Goal: Task Accomplishment & Management: Manage account settings

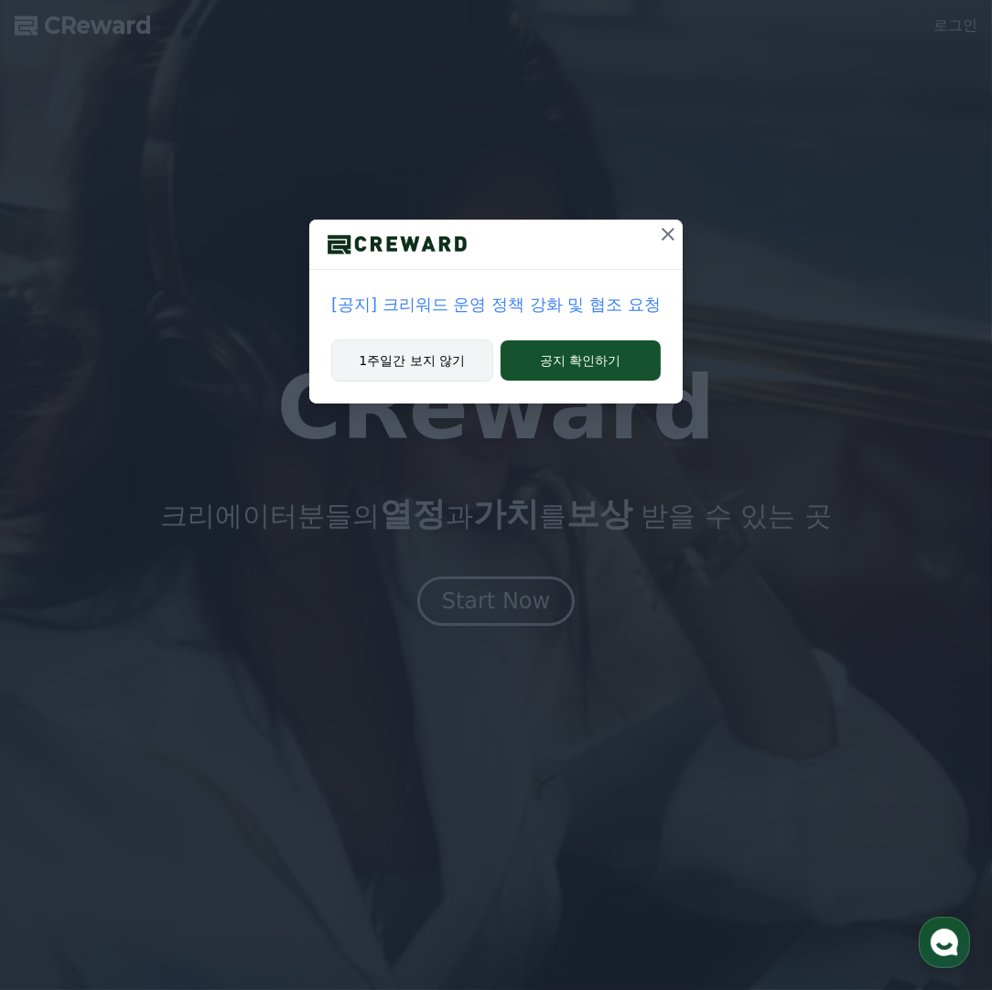
click at [439, 355] on button "1주일간 보지 않기" at bounding box center [412, 361] width 162 height 42
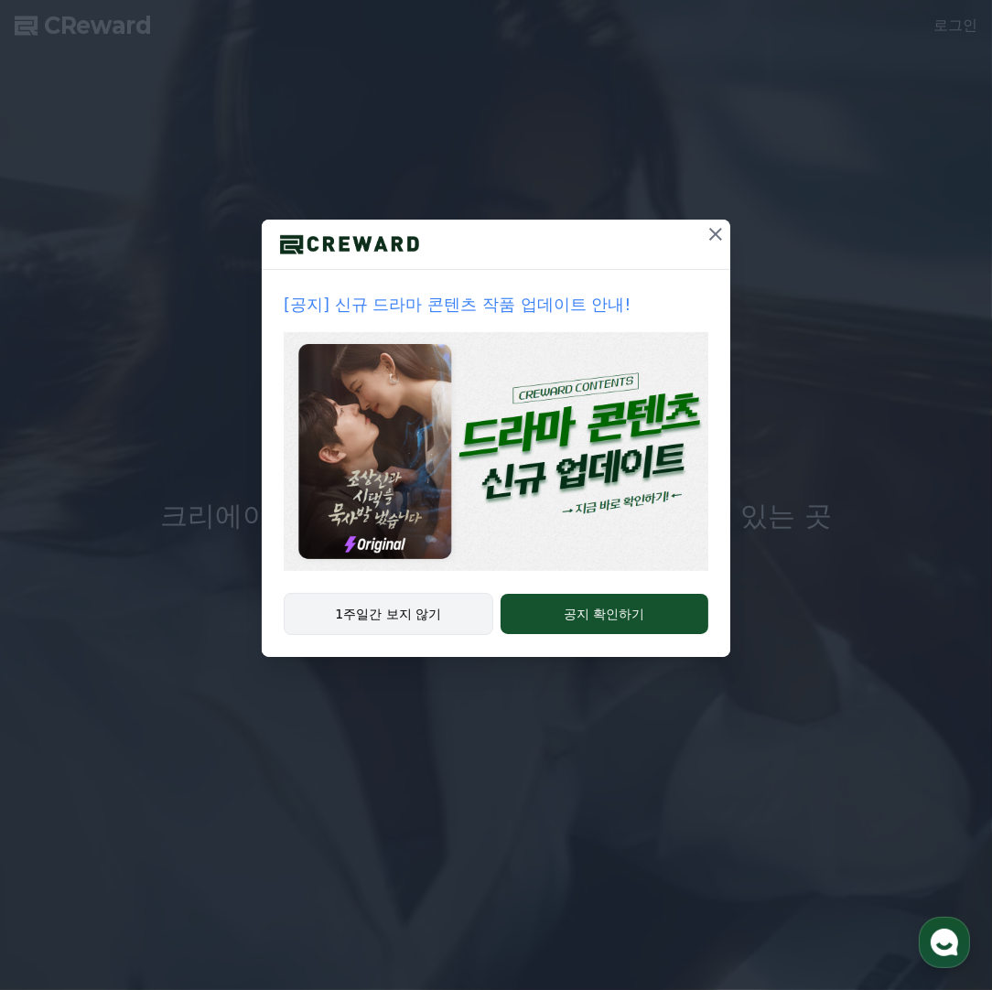
click at [429, 608] on button "1주일간 보지 않기" at bounding box center [389, 614] width 210 height 42
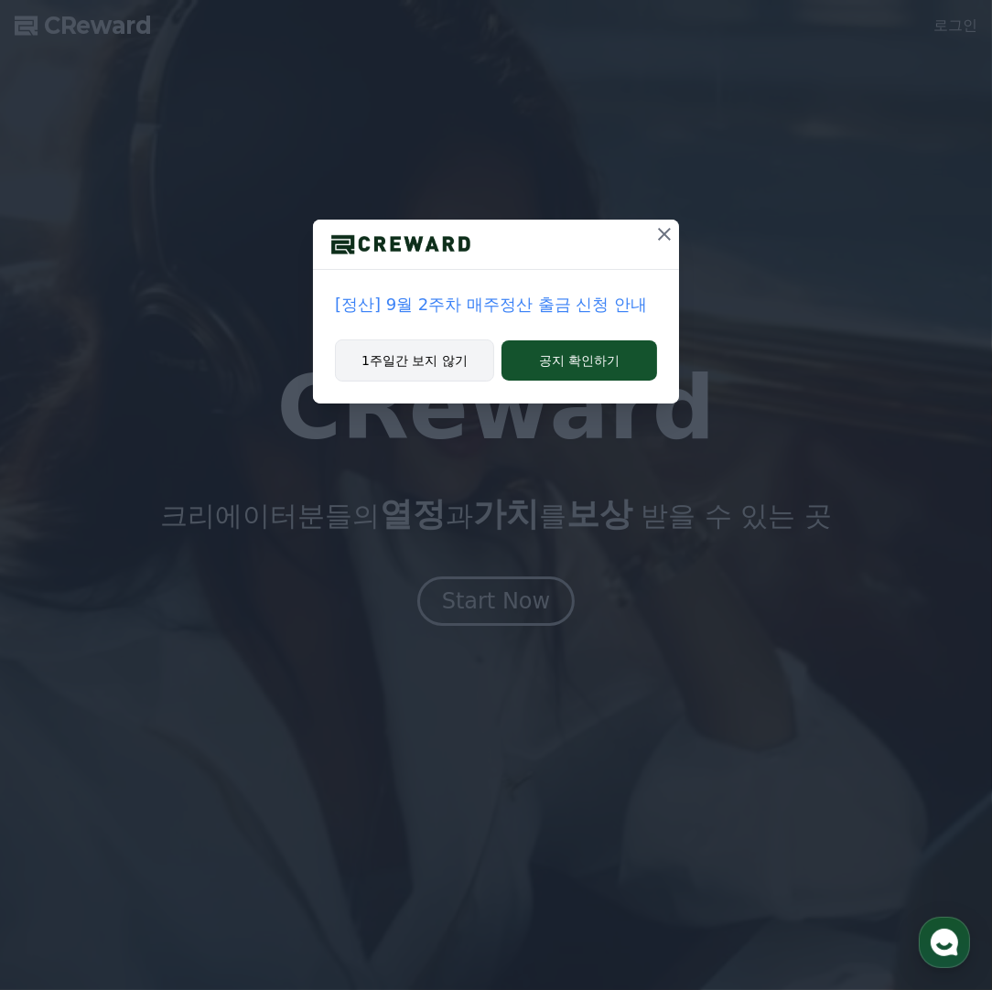
click at [461, 355] on button "1주일간 보지 않기" at bounding box center [414, 361] width 159 height 42
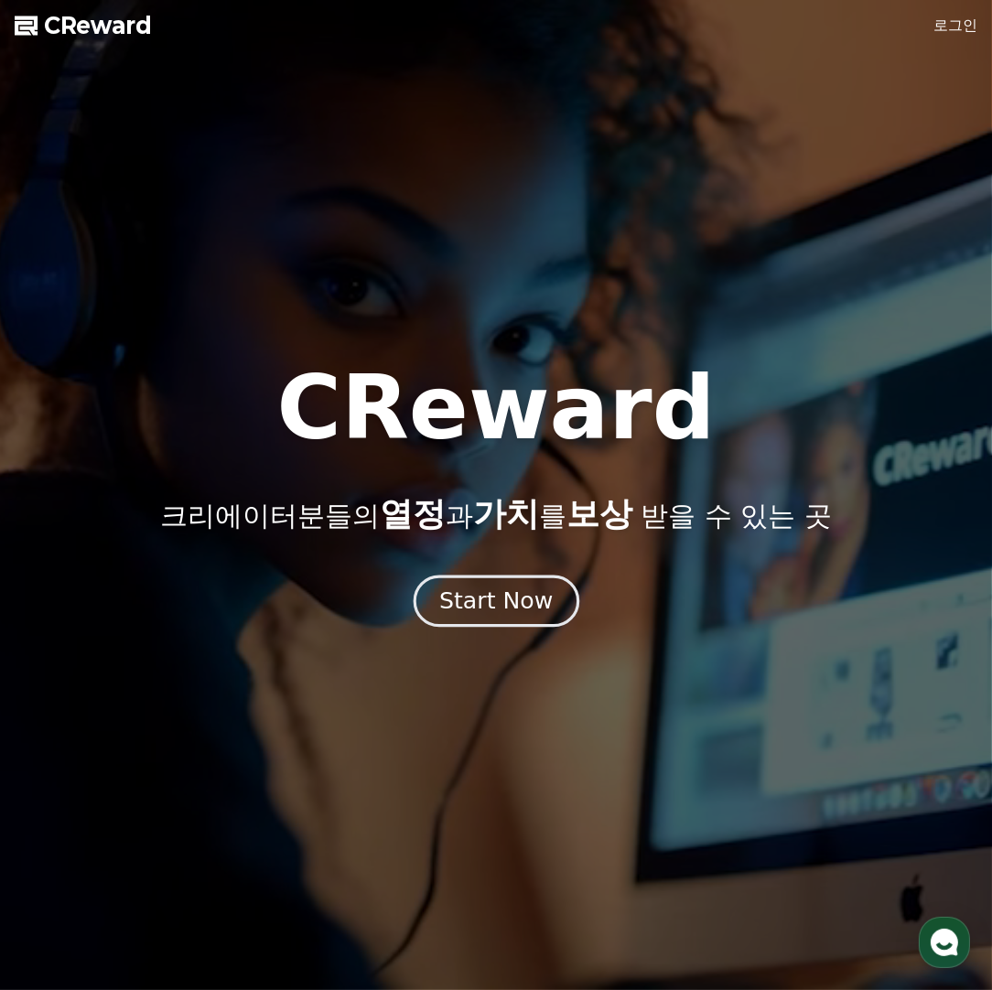
click at [531, 613] on div "Start Now" at bounding box center [496, 601] width 114 height 31
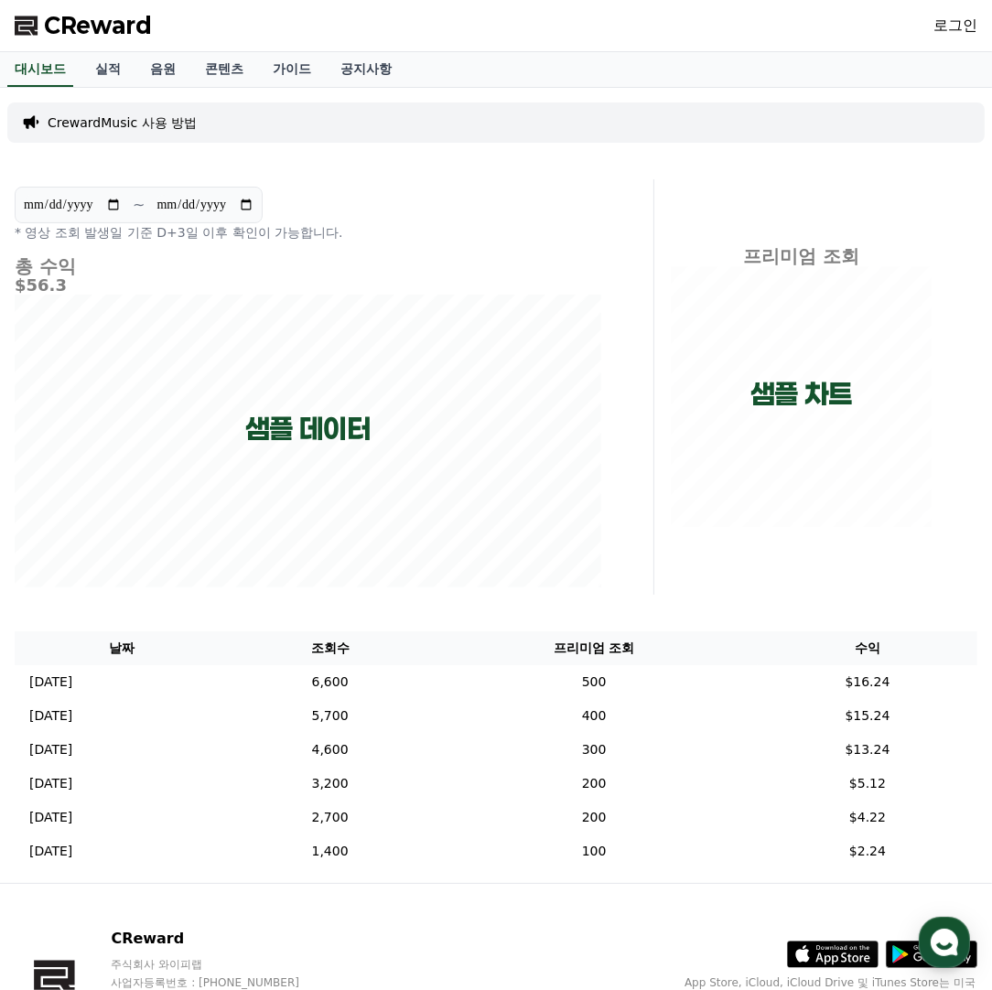
click at [942, 18] on link "로그인" at bounding box center [956, 26] width 44 height 22
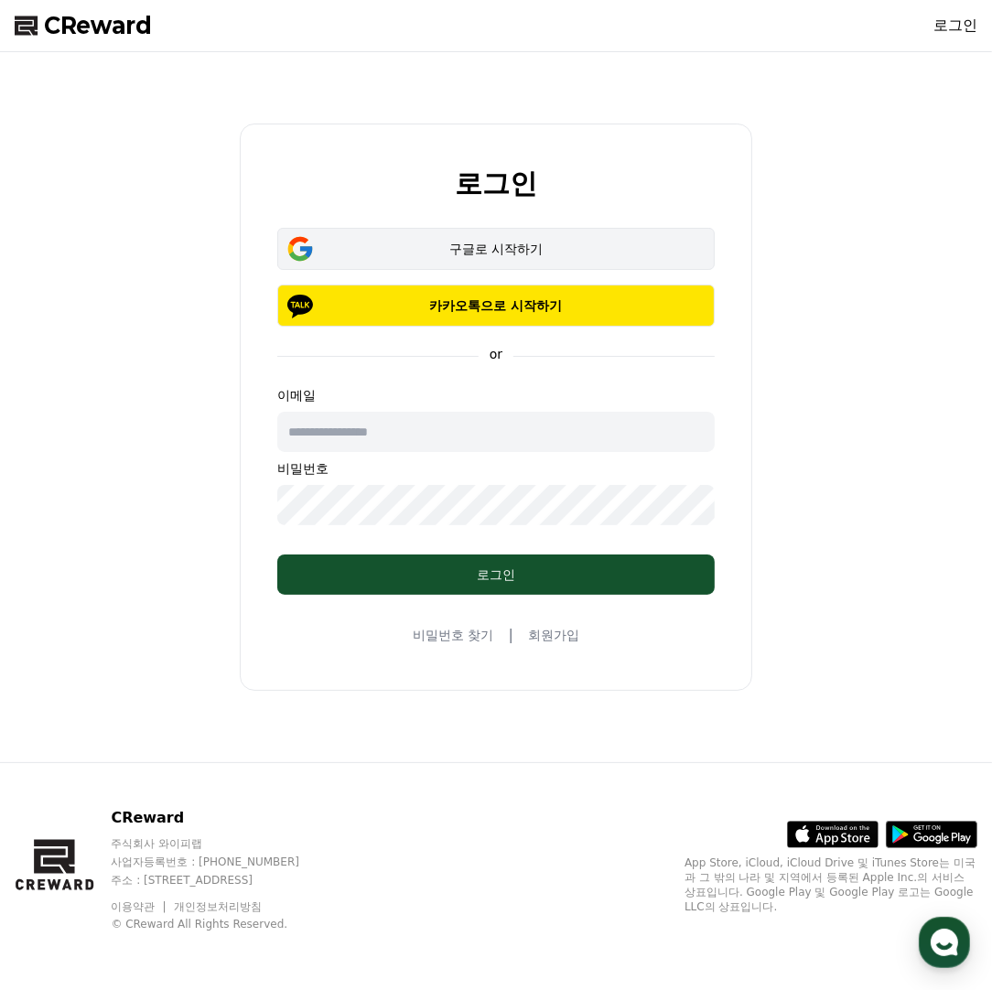
click at [453, 249] on div "구글로 시작하기" at bounding box center [496, 249] width 384 height 18
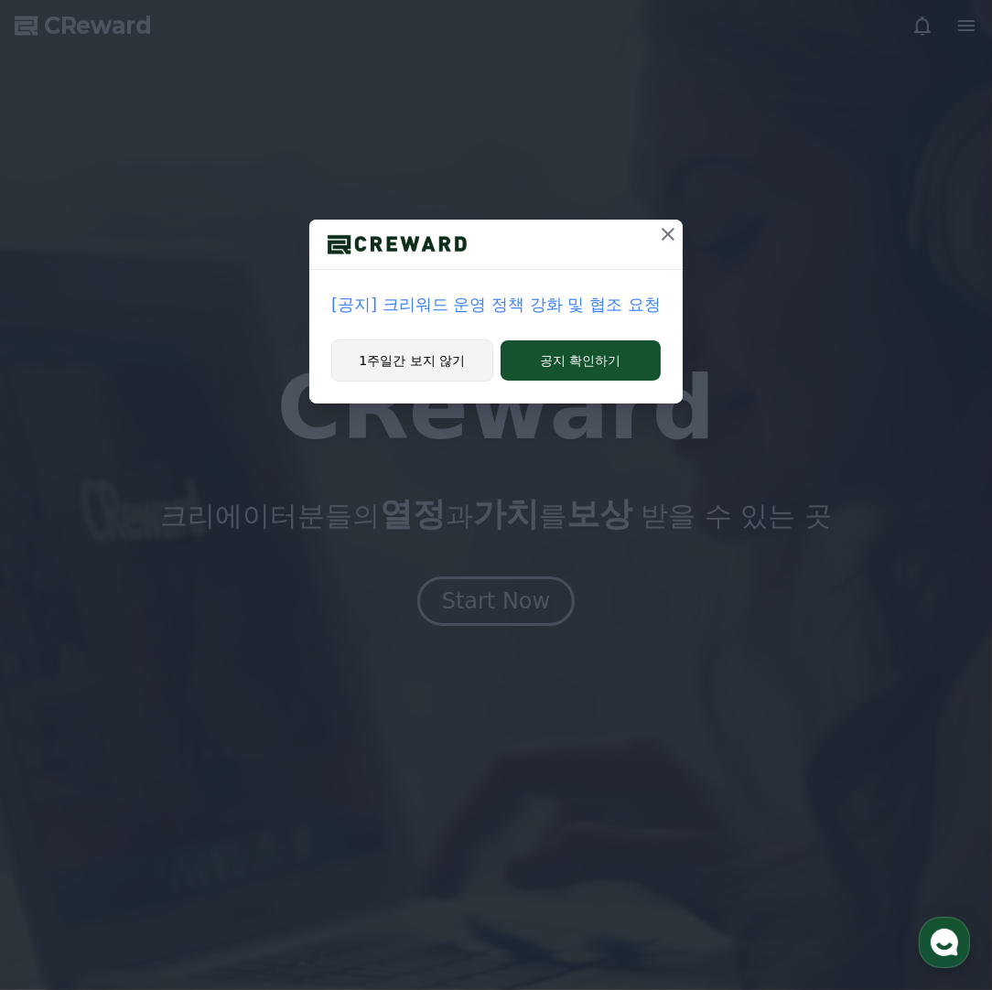
click at [474, 362] on button "1주일간 보지 않기" at bounding box center [412, 361] width 162 height 42
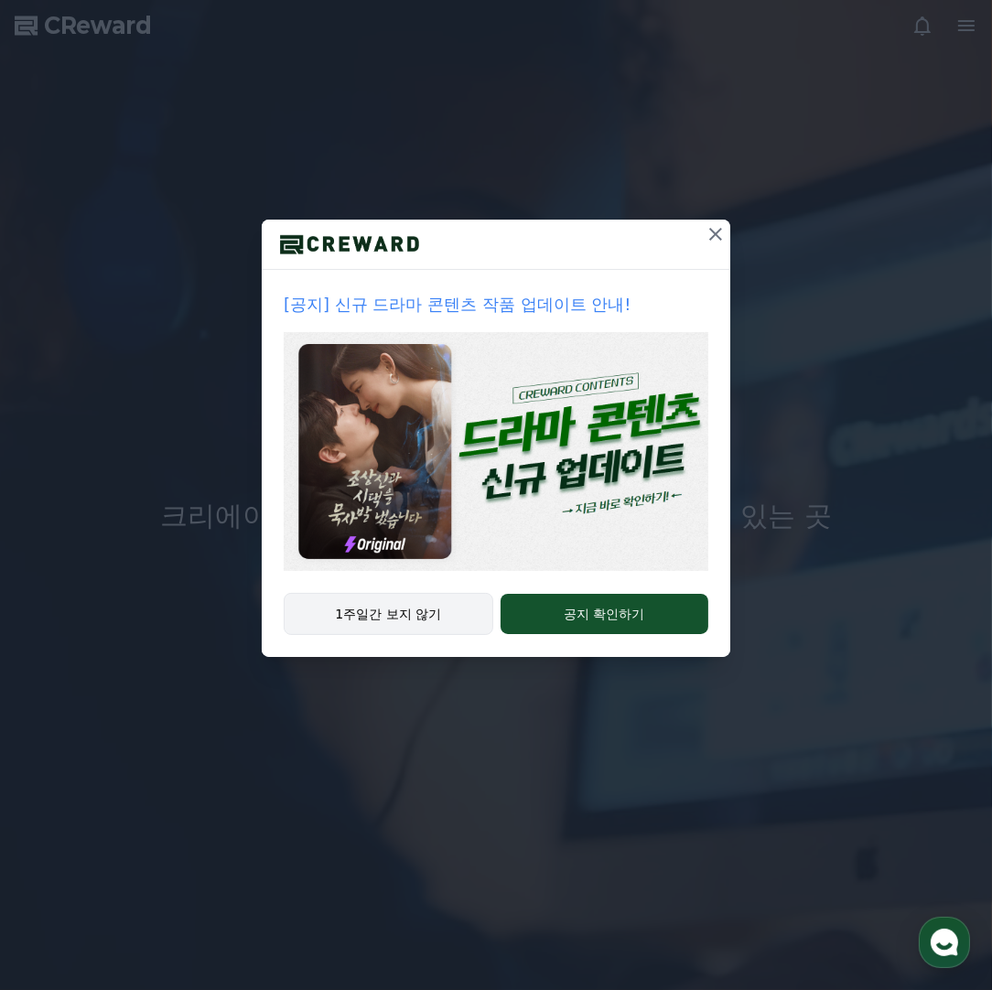
click at [439, 595] on button "1주일간 보지 않기" at bounding box center [389, 614] width 210 height 42
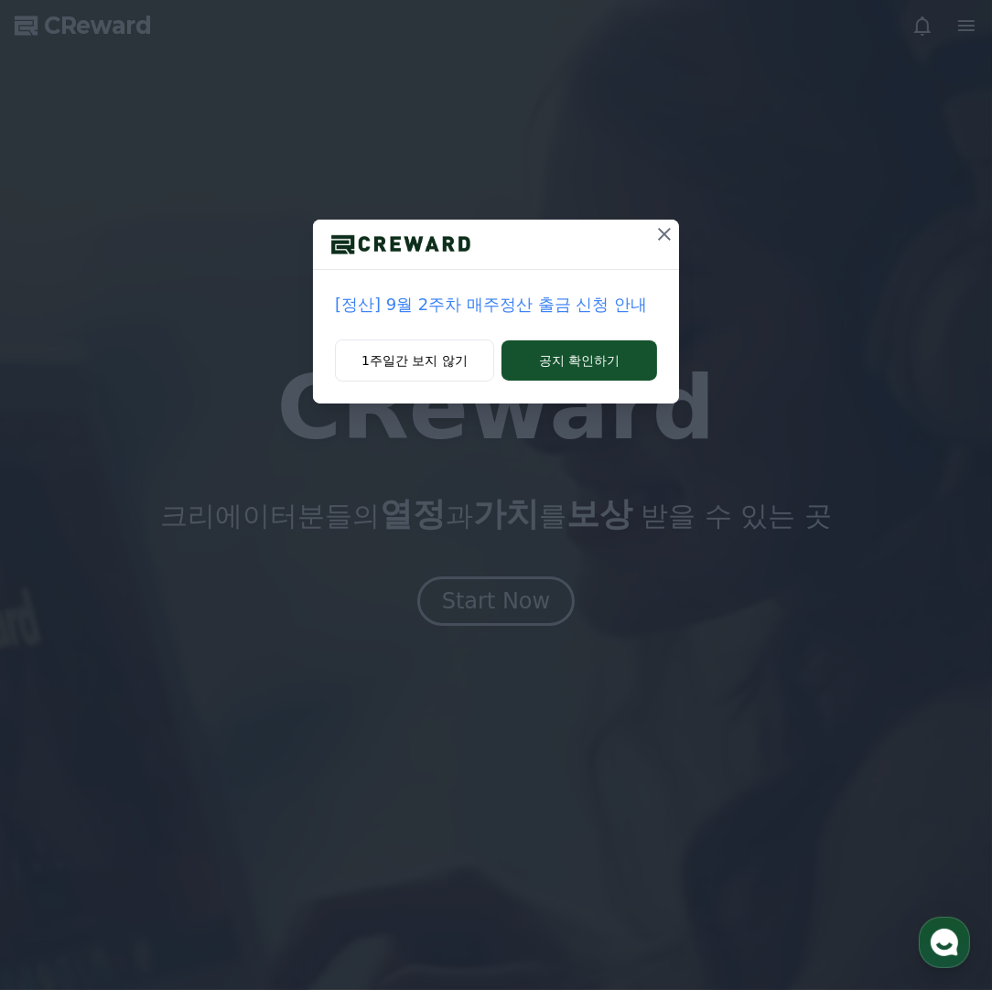
click at [463, 596] on div "[정산] 9월 2주차 매주정산 출금 신청 안내 1주일간 보지 않기 공지 확인하기" at bounding box center [496, 495] width 992 height 990
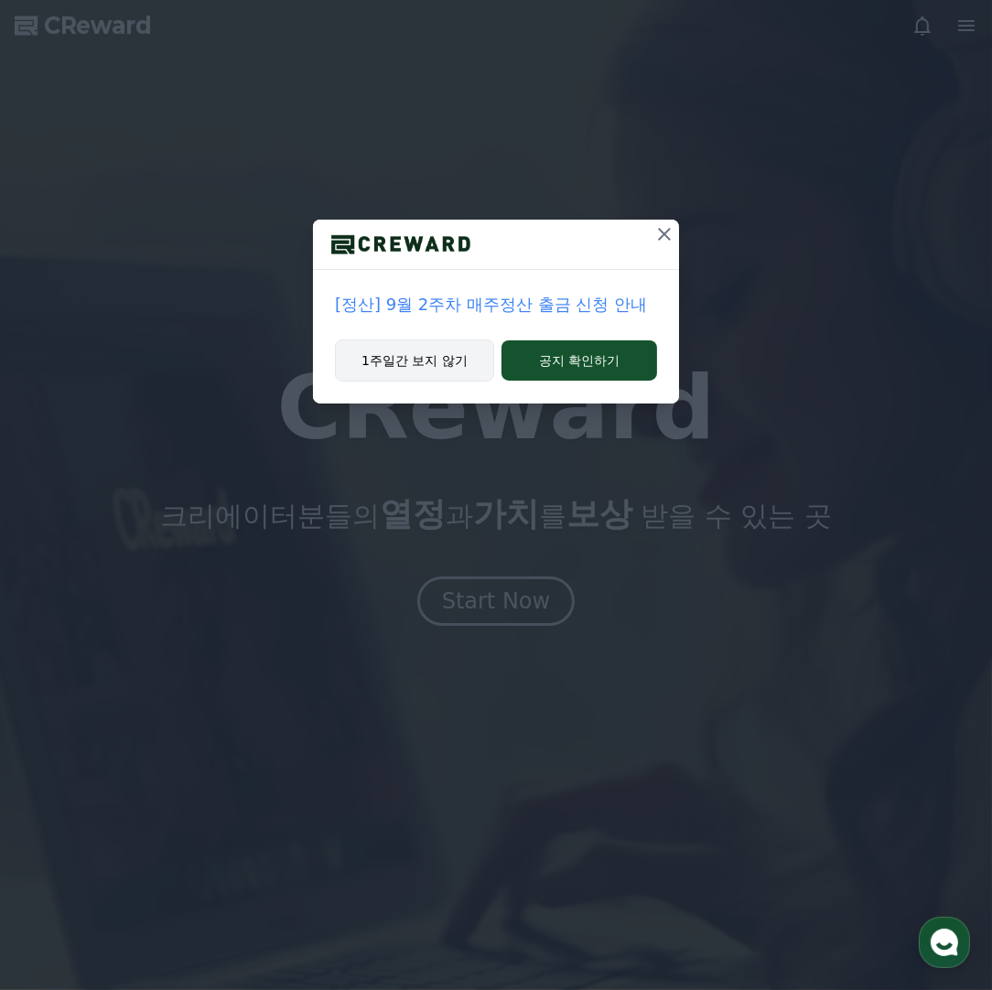
click at [419, 375] on button "1주일간 보지 않기" at bounding box center [414, 361] width 159 height 42
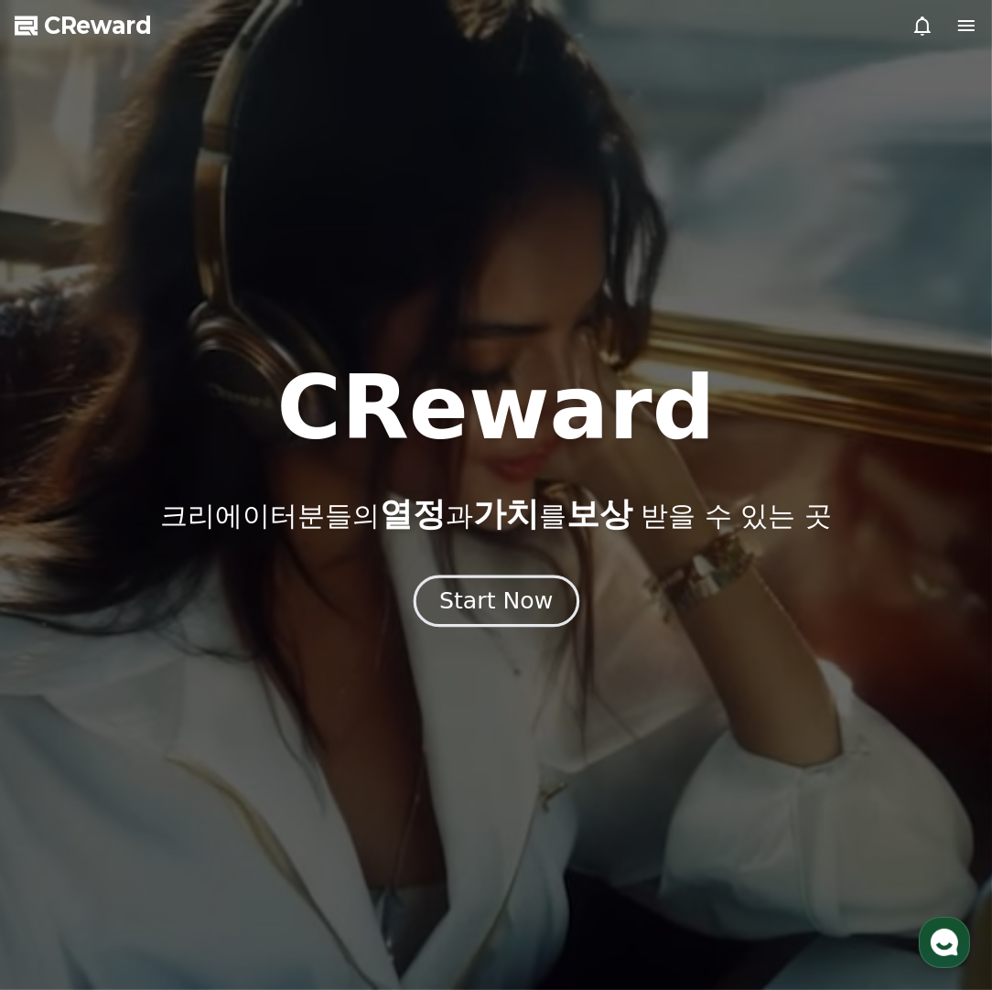
click at [473, 593] on div "Start Now" at bounding box center [496, 601] width 114 height 31
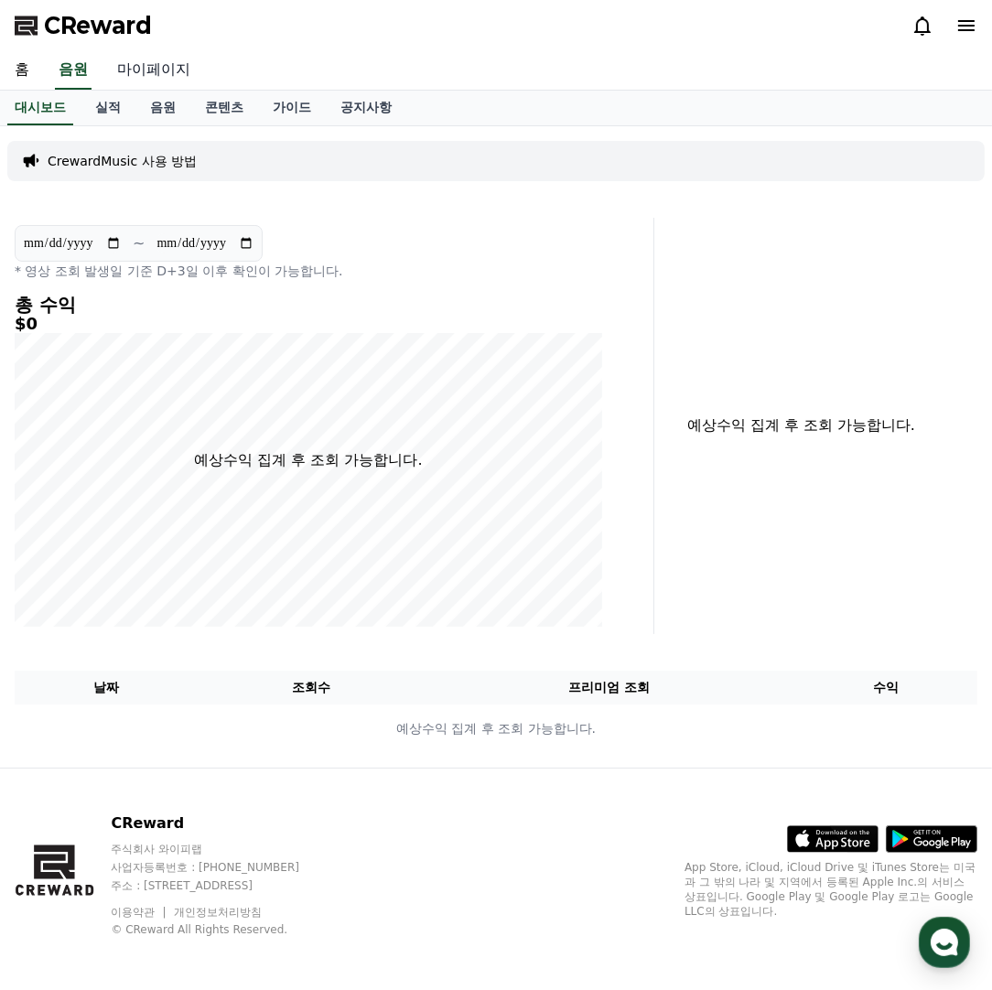
click at [139, 69] on link "마이페이지" at bounding box center [154, 70] width 103 height 38
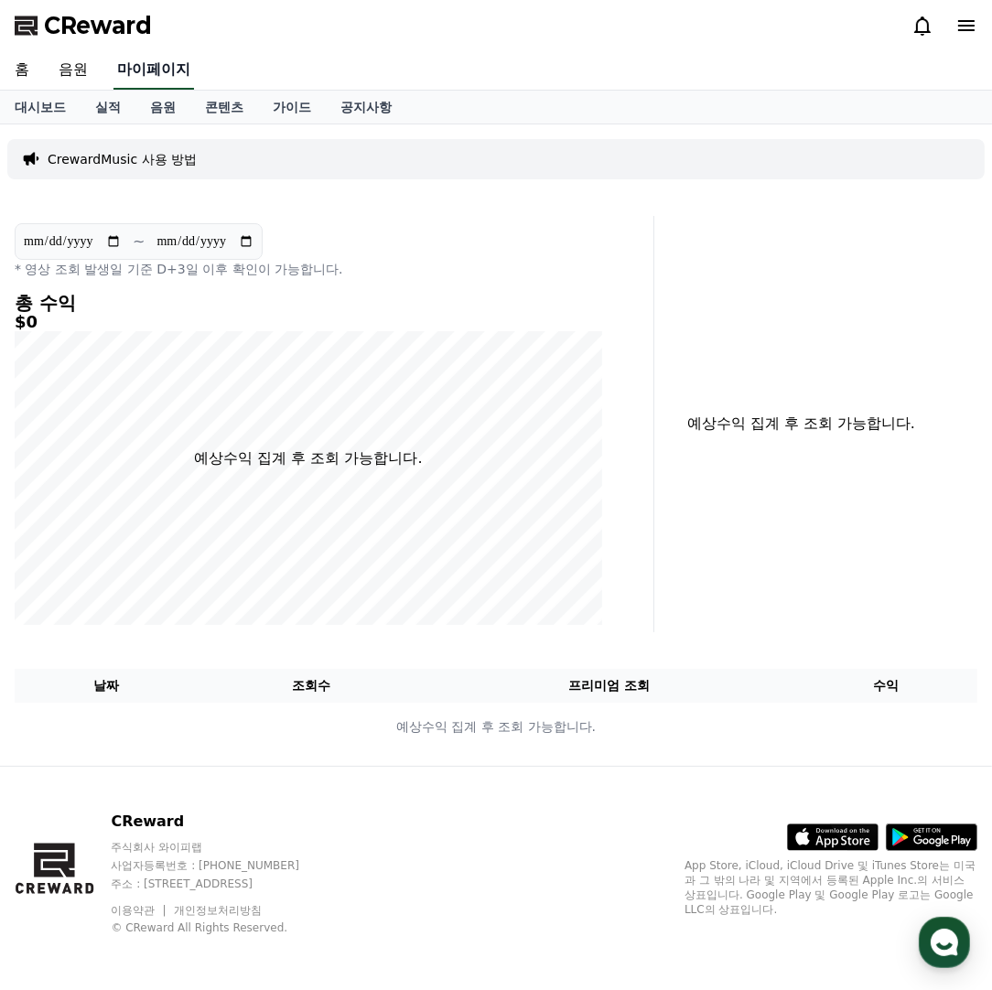
select select "**********"
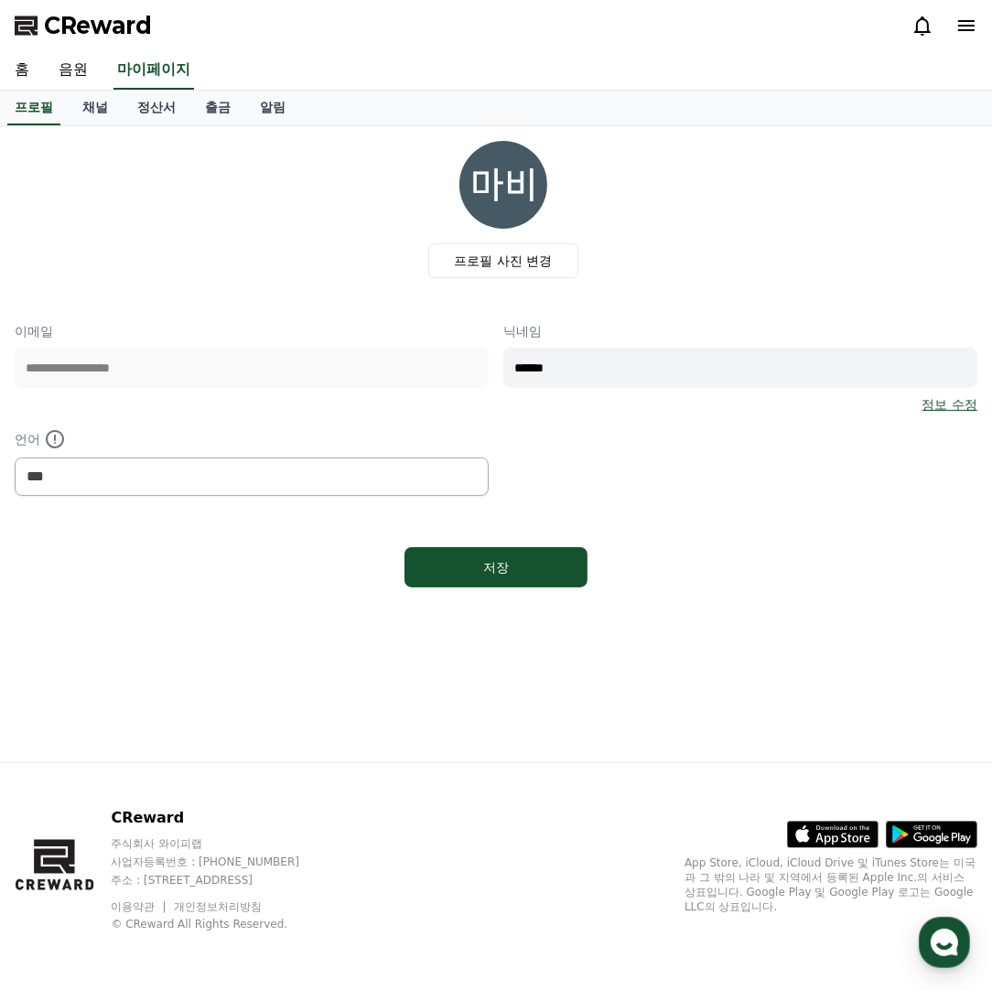
click at [117, 243] on div "프로필 사진 변경" at bounding box center [503, 209] width 948 height 137
click at [23, 76] on link "홈" at bounding box center [22, 70] width 44 height 38
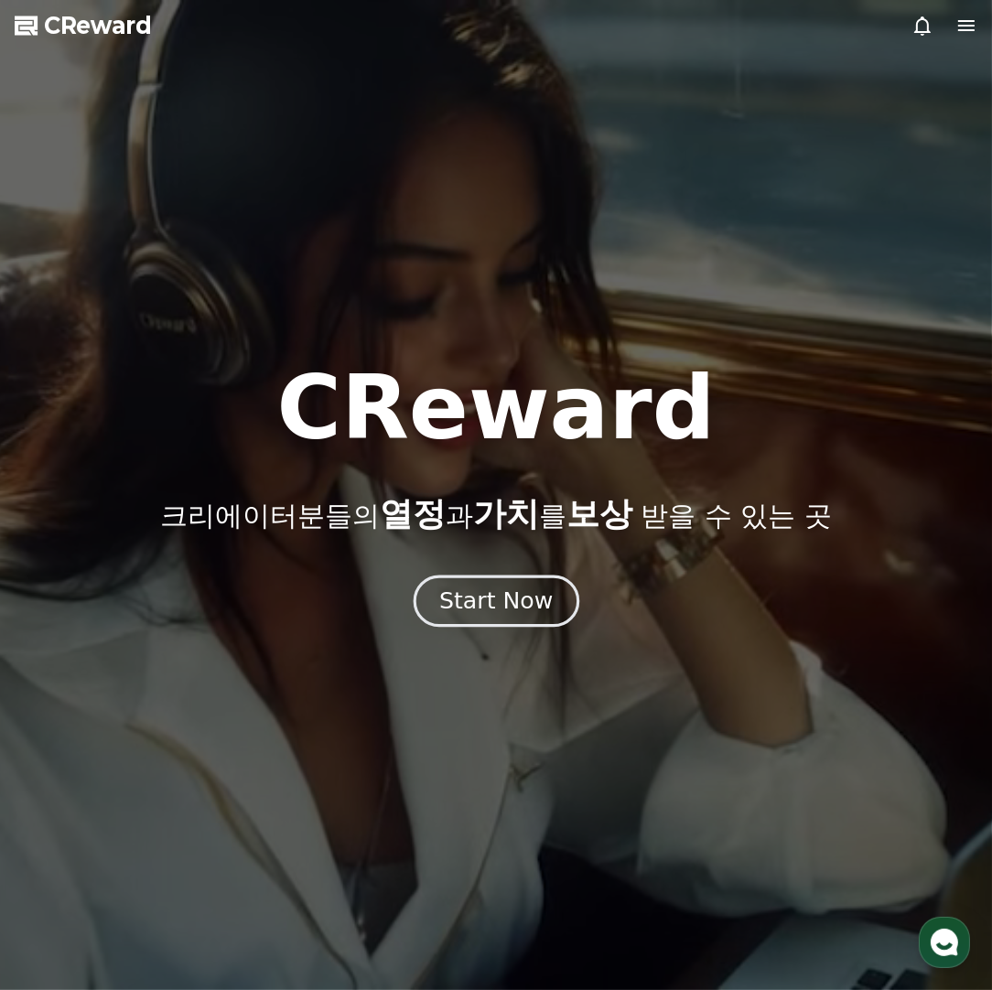
click at [525, 618] on button "Start Now" at bounding box center [496, 602] width 166 height 52
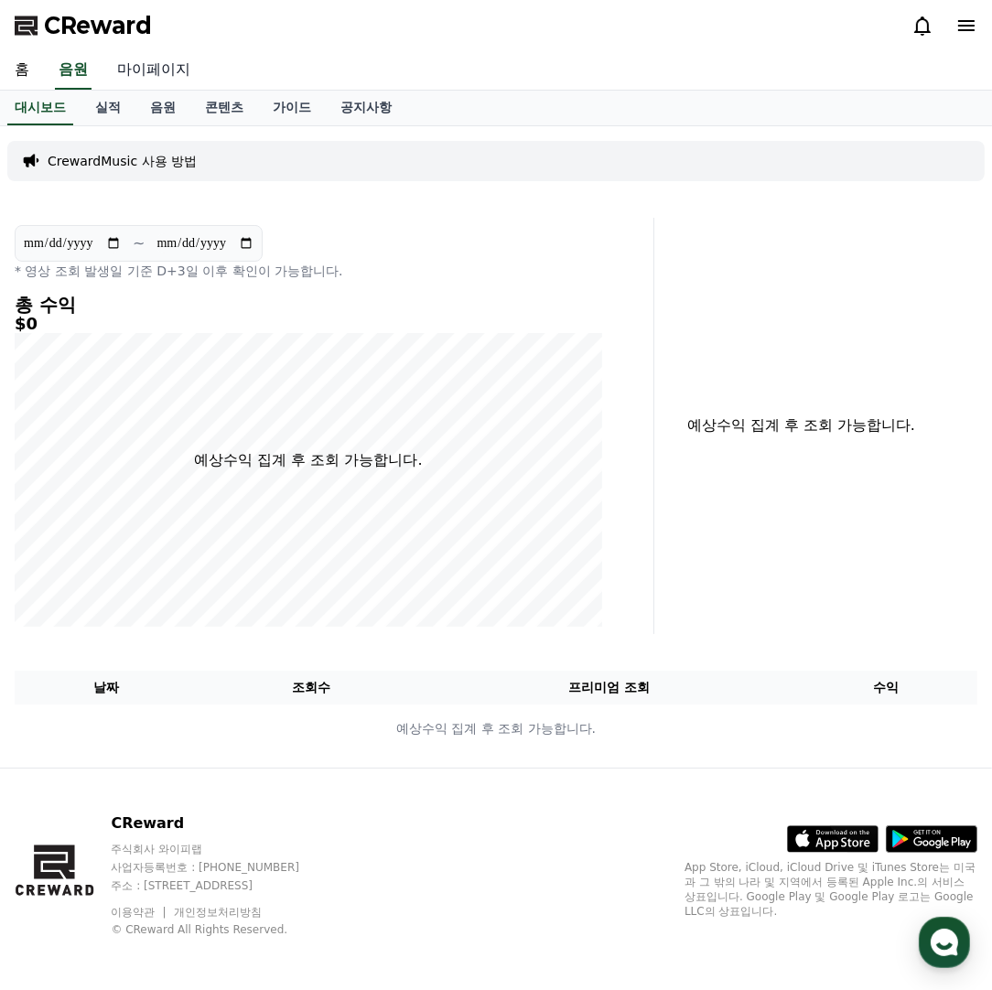
click at [141, 86] on link "마이페이지" at bounding box center [154, 70] width 103 height 38
select select "**********"
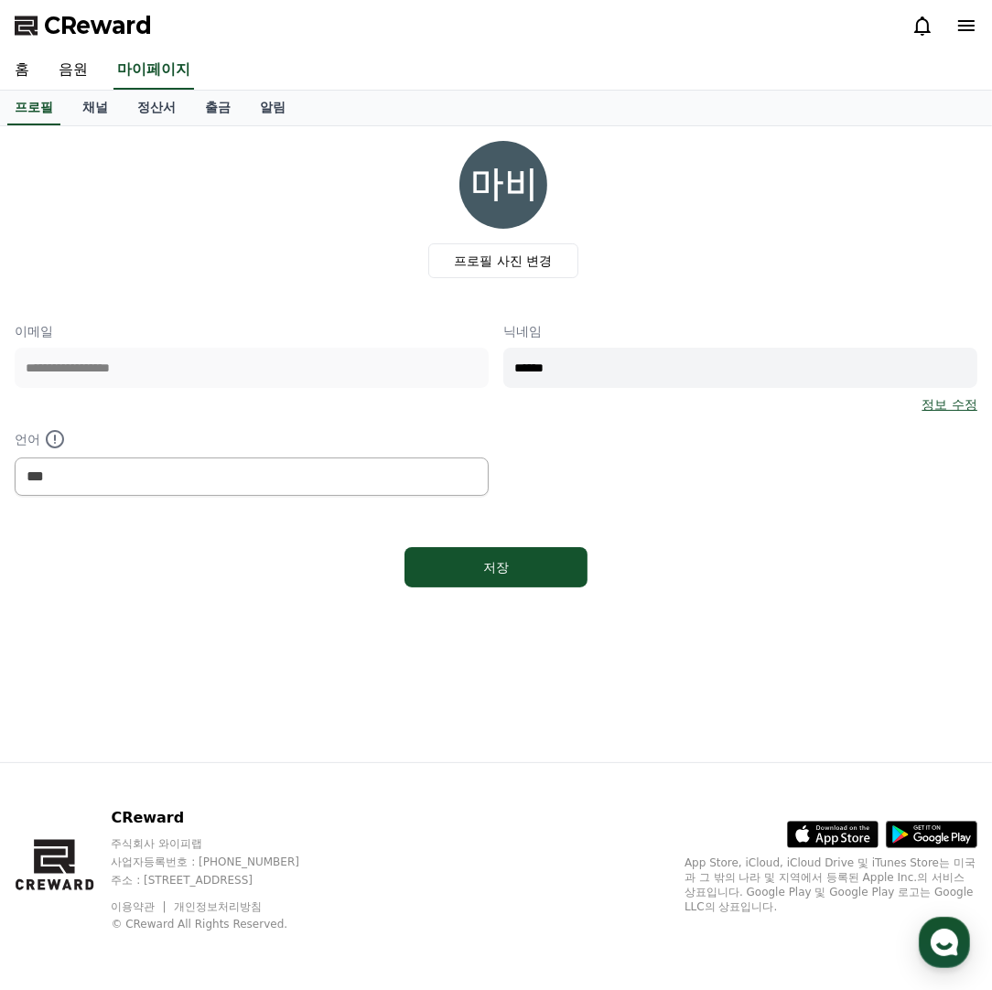
click at [493, 541] on div "저장" at bounding box center [496, 567] width 963 height 55
click at [129, 31] on span "CReward" at bounding box center [98, 25] width 108 height 29
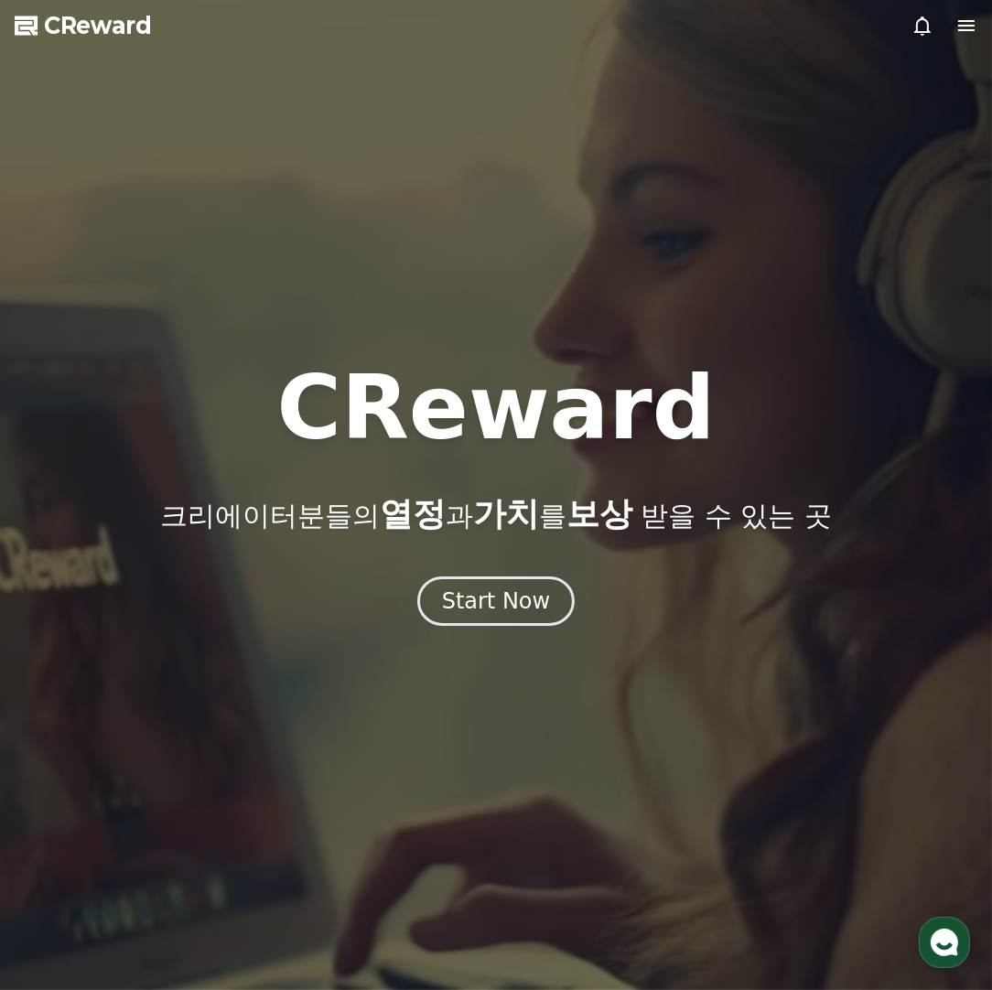
click at [971, 34] on icon at bounding box center [967, 26] width 22 height 22
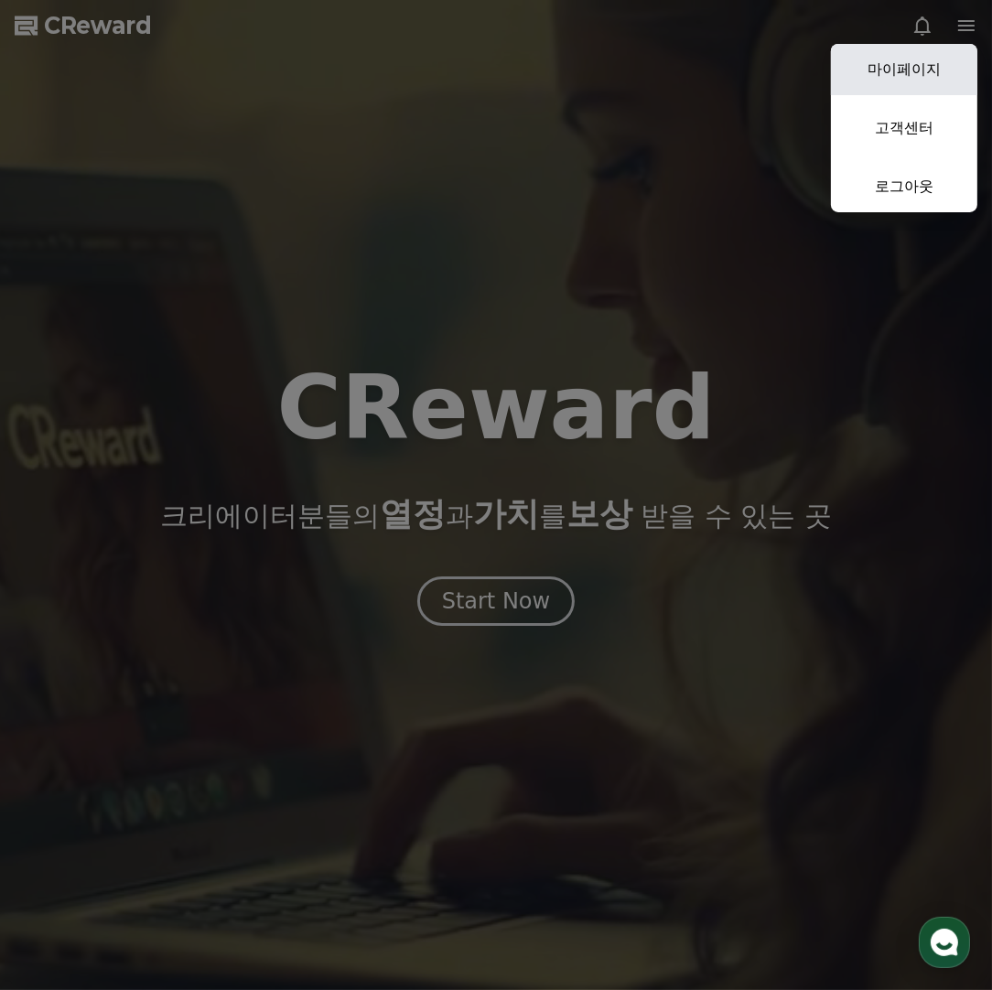
click at [943, 78] on link "마이페이지" at bounding box center [904, 69] width 146 height 51
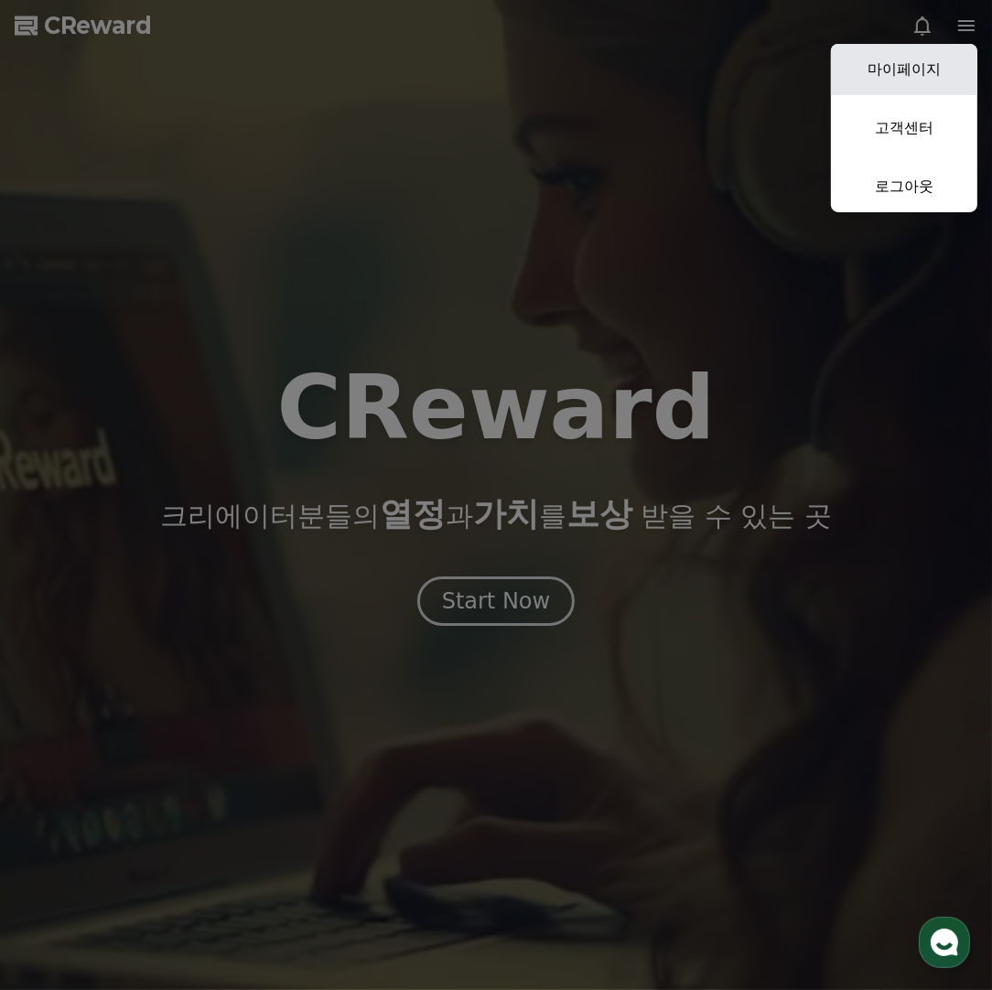
select select "**********"
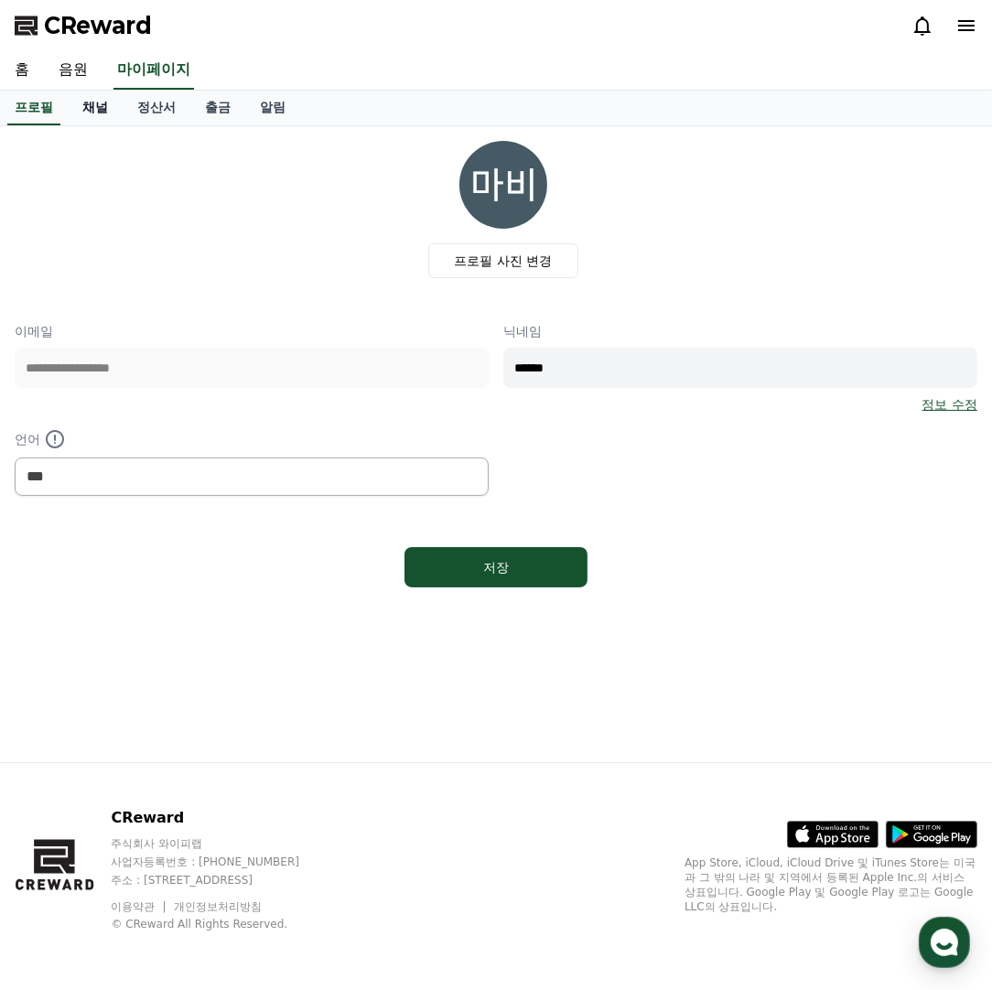
click at [110, 110] on link "채널" at bounding box center [95, 108] width 55 height 35
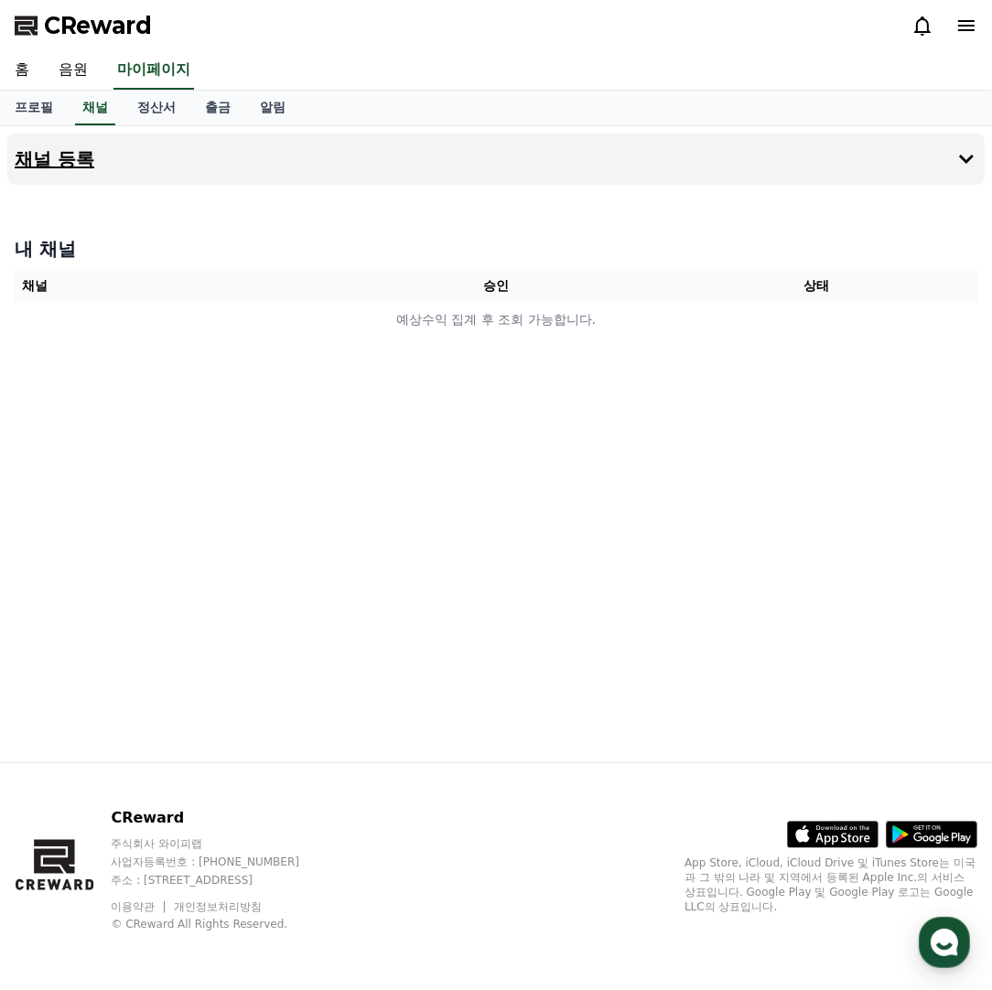
click at [116, 152] on button "채널 등록" at bounding box center [496, 159] width 978 height 51
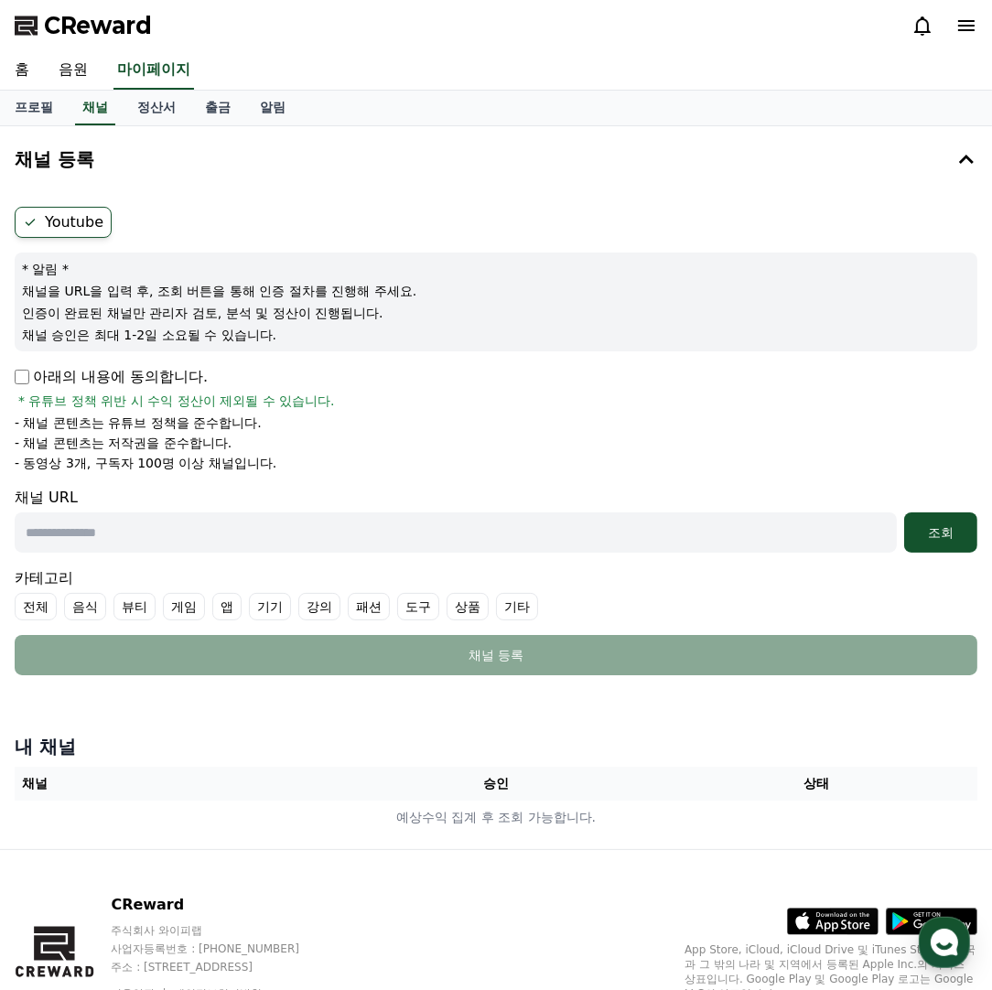
click at [82, 226] on label "Youtube" at bounding box center [63, 222] width 97 height 31
click at [247, 519] on input "text" at bounding box center [456, 533] width 882 height 40
paste input "**********"
type input "**********"
click at [957, 519] on button "조회" at bounding box center [940, 533] width 73 height 40
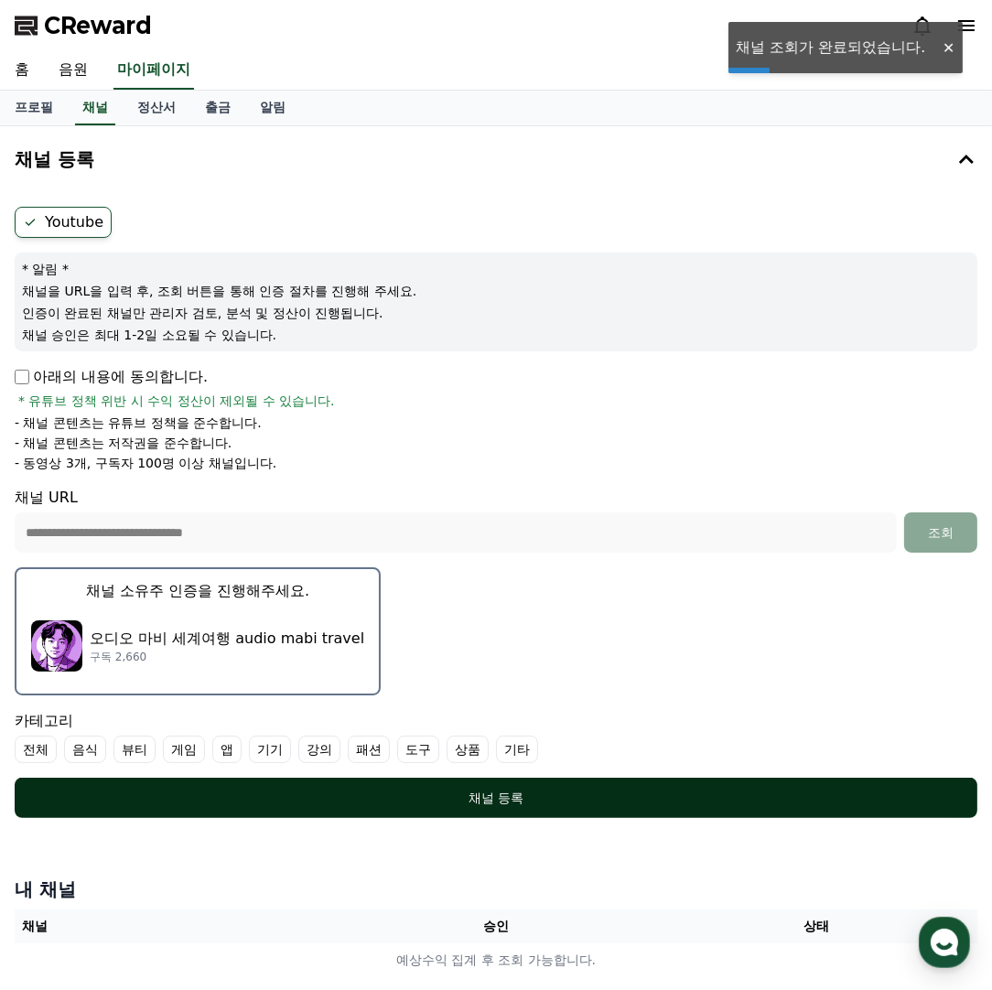
click at [513, 799] on div "채널 등록" at bounding box center [496, 798] width 890 height 18
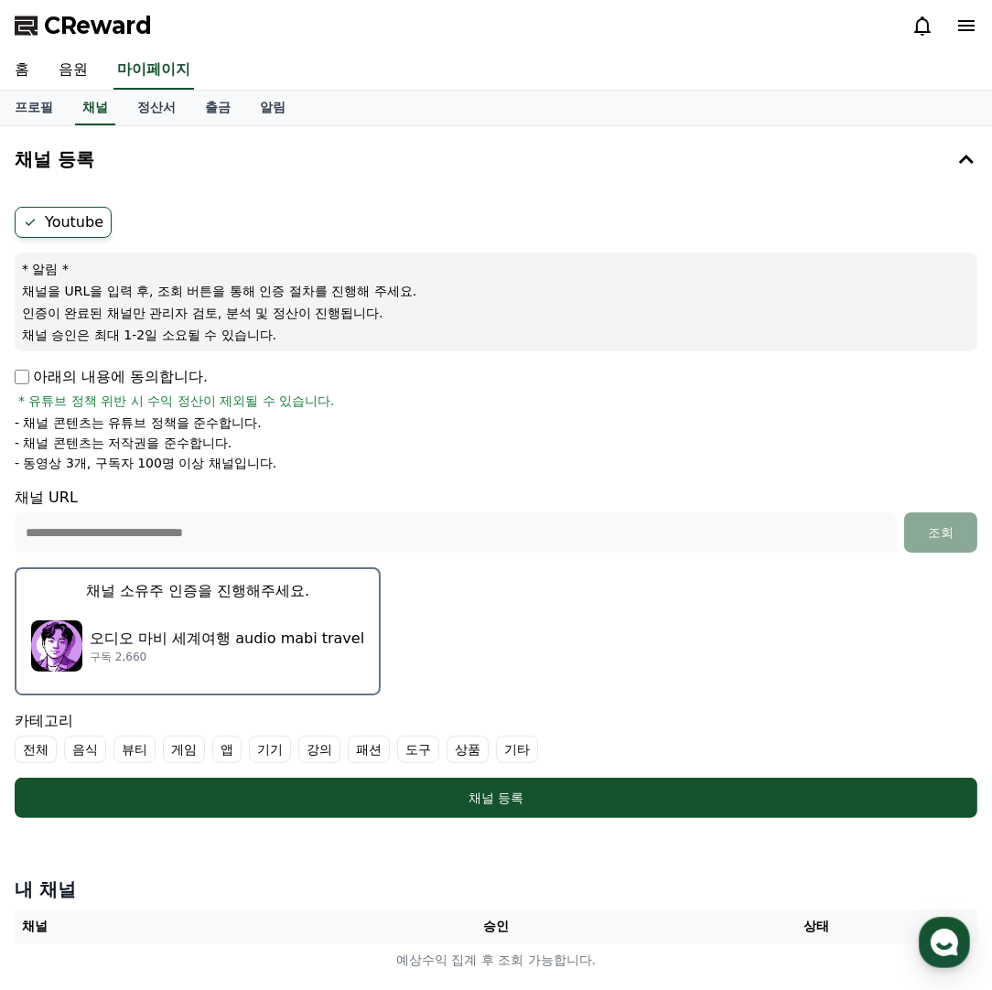
click at [505, 752] on label "기타" at bounding box center [517, 749] width 42 height 27
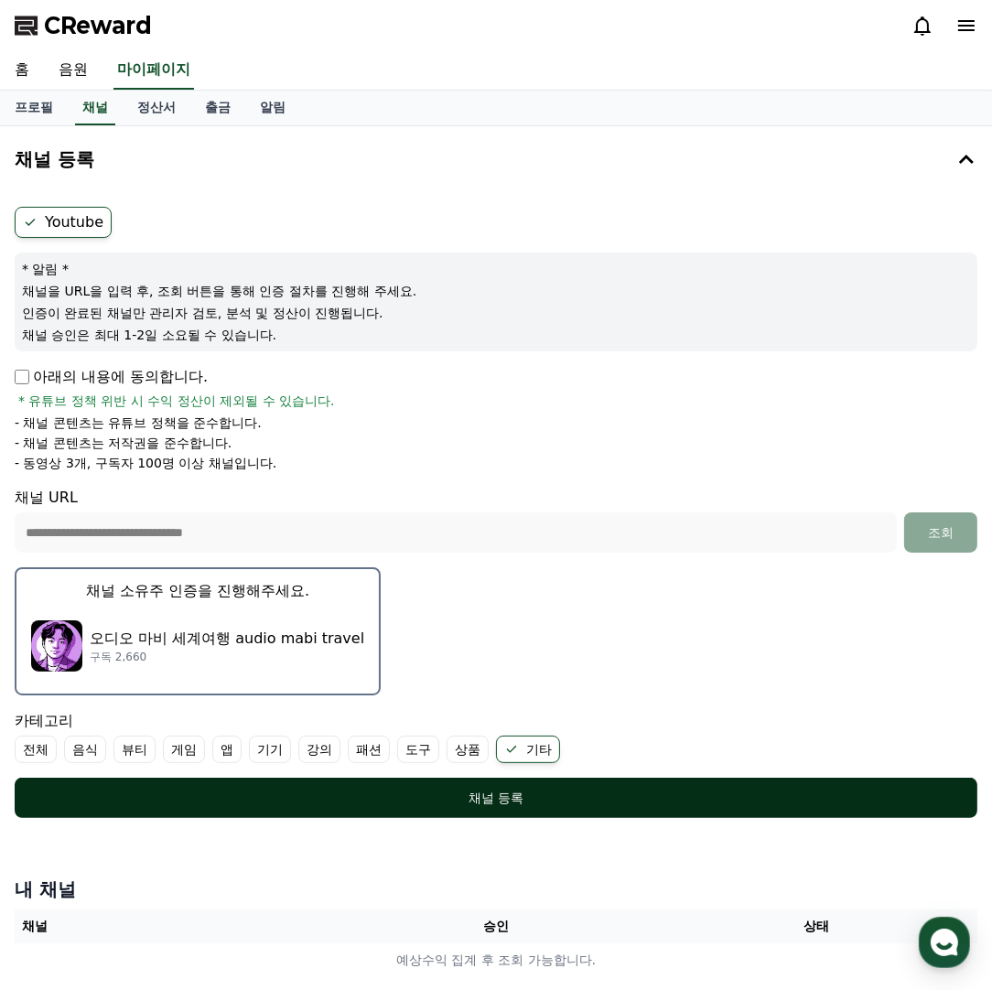
click at [491, 796] on div "채널 등록" at bounding box center [496, 798] width 890 height 18
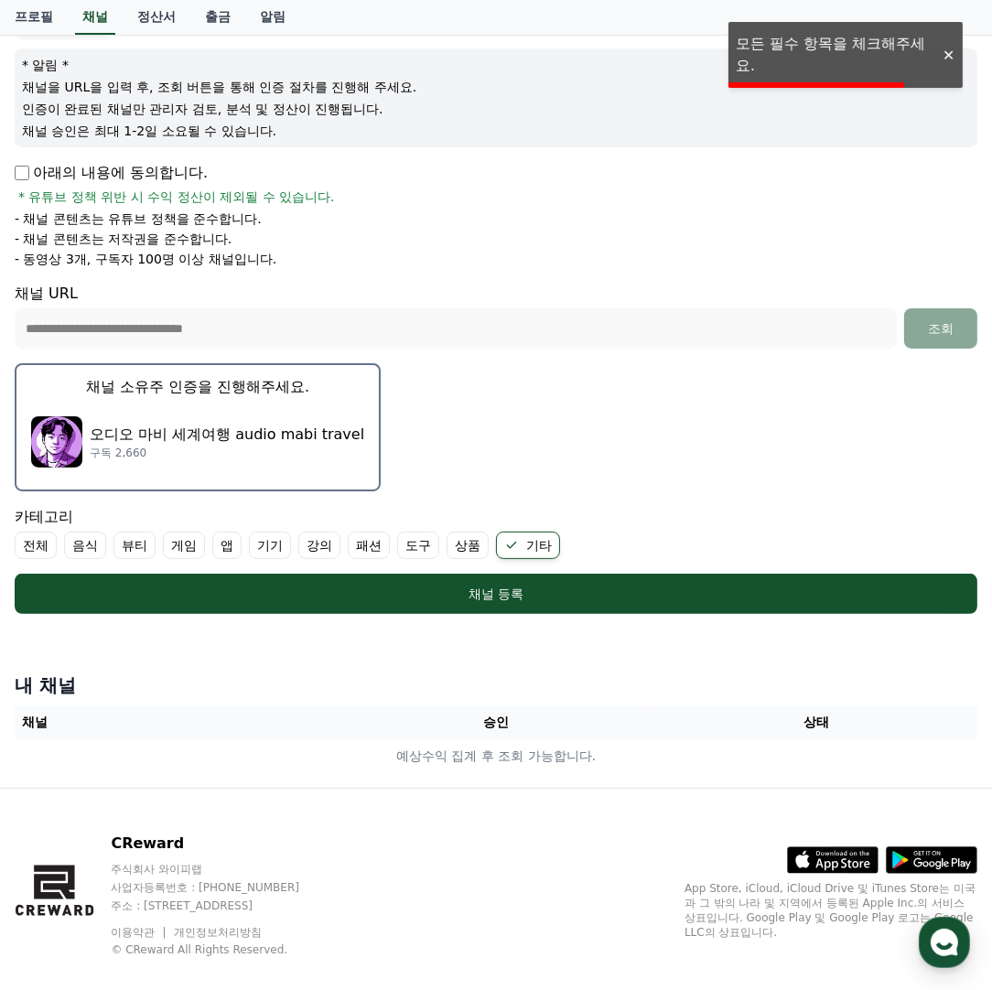
scroll to position [227, 0]
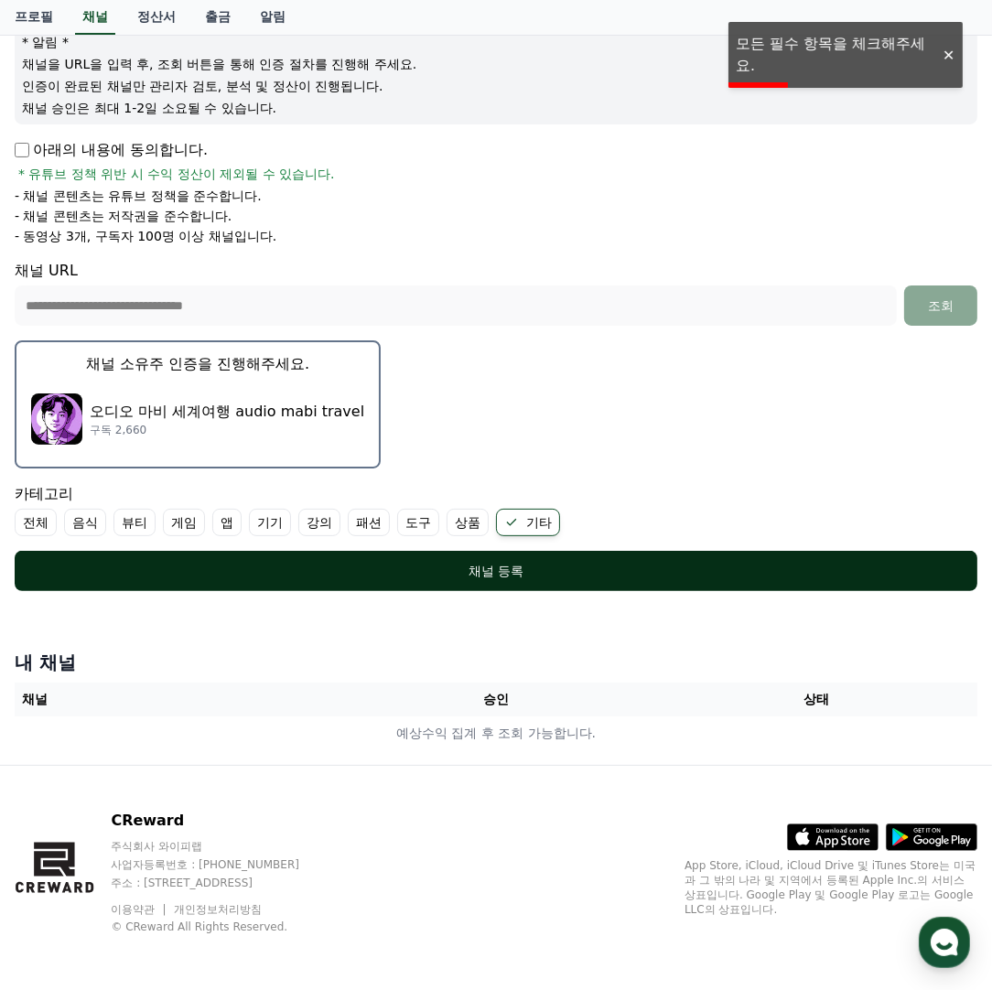
click at [417, 557] on button "채널 등록" at bounding box center [496, 571] width 963 height 40
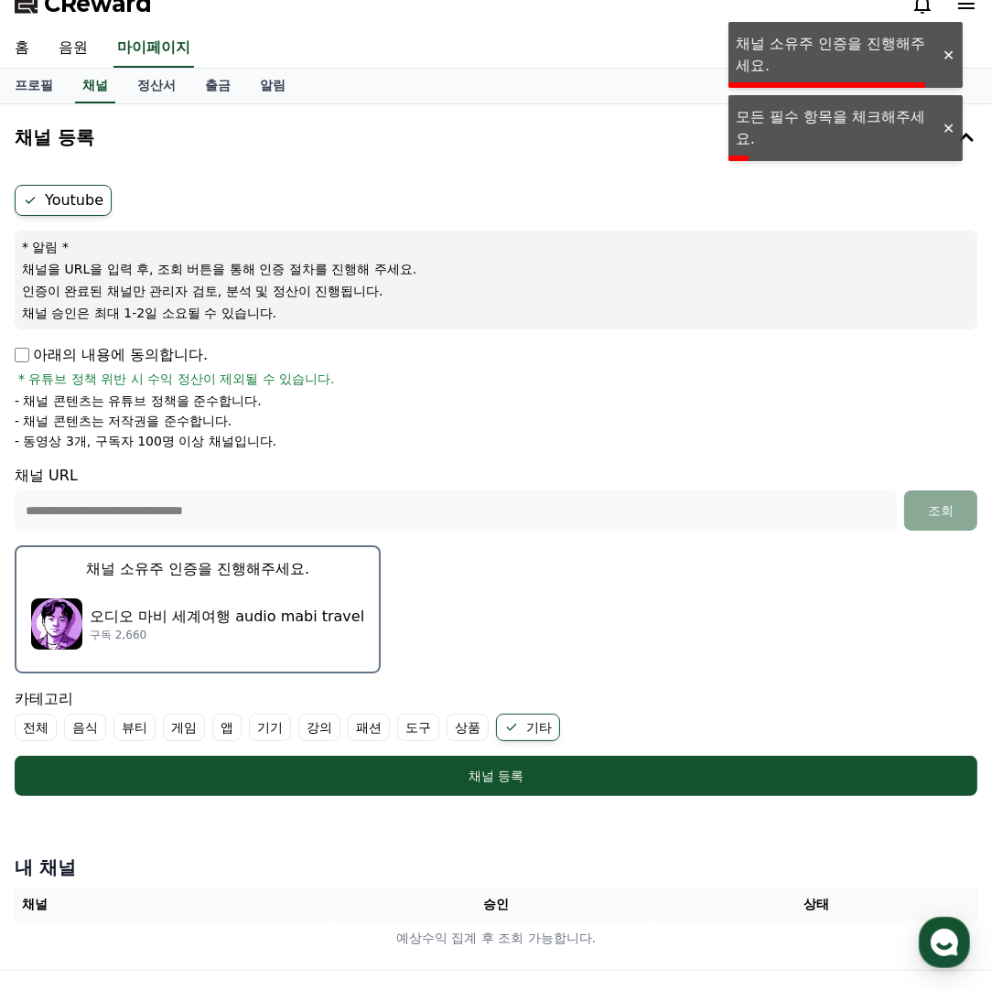
scroll to position [0, 0]
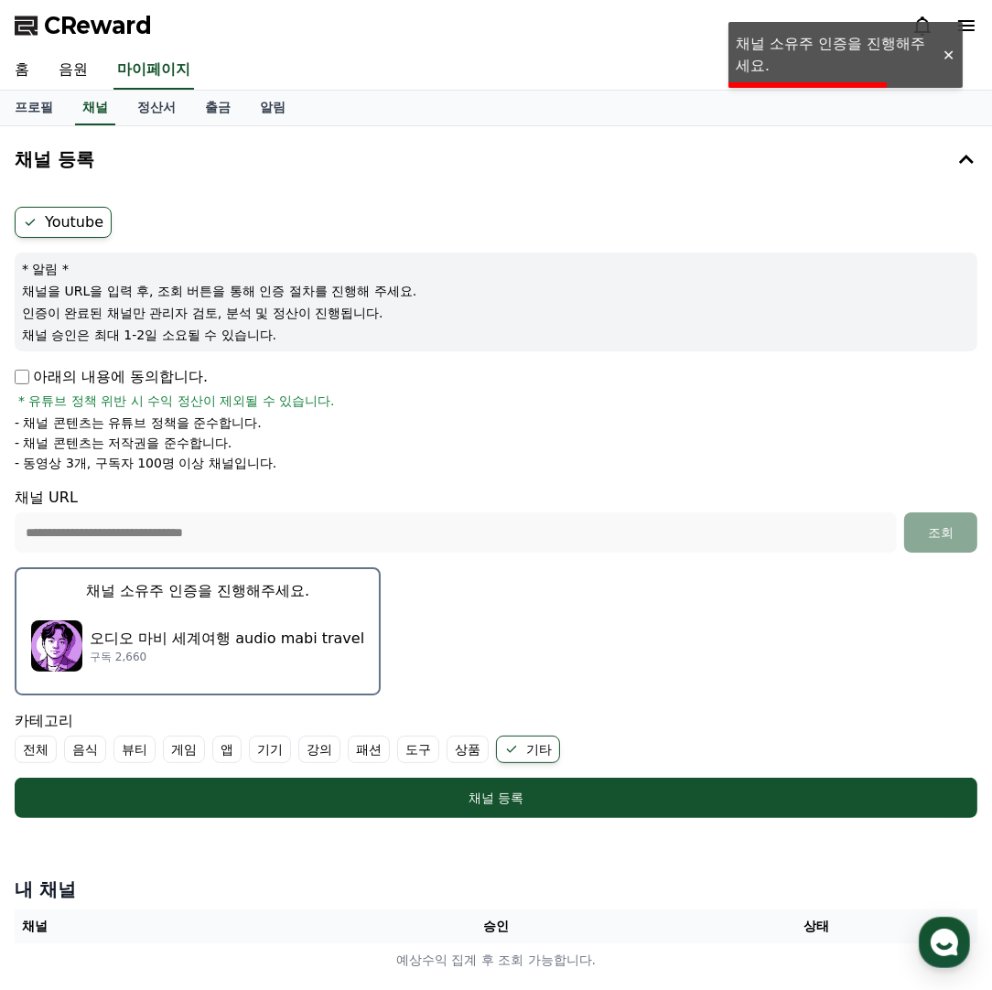
click at [55, 220] on label "Youtube" at bounding box center [63, 222] width 97 height 31
click at [216, 636] on p "오디오 마비 세계여행 audio mabi travel" at bounding box center [227, 639] width 275 height 22
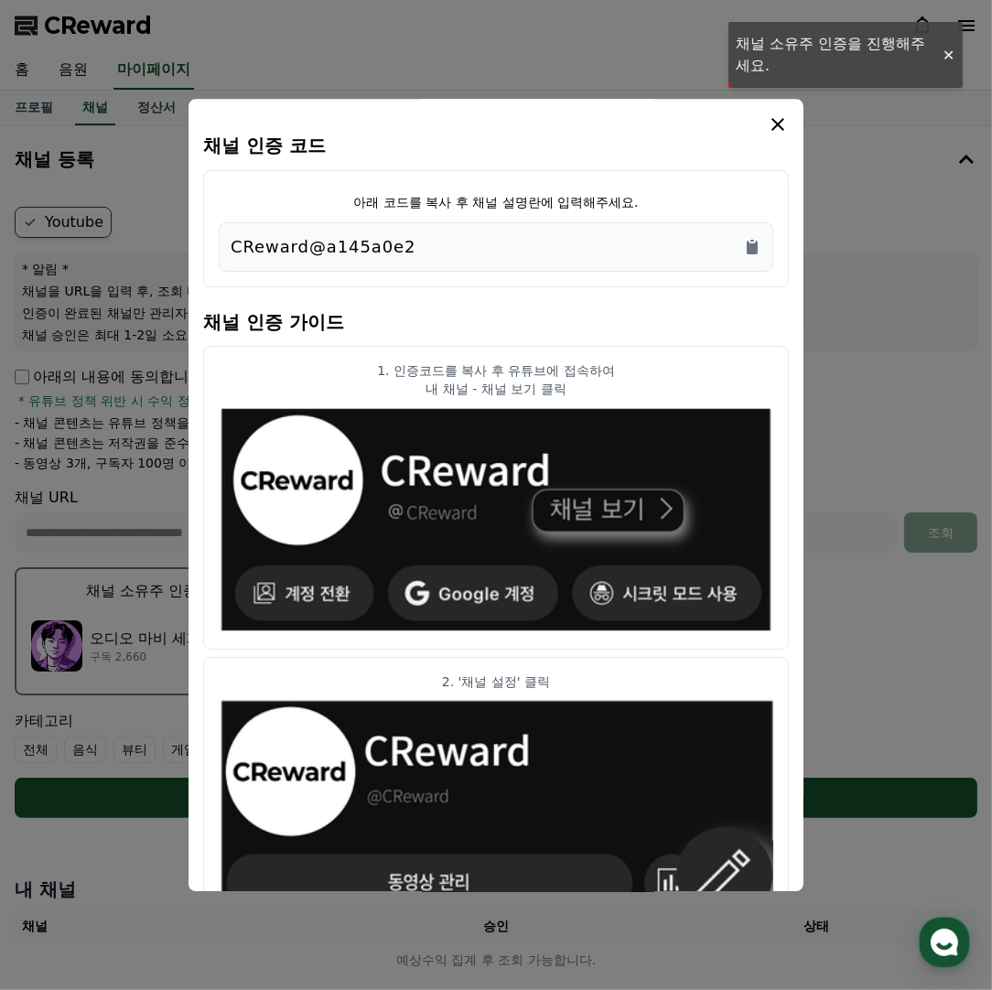
click at [516, 252] on div "CReward@a145a0e2" at bounding box center [496, 247] width 531 height 26
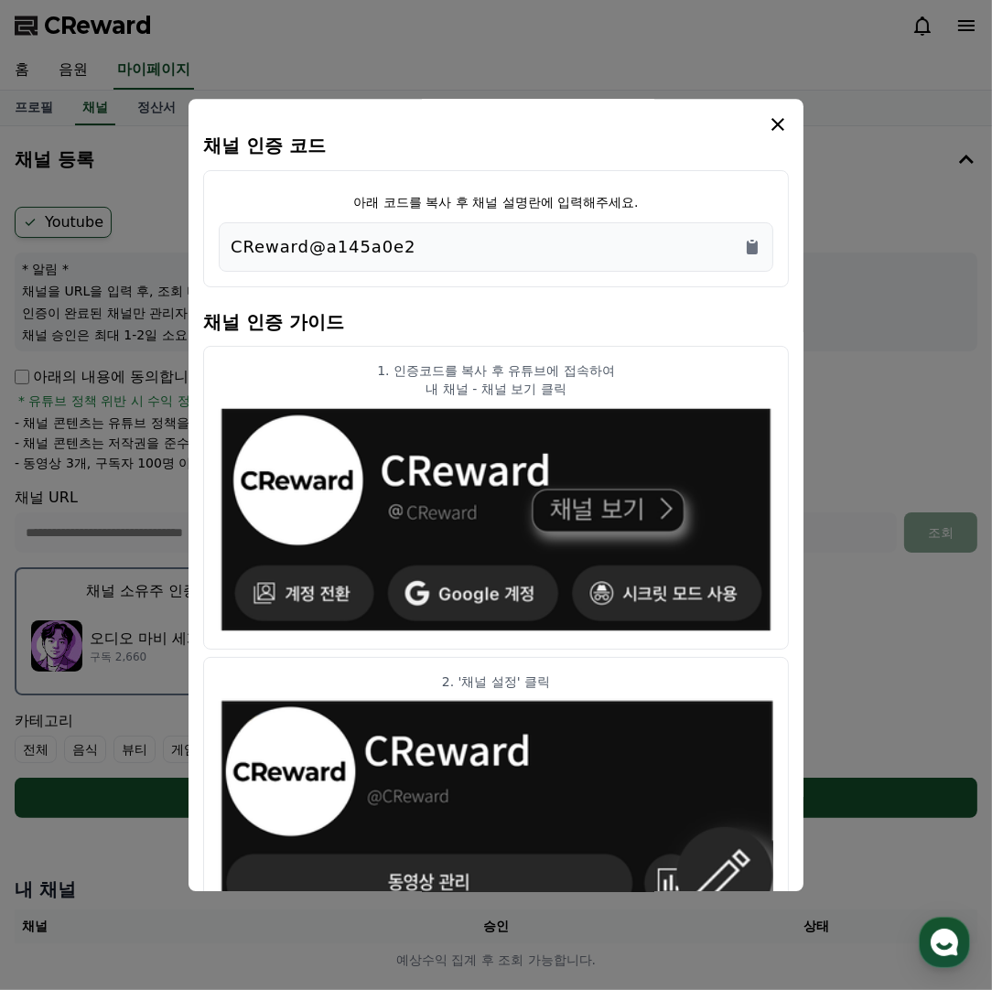
click at [788, 256] on div "아래 코드를 복사 후 채널 설명란에 입력해주세요. CReward@a145a0e2" at bounding box center [496, 228] width 586 height 117
click at [762, 252] on div "CReward@a145a0e2" at bounding box center [496, 246] width 555 height 49
click at [752, 247] on icon "Copy to clipboard" at bounding box center [752, 248] width 11 height 14
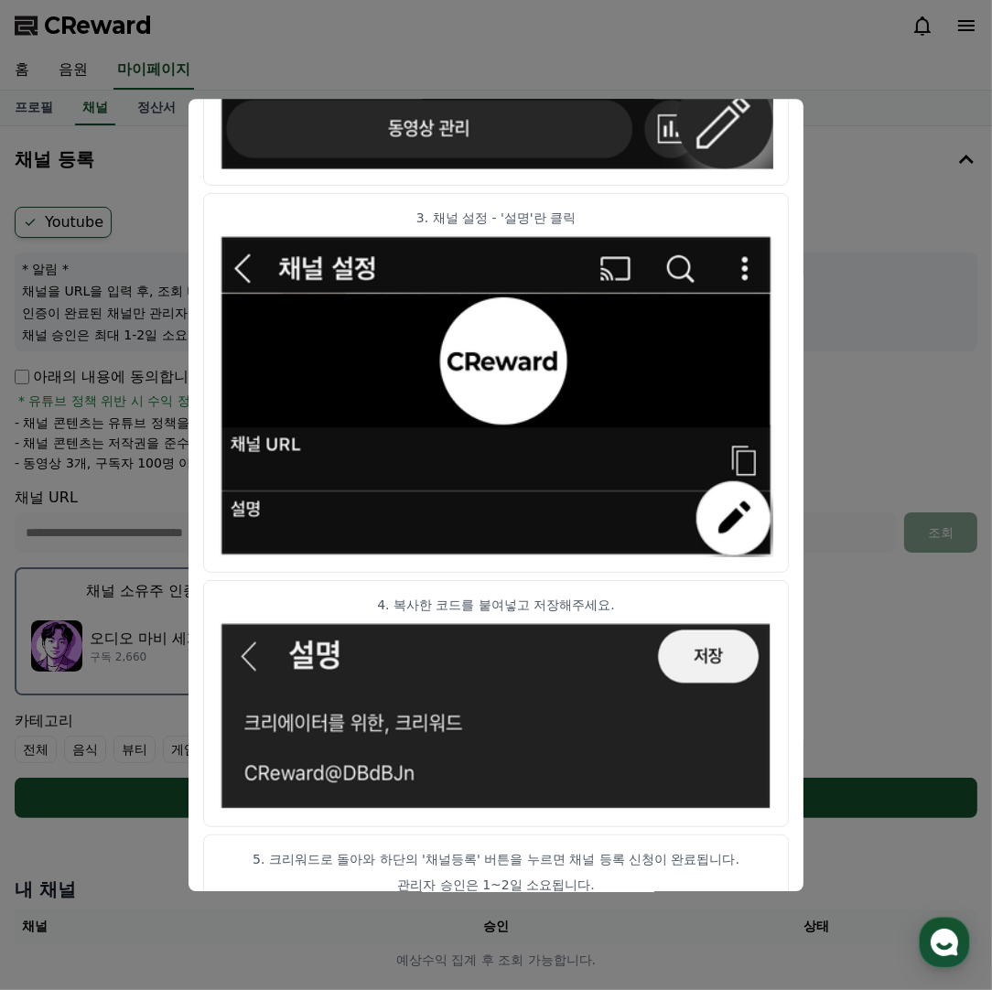
scroll to position [786, 0]
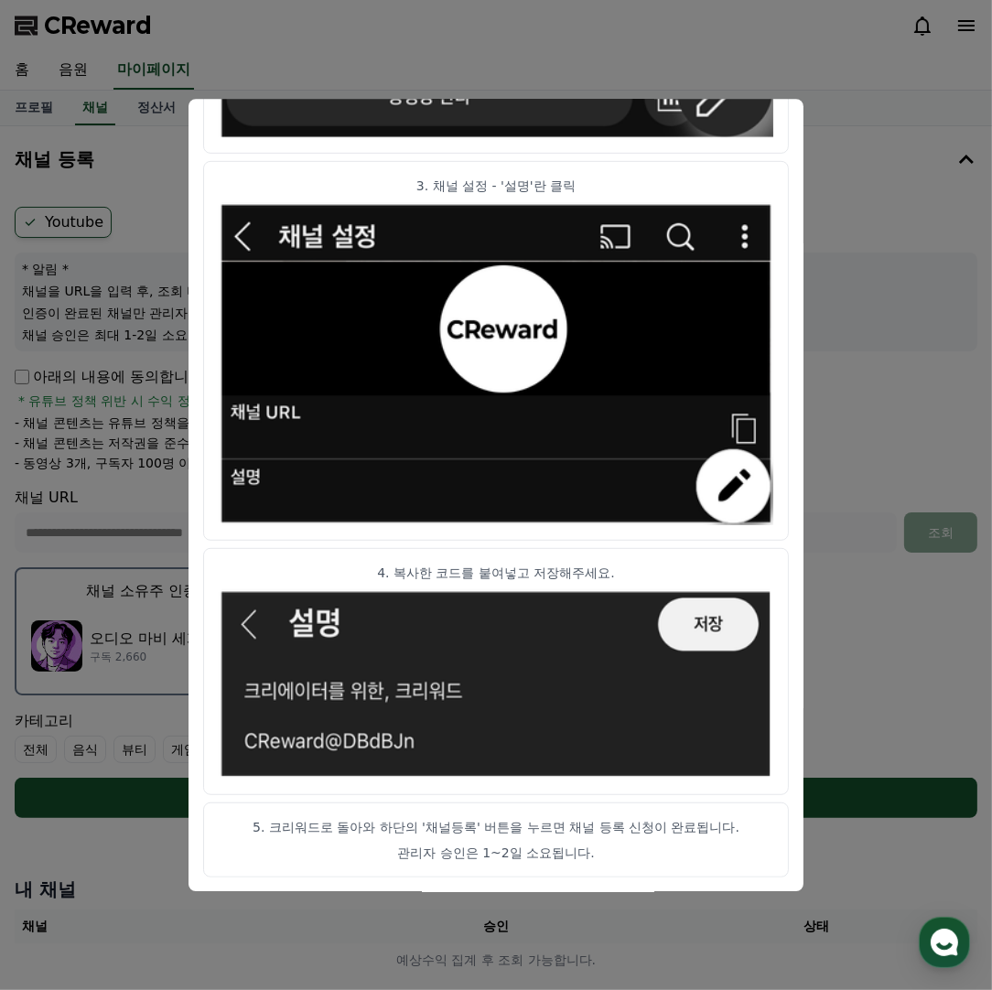
click at [862, 288] on button "close modal" at bounding box center [496, 495] width 992 height 990
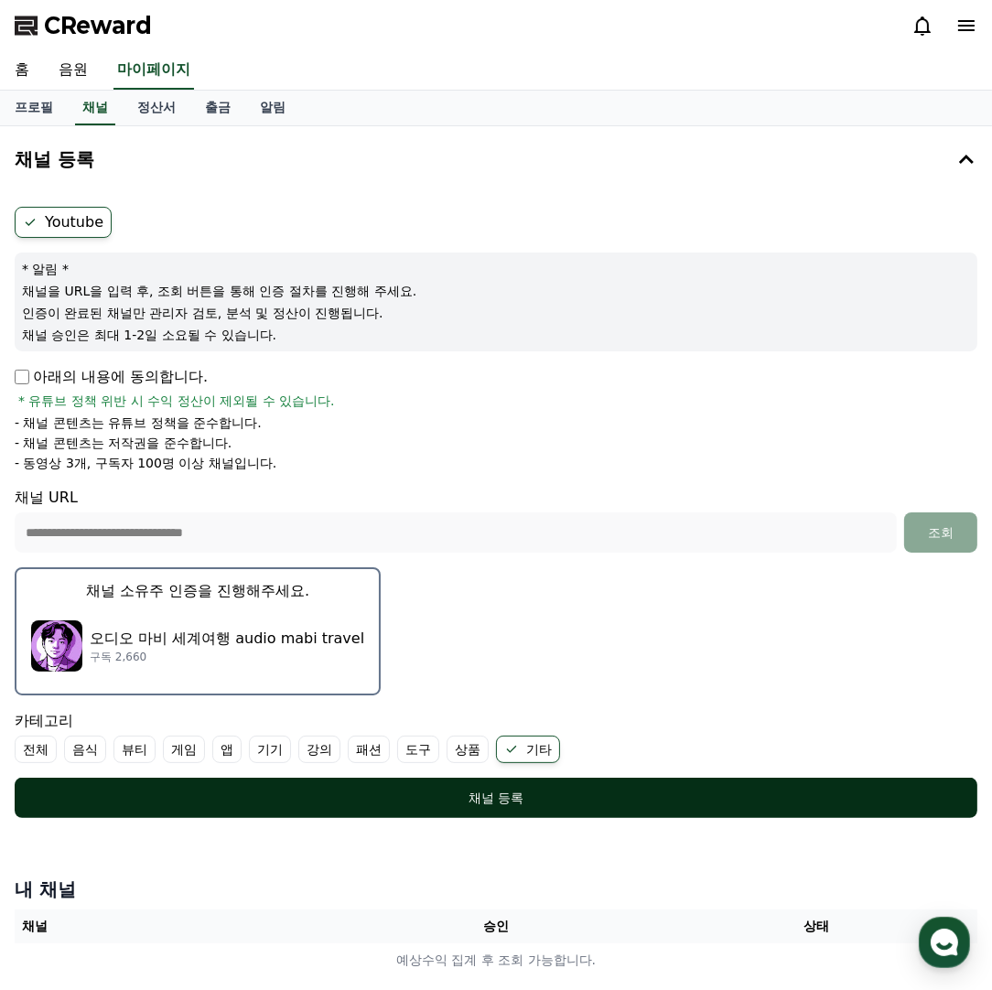
click at [517, 796] on div "채널 등록" at bounding box center [496, 798] width 890 height 18
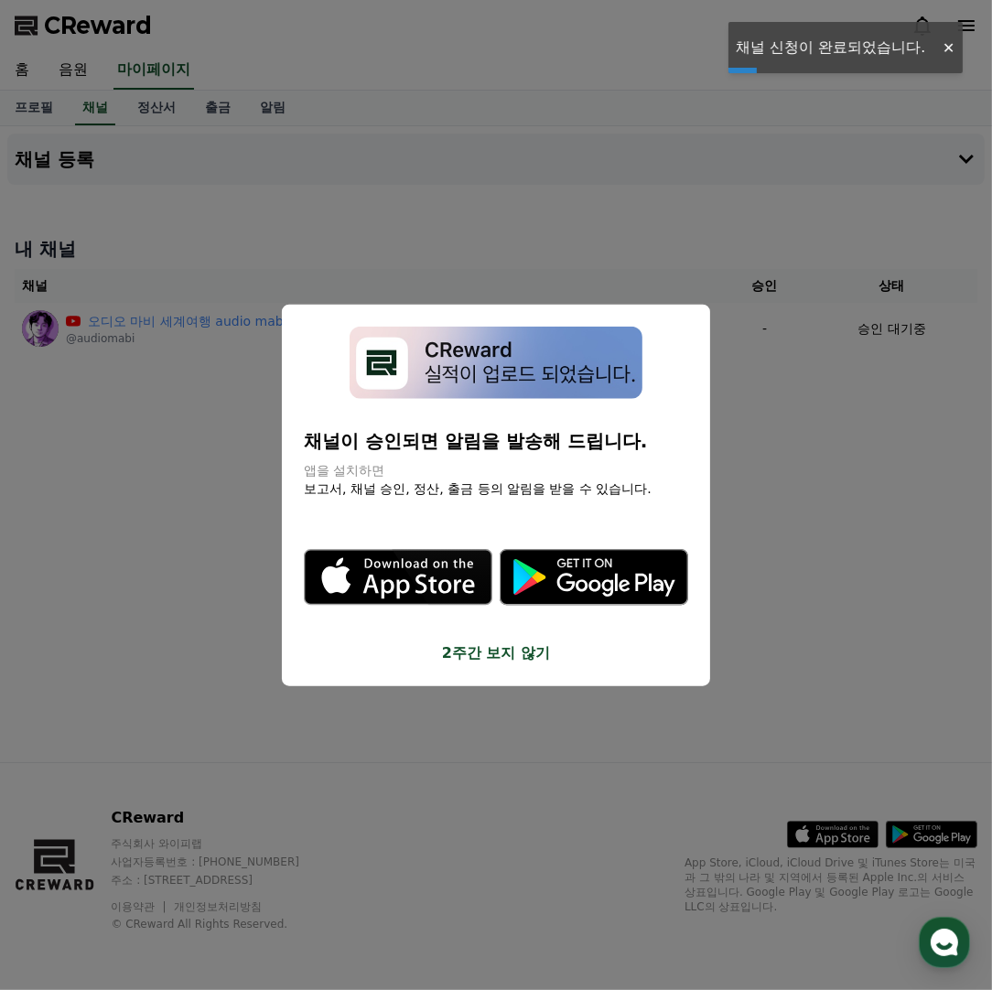
click at [531, 653] on button "2주간 보지 않기" at bounding box center [496, 653] width 384 height 22
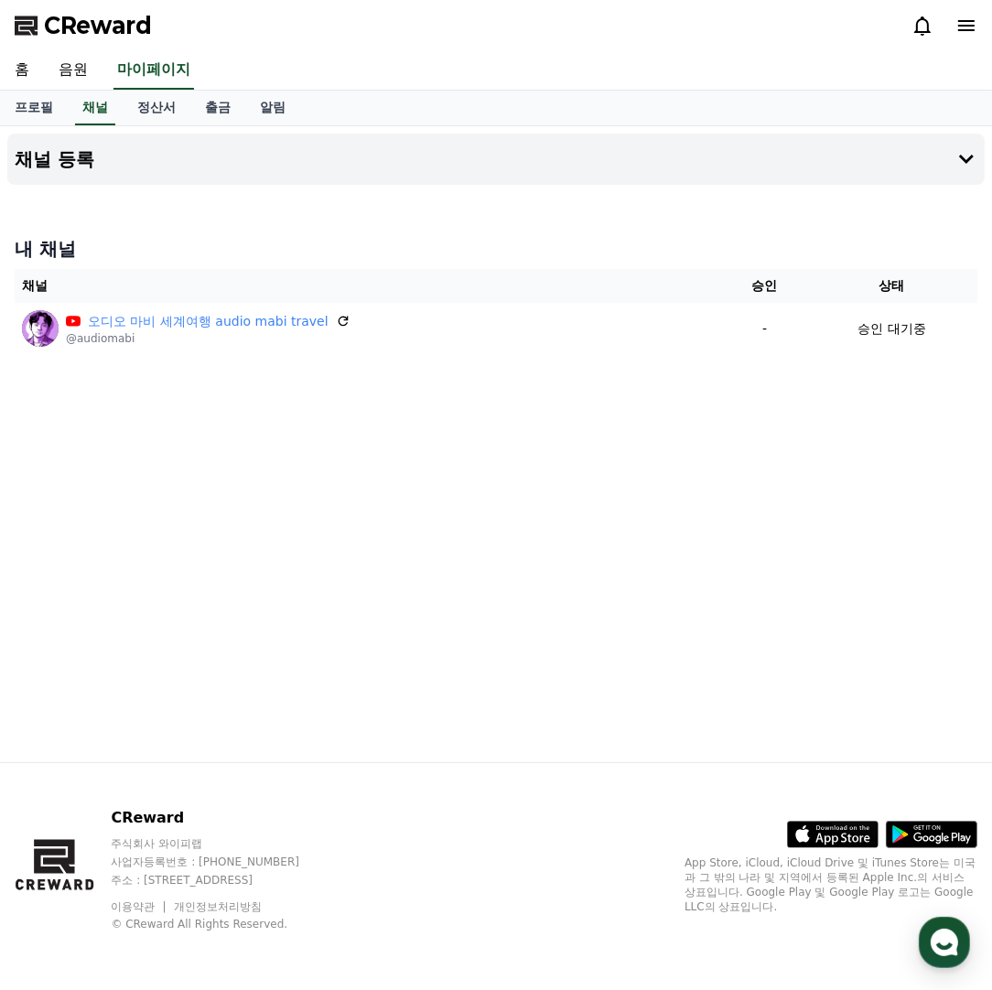
click at [449, 590] on div "채널 등록 내 채널 채널 승인 상태 오디오 마비 세계여행 audio mabi travel @audiomabi - 승인 대기중" at bounding box center [496, 444] width 992 height 636
click at [364, 492] on div "채널 등록 내 채널 채널 승인 상태 오디오 마비 세계여행 audio mabi travel @audiomabi - 승인 대기중" at bounding box center [496, 444] width 992 height 636
click at [372, 487] on div "채널 등록 내 채널 채널 승인 상태 오디오 마비 세계여행 audio mabi travel @audiomabi - 승인 대기중" at bounding box center [496, 444] width 992 height 636
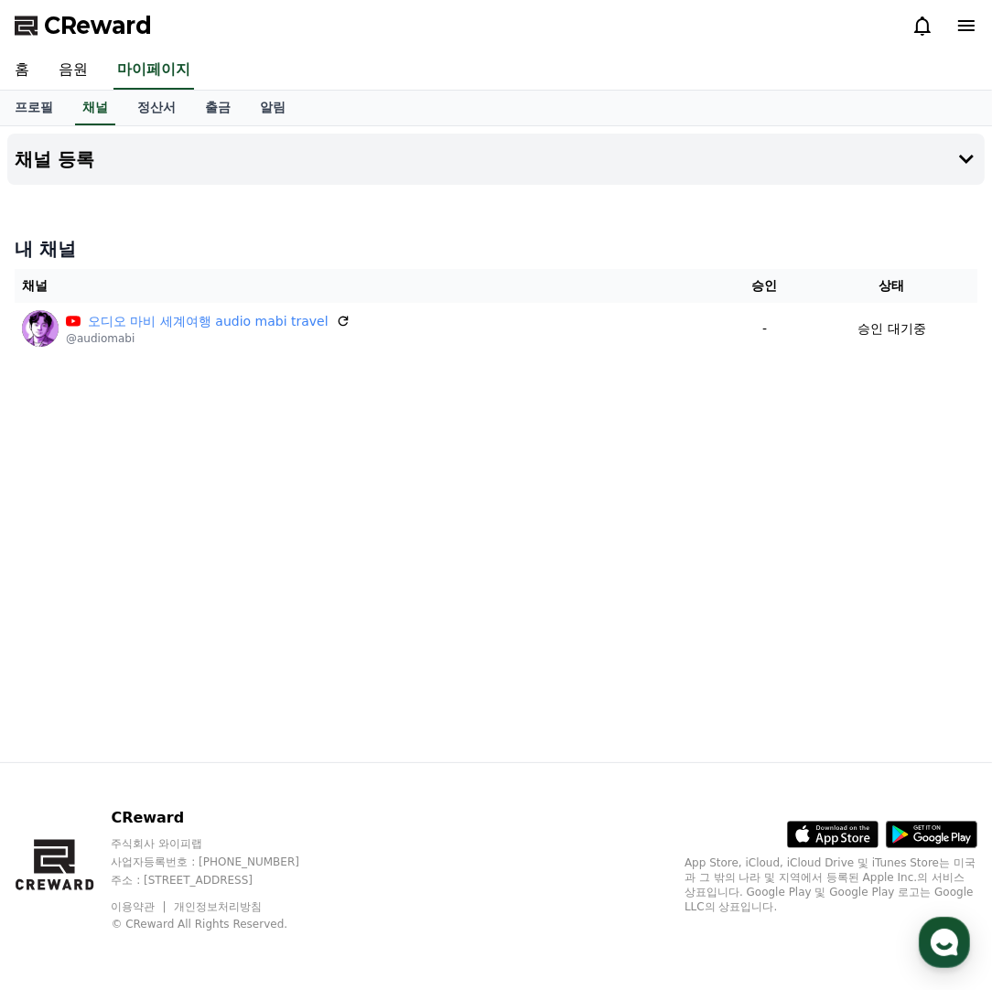
click at [488, 503] on div "채널 등록 내 채널 채널 승인 상태 오디오 마비 세계여행 audio mabi travel @audiomabi - 승인 대기중" at bounding box center [496, 444] width 992 height 636
click at [454, 510] on div "채널 등록 내 채널 채널 승인 상태 오디오 마비 세계여행 audio mabi travel @audiomabi - 승인 대기중" at bounding box center [496, 444] width 992 height 636
click at [374, 531] on div "채널 등록 내 채널 채널 승인 상태 오디오 마비 세계여행 audio mabi travel @audiomabi - 승인 대기중" at bounding box center [496, 444] width 992 height 636
click at [456, 525] on div "채널 등록 내 채널 채널 승인 상태 오디오 마비 세계여행 audio mabi travel @audiomabi - 승인 대기중" at bounding box center [496, 444] width 992 height 636
click at [456, 594] on div "채널 등록 내 채널 채널 승인 상태 오디오 마비 세계여행 audio mabi travel @audiomabi - 승인 대기중" at bounding box center [496, 444] width 992 height 636
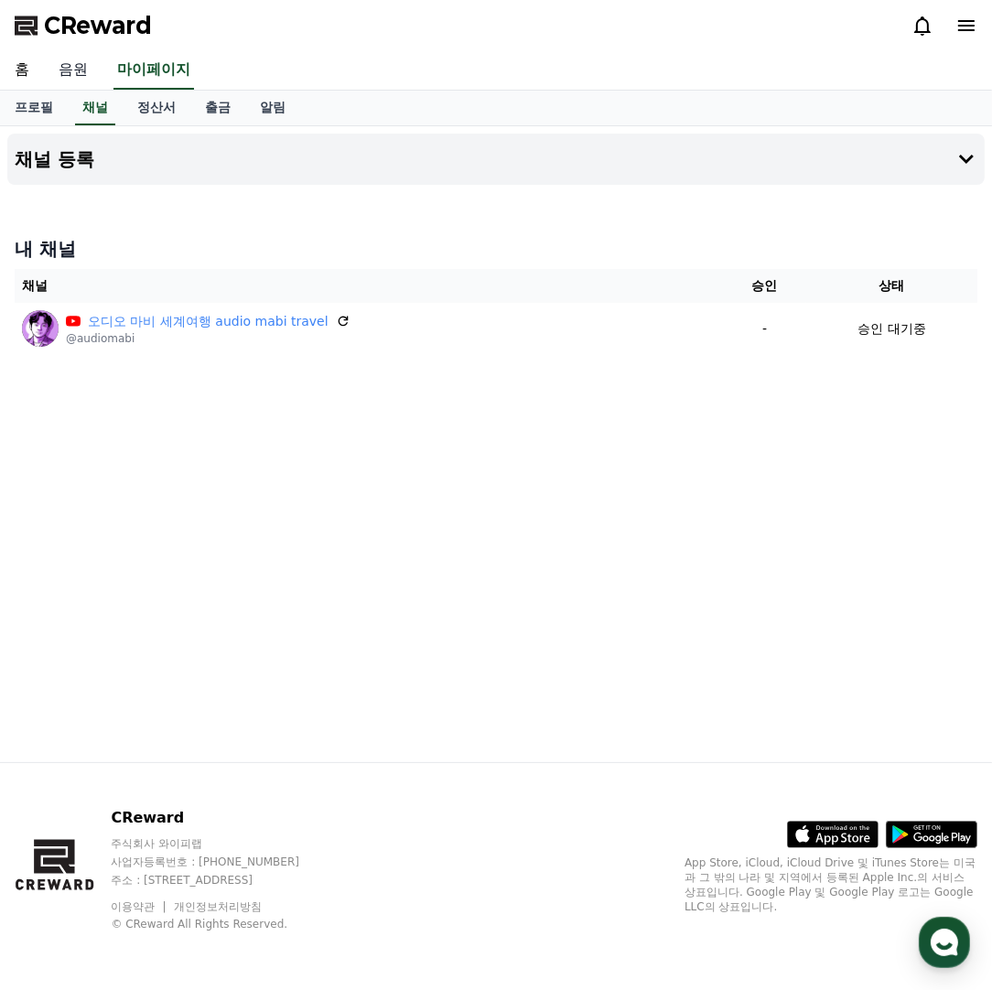
click at [82, 63] on link "음원" at bounding box center [73, 70] width 59 height 38
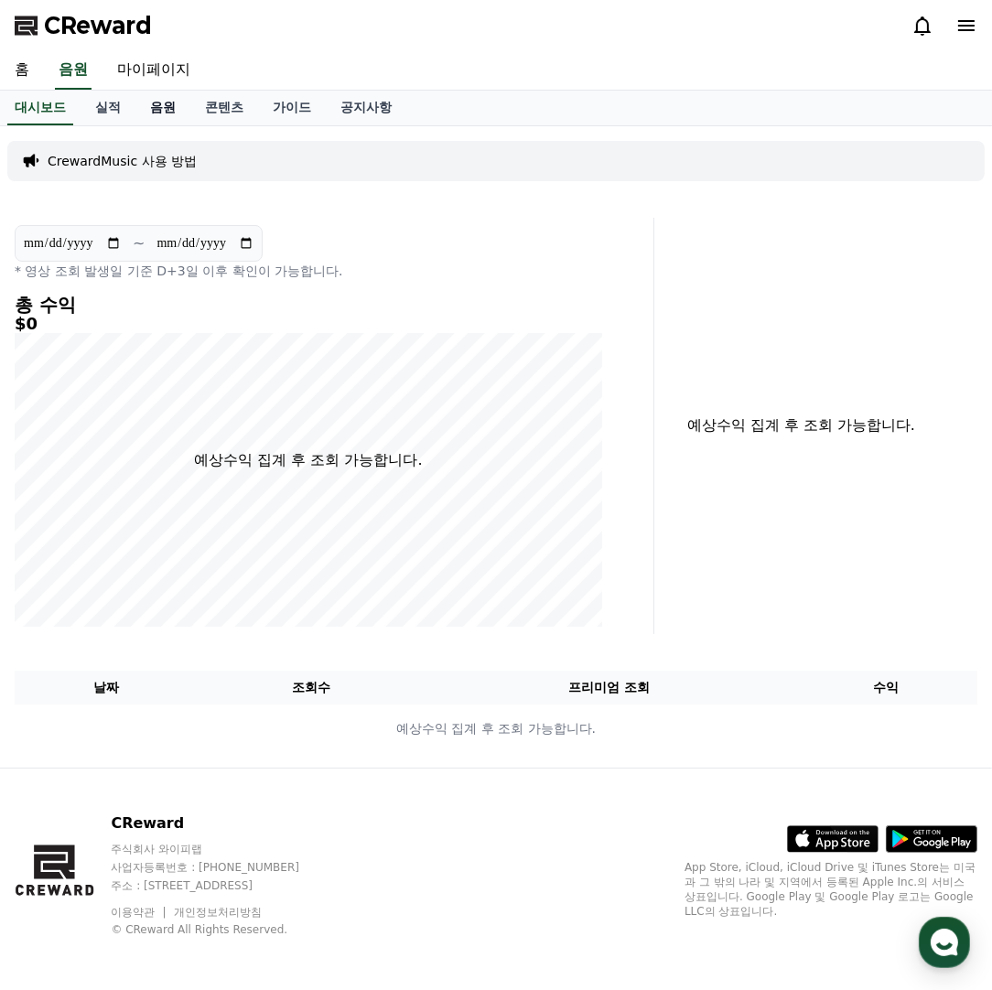
click at [154, 98] on link "음원" at bounding box center [162, 108] width 55 height 35
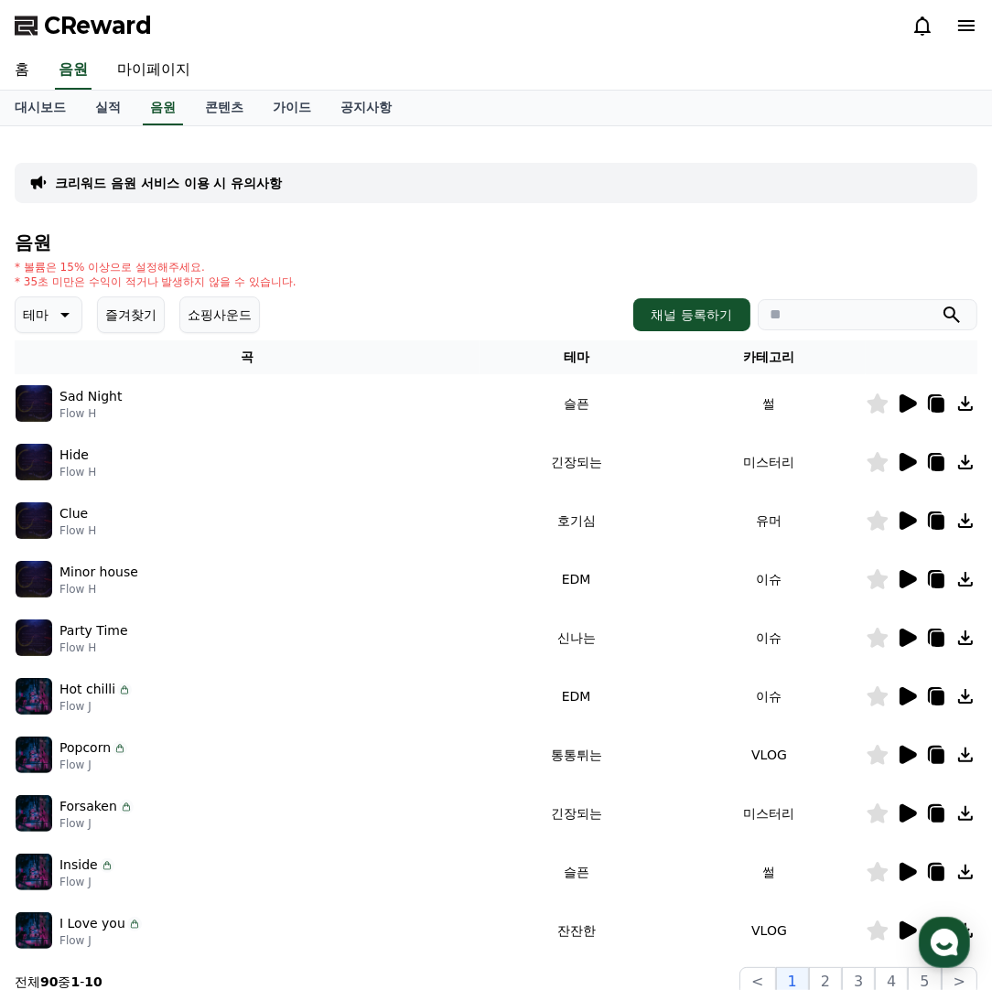
click at [927, 405] on icon at bounding box center [936, 404] width 22 height 22
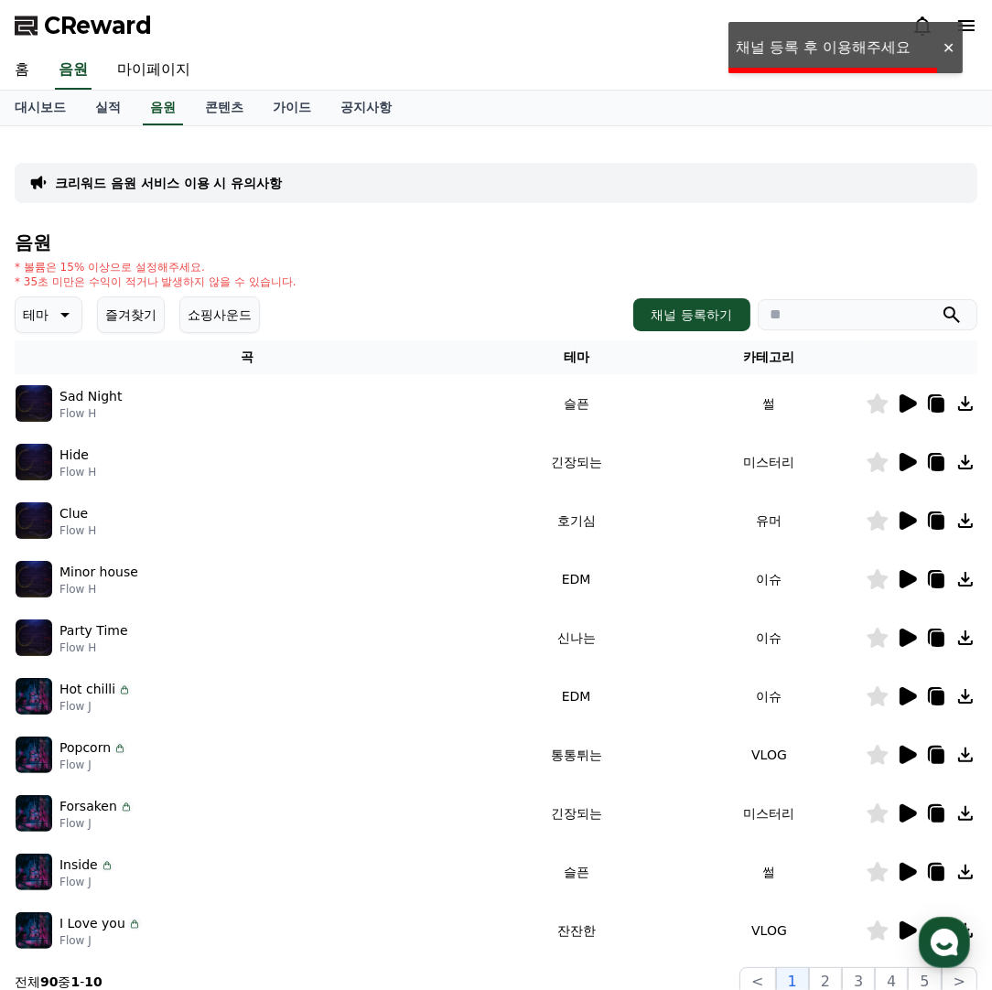
click at [917, 405] on icon at bounding box center [907, 404] width 22 height 22
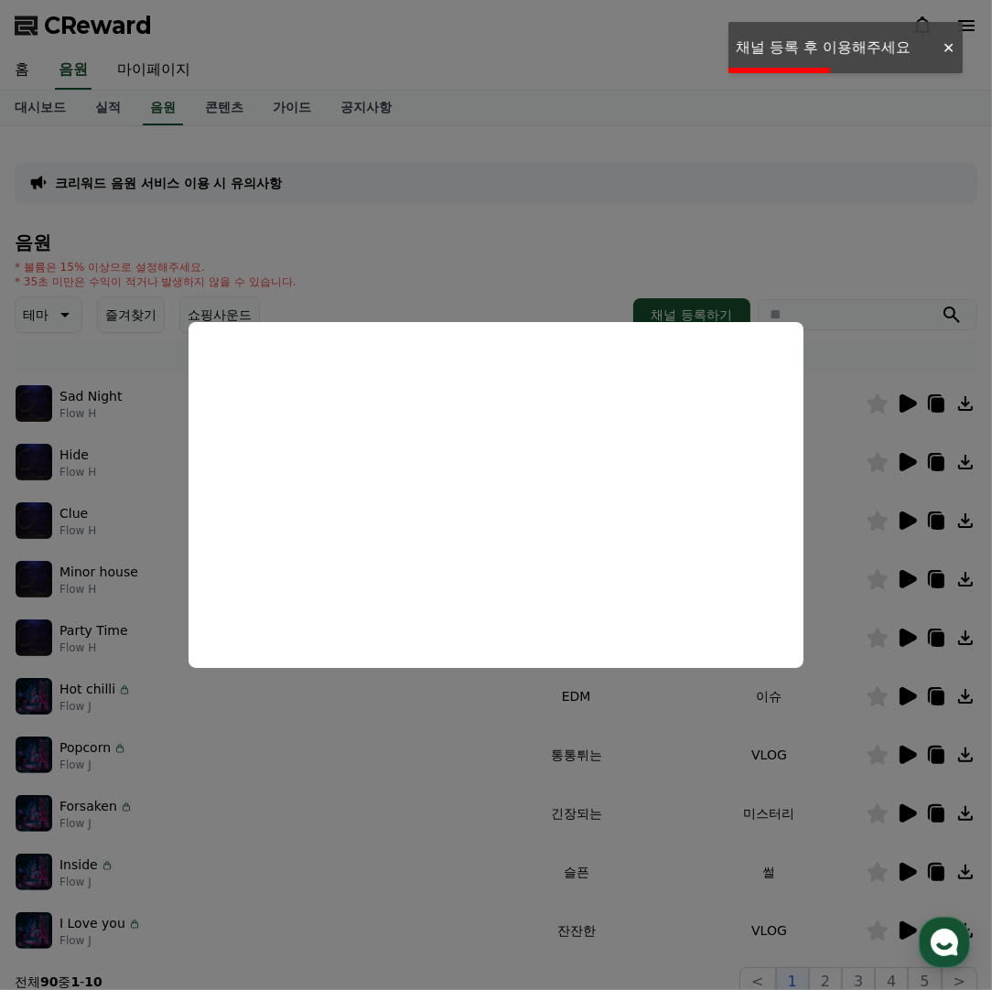
click at [566, 234] on button "close modal" at bounding box center [496, 495] width 992 height 990
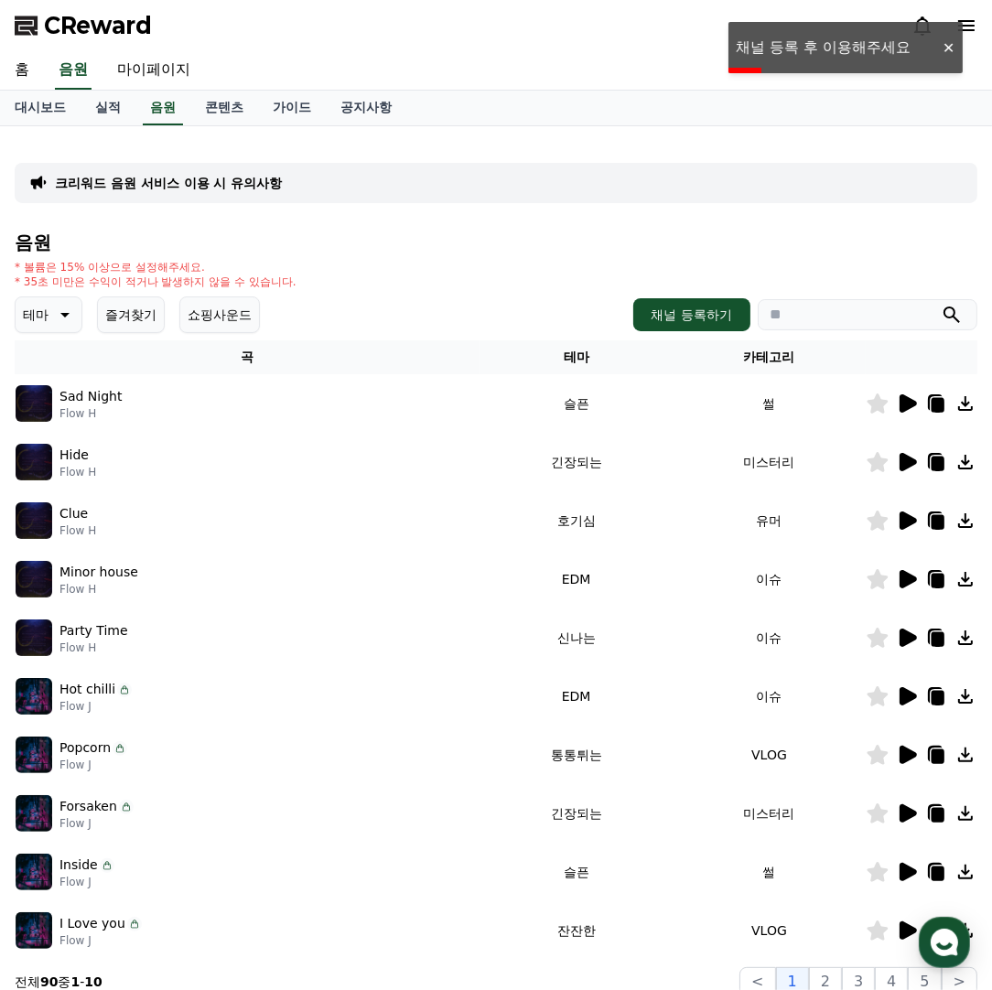
click at [910, 464] on icon at bounding box center [908, 462] width 17 height 18
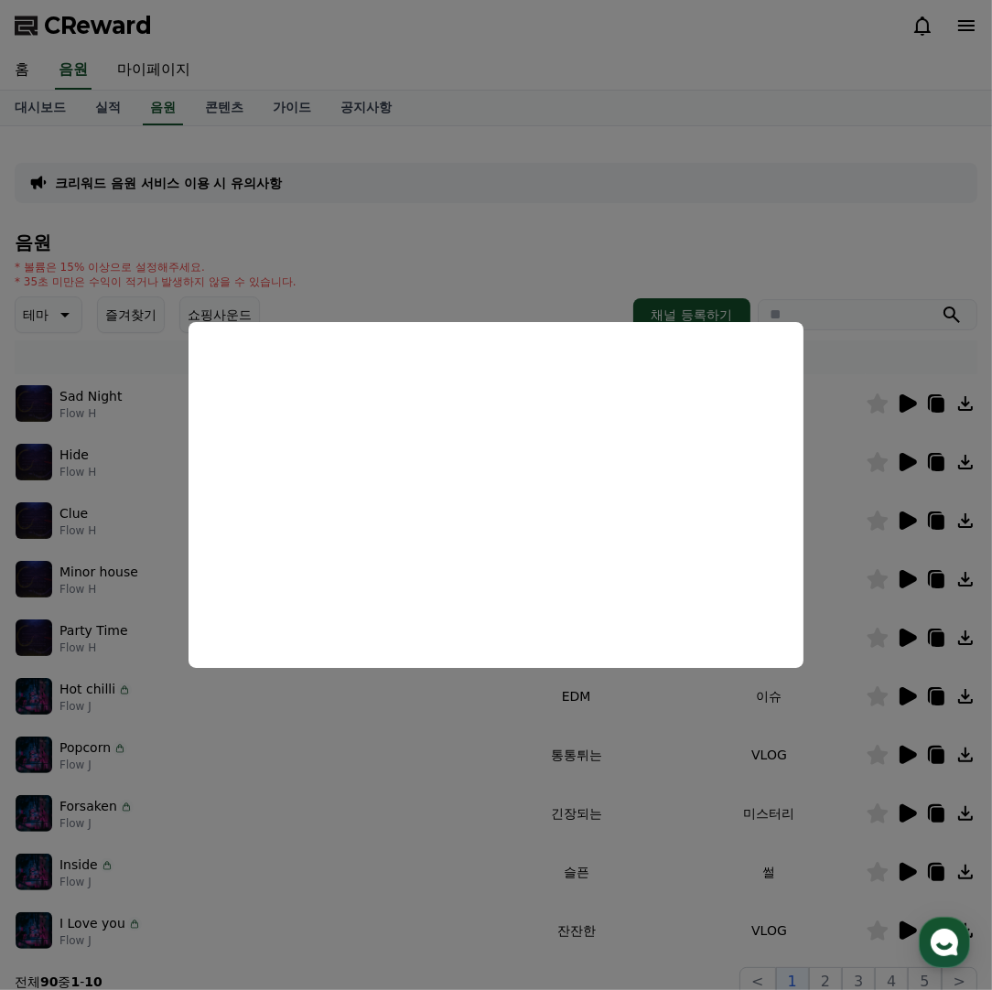
click at [543, 222] on button "close modal" at bounding box center [496, 495] width 992 height 990
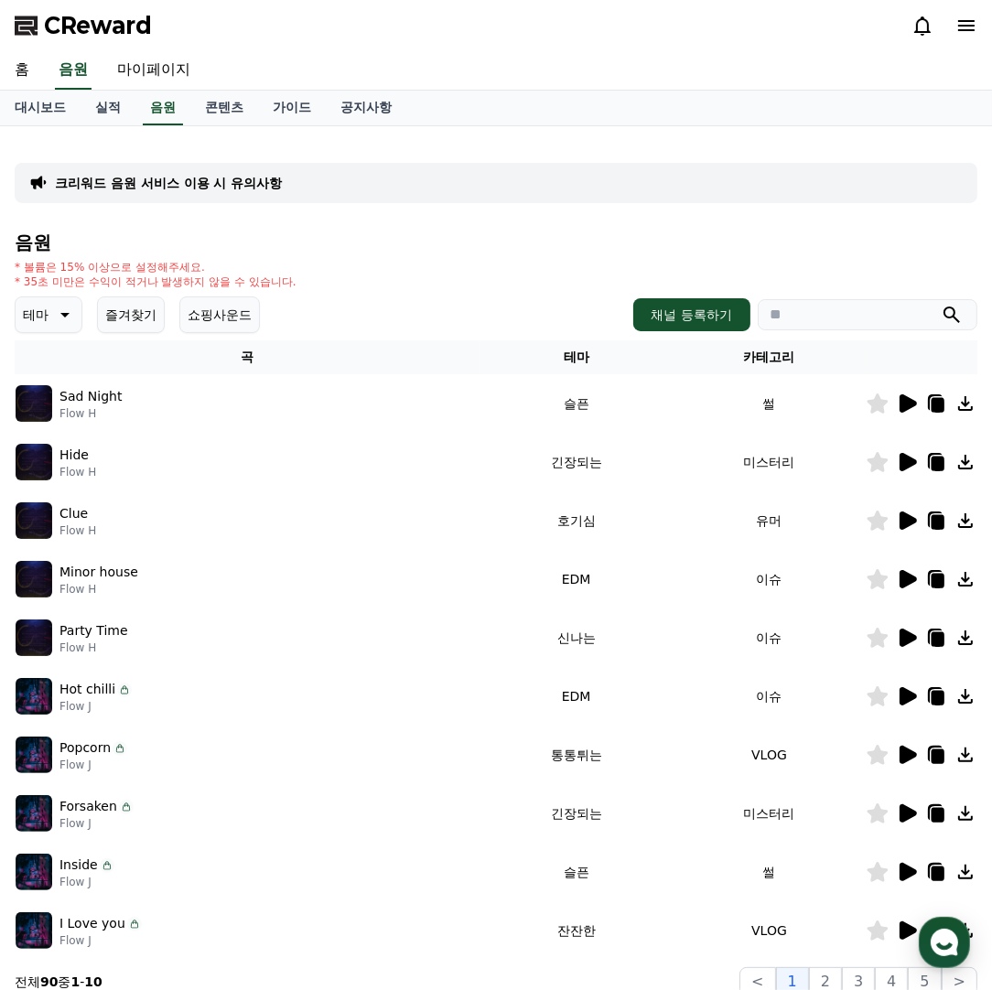
click at [40, 319] on p "테마" at bounding box center [36, 315] width 26 height 26
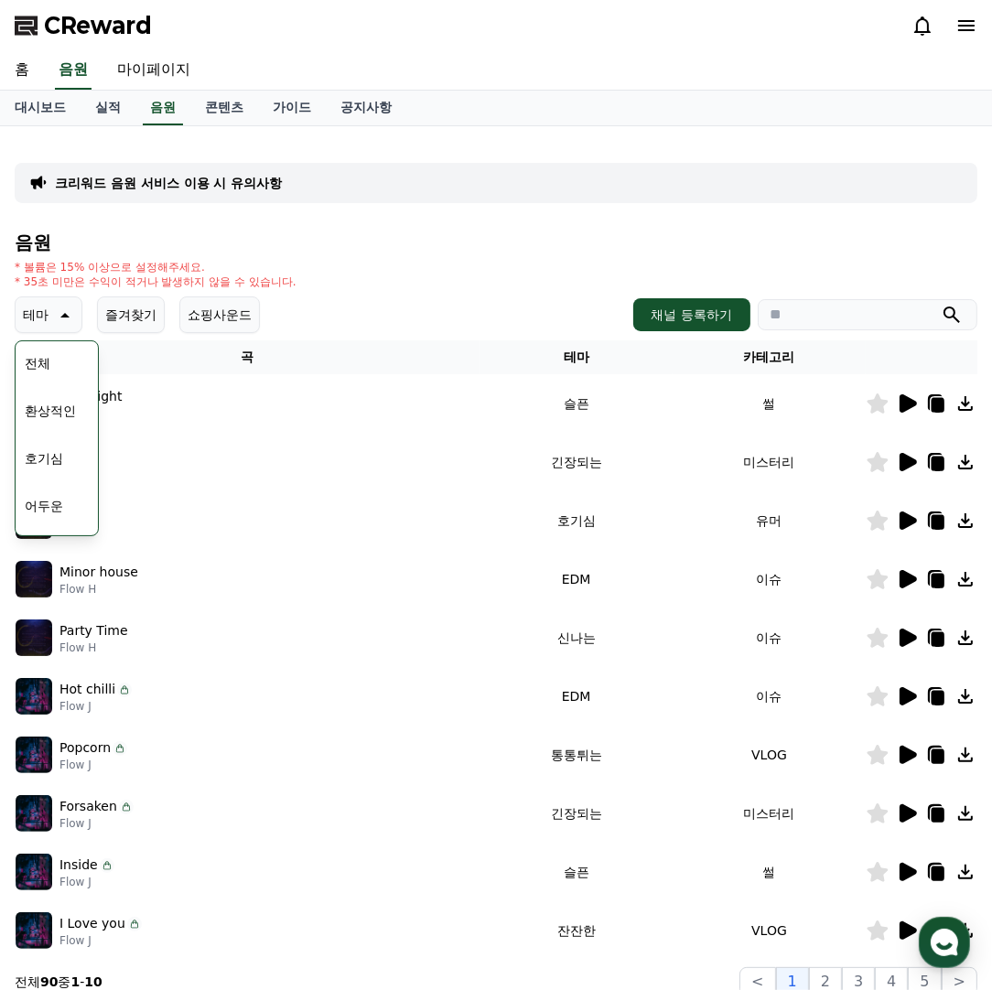
click at [61, 454] on button "호기심" at bounding box center [43, 458] width 53 height 40
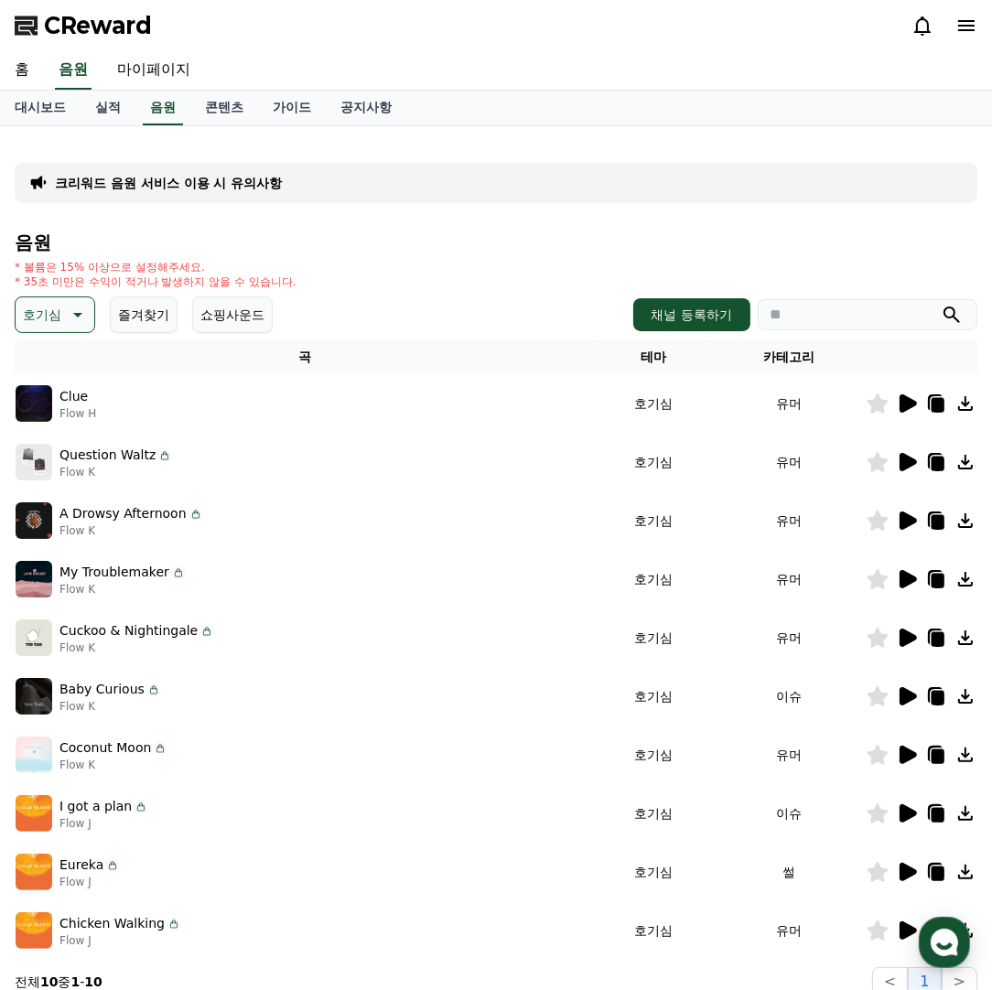
click at [905, 397] on icon at bounding box center [908, 404] width 17 height 18
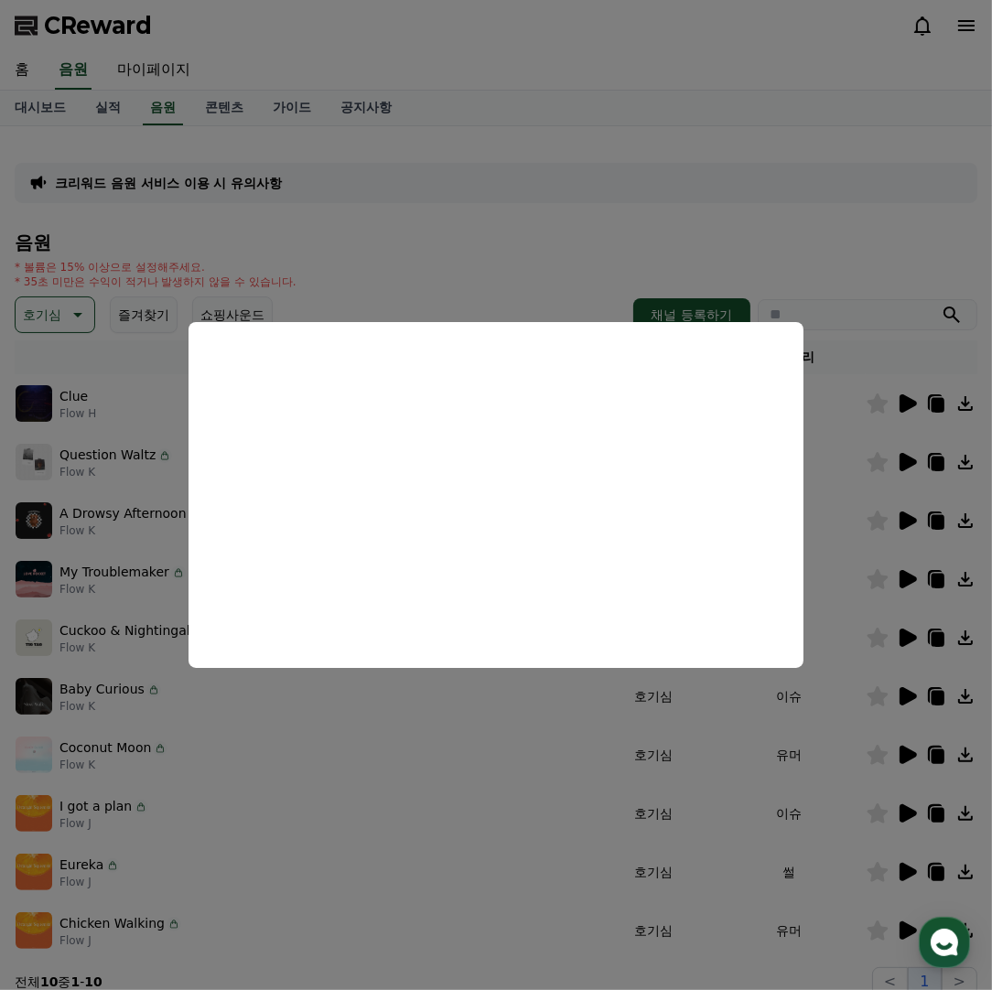
click at [806, 237] on button "close modal" at bounding box center [496, 495] width 992 height 990
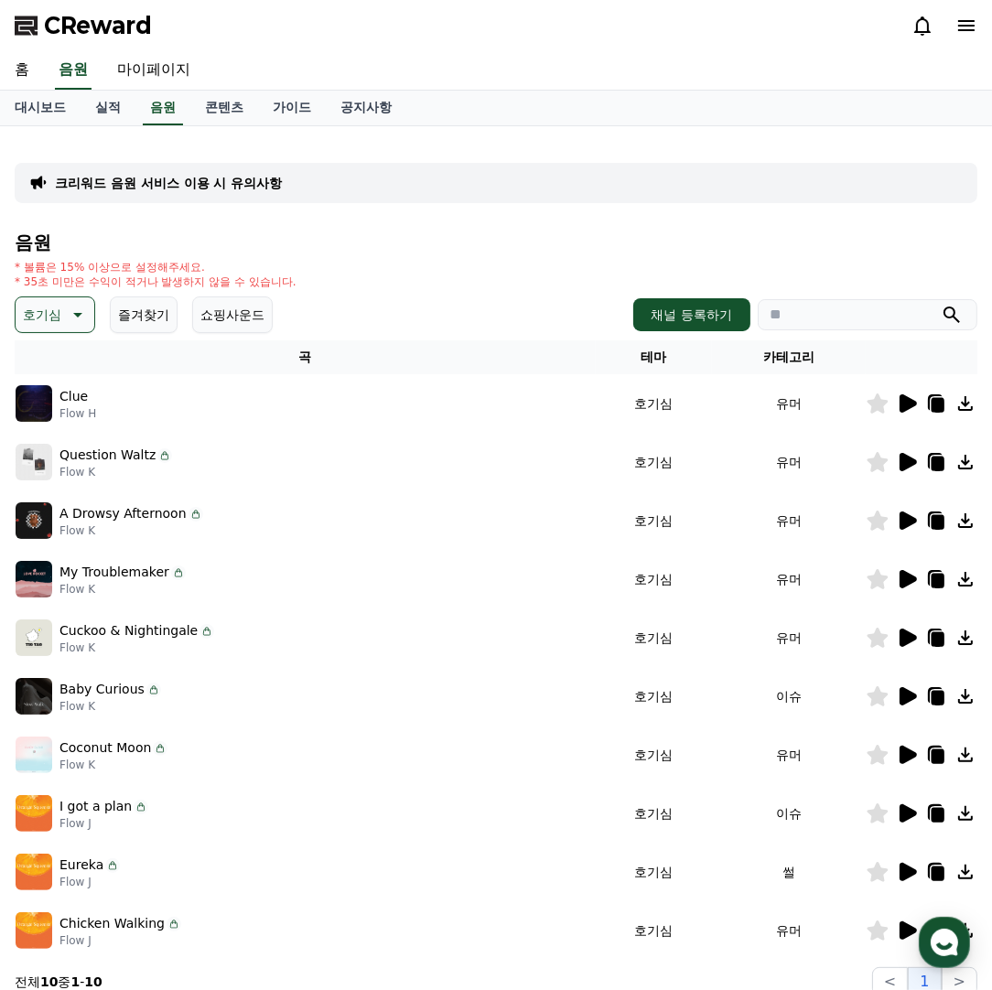
click at [905, 502] on td at bounding box center [922, 521] width 112 height 59
click at [907, 514] on icon at bounding box center [908, 521] width 17 height 18
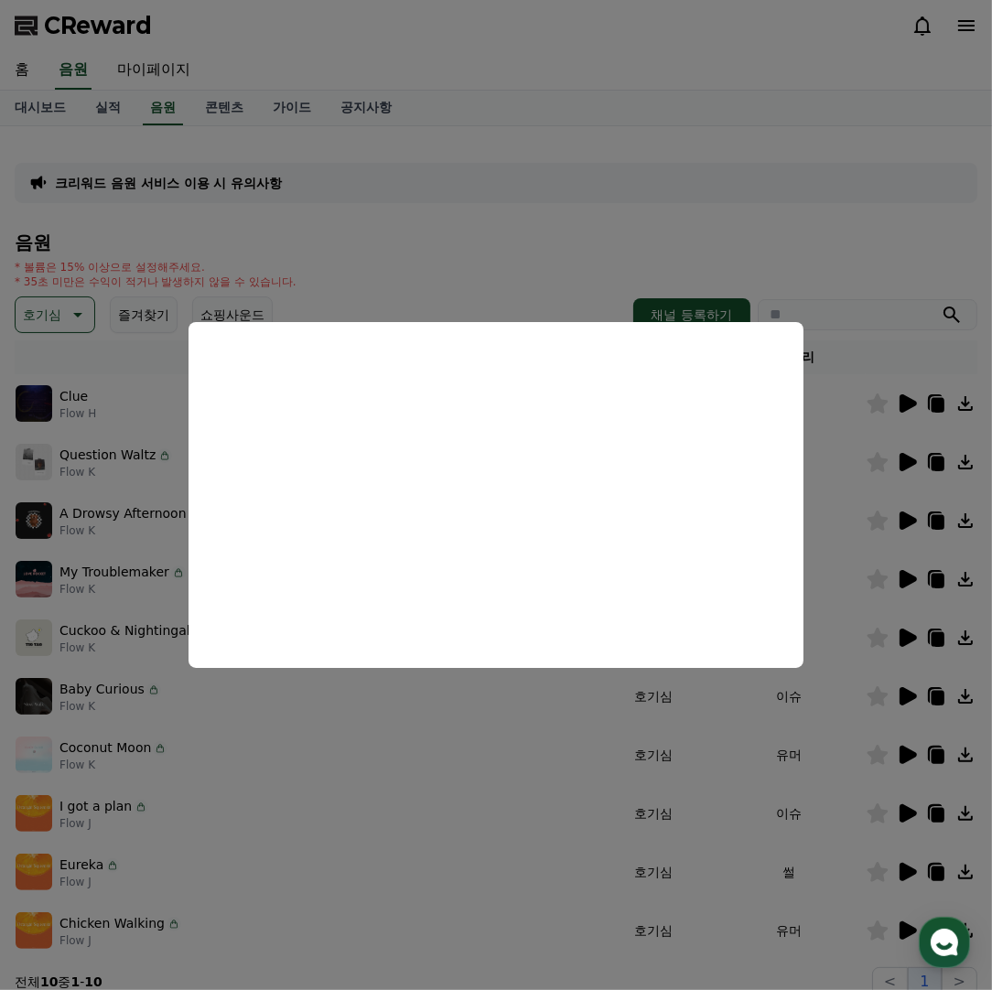
click at [536, 269] on button "close modal" at bounding box center [496, 495] width 992 height 990
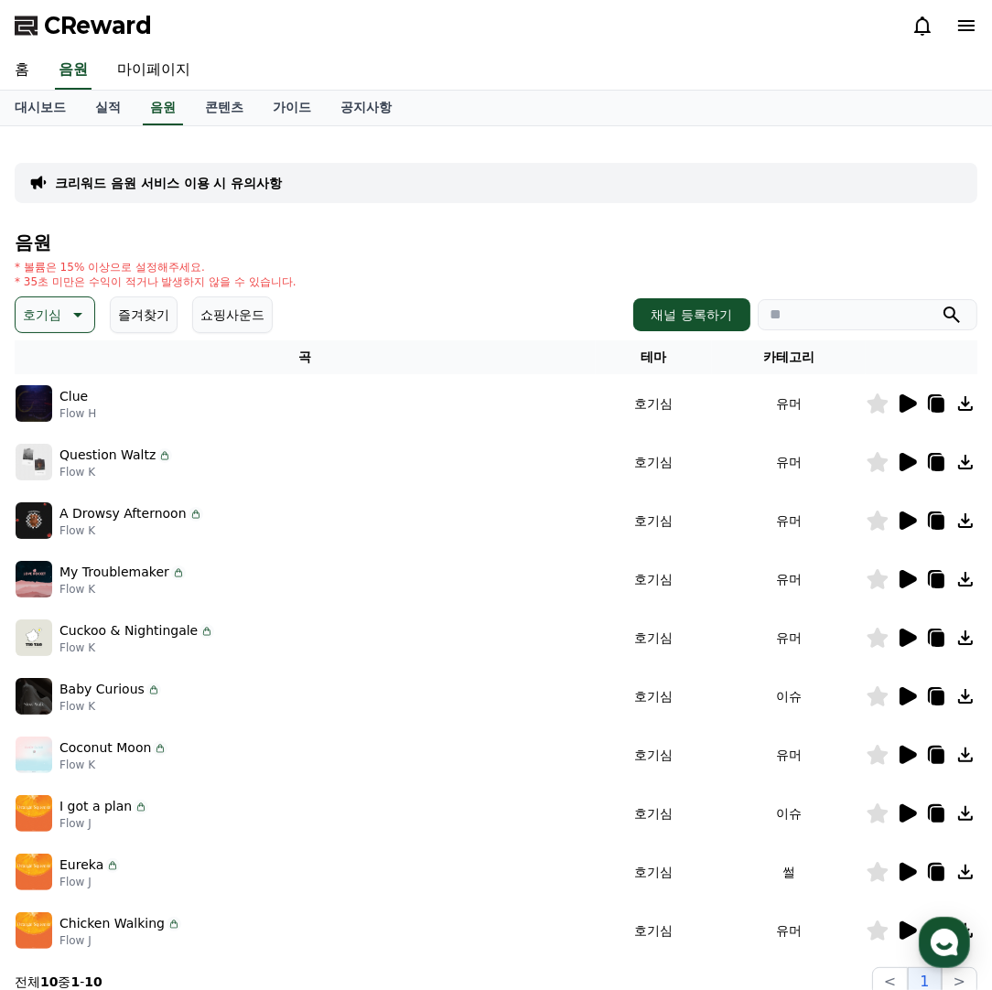
click at [900, 566] on td at bounding box center [922, 579] width 112 height 59
click at [904, 568] on icon at bounding box center [907, 579] width 22 height 22
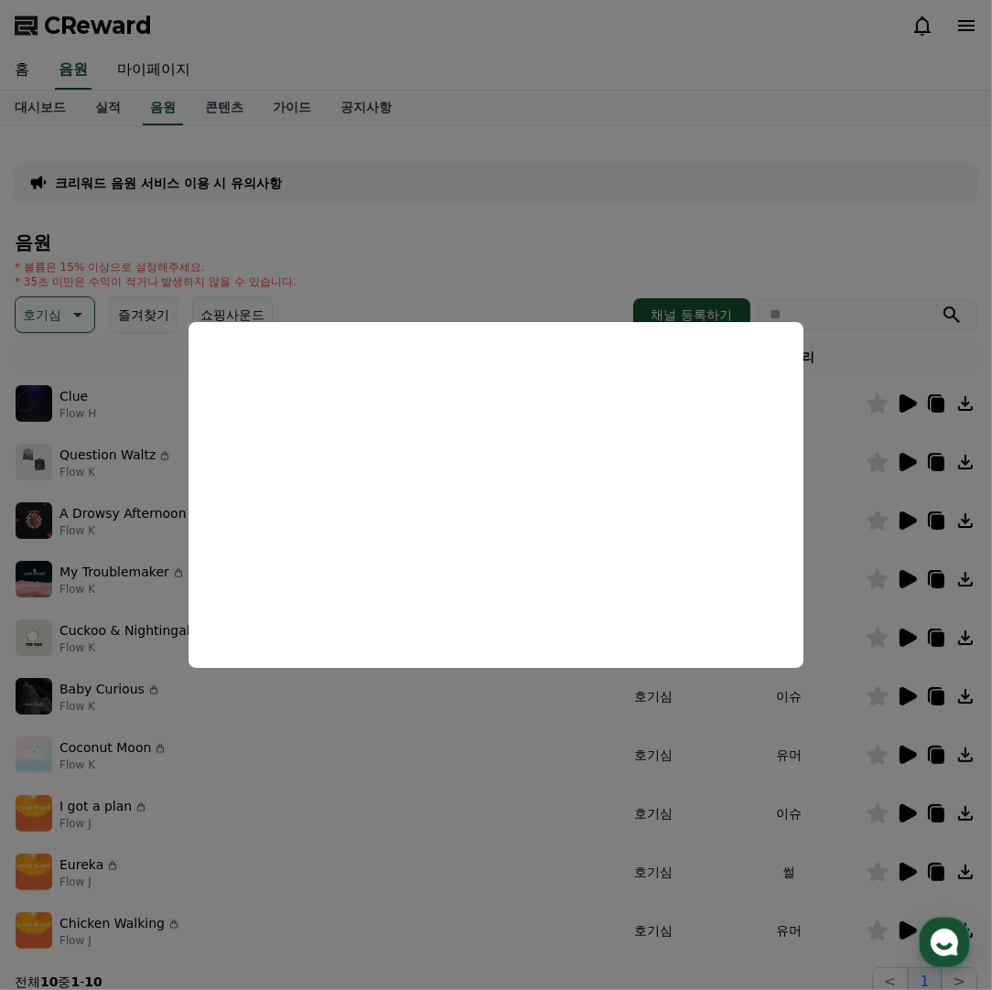
click at [531, 217] on button "close modal" at bounding box center [496, 495] width 992 height 990
click at [78, 308] on icon at bounding box center [76, 315] width 22 height 22
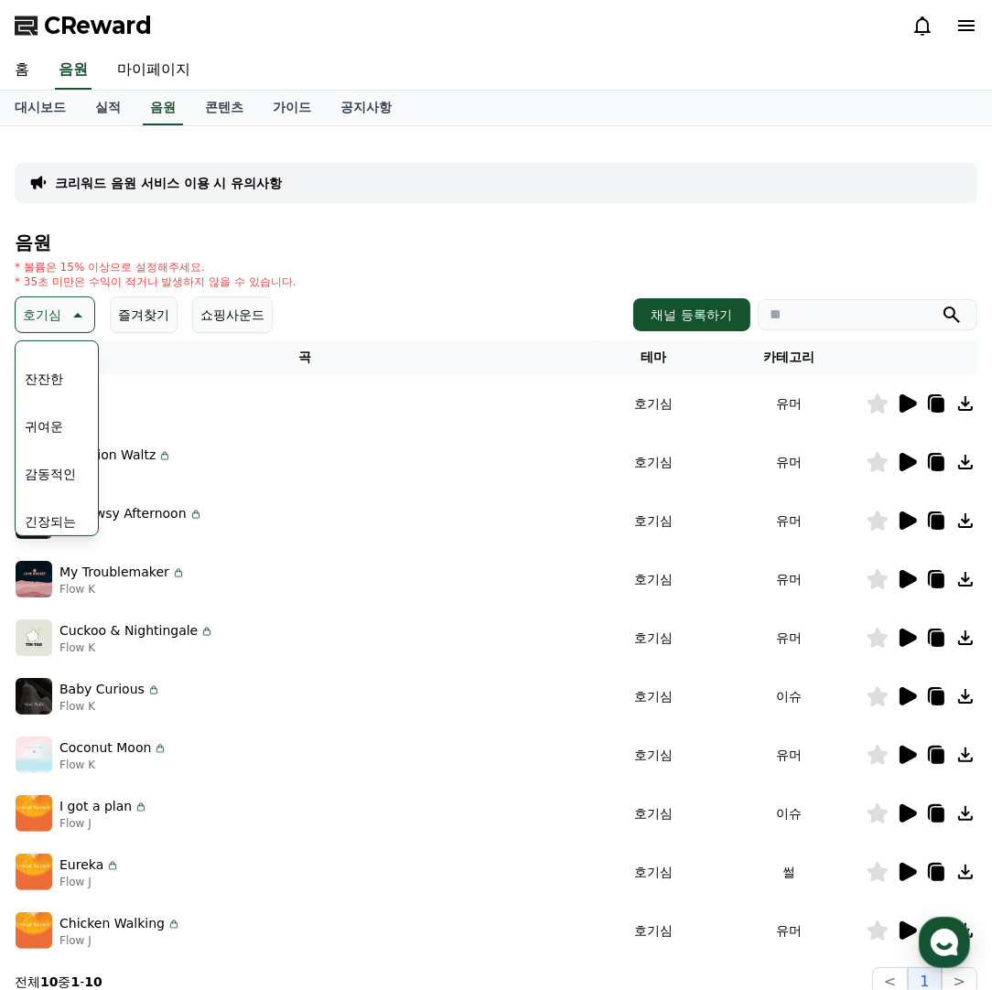
scroll to position [753, 0]
click at [62, 499] on button "코믹한" at bounding box center [43, 514] width 53 height 40
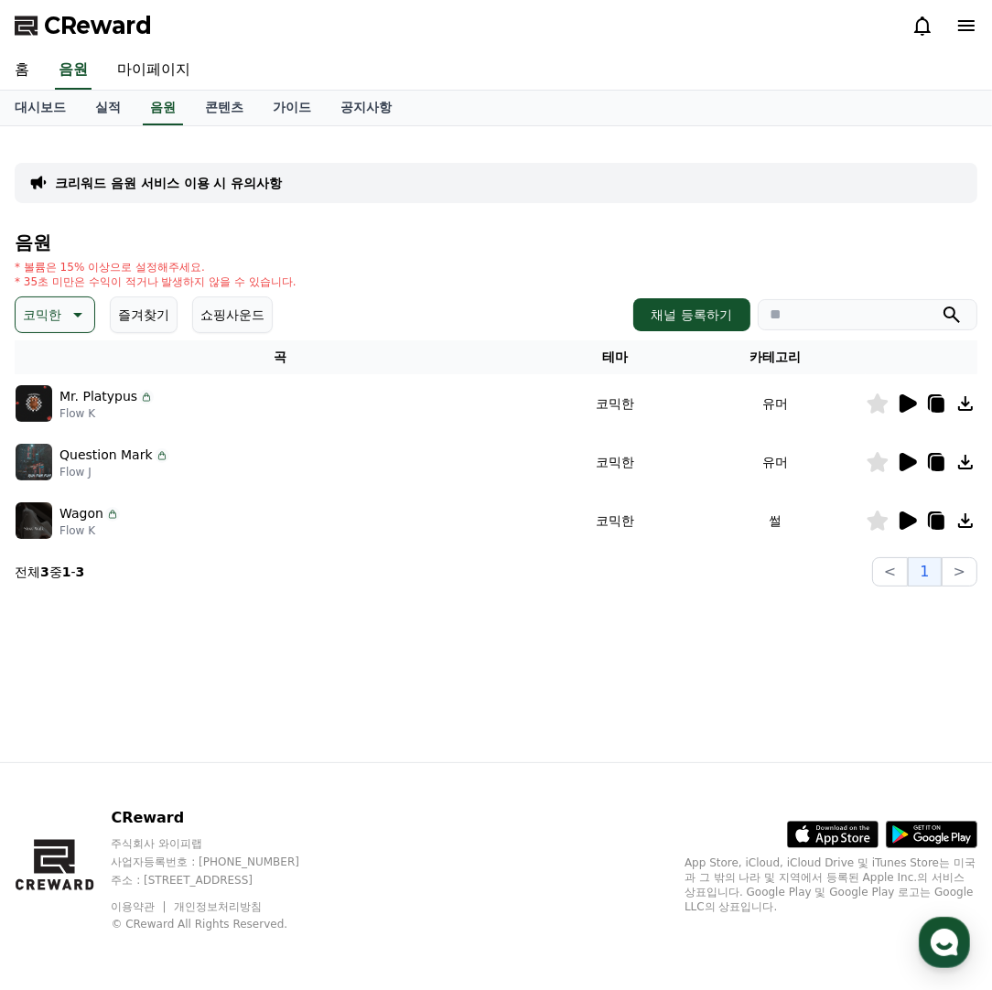
click at [902, 406] on icon at bounding box center [908, 404] width 17 height 18
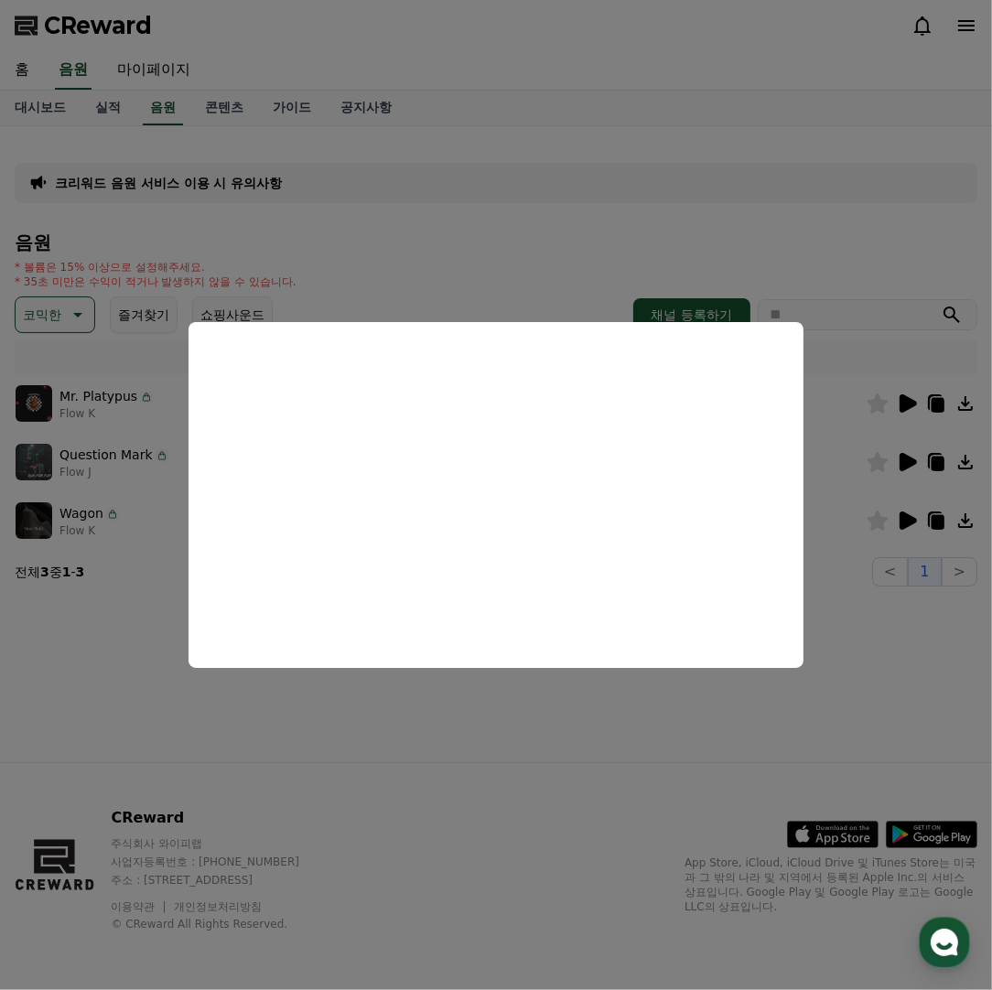
click at [636, 747] on button "close modal" at bounding box center [496, 495] width 992 height 990
click at [912, 460] on icon at bounding box center [908, 462] width 17 height 18
click at [646, 747] on button "close modal" at bounding box center [496, 495] width 992 height 990
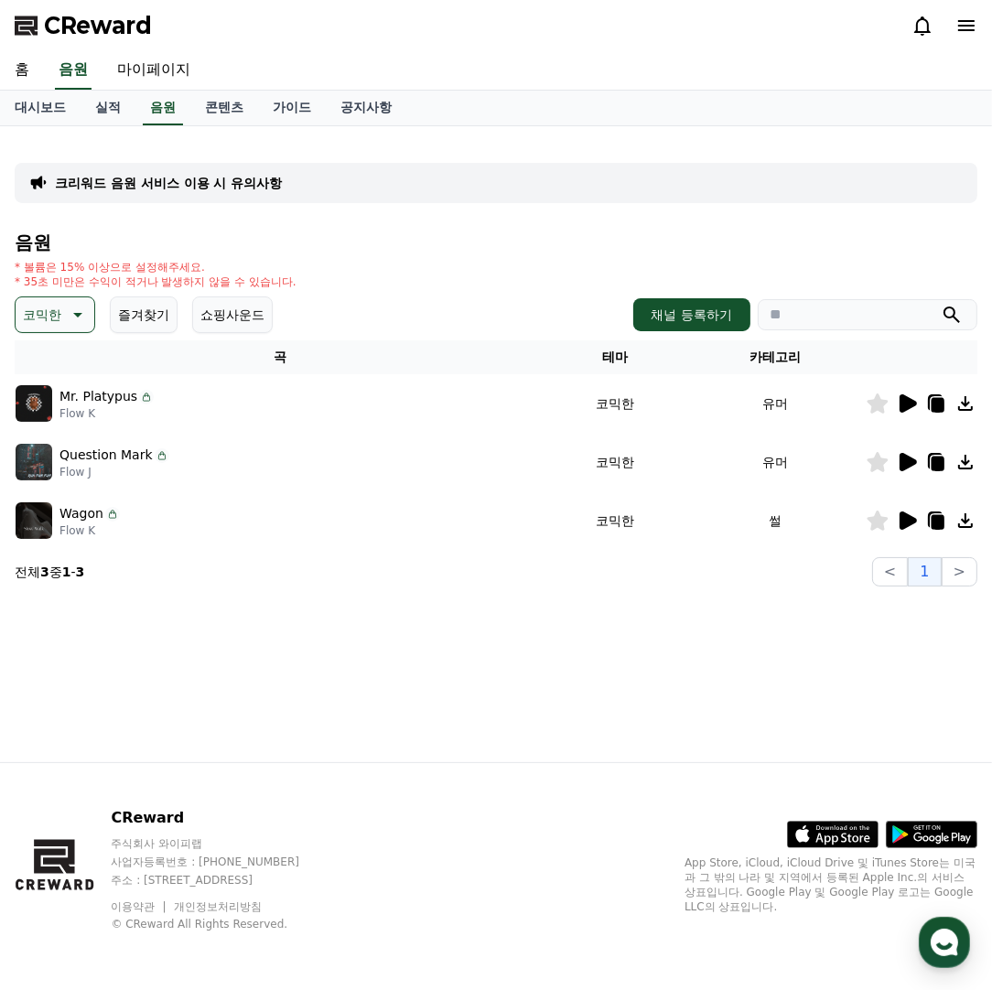
click at [902, 526] on icon at bounding box center [908, 521] width 17 height 18
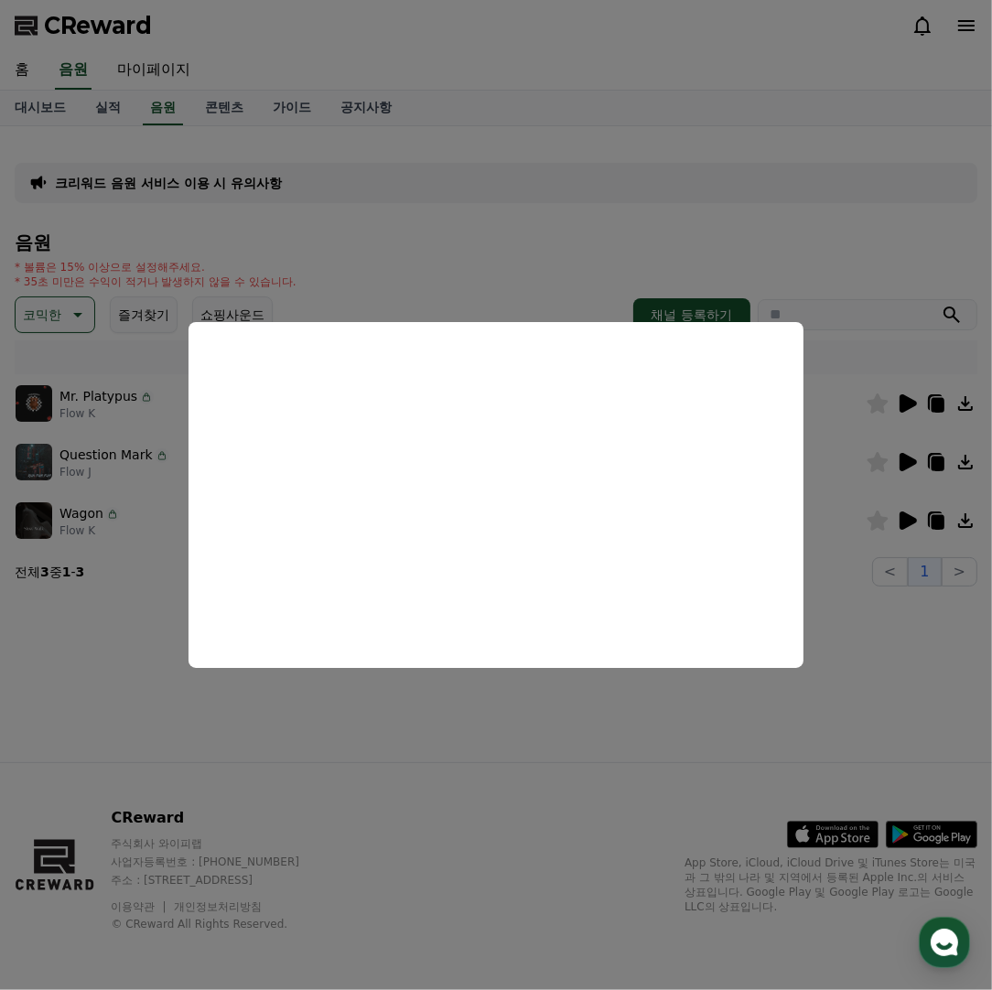
click at [516, 714] on button "close modal" at bounding box center [496, 495] width 992 height 990
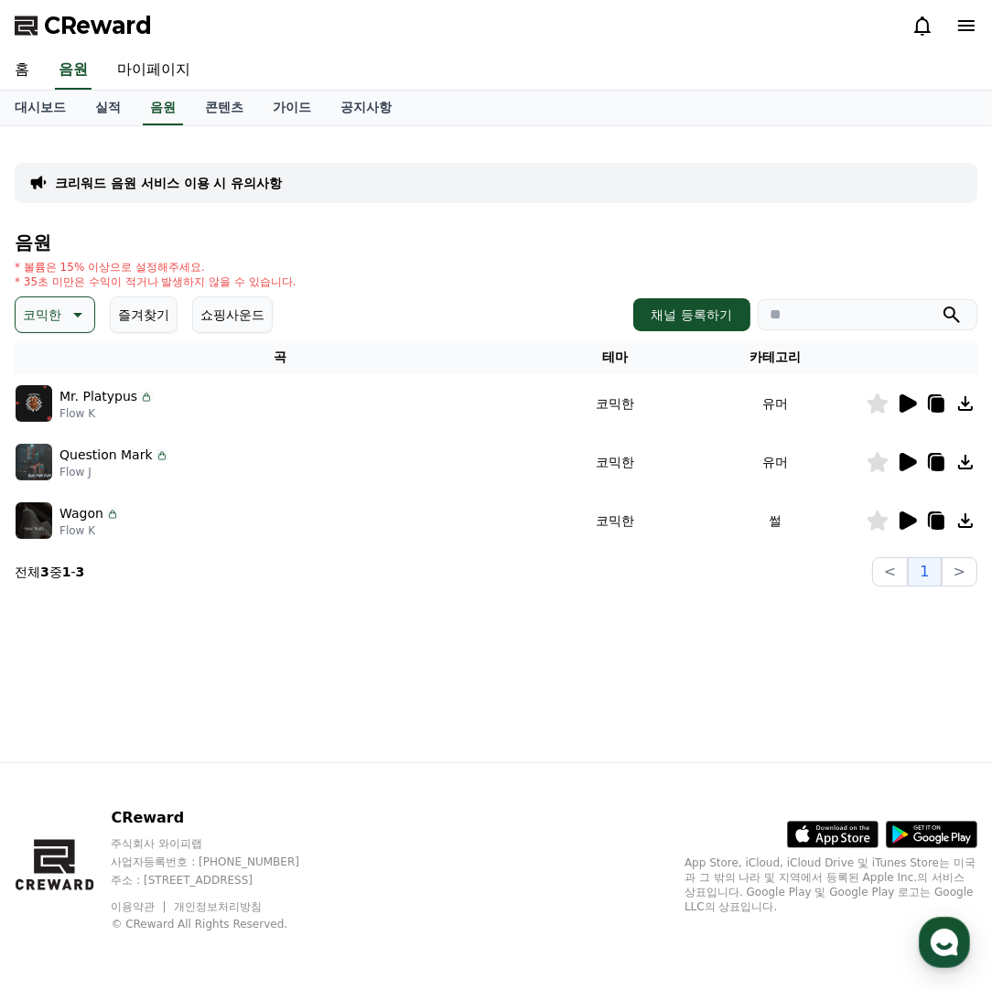
click at [238, 298] on button "쇼핑사운드" at bounding box center [232, 315] width 81 height 37
click at [915, 405] on icon at bounding box center [908, 404] width 17 height 18
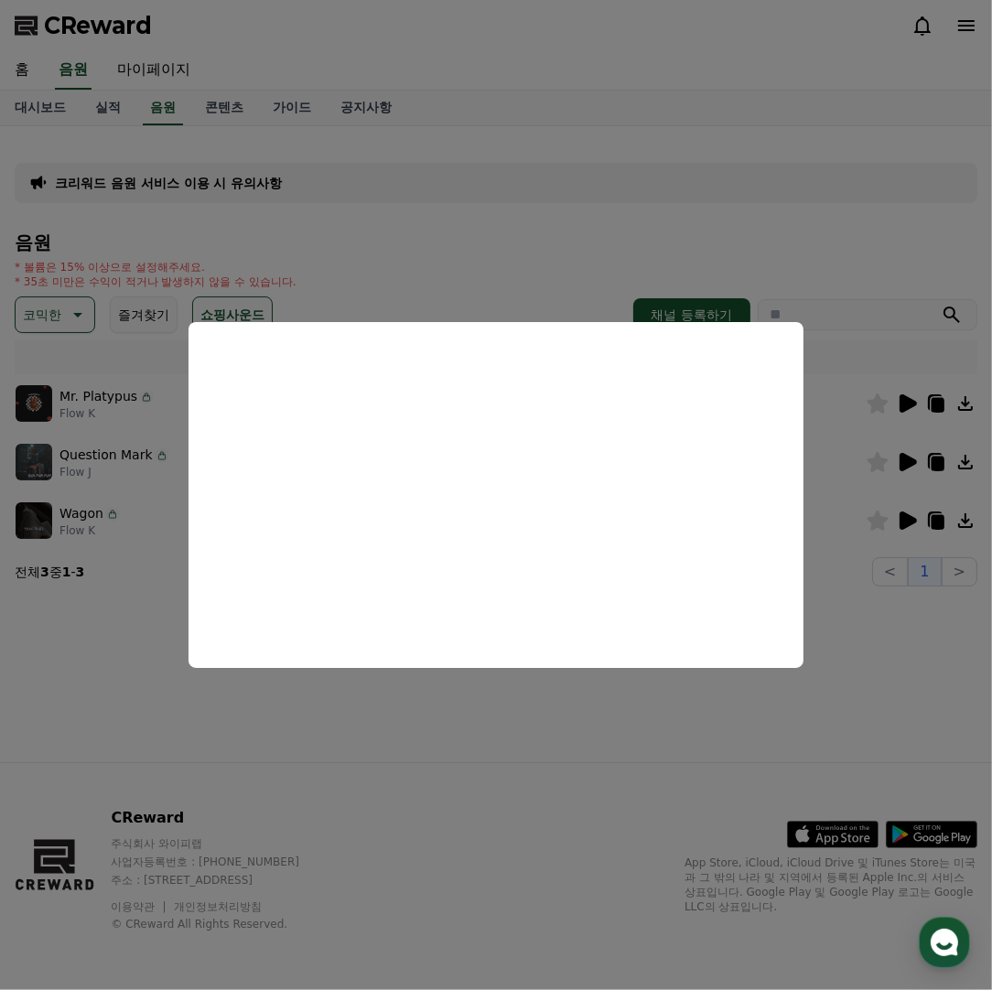
click at [417, 287] on button "close modal" at bounding box center [496, 495] width 992 height 990
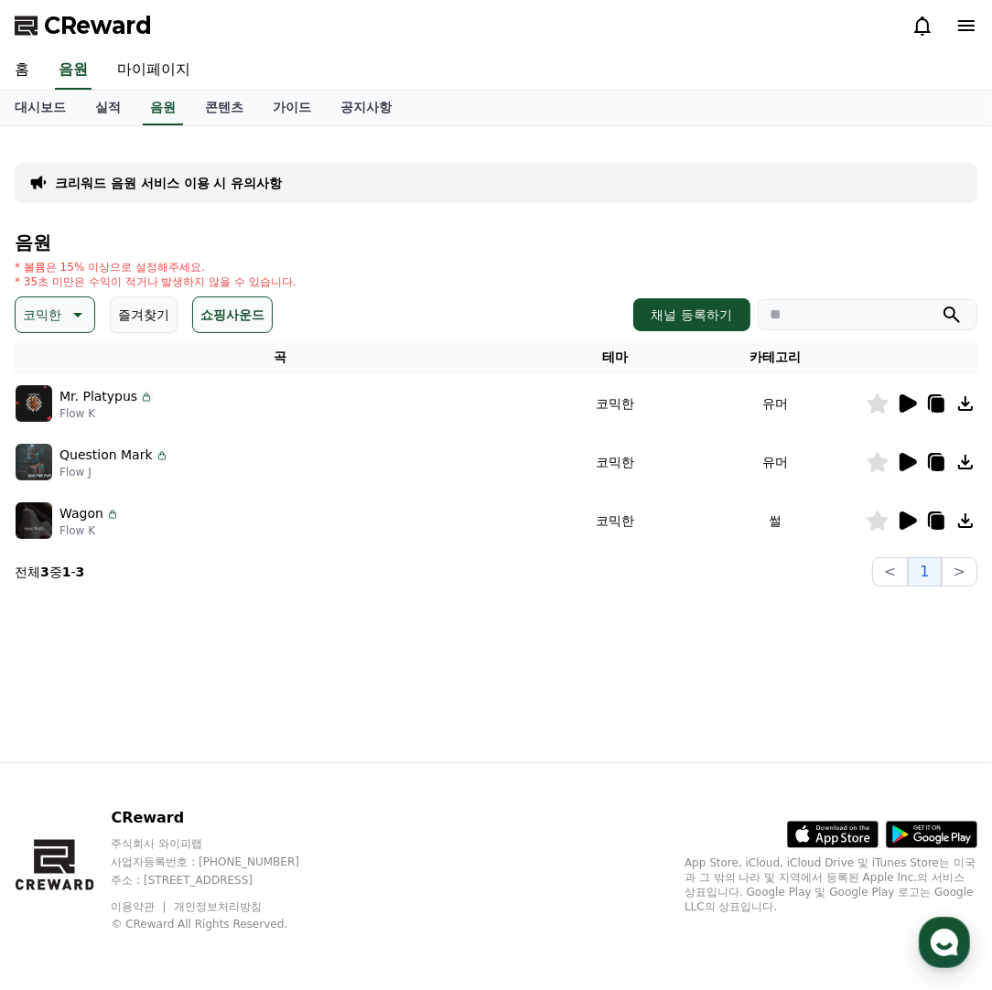
click at [78, 319] on icon at bounding box center [76, 315] width 22 height 22
click at [131, 314] on button "즐겨찾기" at bounding box center [144, 315] width 68 height 37
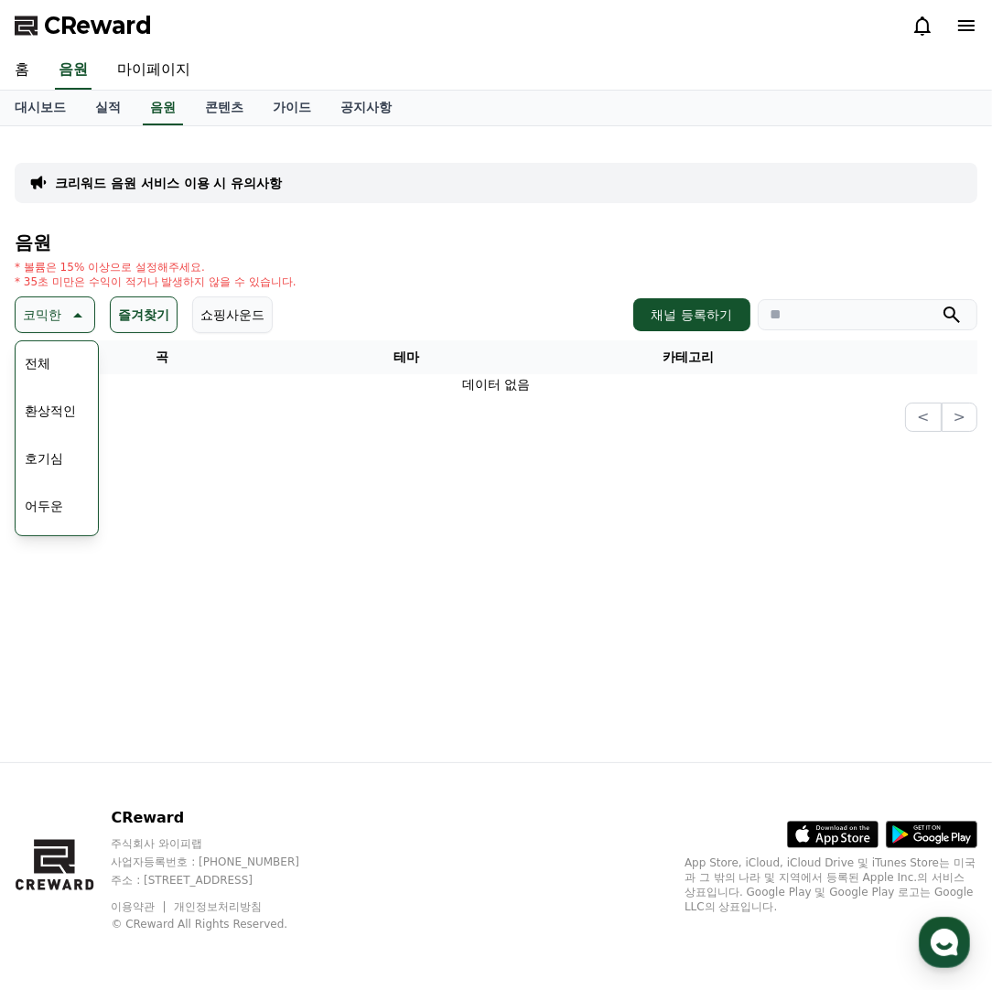
click at [52, 308] on p "코믹한" at bounding box center [42, 315] width 38 height 26
click at [220, 316] on button "쇼핑사운드" at bounding box center [232, 315] width 81 height 37
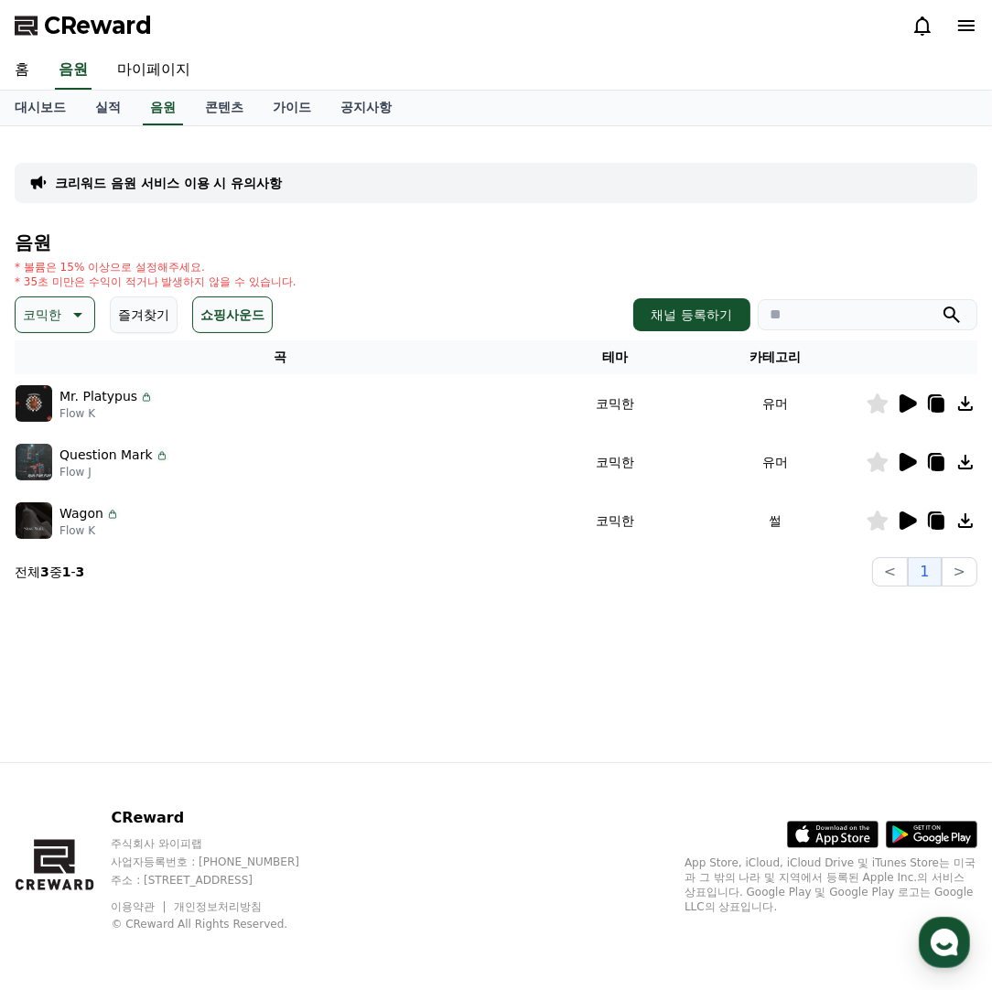
drag, startPoint x: 60, startPoint y: 314, endPoint x: 58, endPoint y: 330, distance: 16.6
click at [60, 311] on p "코믹한" at bounding box center [42, 315] width 38 height 26
click at [58, 472] on button "긴장되는" at bounding box center [50, 467] width 66 height 40
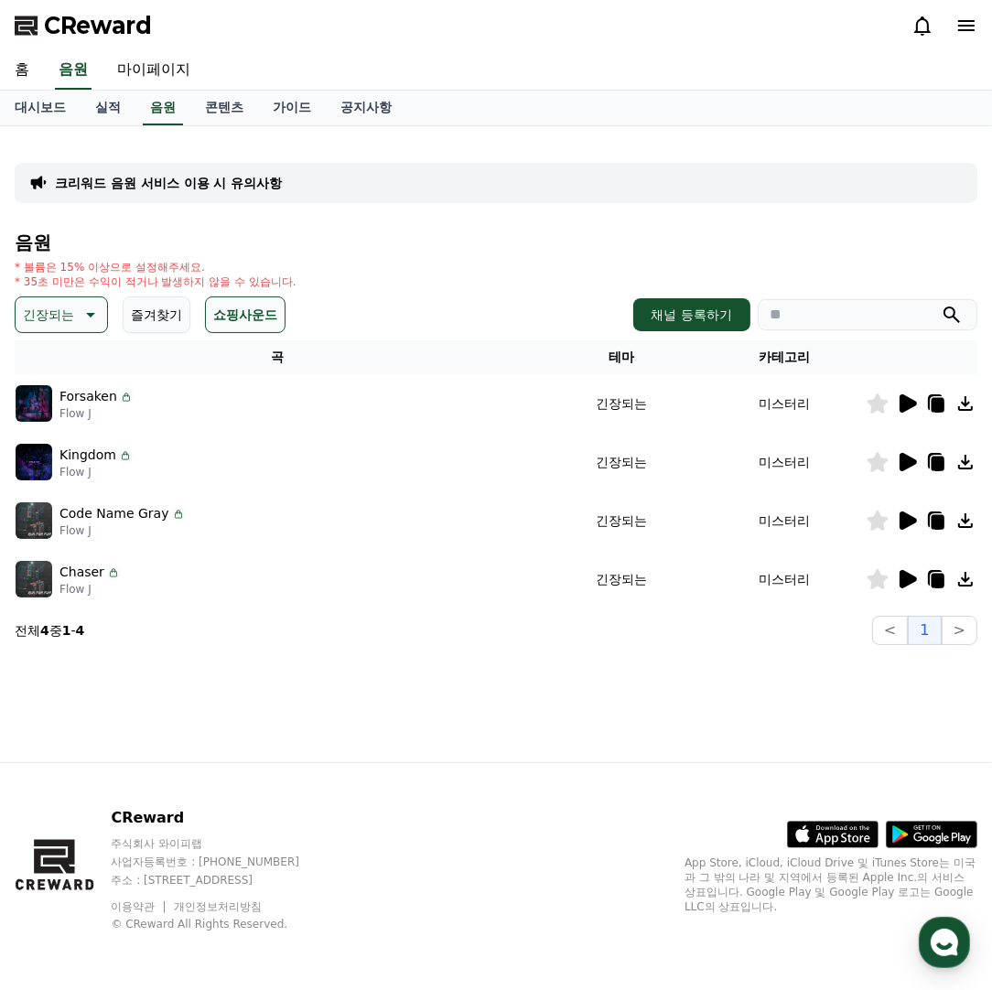
click at [917, 397] on icon at bounding box center [907, 404] width 22 height 22
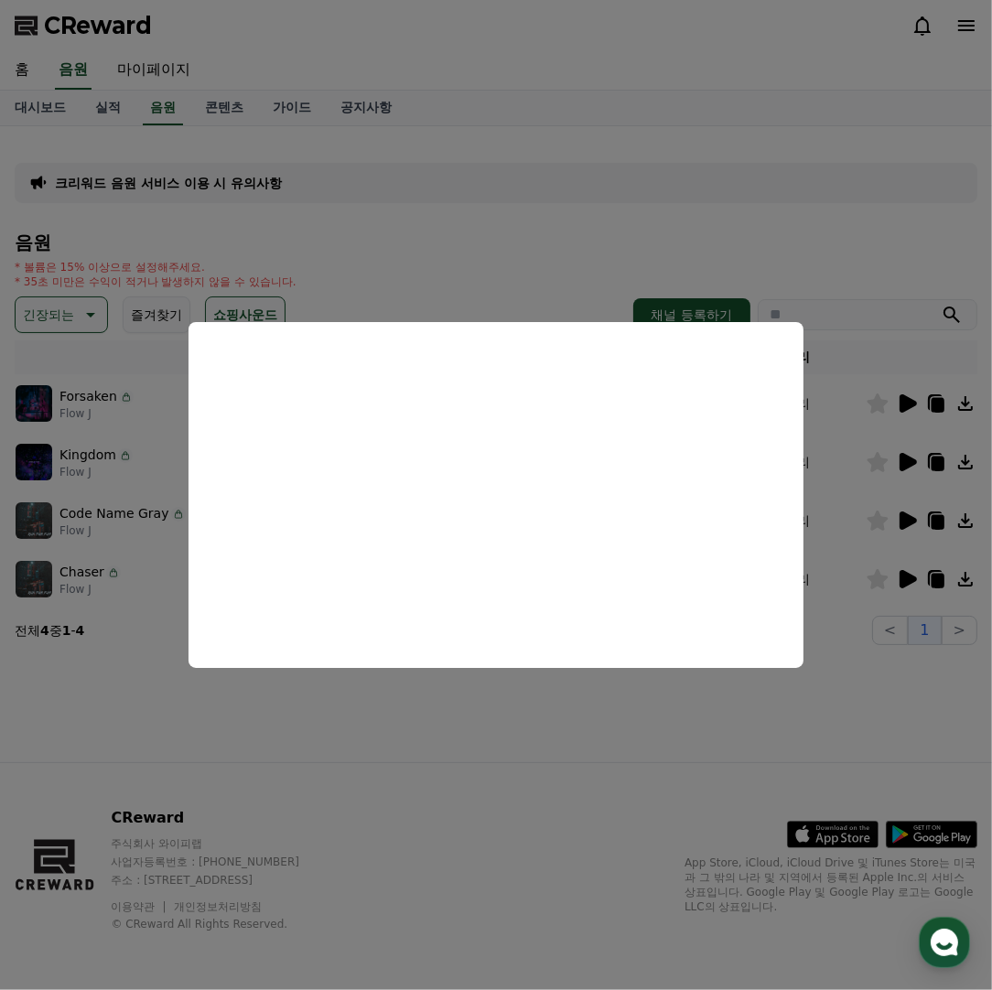
drag, startPoint x: 873, startPoint y: 512, endPoint x: 882, endPoint y: 487, distance: 26.4
click at [873, 509] on button "close modal" at bounding box center [496, 495] width 992 height 990
click at [902, 460] on icon at bounding box center [908, 462] width 17 height 18
click at [647, 764] on button "close modal" at bounding box center [496, 495] width 992 height 990
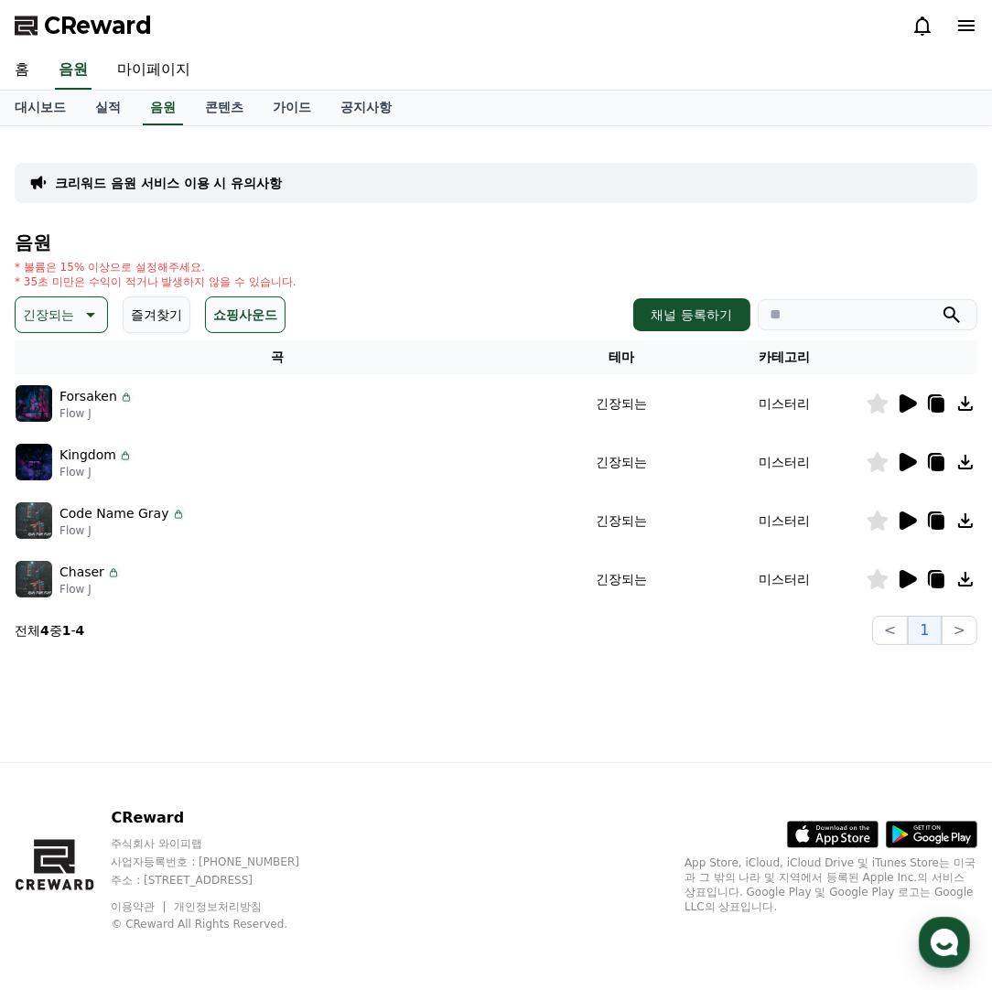
click at [900, 514] on icon at bounding box center [908, 521] width 17 height 18
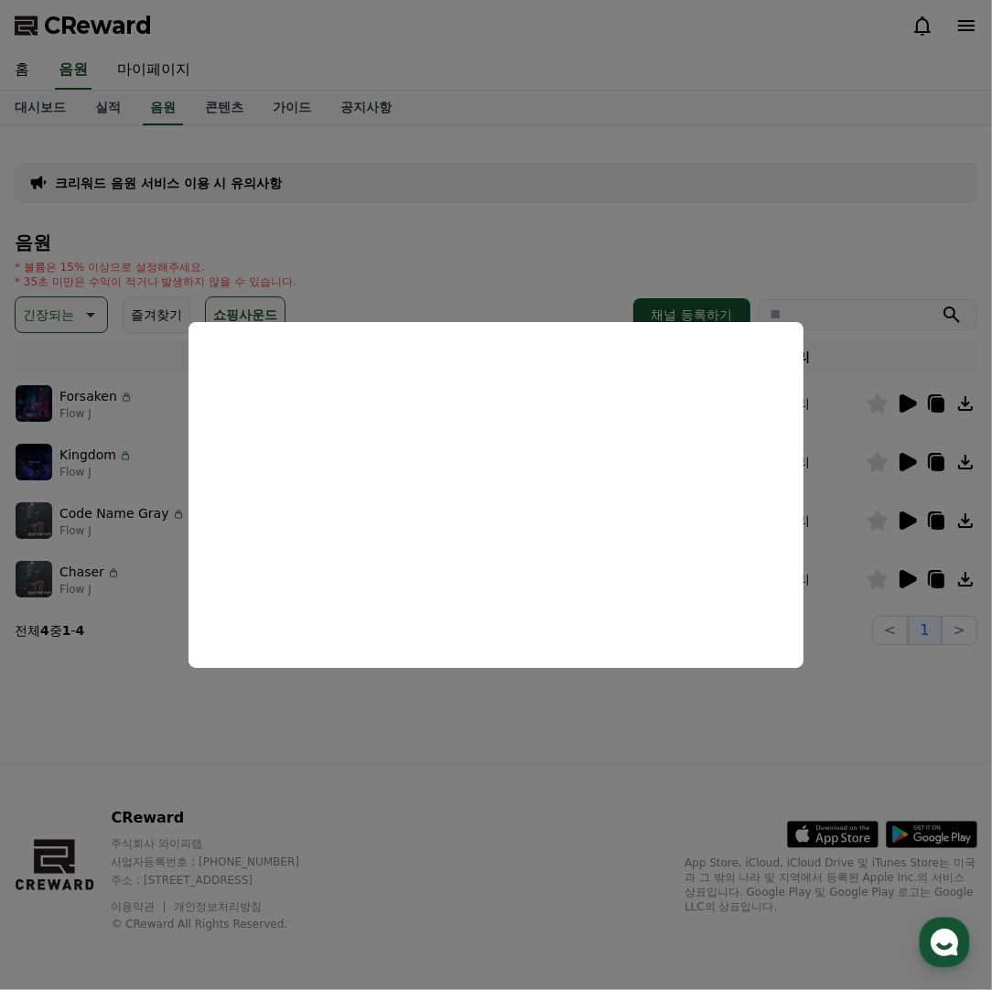
click at [543, 714] on button "close modal" at bounding box center [496, 495] width 992 height 990
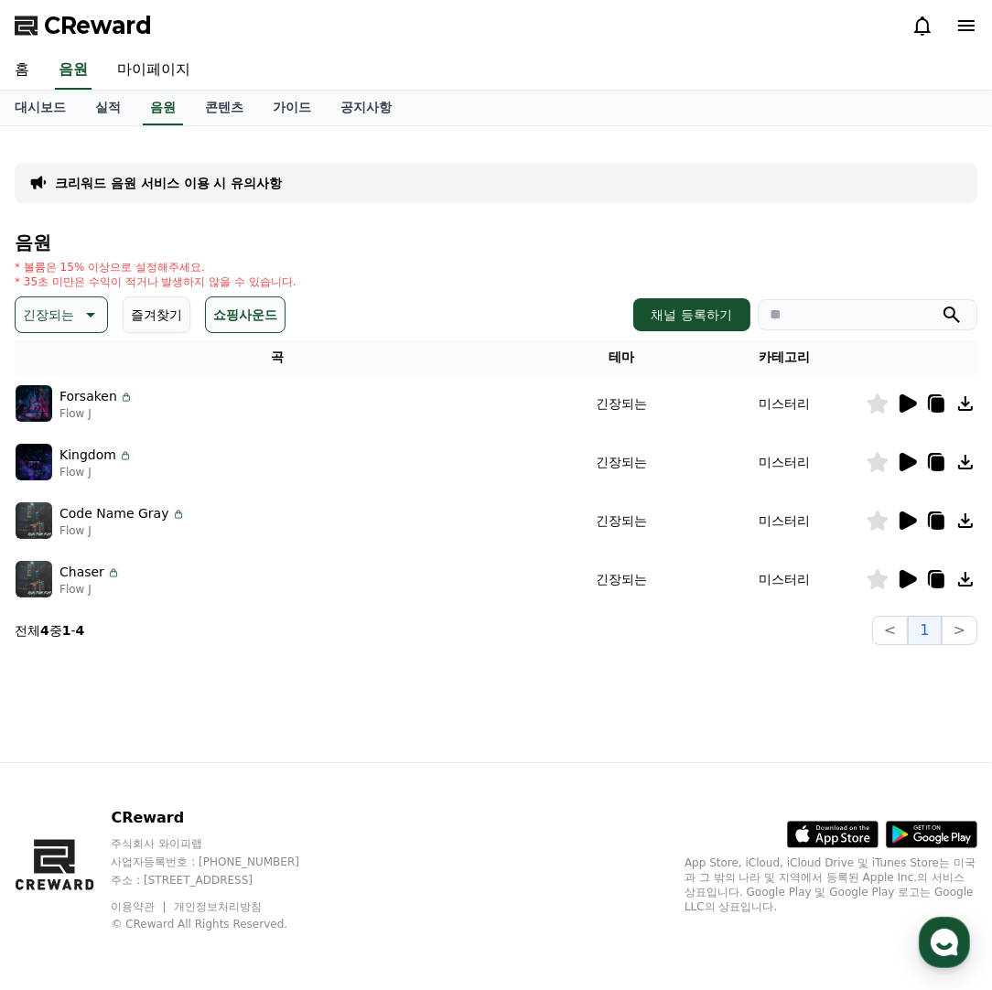
click at [915, 579] on icon at bounding box center [908, 579] width 17 height 18
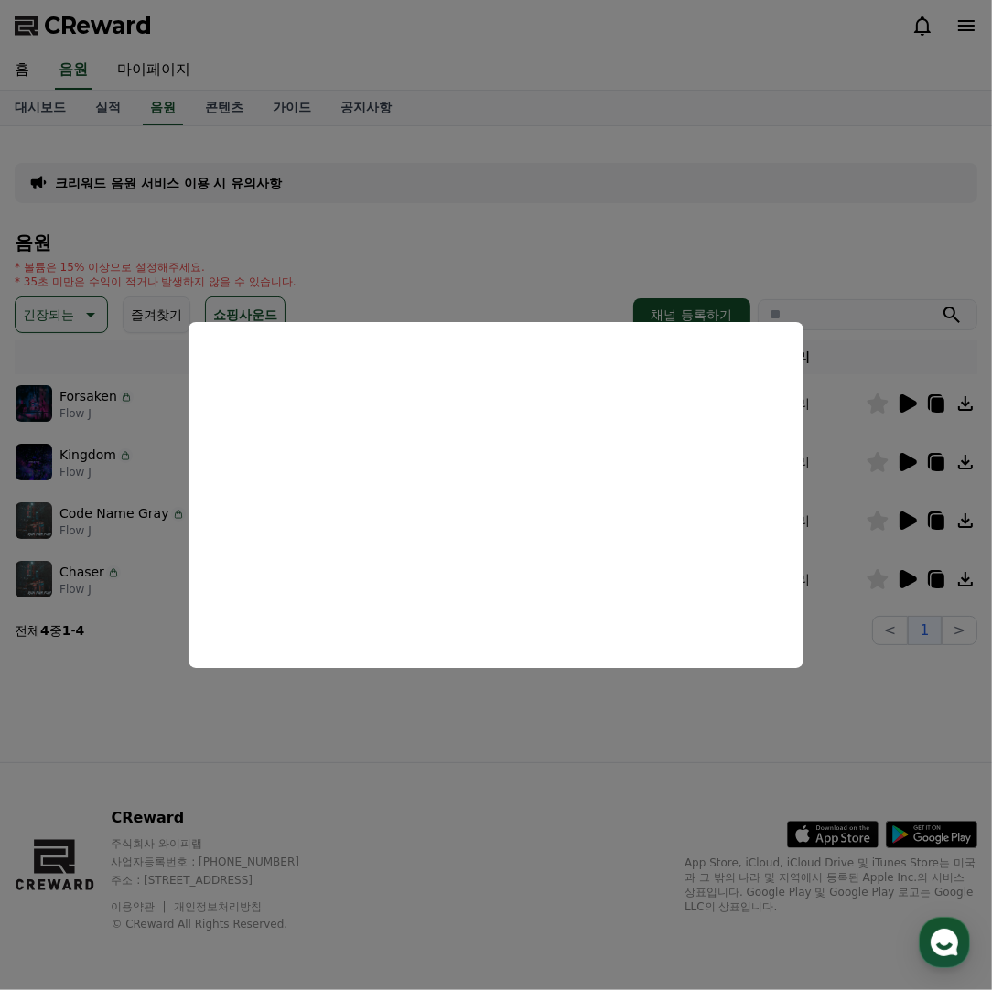
click at [734, 732] on button "close modal" at bounding box center [496, 495] width 992 height 990
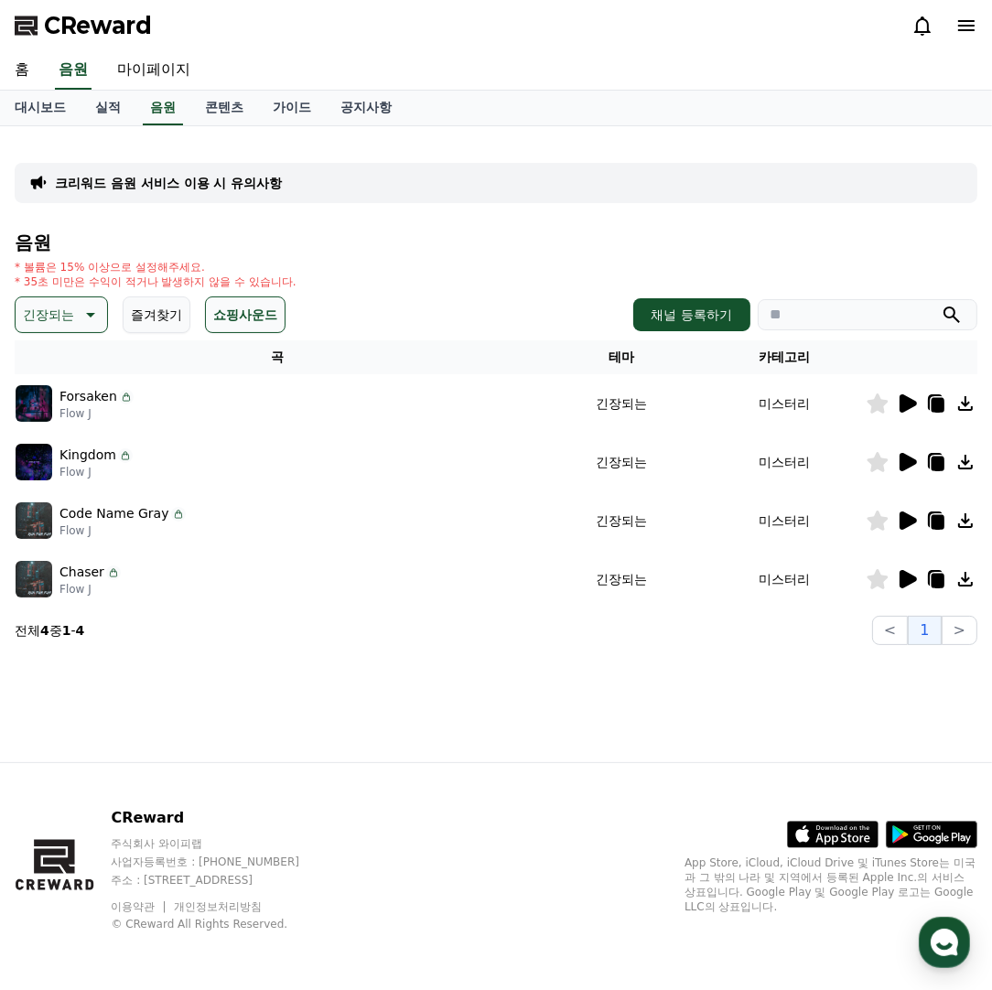
click at [370, 298] on div "긴장되는 즐겨찾기 쇼핑사운드 채널 등록하기" at bounding box center [496, 315] width 963 height 37
click at [58, 324] on p "긴장되는" at bounding box center [48, 315] width 51 height 26
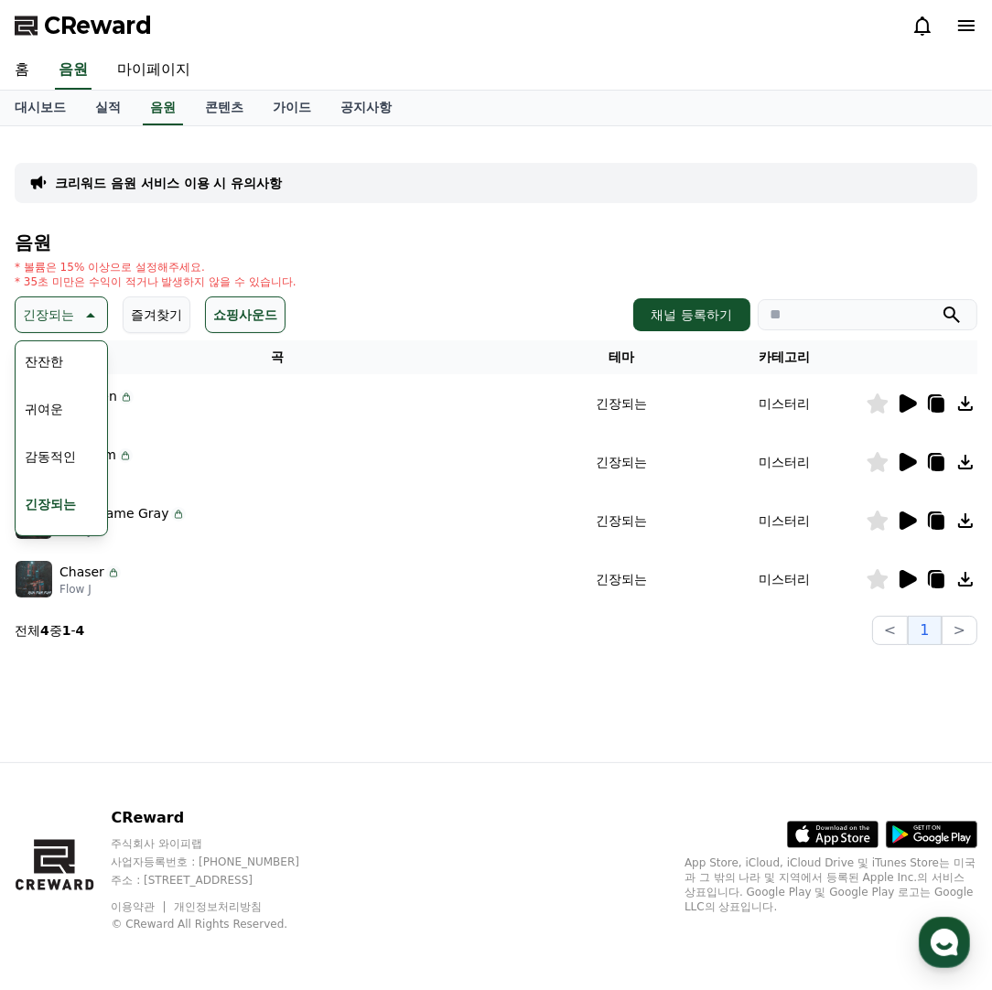
scroll to position [753, 0]
click at [55, 423] on button "감동적인" at bounding box center [50, 419] width 66 height 40
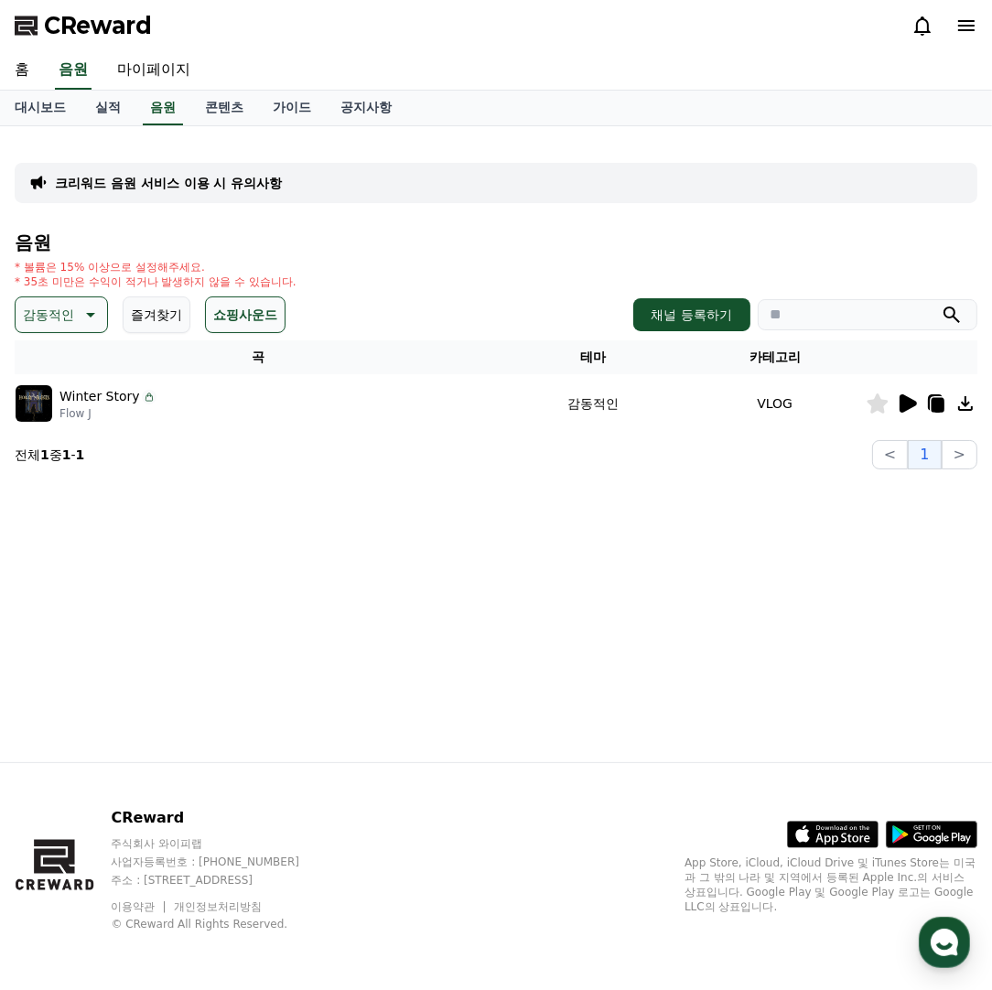
click at [57, 324] on p "감동적인" at bounding box center [48, 315] width 51 height 26
click at [51, 375] on button "전체" at bounding box center [37, 363] width 40 height 40
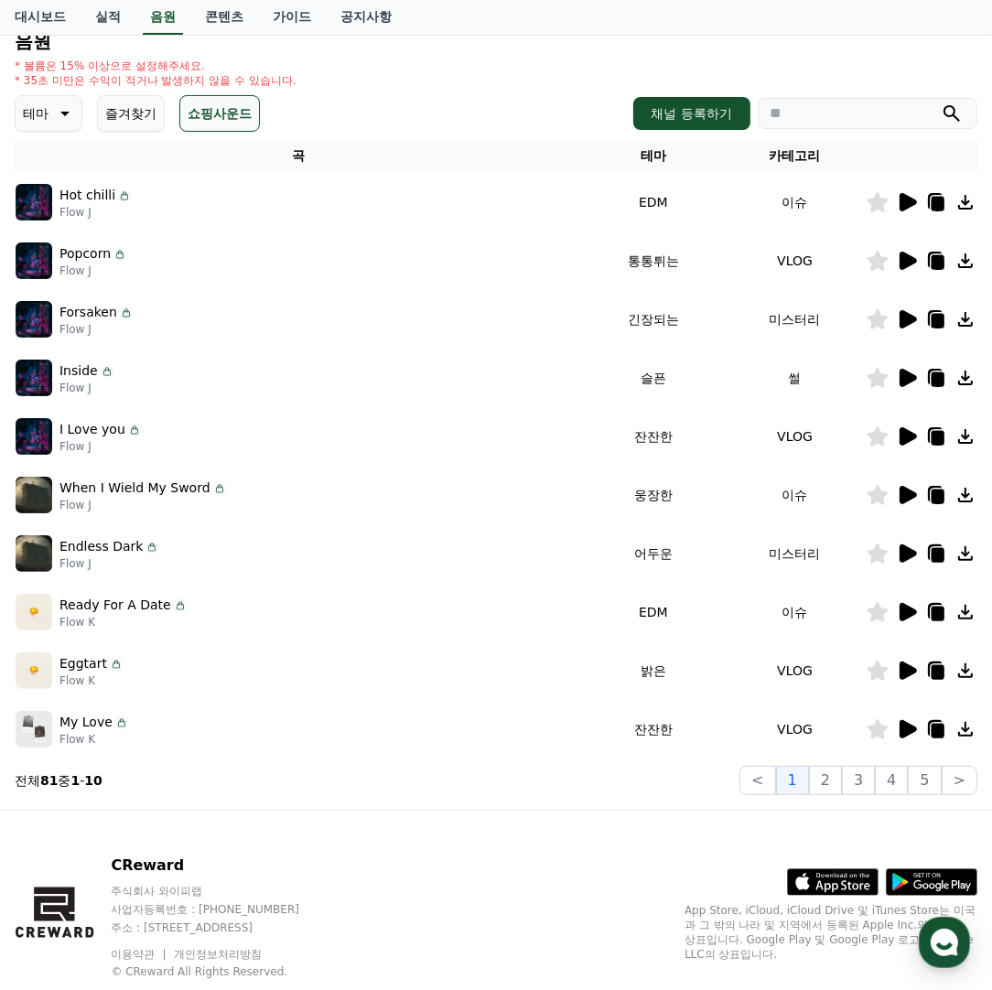
scroll to position [247, 0]
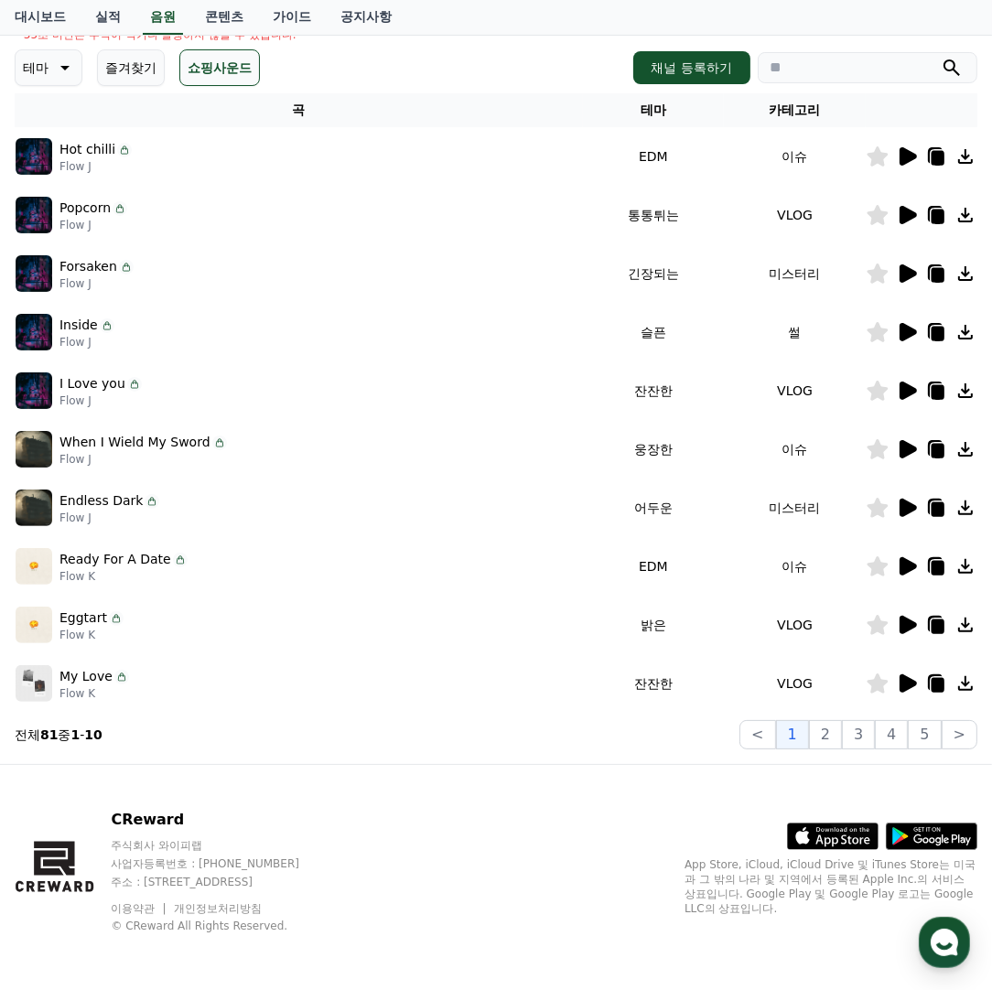
click at [907, 568] on icon at bounding box center [908, 566] width 17 height 18
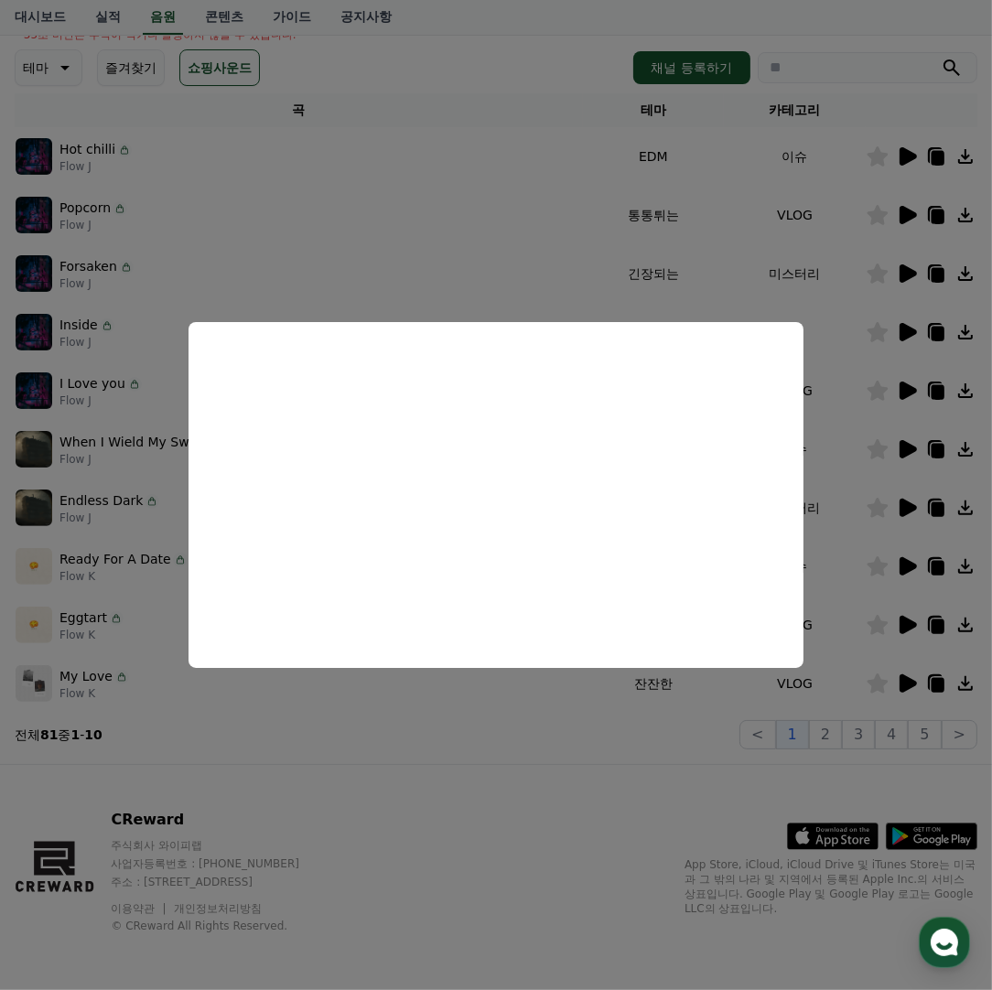
click at [600, 740] on button "close modal" at bounding box center [496, 495] width 992 height 990
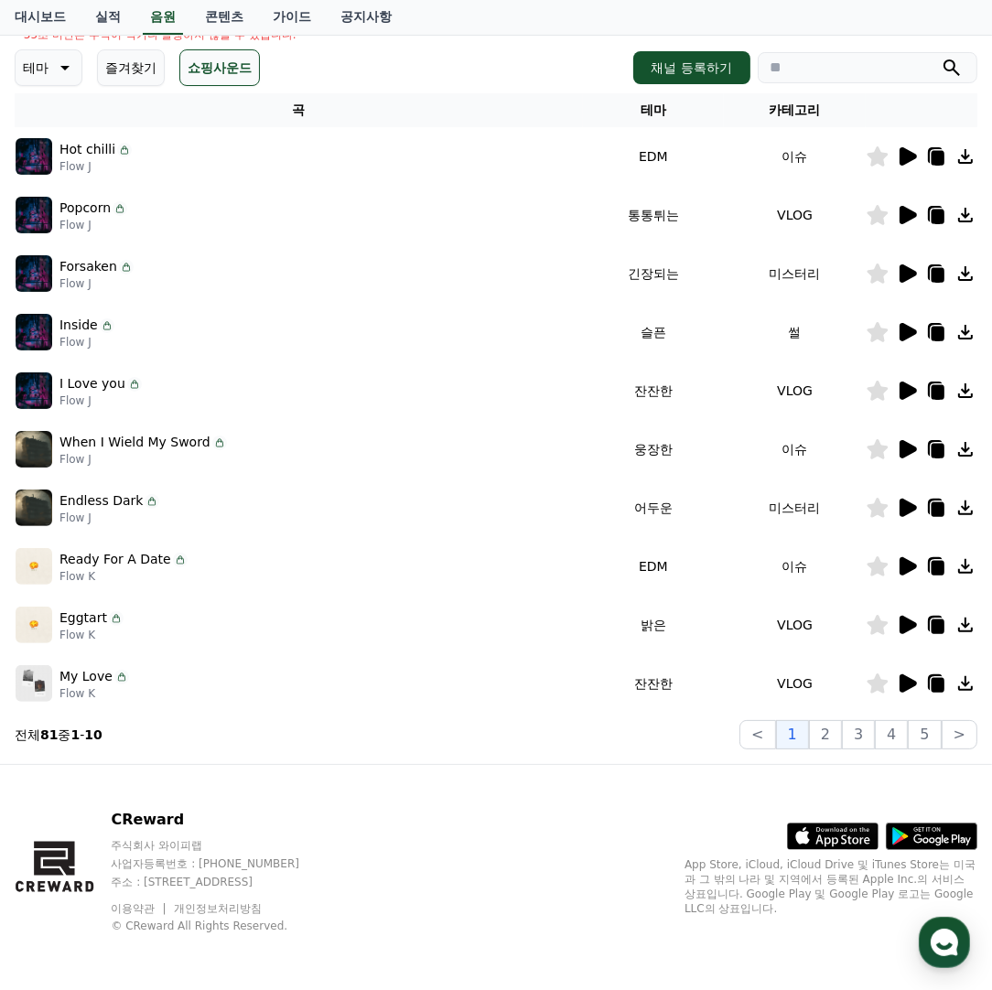
click at [904, 217] on icon at bounding box center [908, 215] width 17 height 18
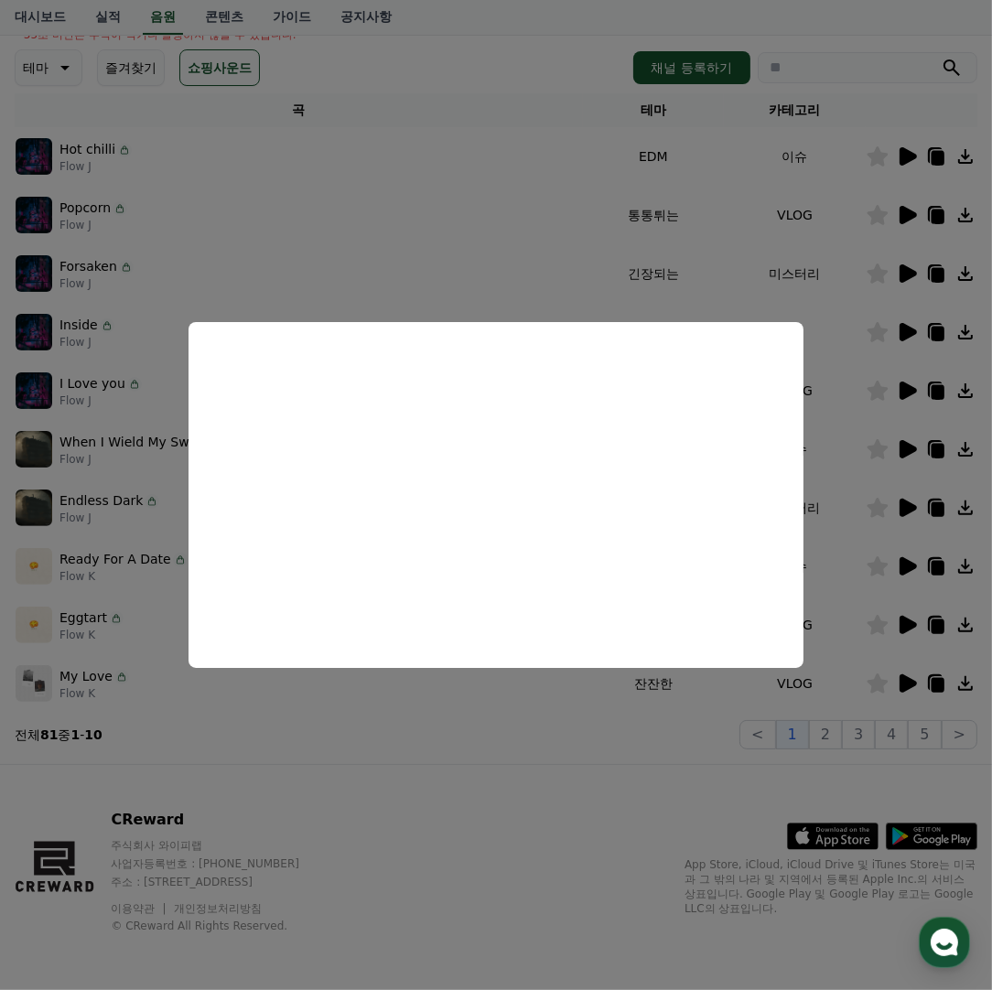
click at [634, 767] on button "close modal" at bounding box center [496, 495] width 992 height 990
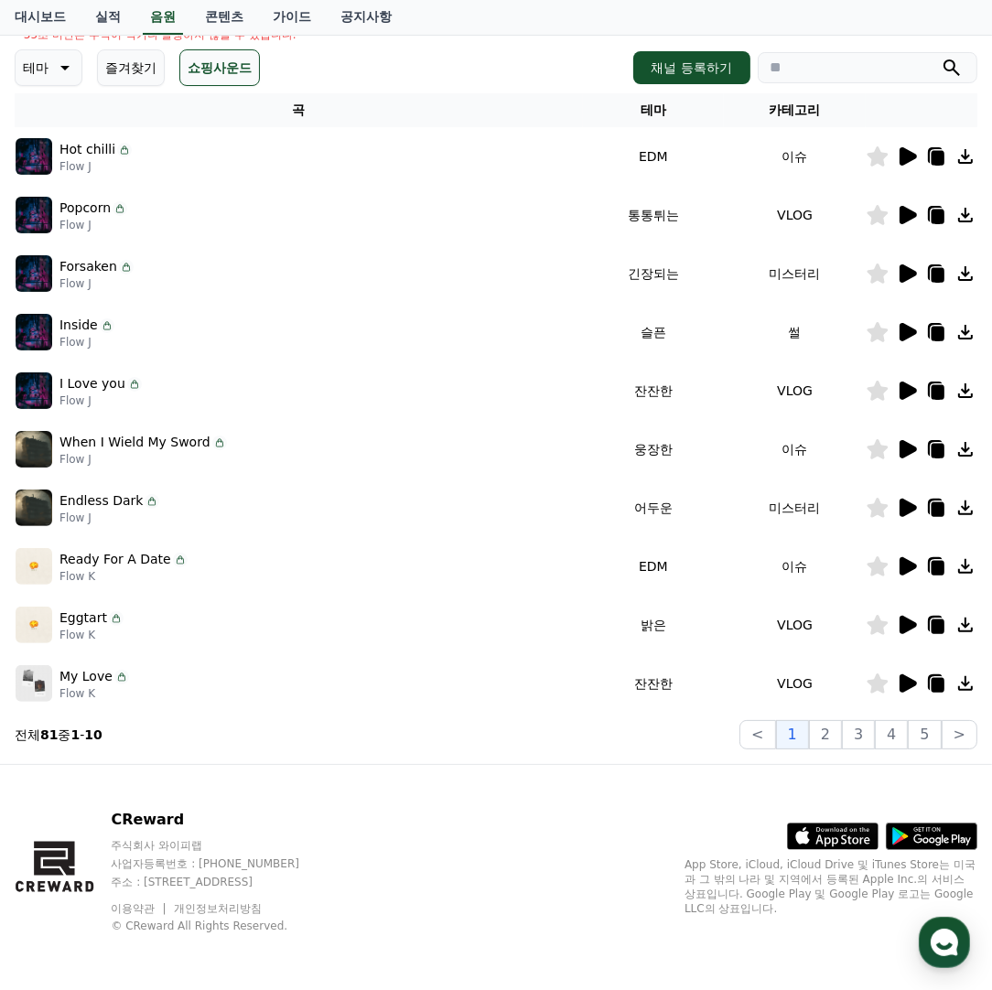
click at [912, 673] on icon at bounding box center [907, 684] width 22 height 22
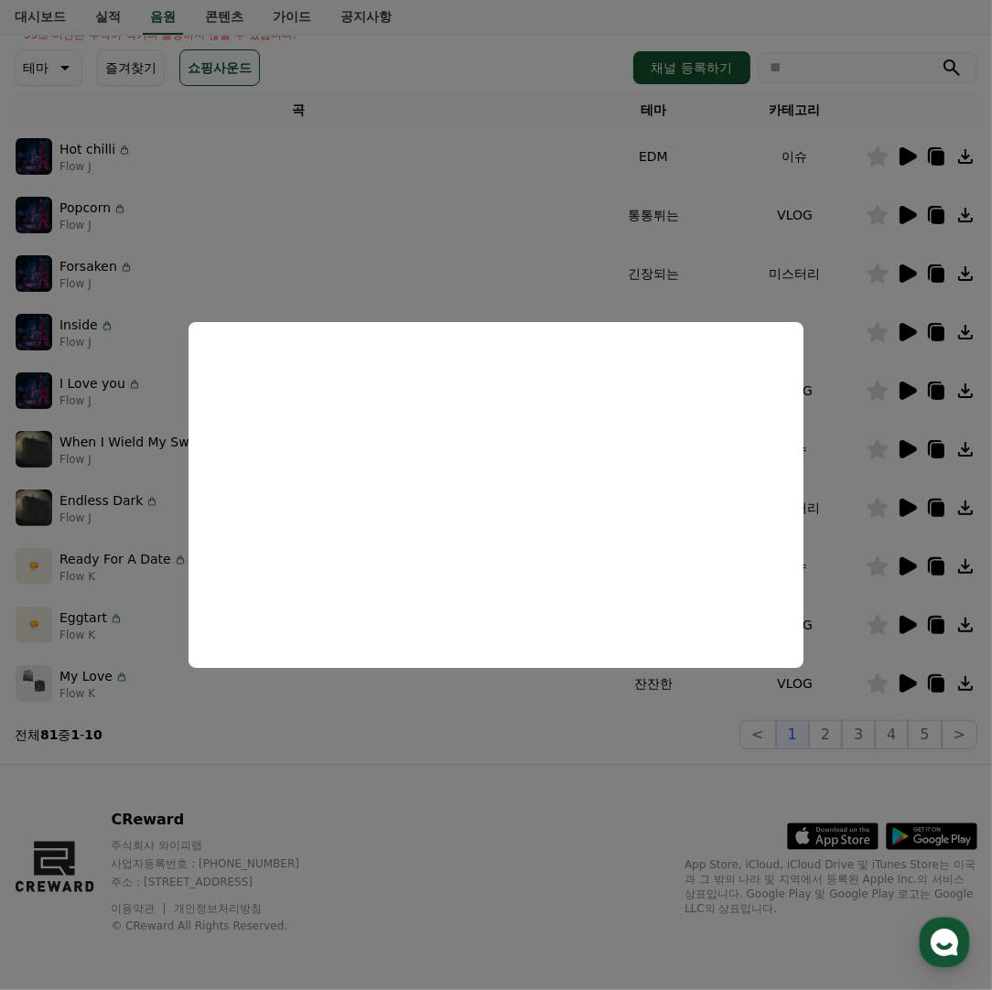
click at [563, 779] on button "close modal" at bounding box center [496, 495] width 992 height 990
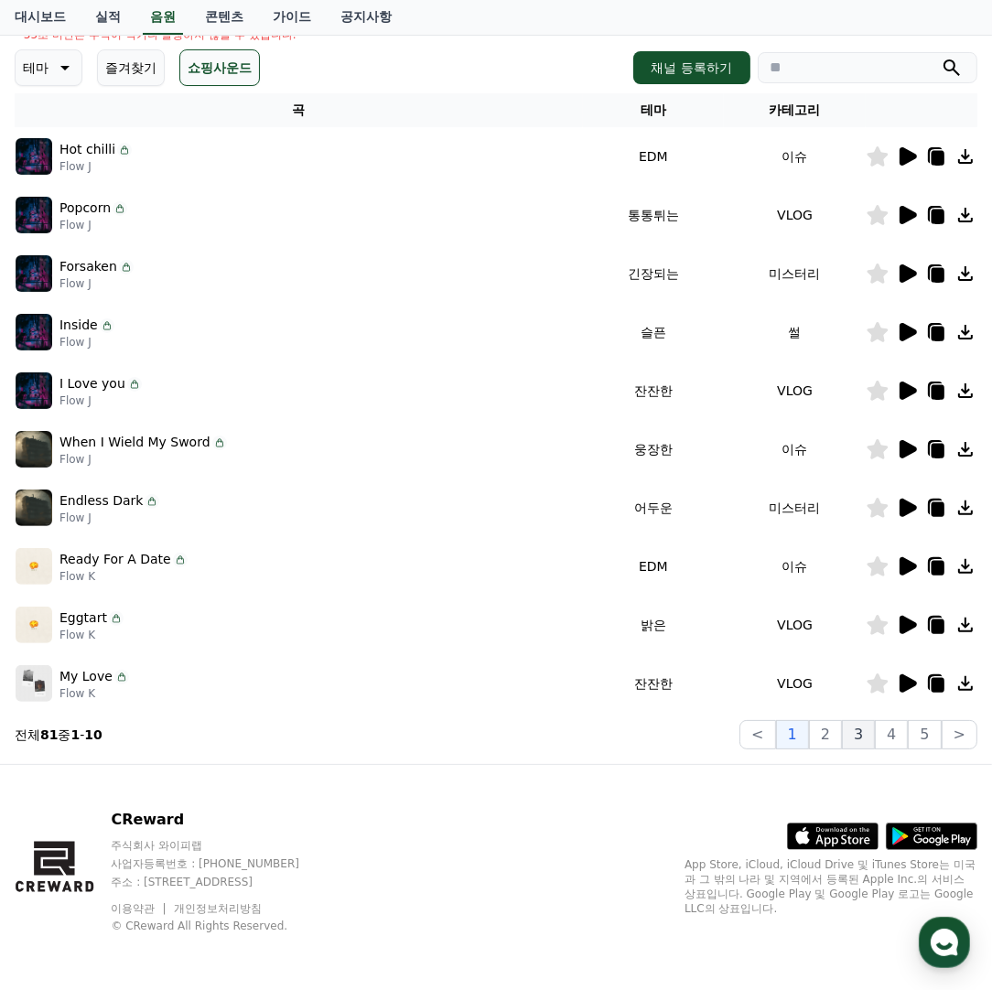
click at [872, 728] on button "3" at bounding box center [858, 734] width 33 height 29
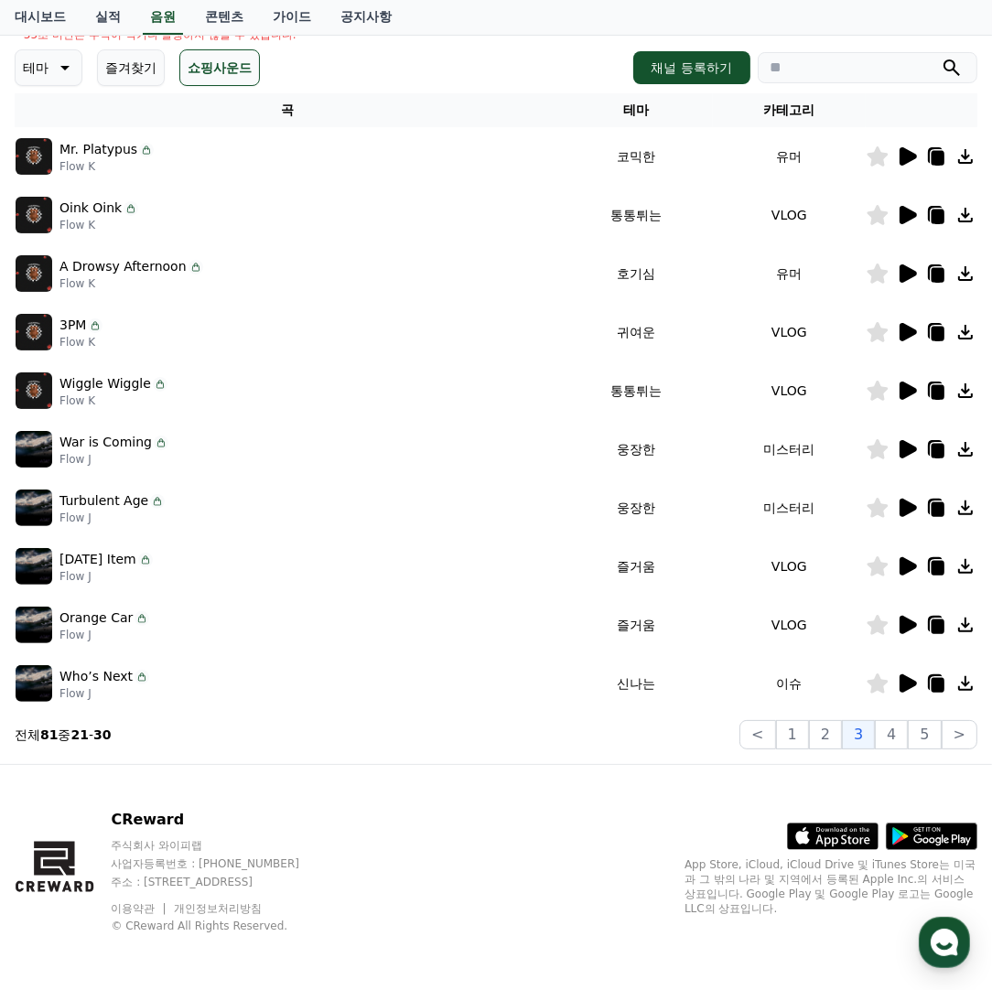
click at [894, 160] on div at bounding box center [922, 157] width 110 height 22
click at [902, 156] on icon at bounding box center [908, 156] width 17 height 18
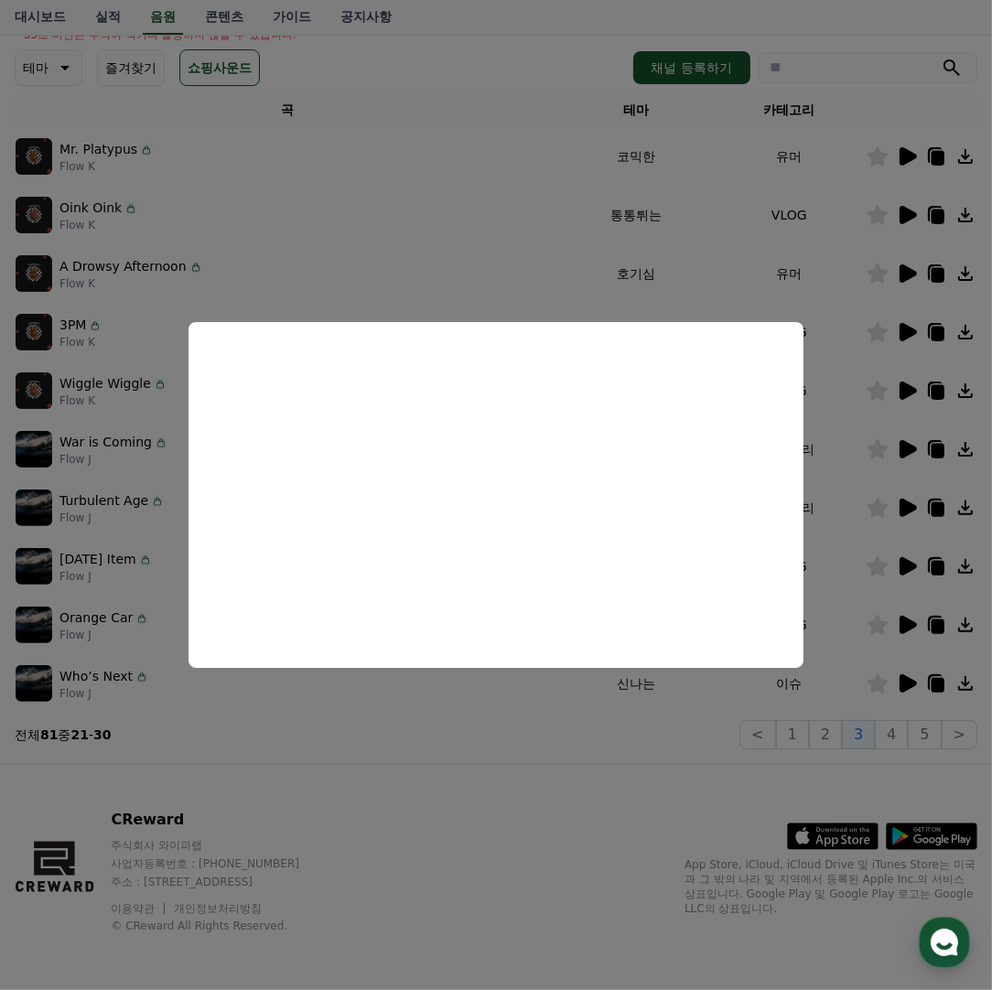
click at [585, 779] on button "close modal" at bounding box center [496, 495] width 992 height 990
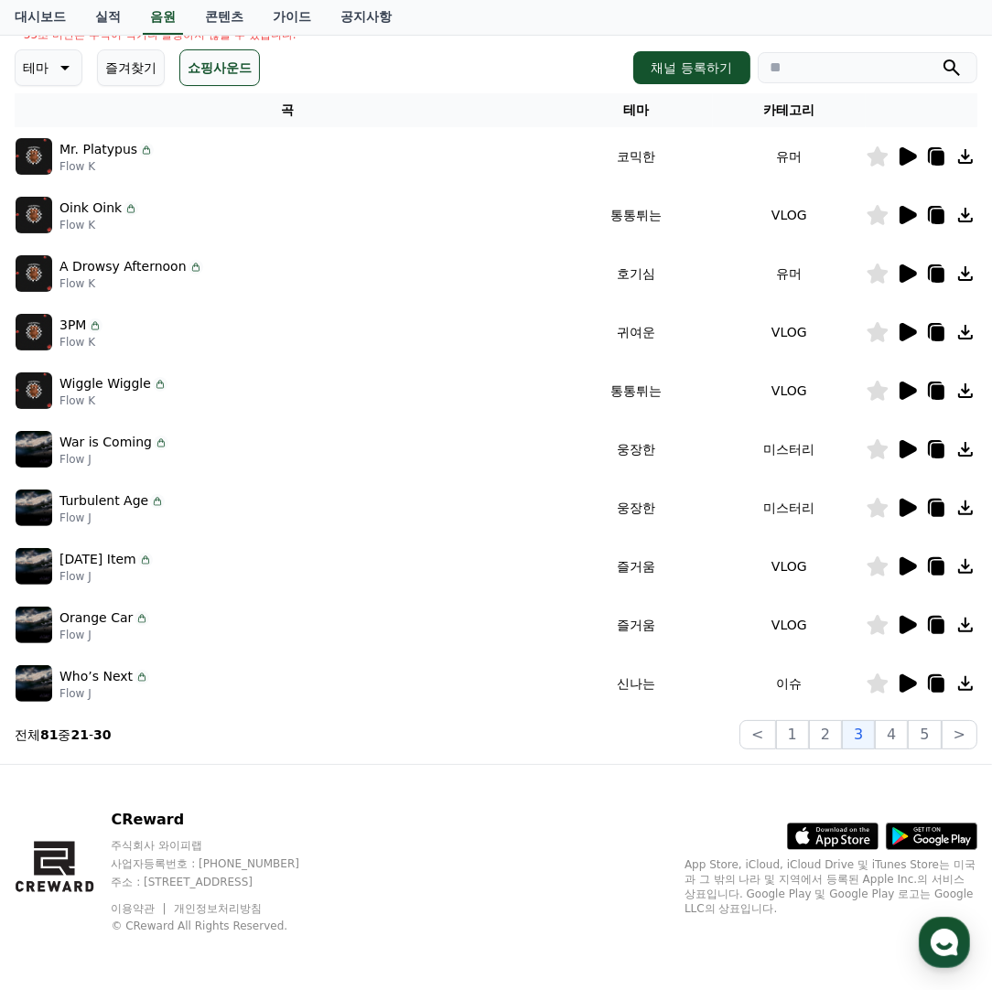
click at [911, 224] on td at bounding box center [922, 215] width 112 height 59
click at [911, 217] on icon at bounding box center [908, 215] width 17 height 18
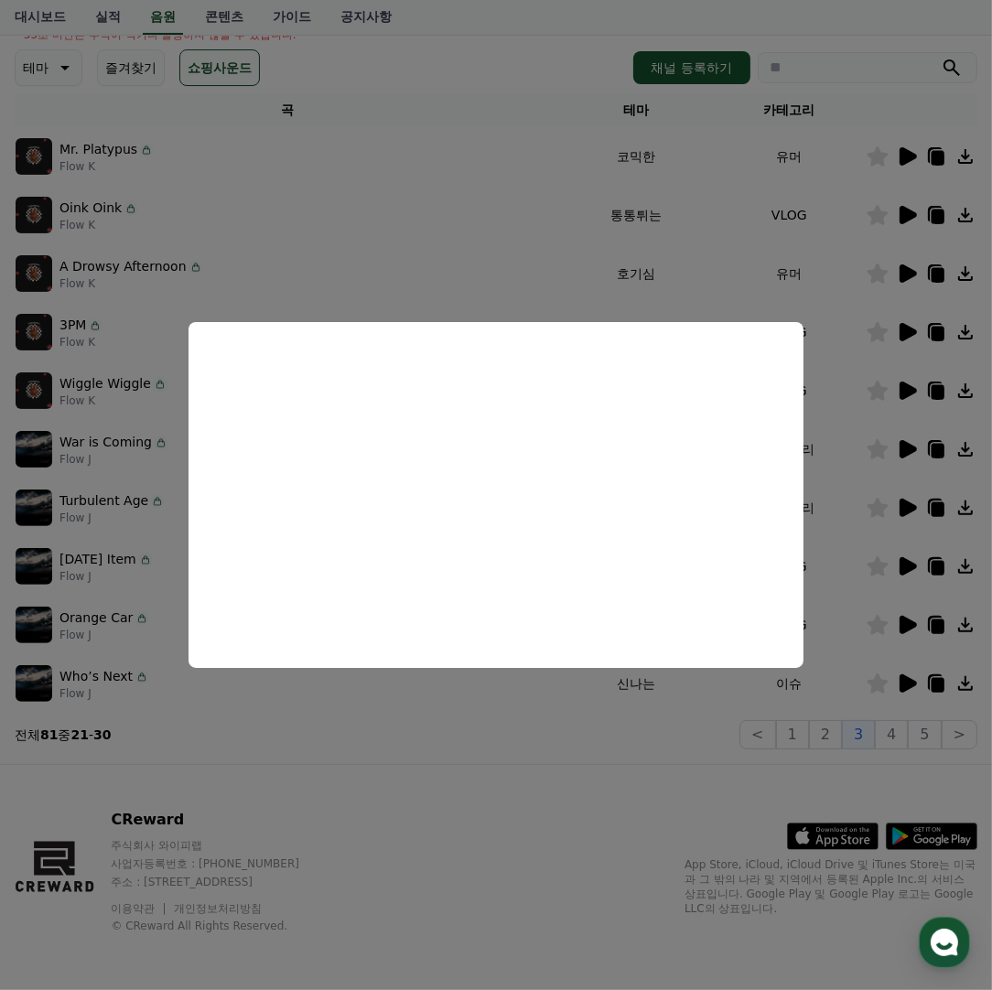
click at [582, 750] on button "close modal" at bounding box center [496, 495] width 992 height 990
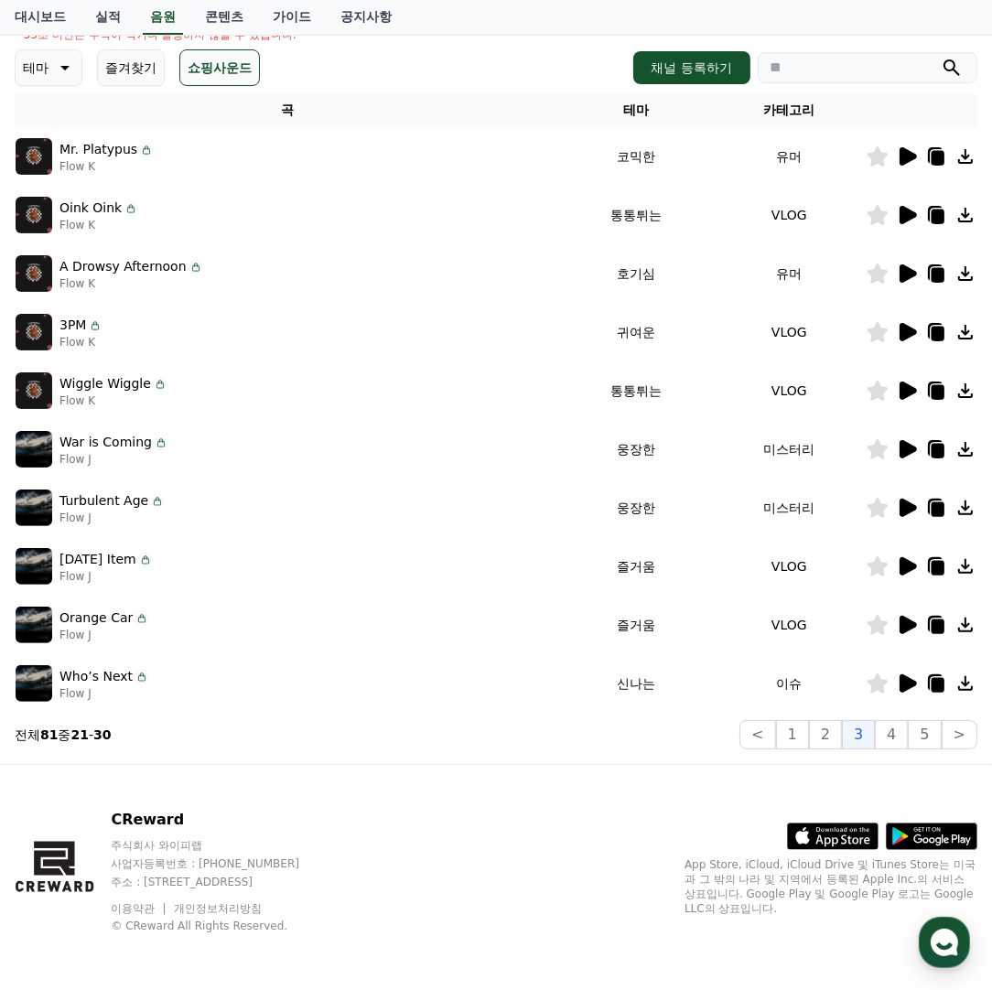
click at [888, 685] on icon at bounding box center [878, 684] width 22 height 20
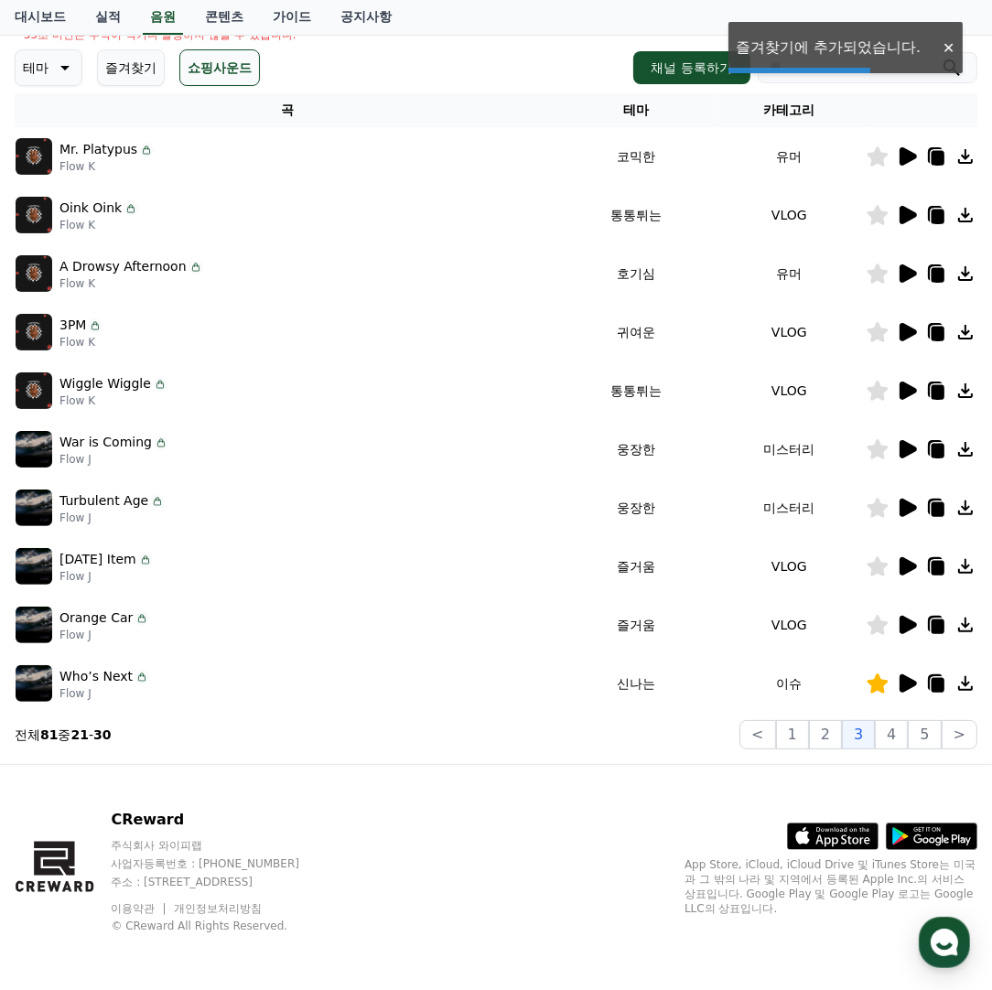
click at [885, 685] on icon at bounding box center [878, 684] width 22 height 20
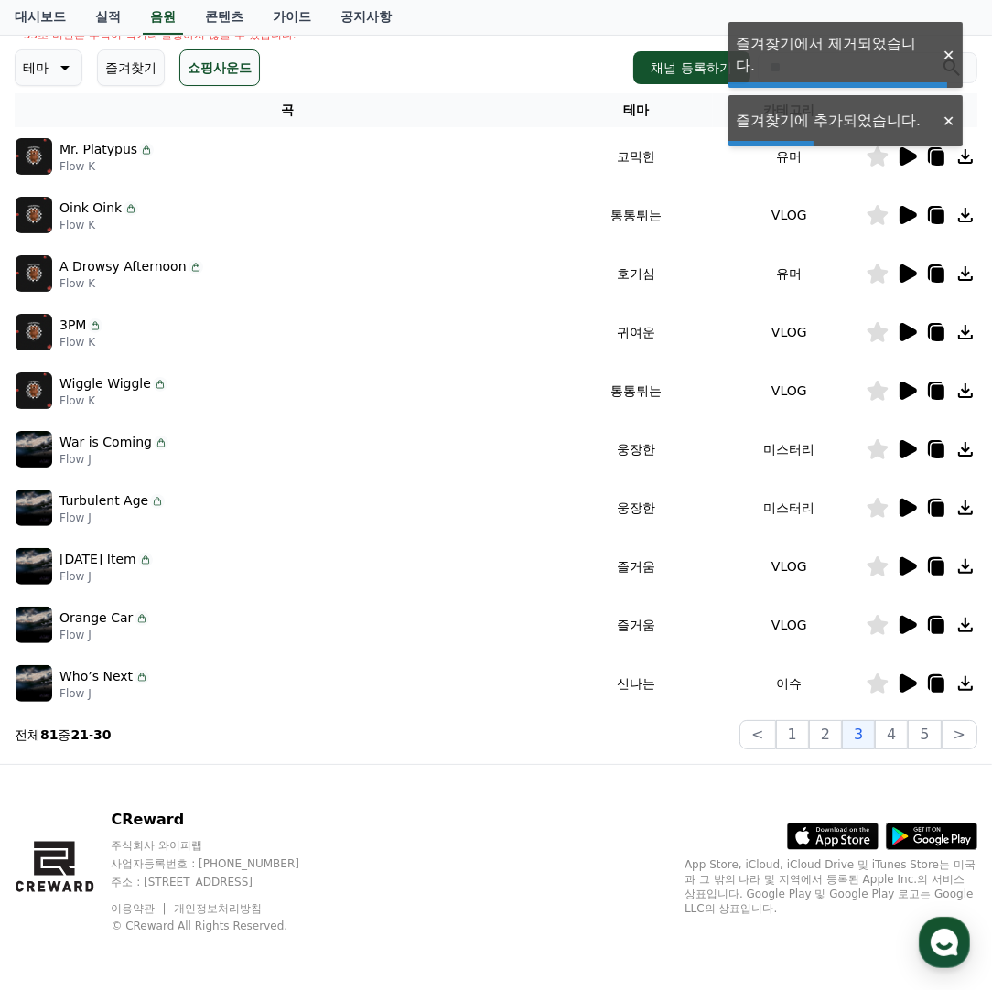
click at [902, 685] on icon at bounding box center [908, 684] width 17 height 18
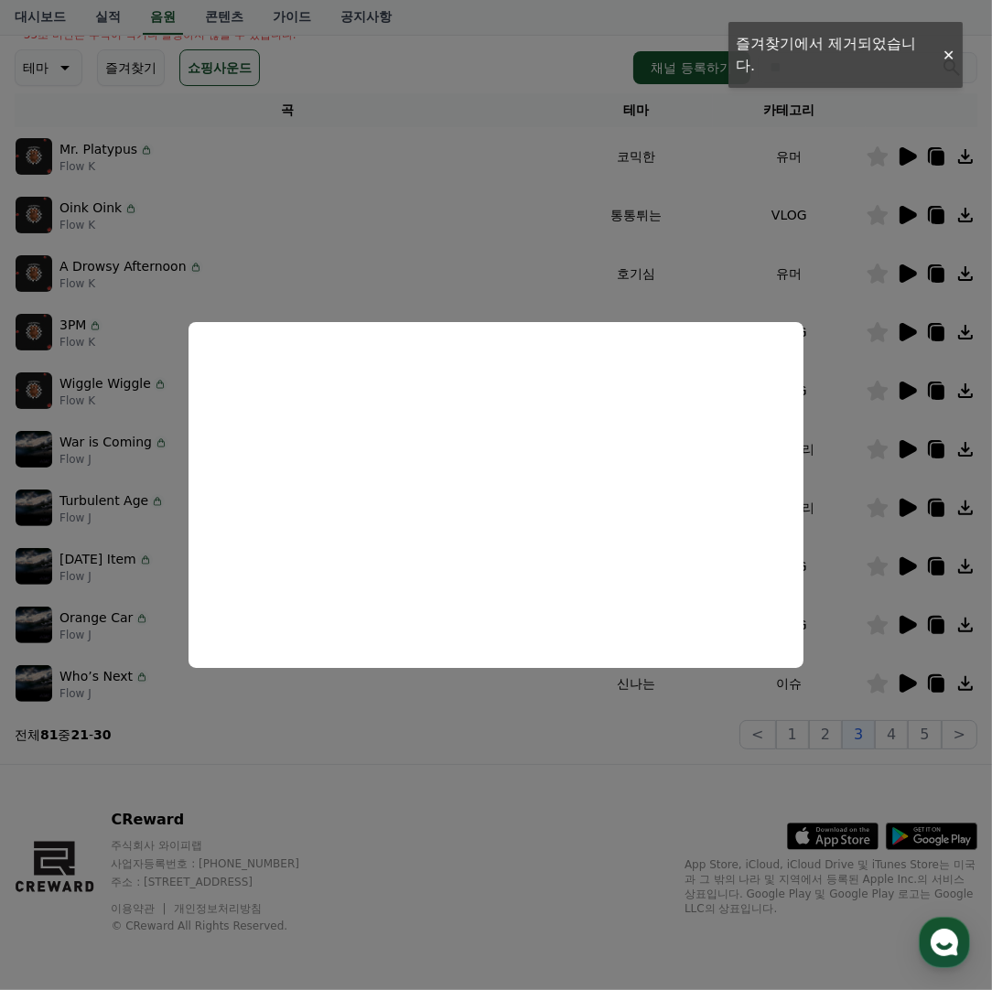
click at [679, 764] on button "close modal" at bounding box center [496, 495] width 992 height 990
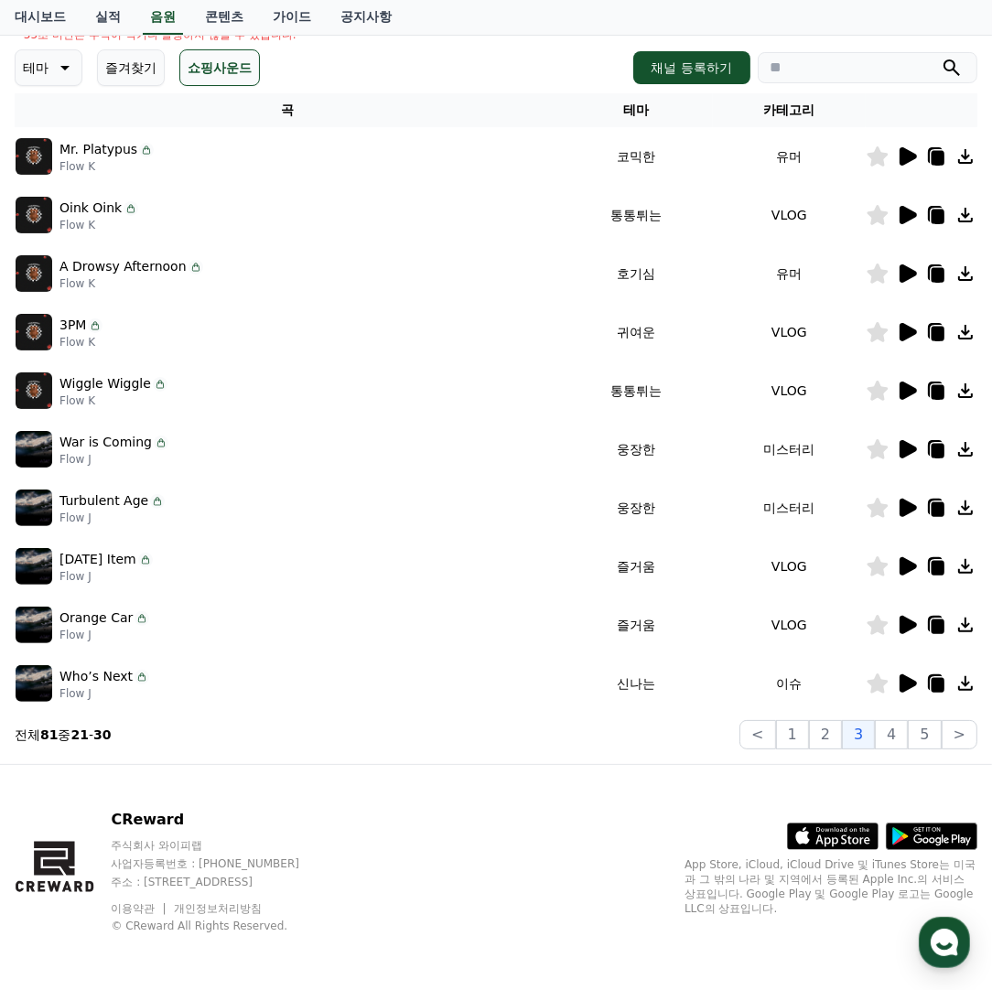
click at [911, 622] on icon at bounding box center [908, 625] width 17 height 18
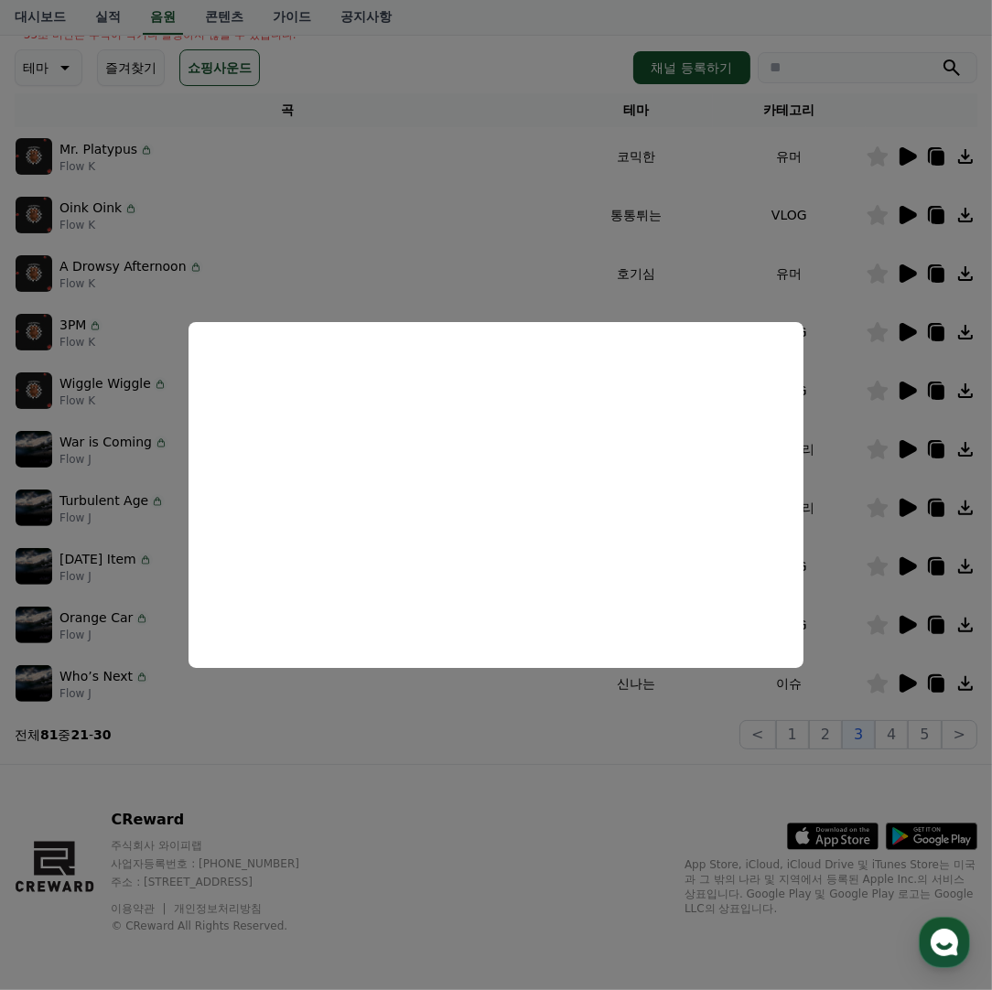
click at [624, 754] on button "close modal" at bounding box center [496, 495] width 992 height 990
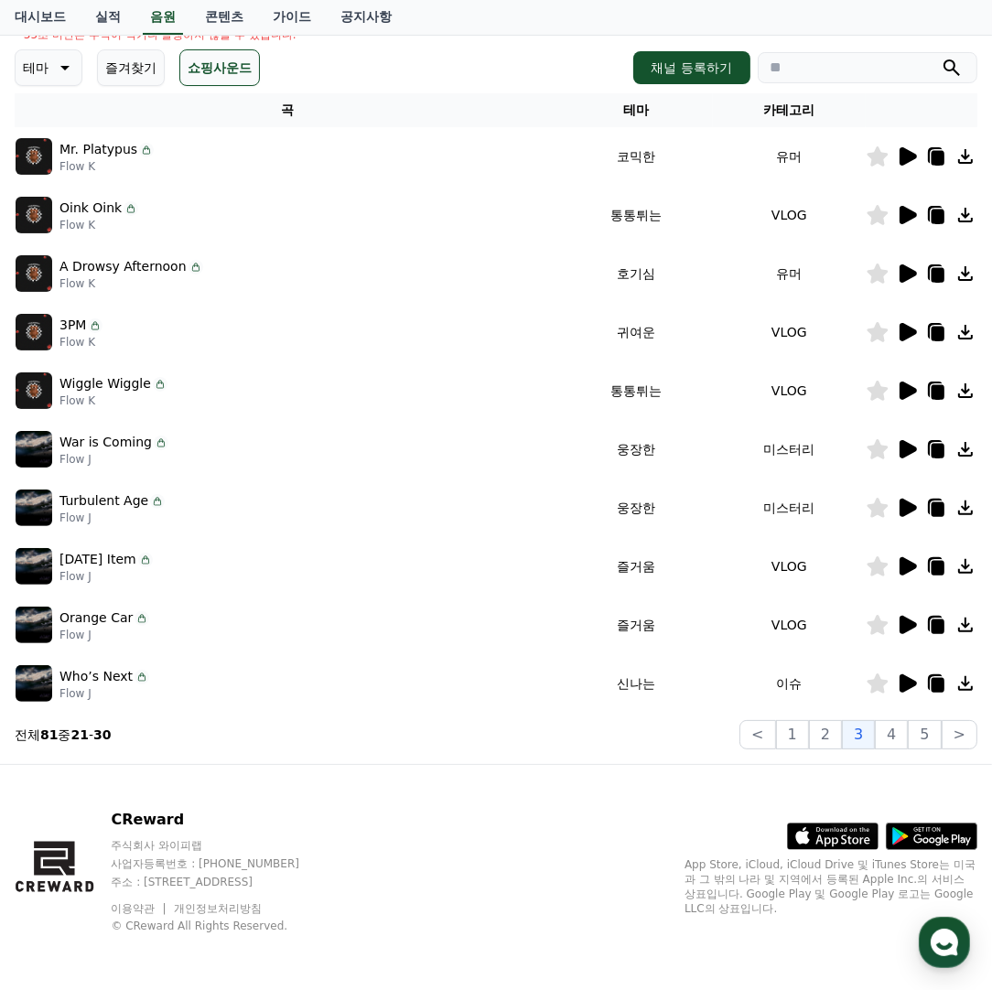
click at [900, 564] on icon at bounding box center [908, 566] width 17 height 18
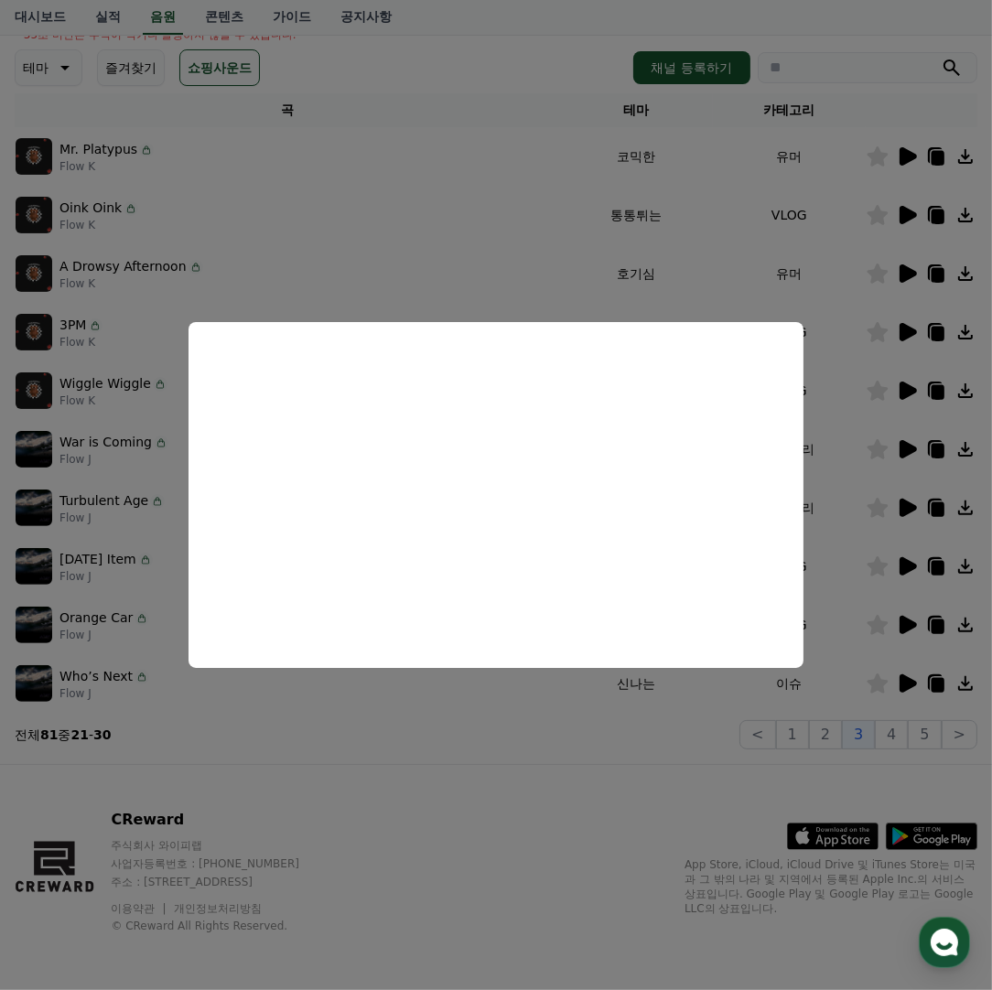
click at [617, 769] on button "close modal" at bounding box center [496, 495] width 992 height 990
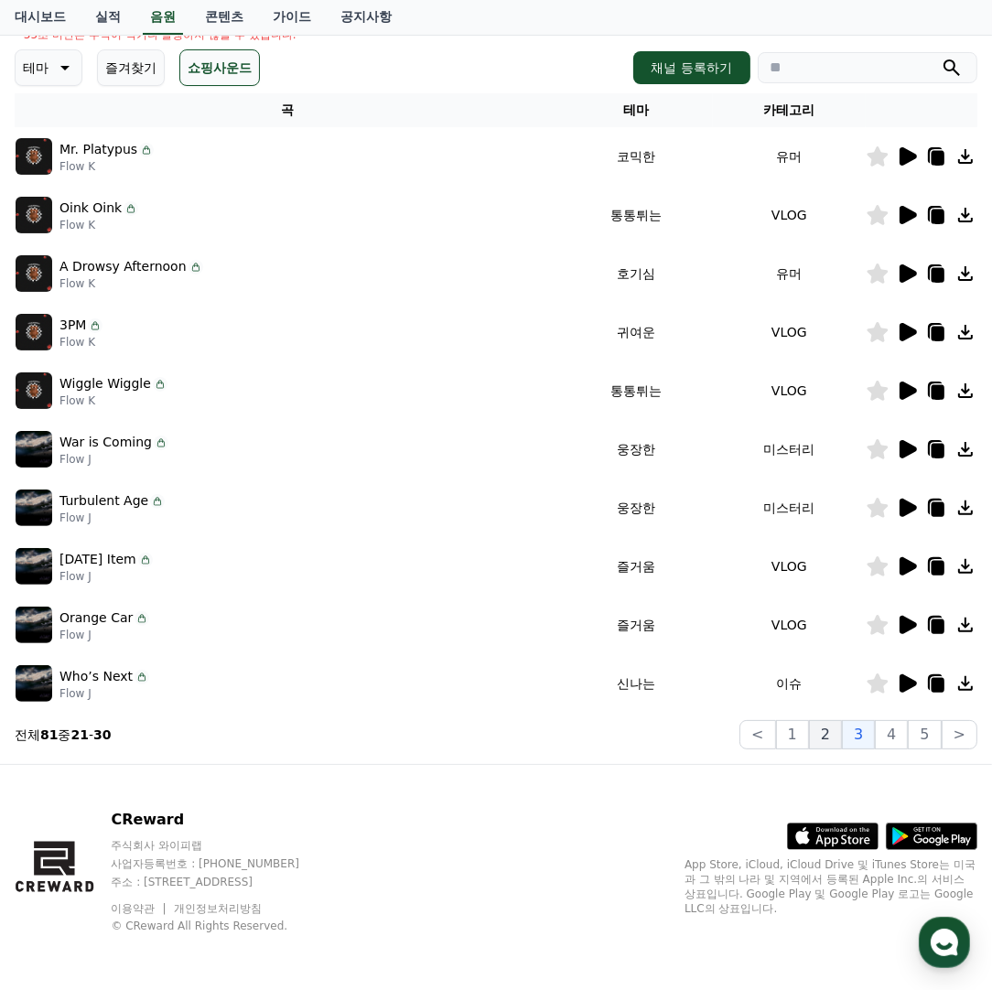
click at [836, 735] on button "2" at bounding box center [825, 734] width 33 height 29
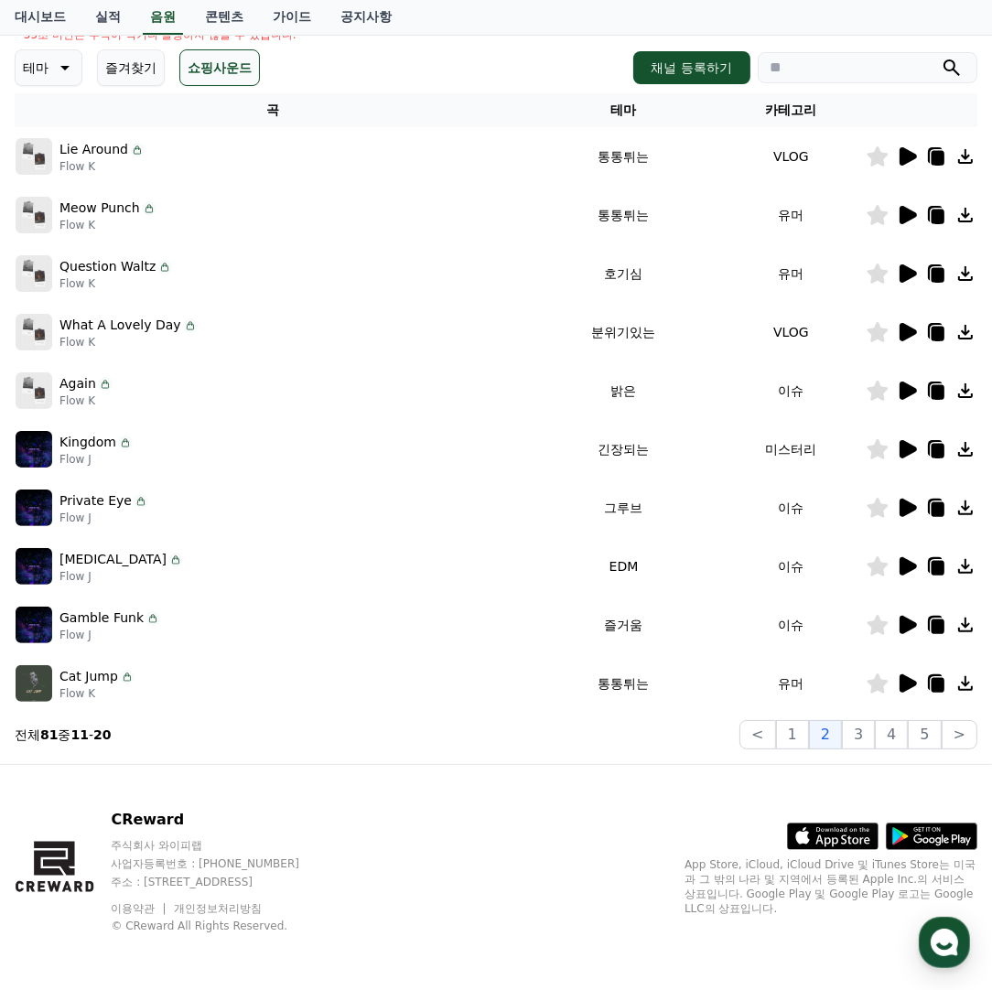
click at [907, 680] on icon at bounding box center [908, 684] width 17 height 18
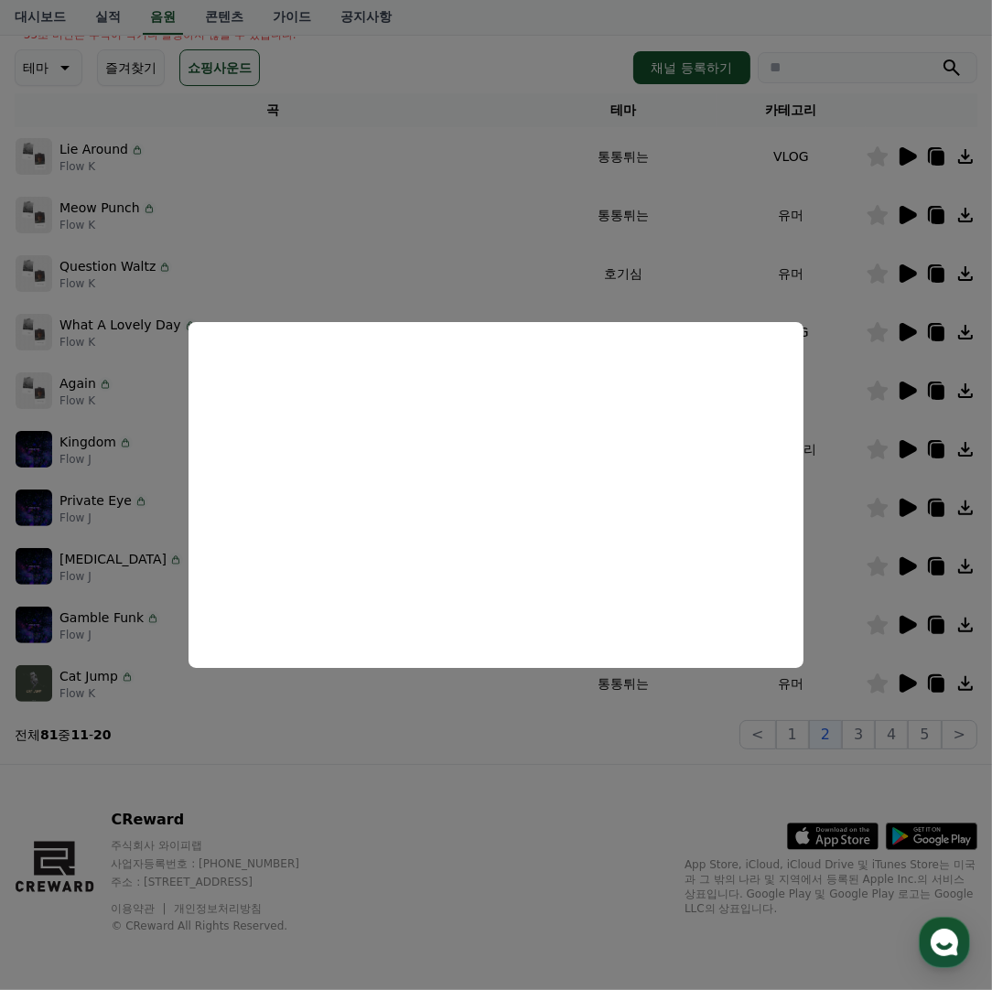
click at [632, 728] on button "close modal" at bounding box center [496, 495] width 992 height 990
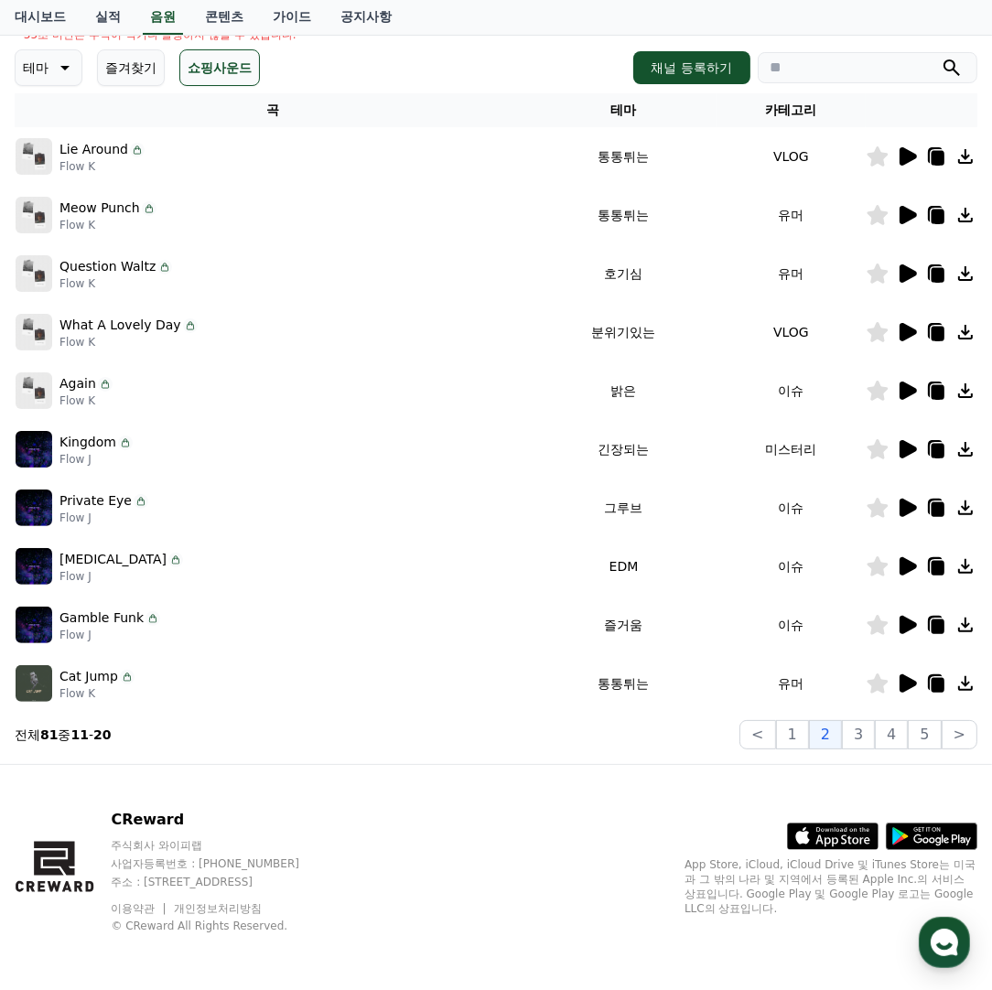
click at [902, 616] on icon at bounding box center [908, 625] width 17 height 18
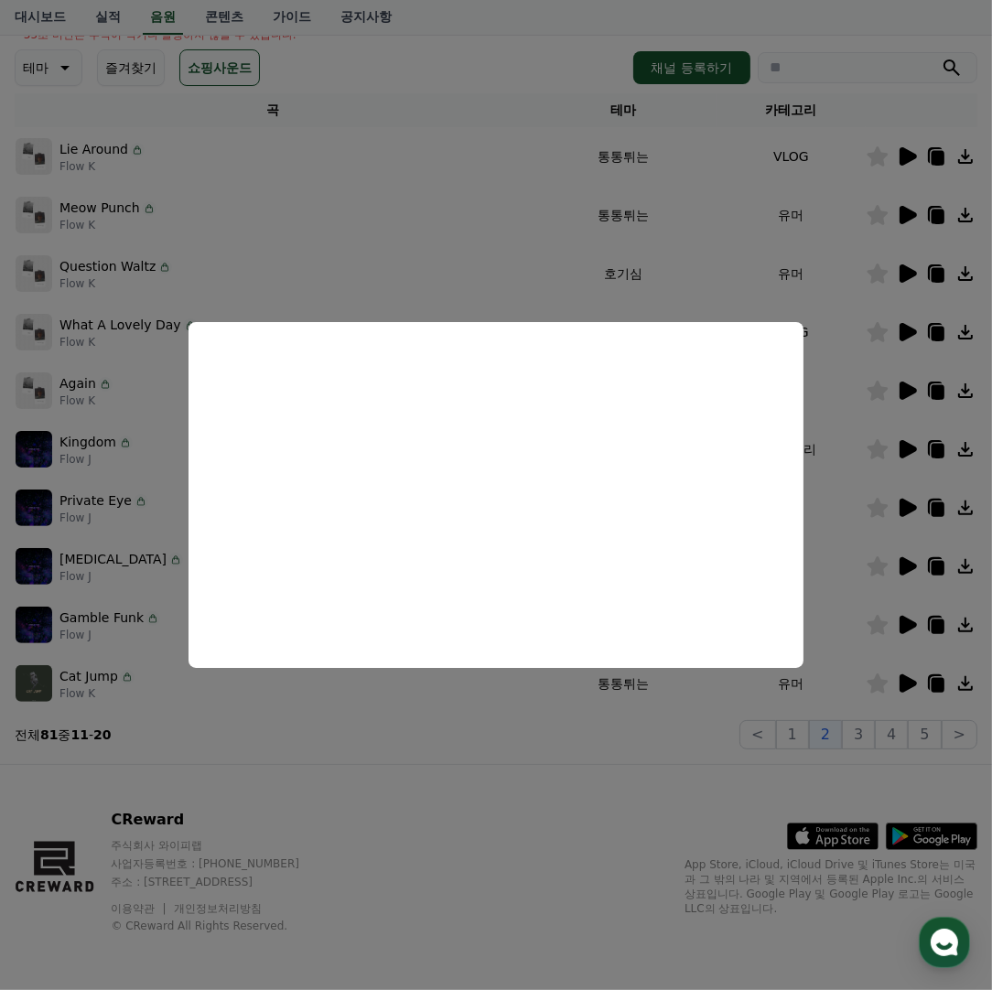
click at [585, 769] on button "close modal" at bounding box center [496, 495] width 992 height 990
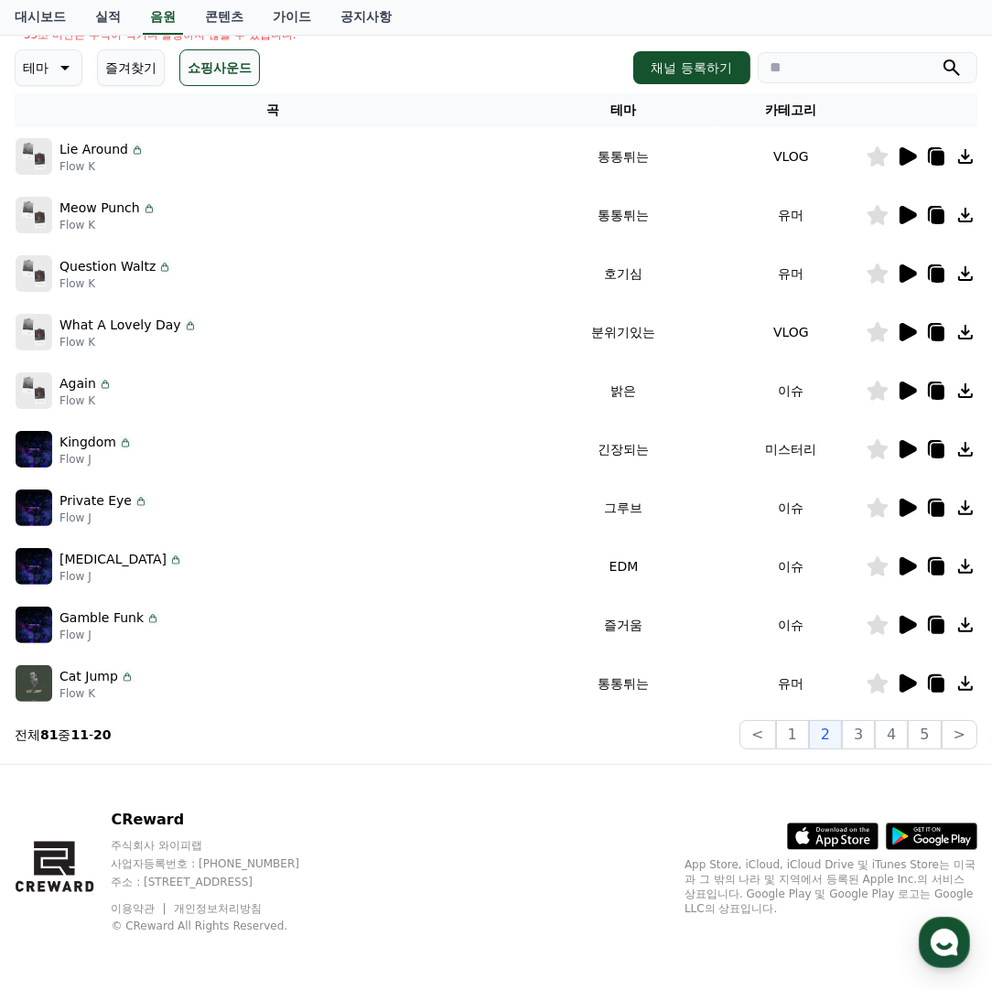
click at [910, 513] on icon at bounding box center [907, 508] width 22 height 22
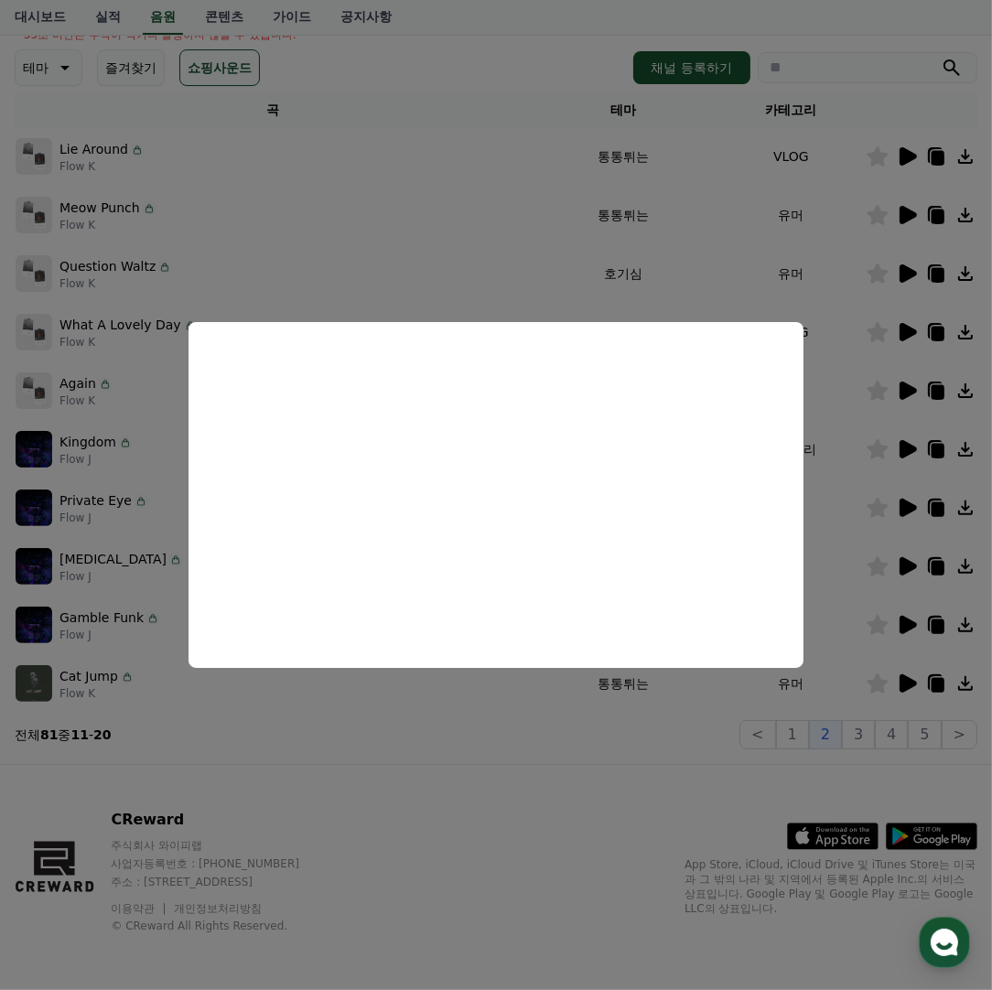
click at [563, 790] on button "close modal" at bounding box center [496, 495] width 992 height 990
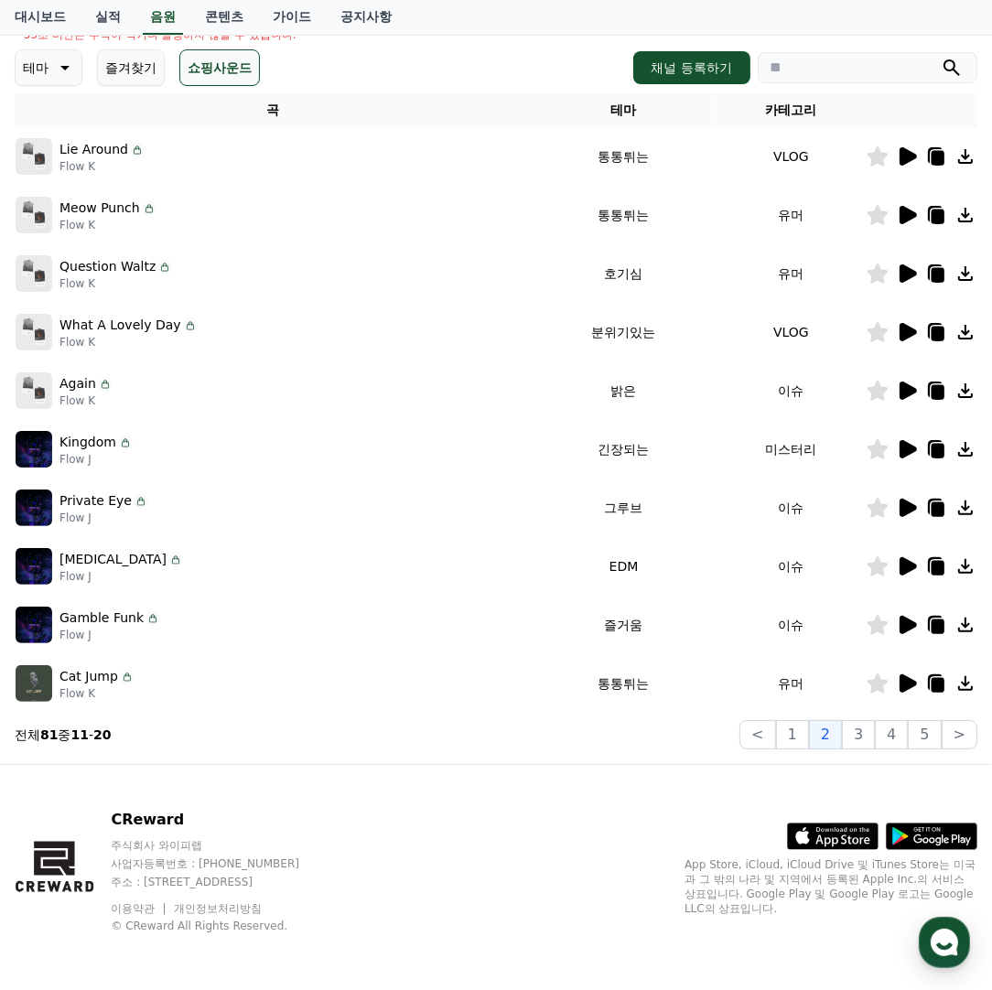
click at [870, 681] on icon at bounding box center [878, 684] width 22 height 20
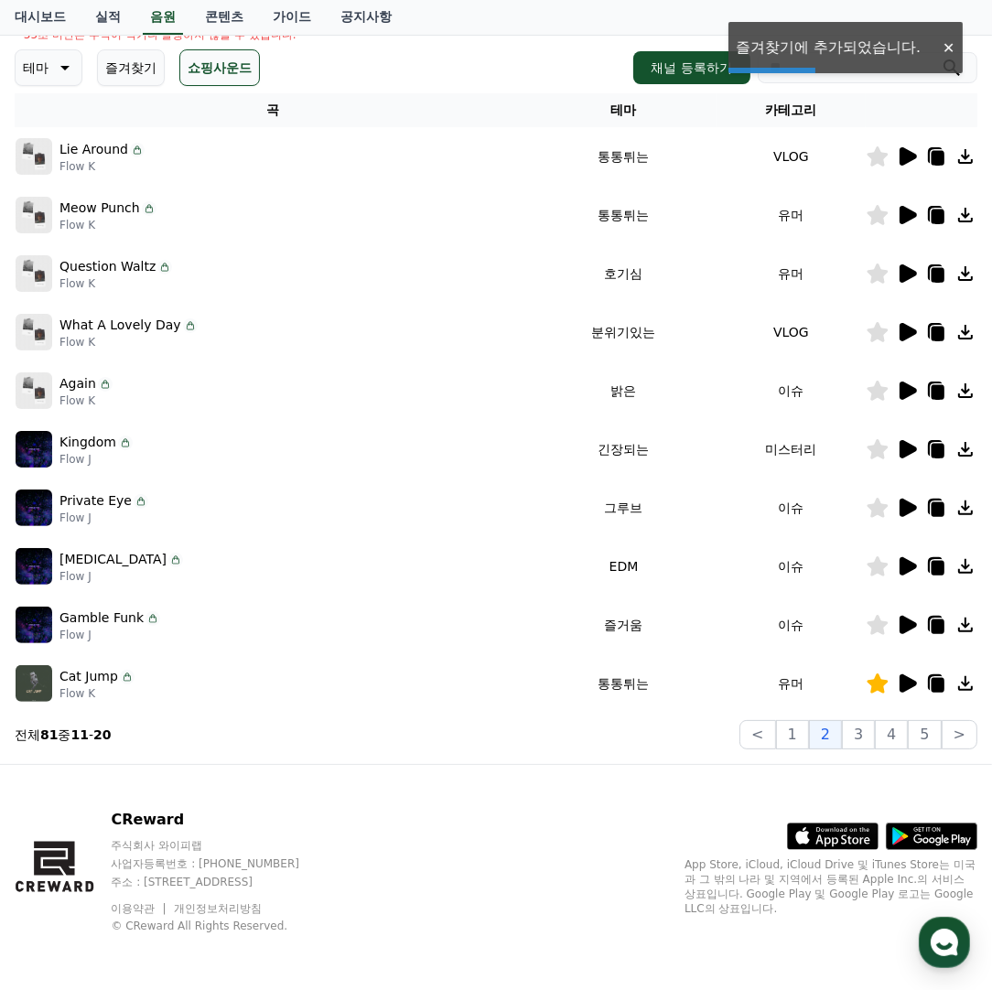
click at [915, 448] on icon at bounding box center [908, 449] width 17 height 18
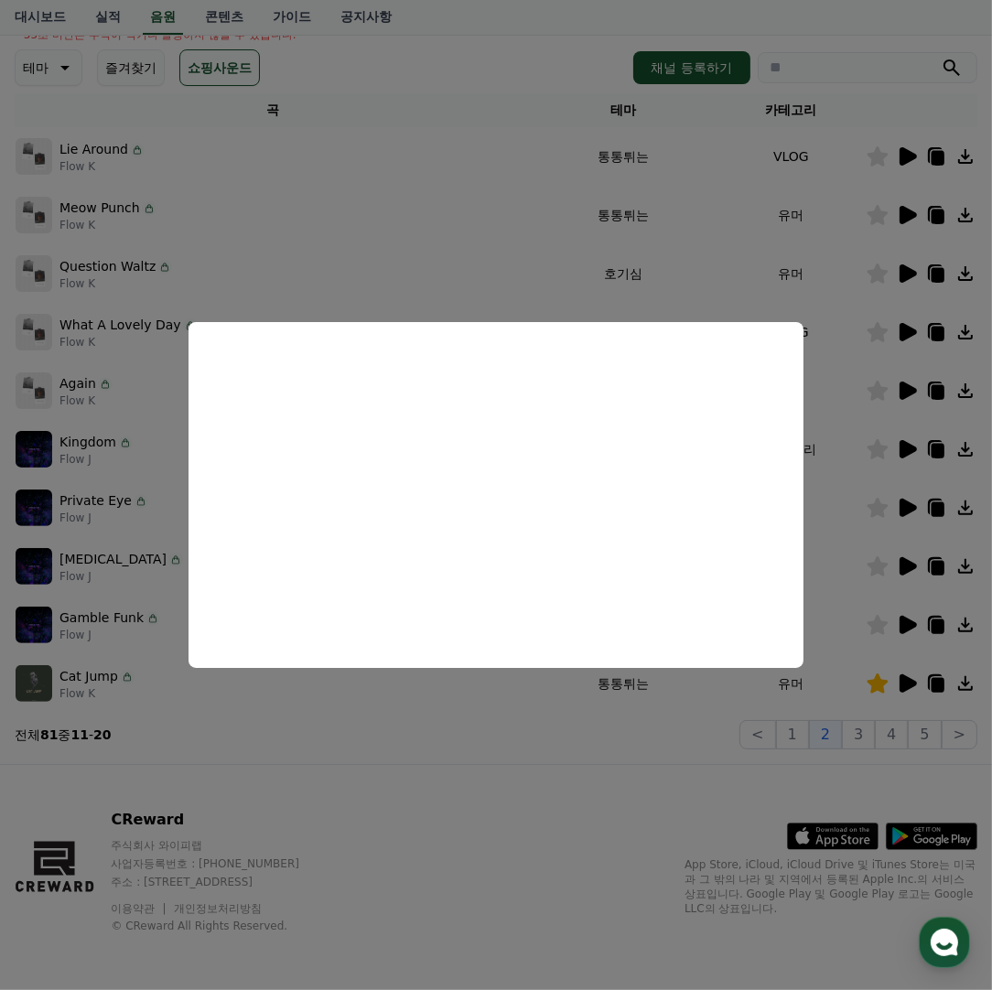
drag, startPoint x: 595, startPoint y: 800, endPoint x: 604, endPoint y: 787, distance: 15.7
click at [595, 800] on button "close modal" at bounding box center [496, 495] width 992 height 990
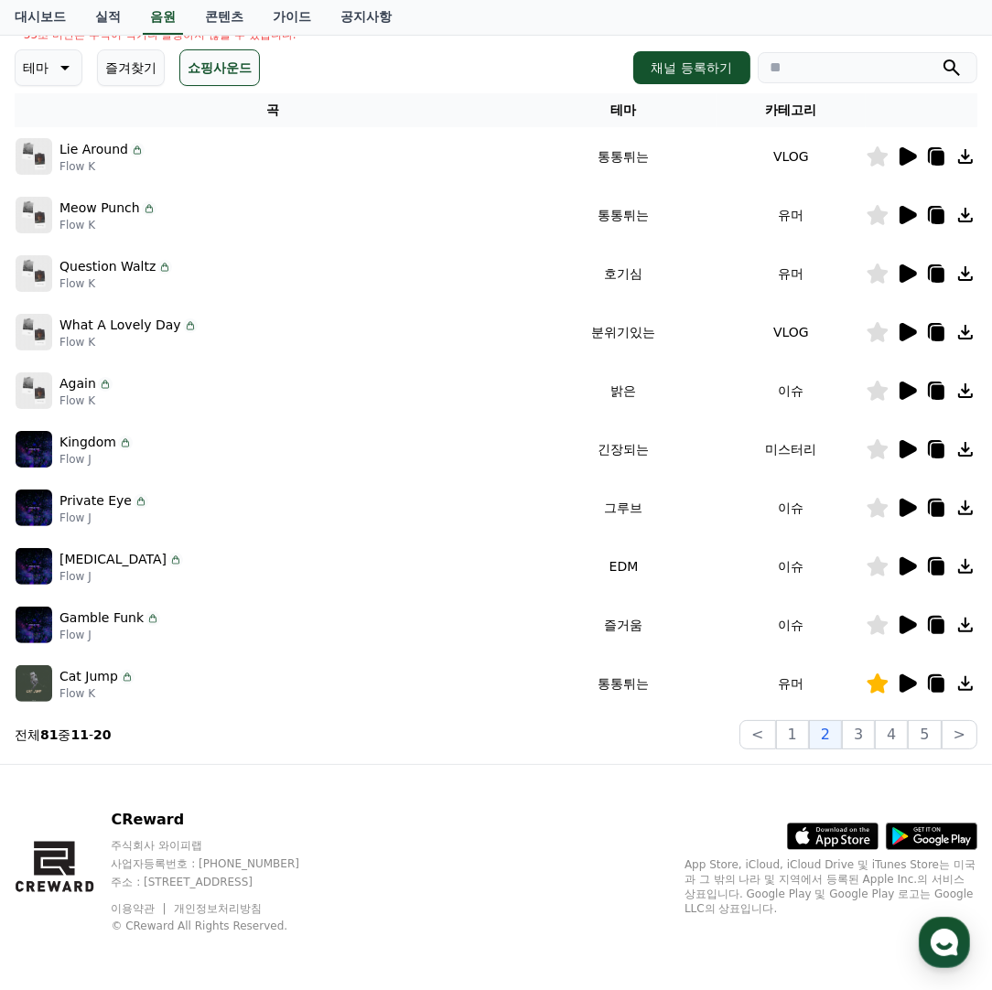
click at [913, 323] on icon at bounding box center [907, 332] width 22 height 22
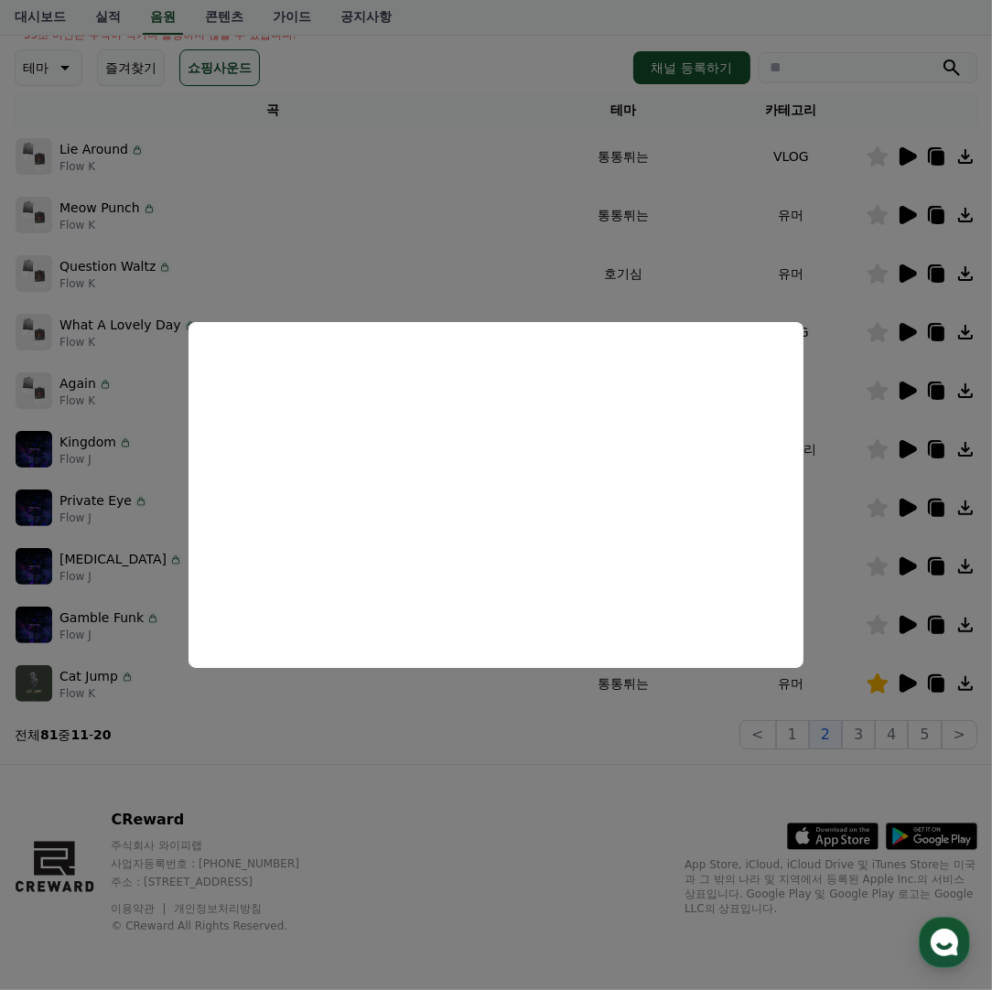
click at [595, 730] on button "close modal" at bounding box center [496, 495] width 992 height 990
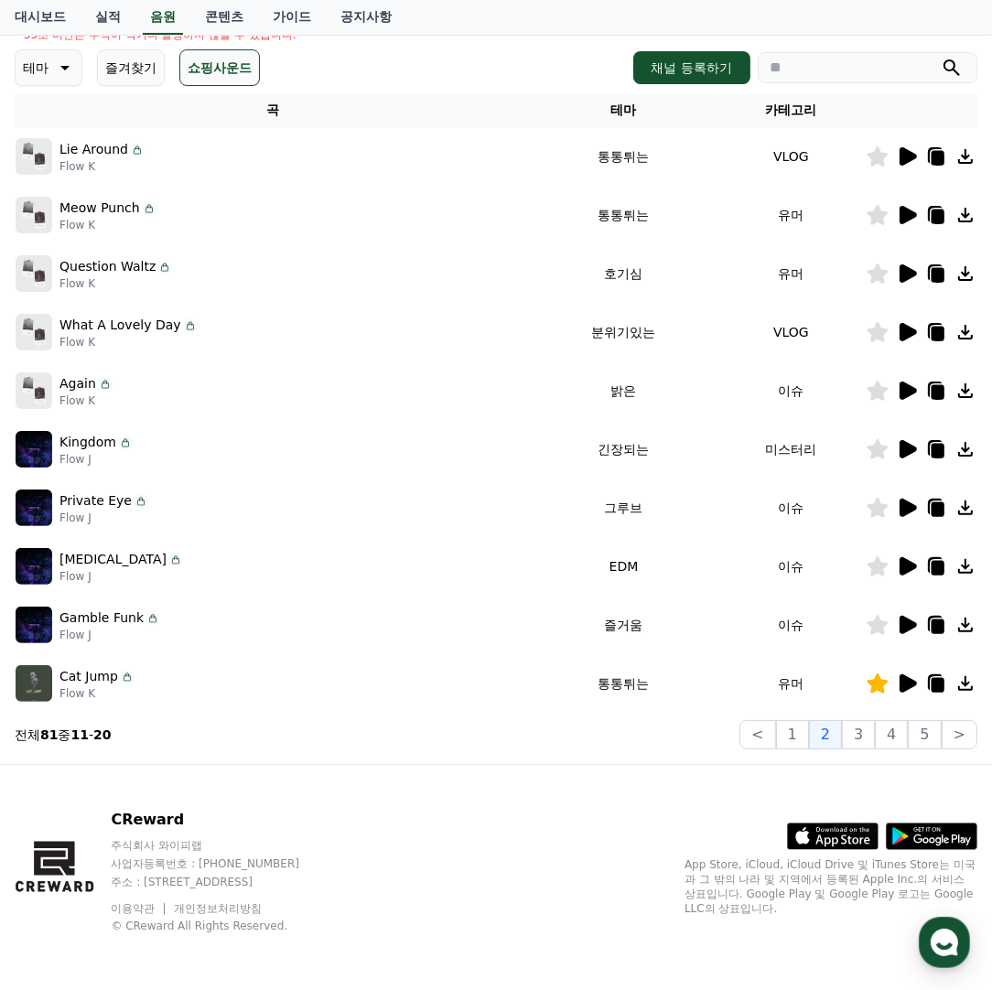
click at [904, 206] on icon at bounding box center [908, 215] width 17 height 18
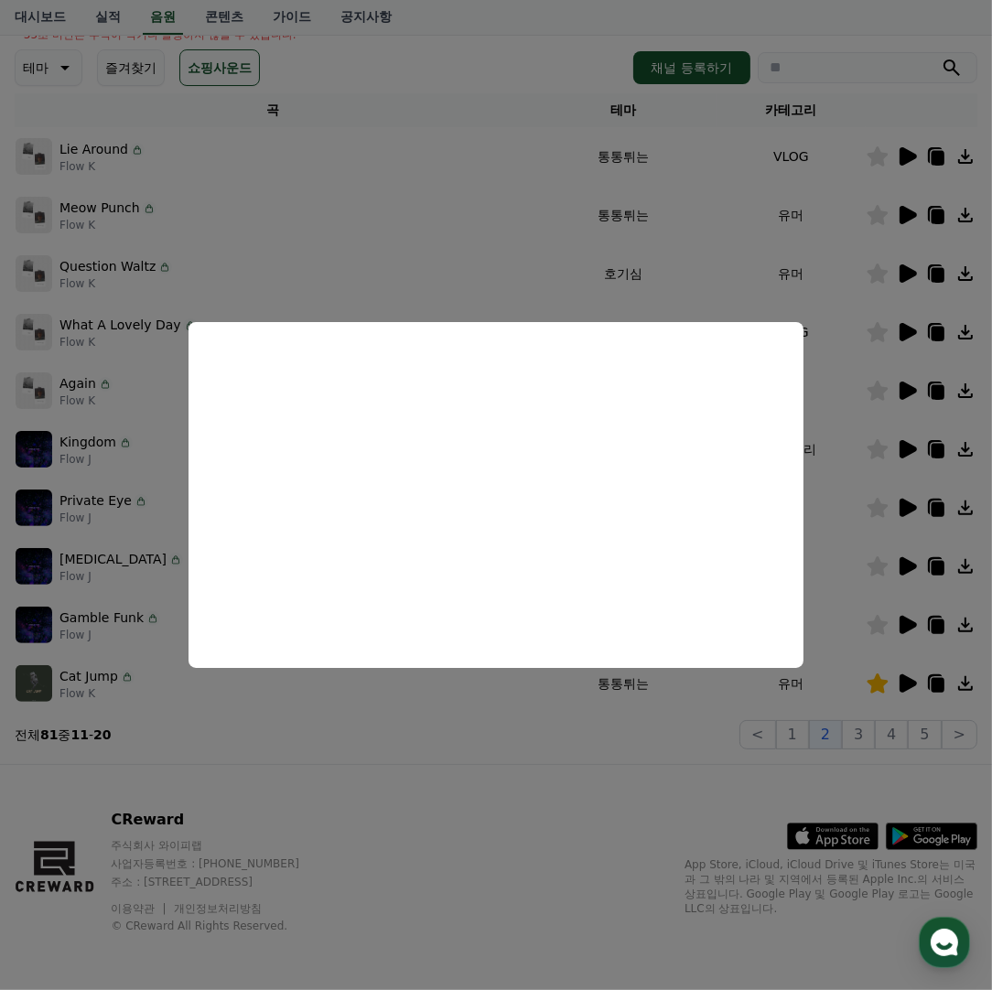
click at [538, 741] on button "close modal" at bounding box center [496, 495] width 992 height 990
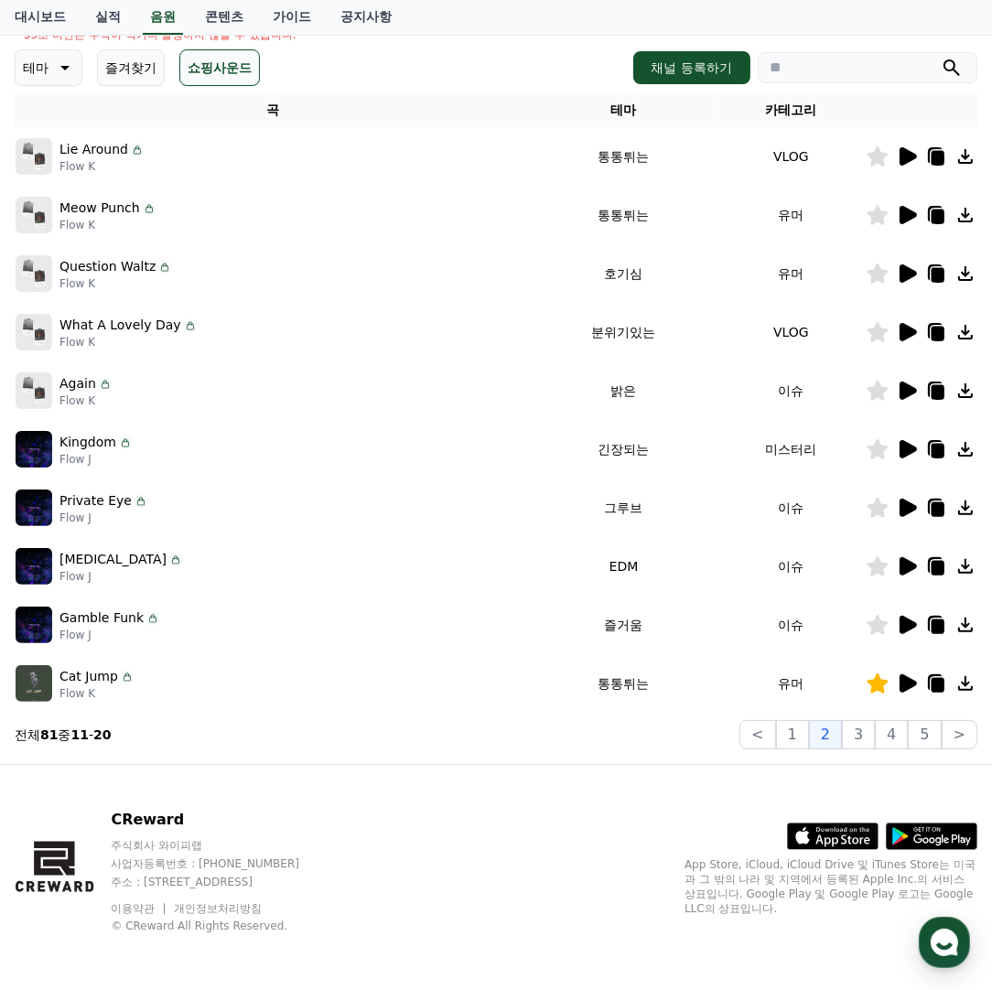
click at [900, 211] on icon at bounding box center [908, 215] width 17 height 18
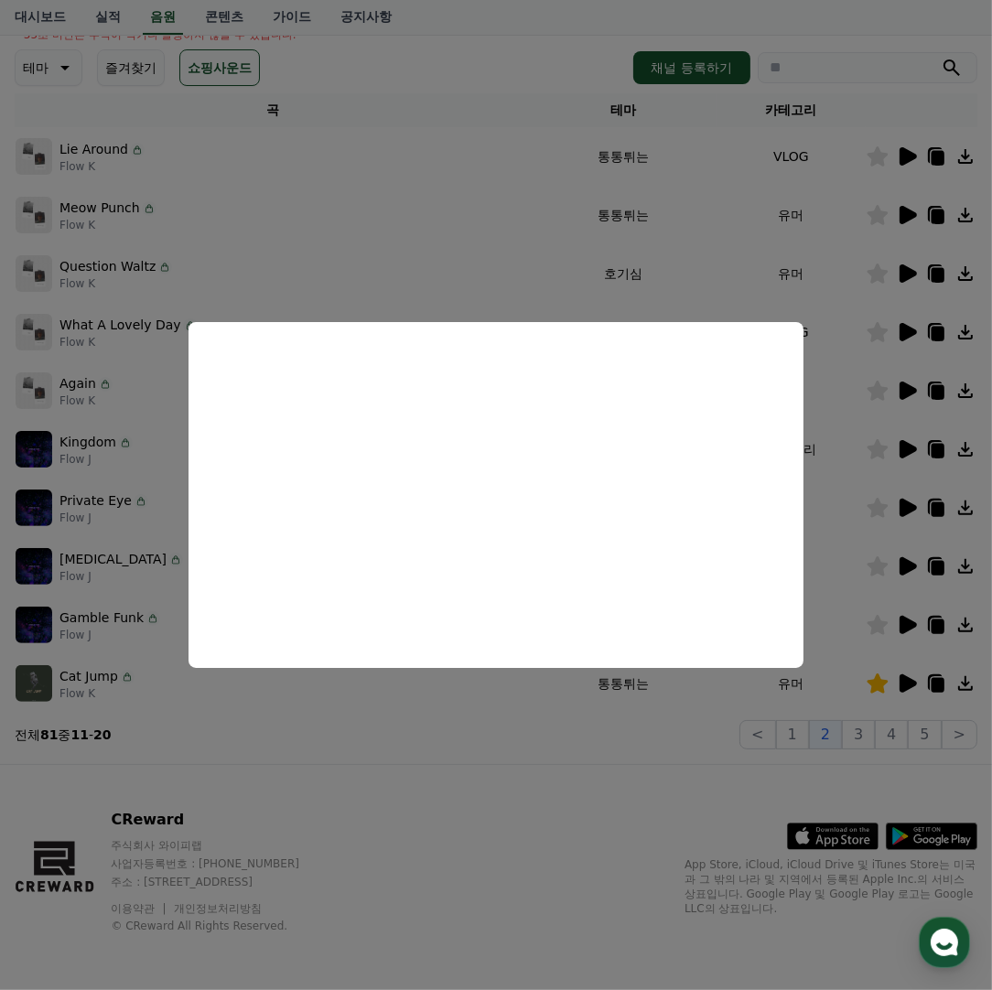
click at [508, 754] on button "close modal" at bounding box center [496, 495] width 992 height 990
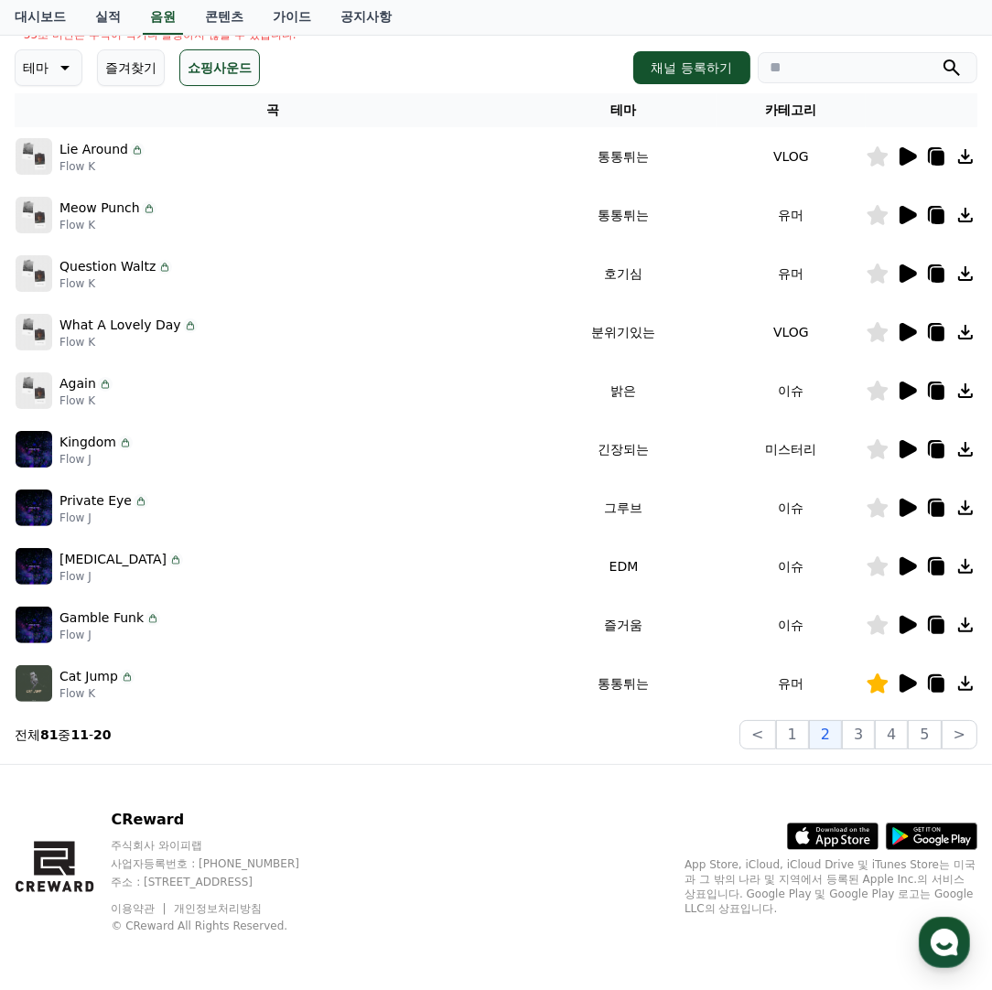
click at [915, 159] on icon at bounding box center [907, 157] width 22 height 22
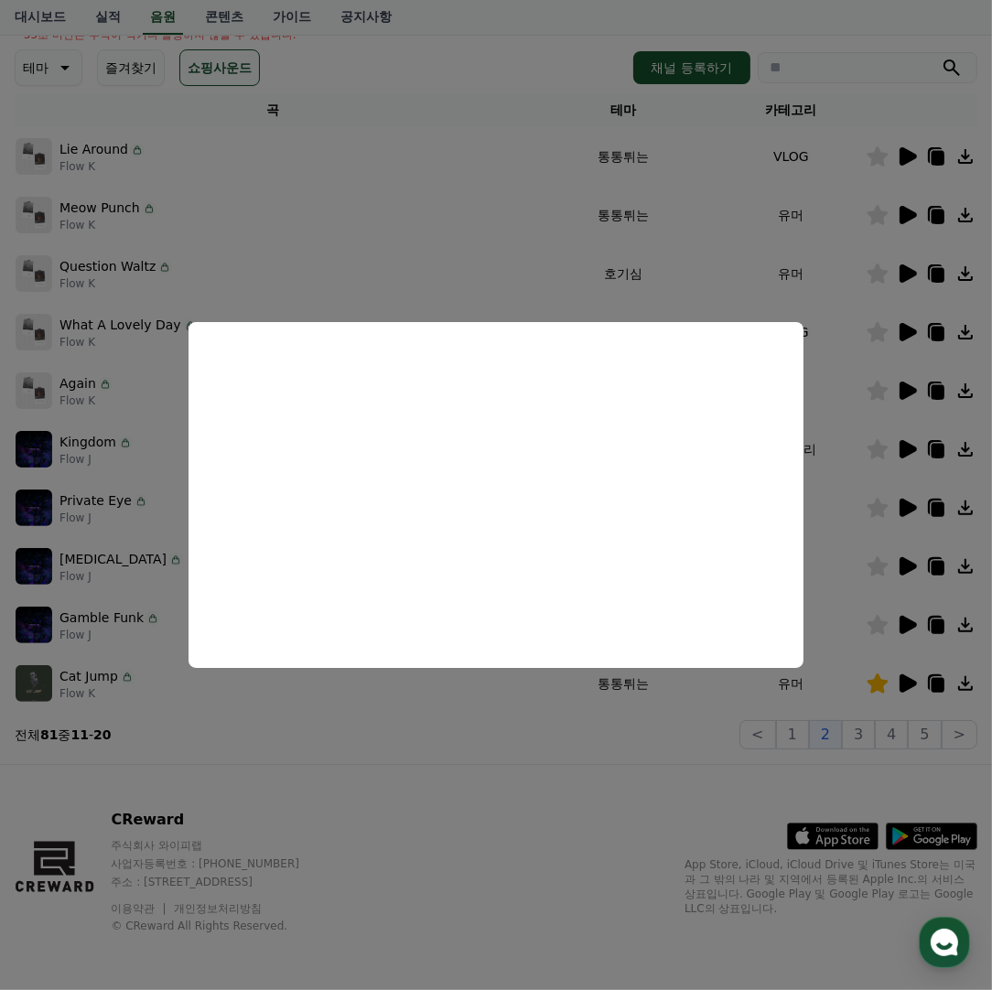
click at [531, 718] on button "close modal" at bounding box center [496, 495] width 992 height 990
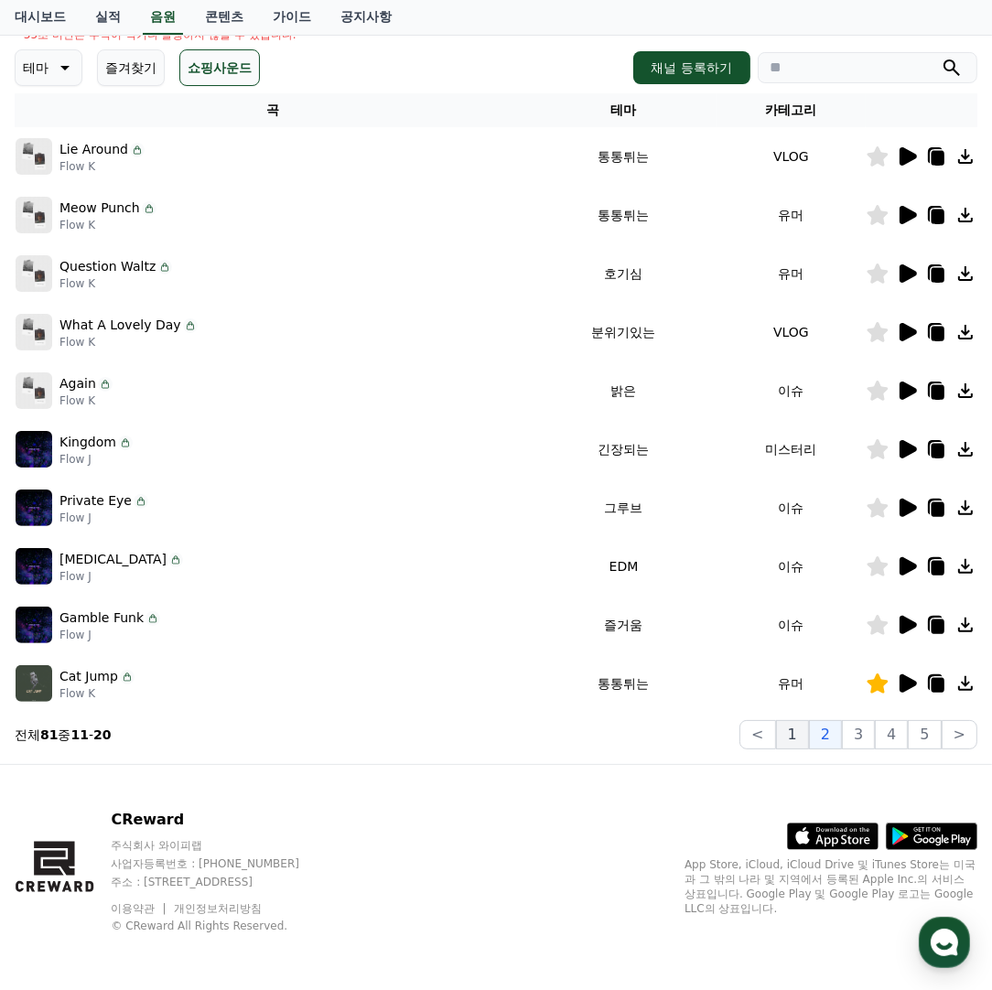
click at [804, 741] on button "1" at bounding box center [792, 734] width 33 height 29
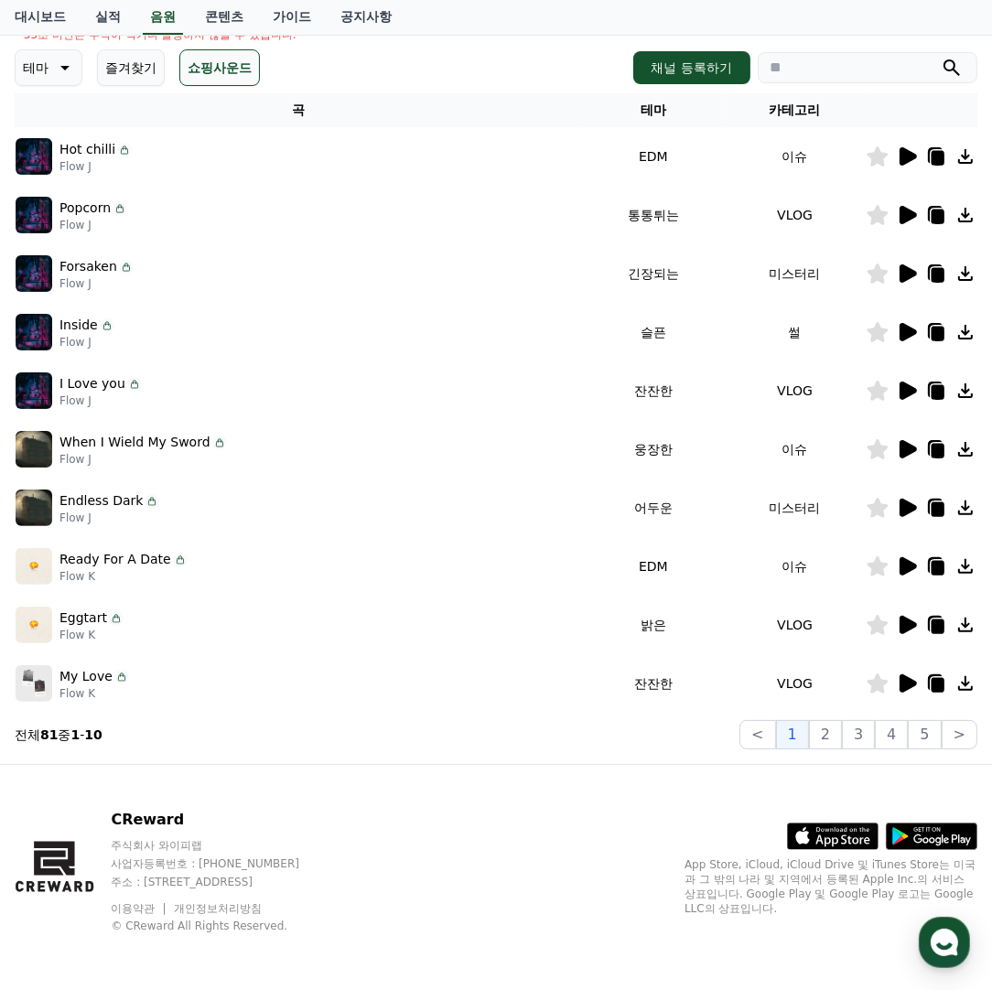
click at [897, 680] on icon at bounding box center [907, 684] width 22 height 22
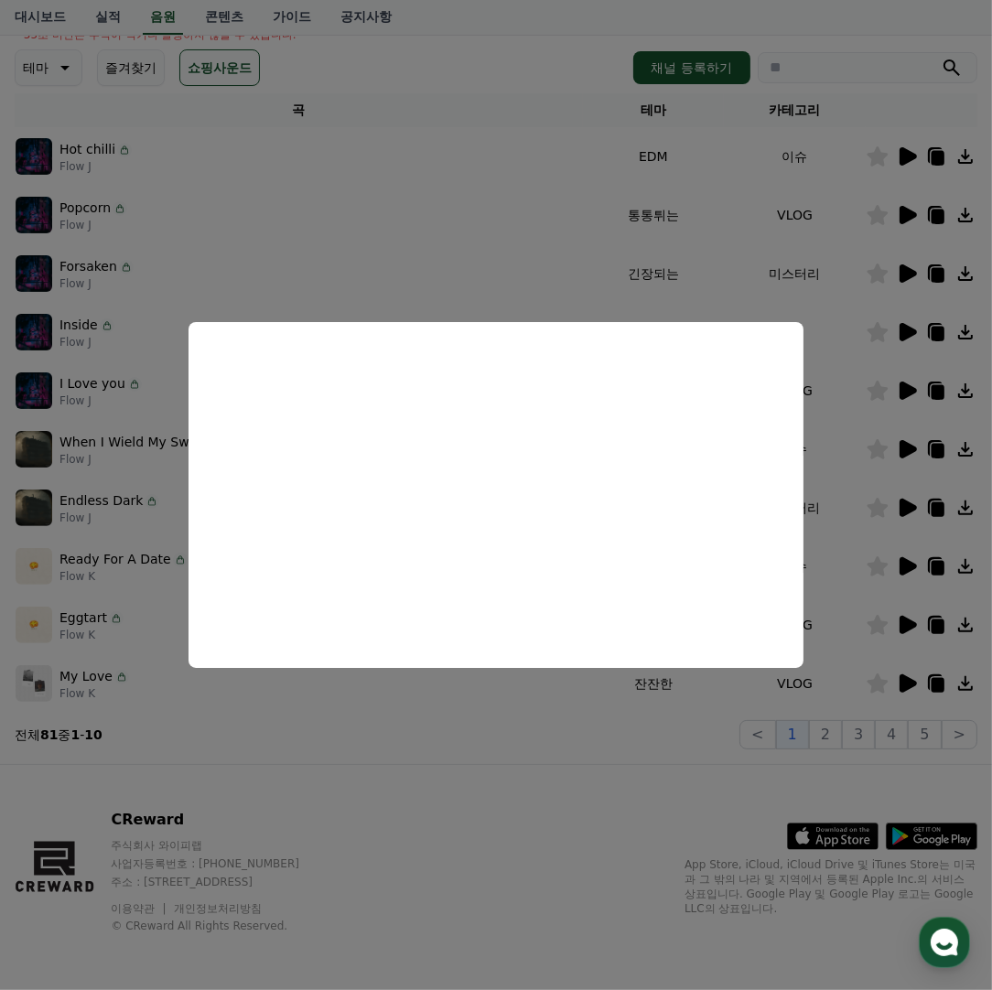
click at [495, 709] on button "close modal" at bounding box center [496, 495] width 992 height 990
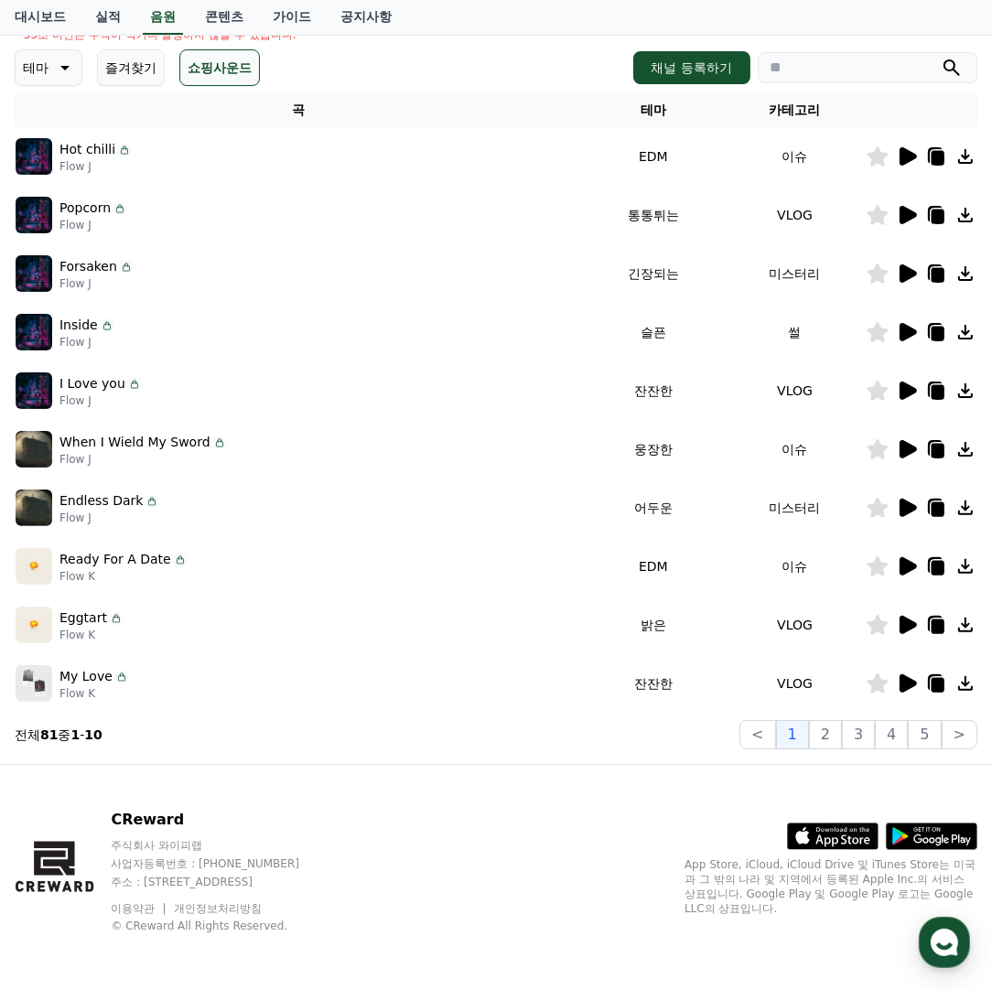
click at [902, 618] on icon at bounding box center [908, 625] width 17 height 18
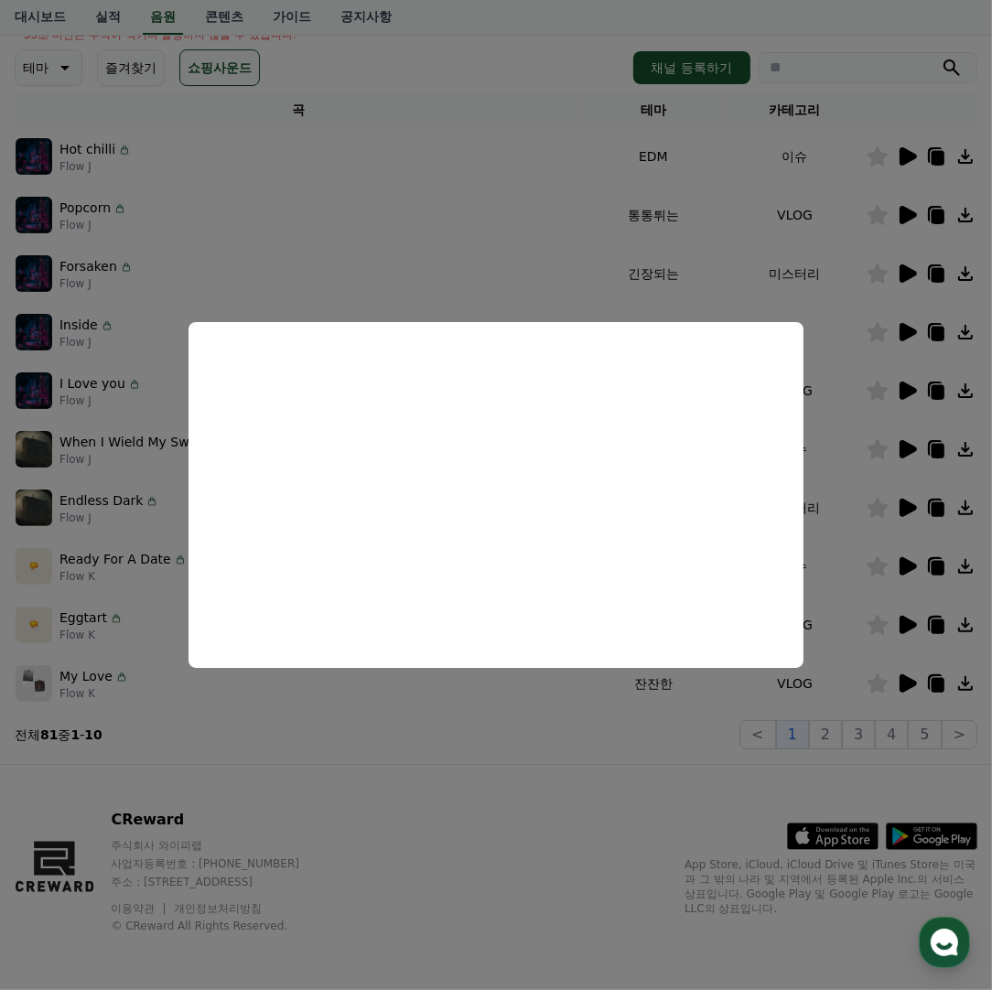
click at [555, 712] on button "close modal" at bounding box center [496, 495] width 992 height 990
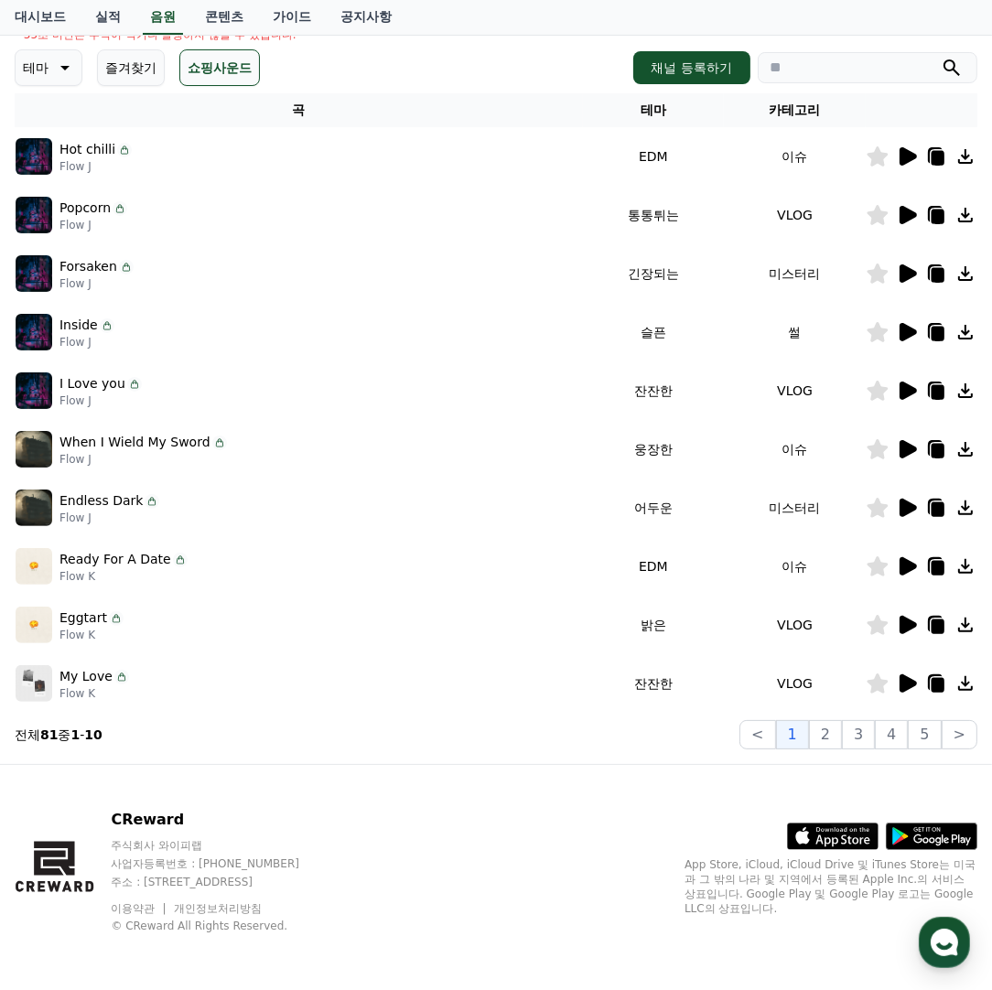
click at [904, 210] on icon at bounding box center [908, 215] width 17 height 18
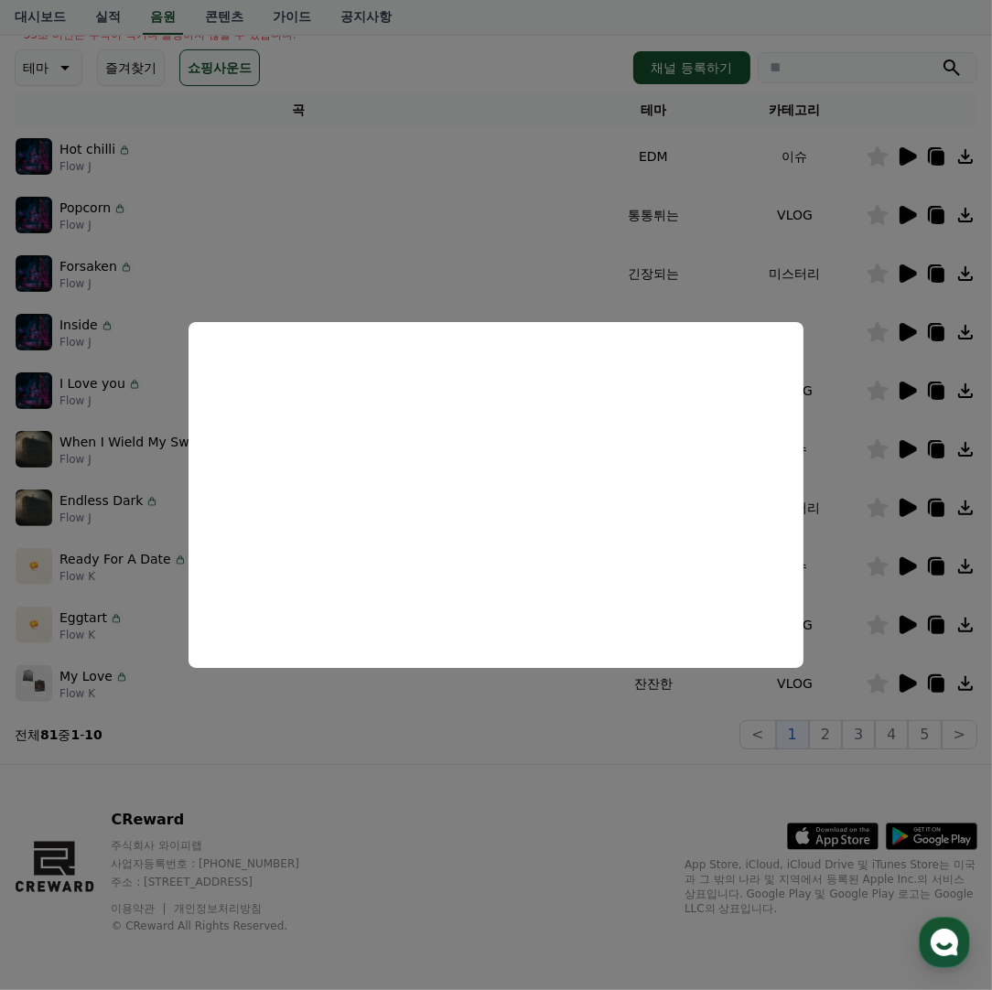
click at [544, 724] on button "close modal" at bounding box center [496, 495] width 992 height 990
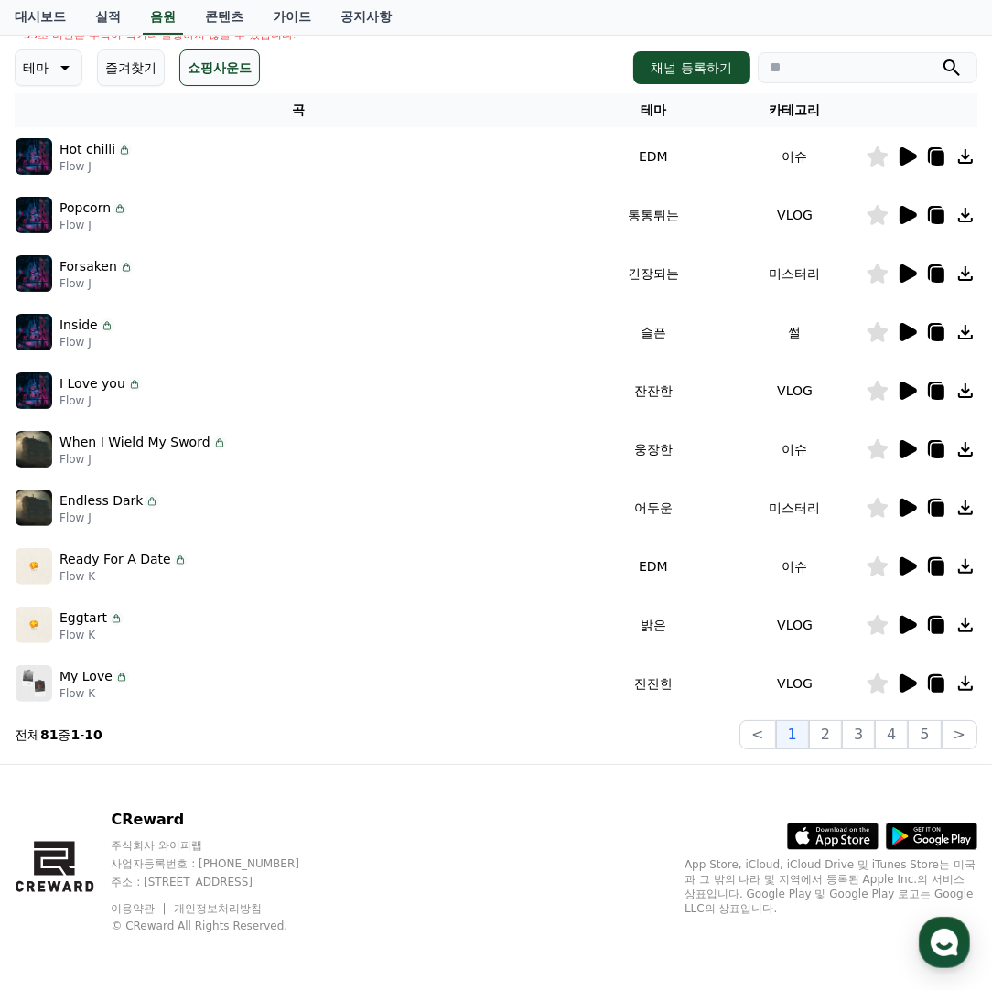
click at [920, 152] on div at bounding box center [922, 157] width 110 height 22
click at [911, 157] on icon at bounding box center [908, 156] width 17 height 18
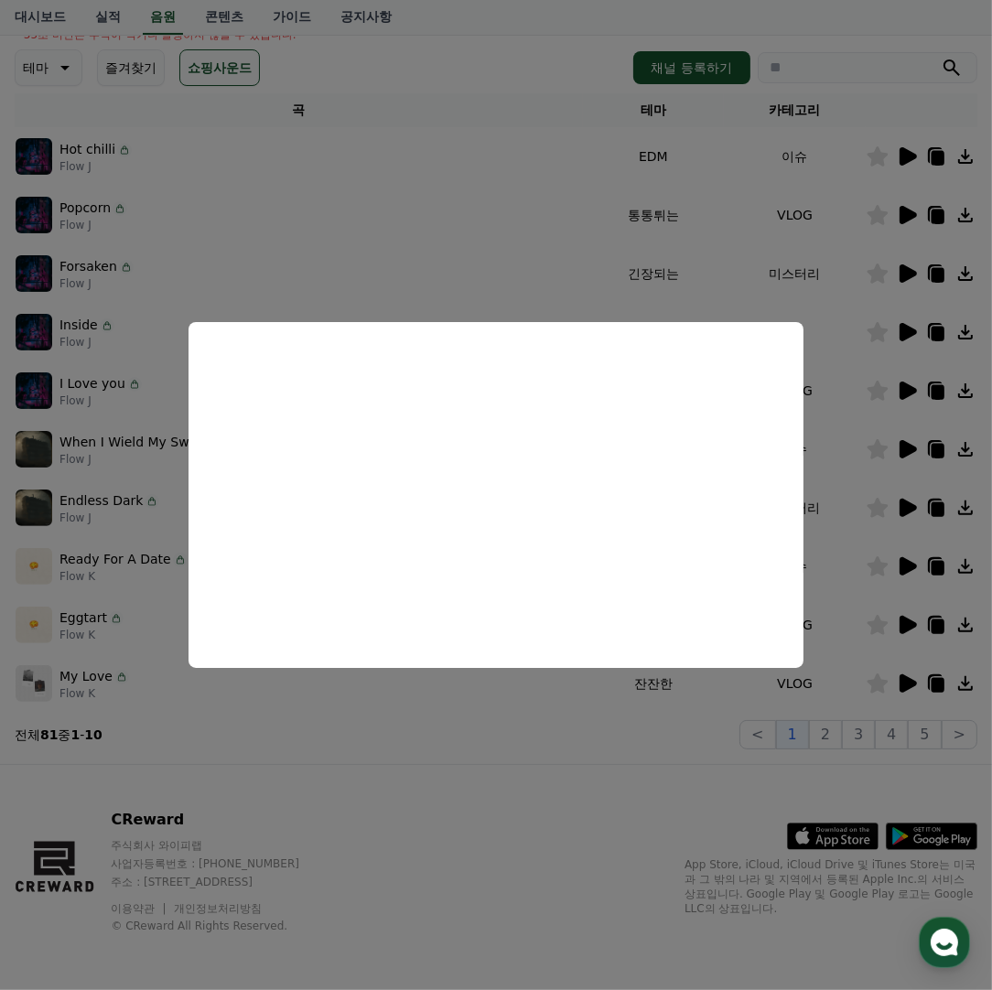
click at [572, 730] on button "close modal" at bounding box center [496, 495] width 992 height 990
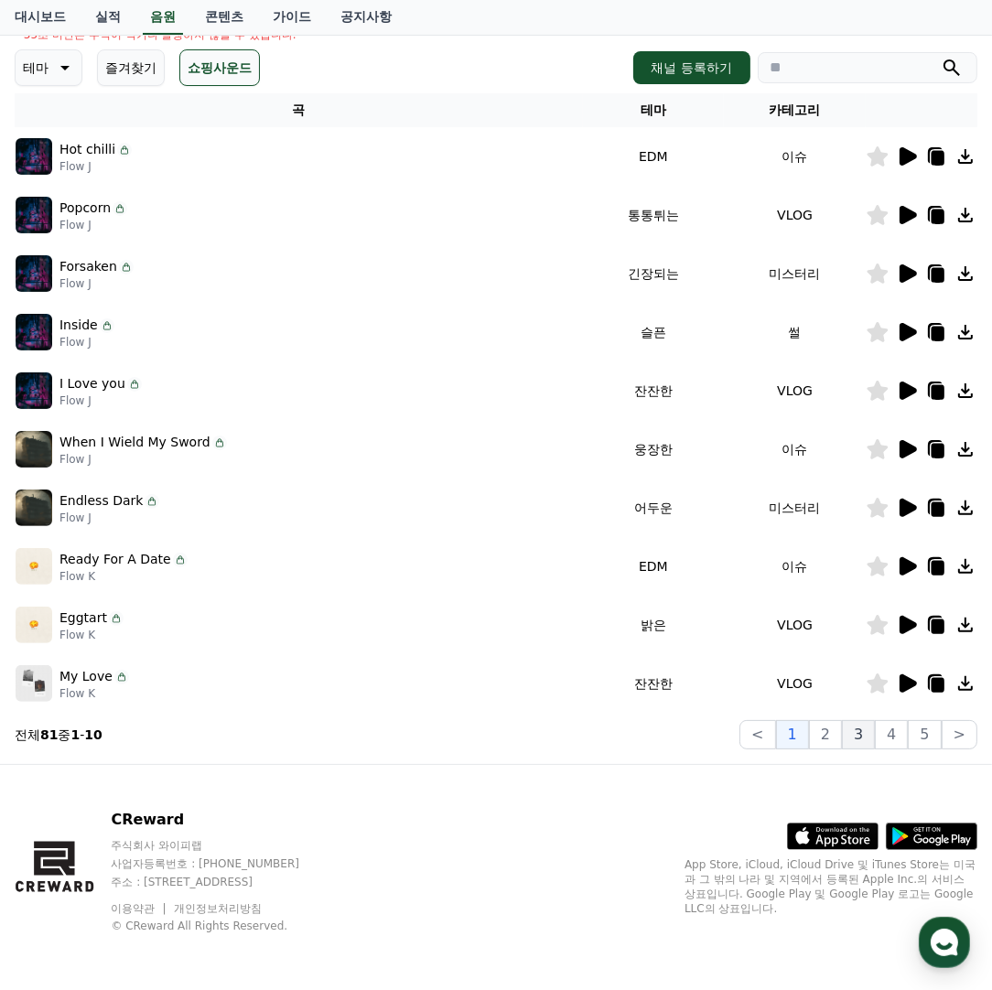
click at [865, 722] on button "3" at bounding box center [858, 734] width 33 height 29
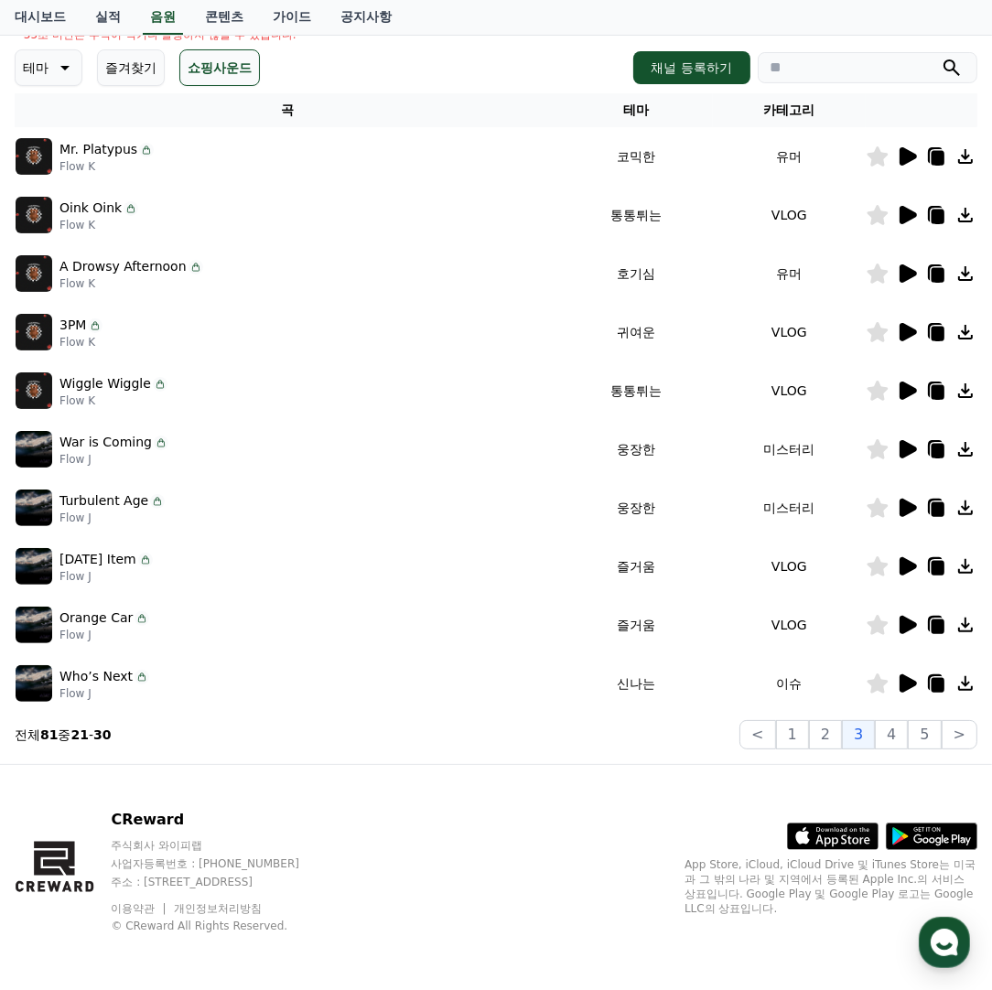
click at [913, 152] on icon at bounding box center [908, 156] width 17 height 18
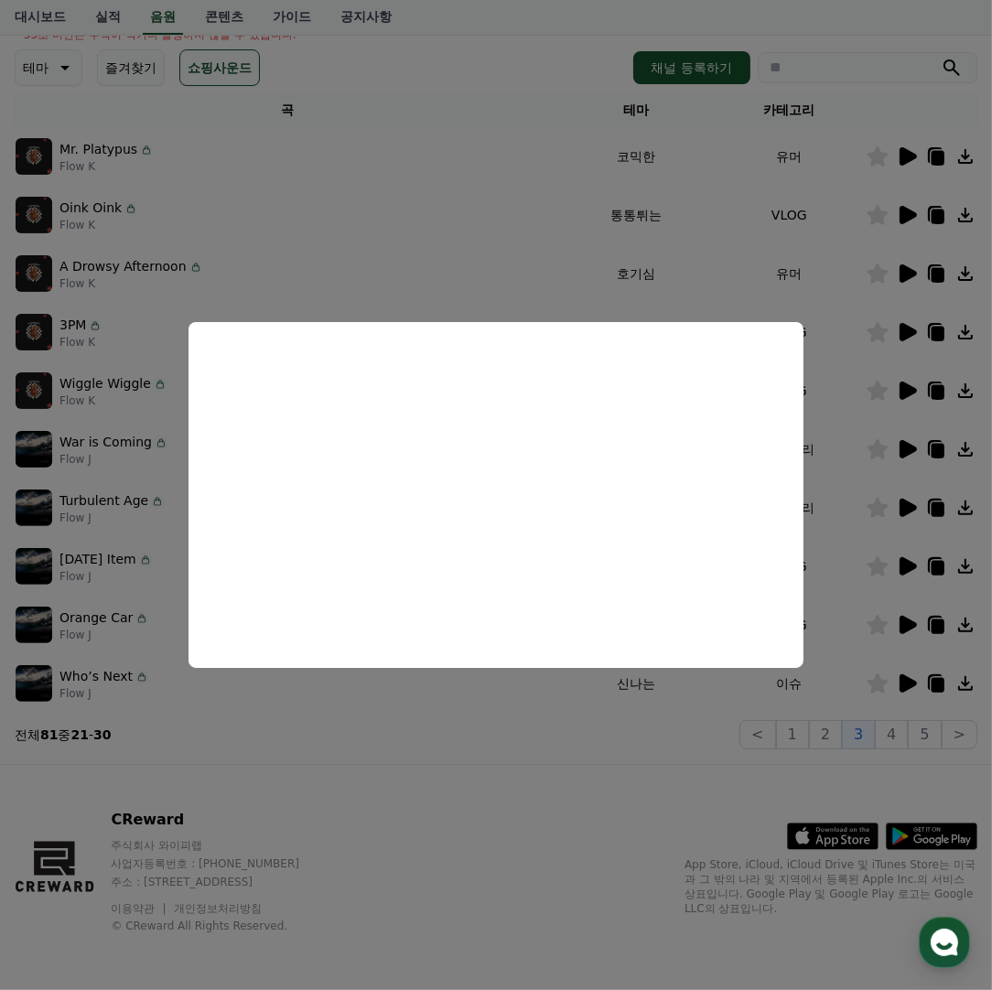
click at [511, 760] on button "close modal" at bounding box center [496, 495] width 992 height 990
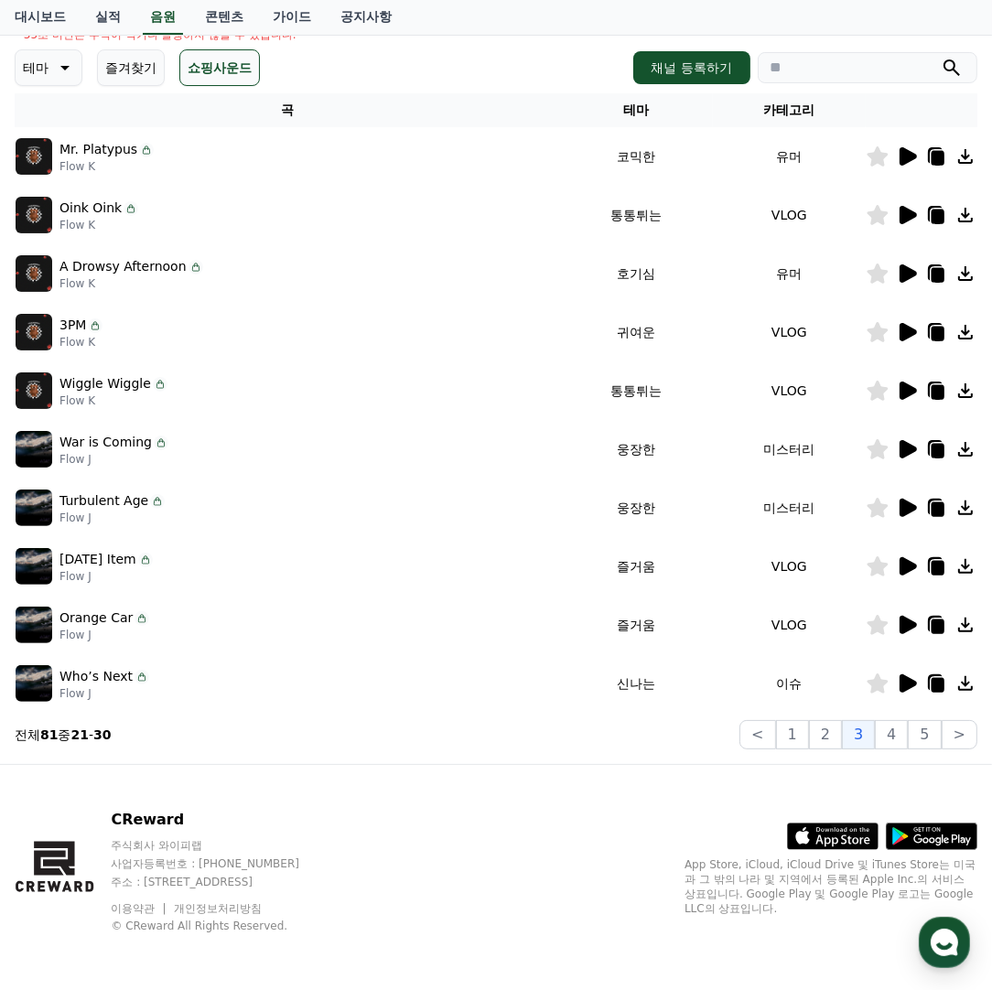
click at [915, 217] on icon at bounding box center [907, 215] width 22 height 22
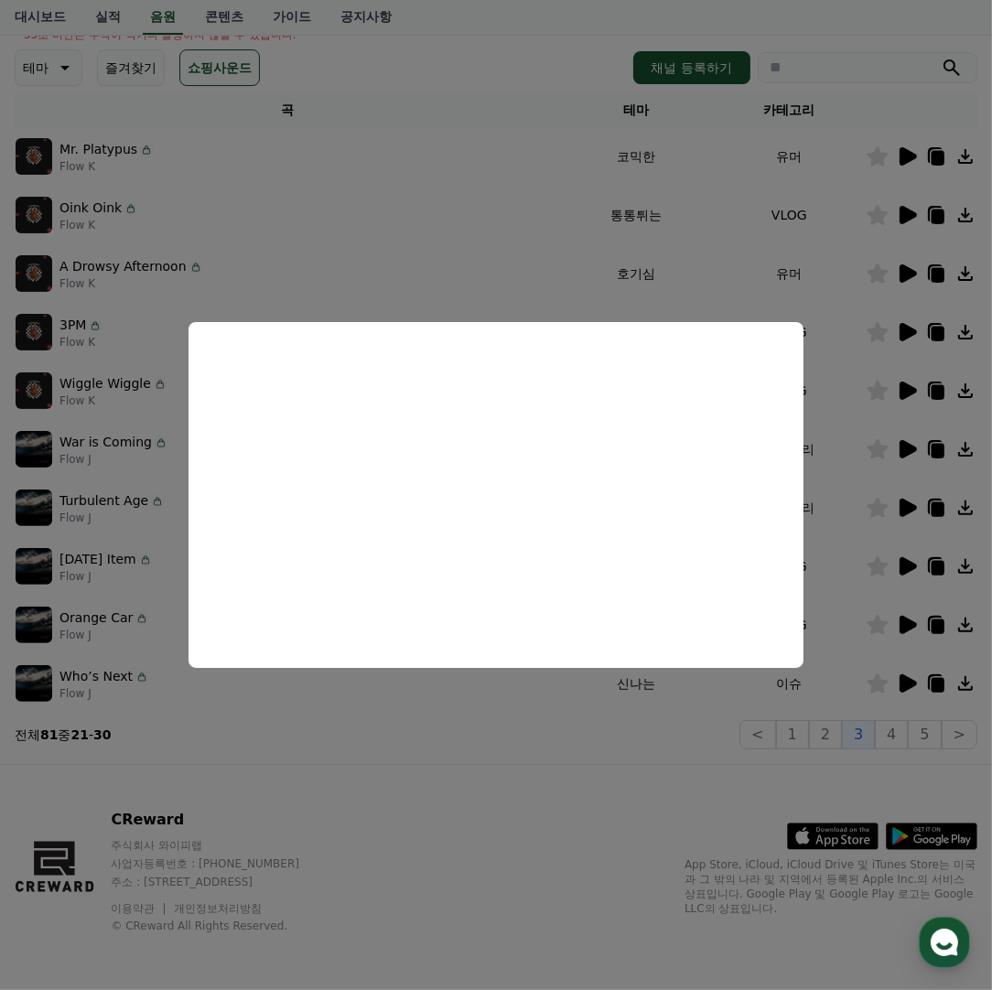
click at [473, 764] on button "close modal" at bounding box center [496, 495] width 992 height 990
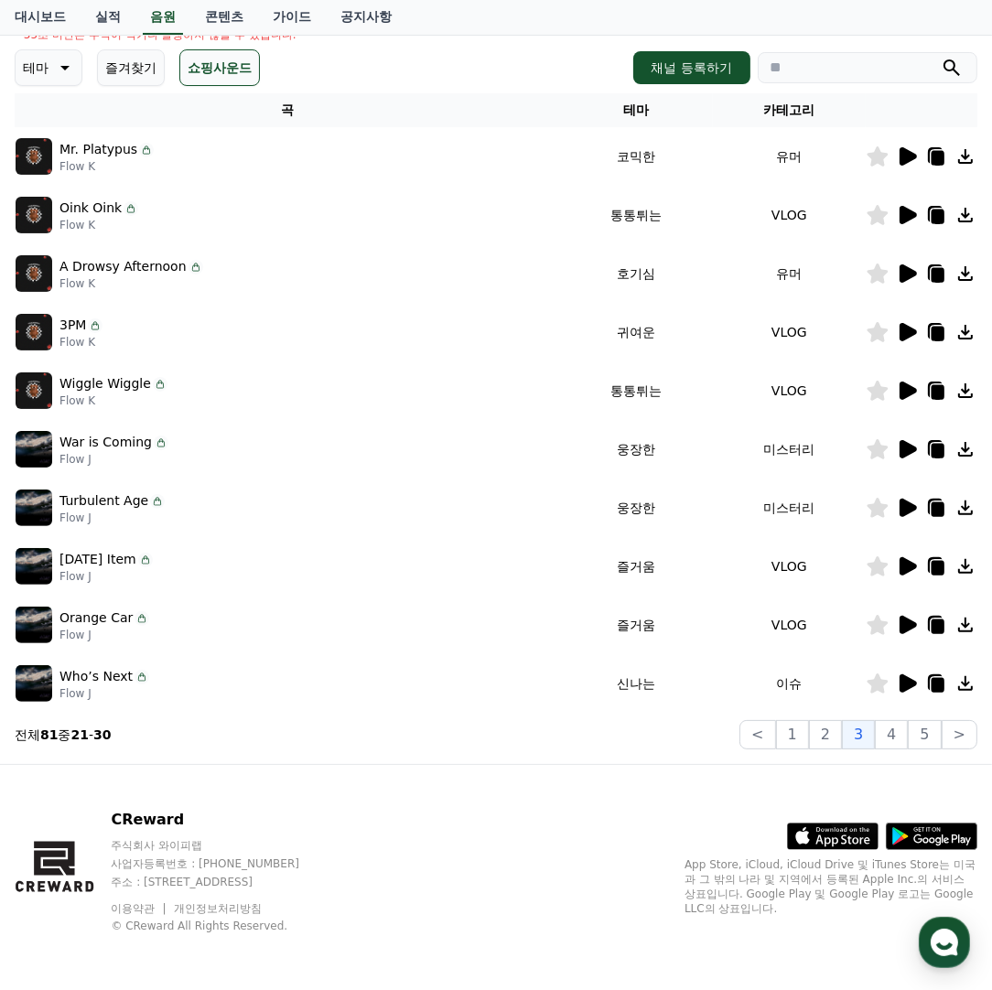
click at [881, 215] on icon at bounding box center [878, 215] width 21 height 20
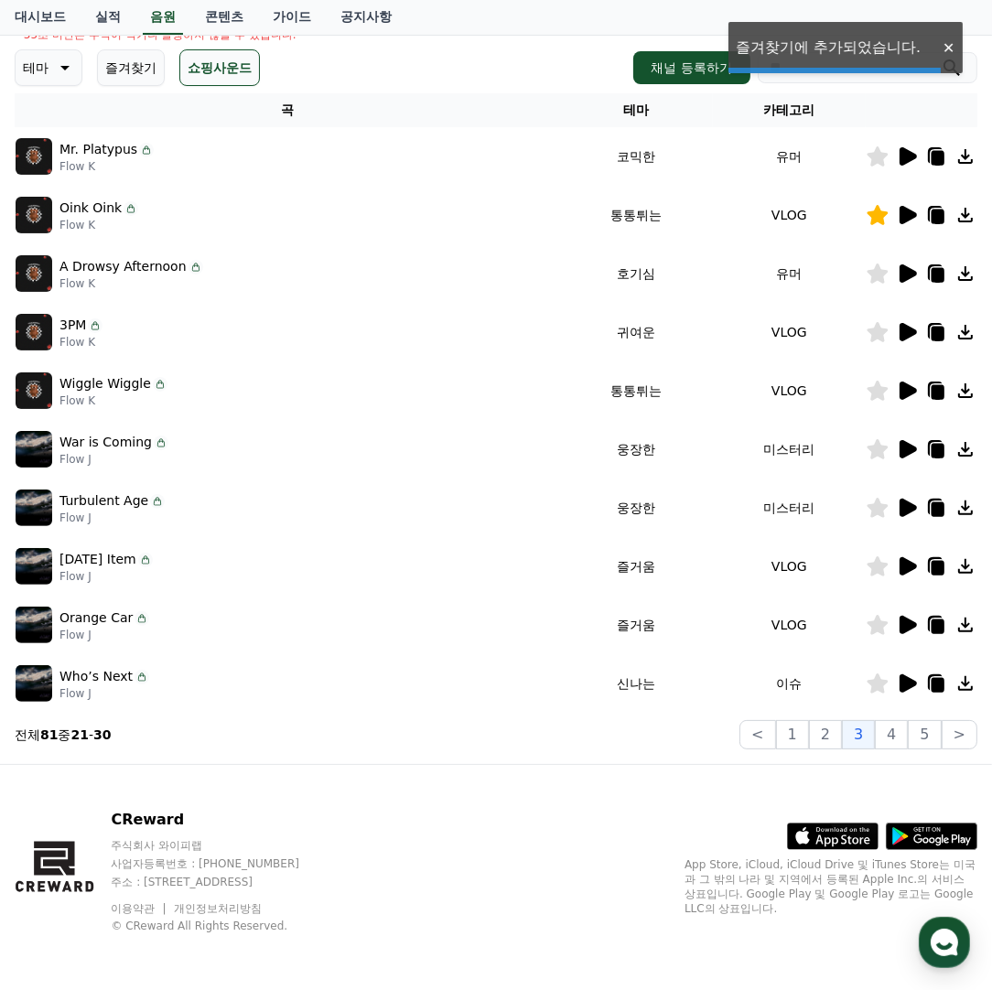
click at [917, 215] on icon at bounding box center [907, 215] width 22 height 22
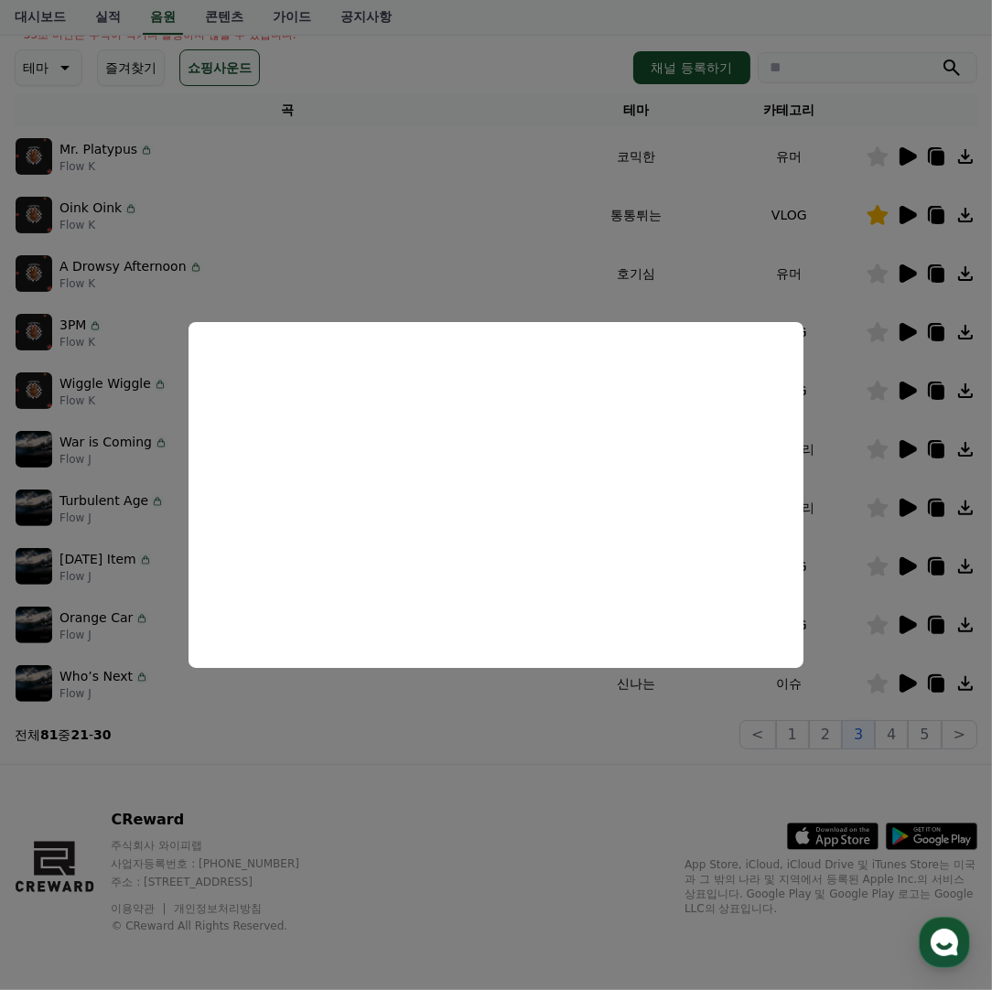
click at [494, 737] on button "close modal" at bounding box center [496, 495] width 992 height 990
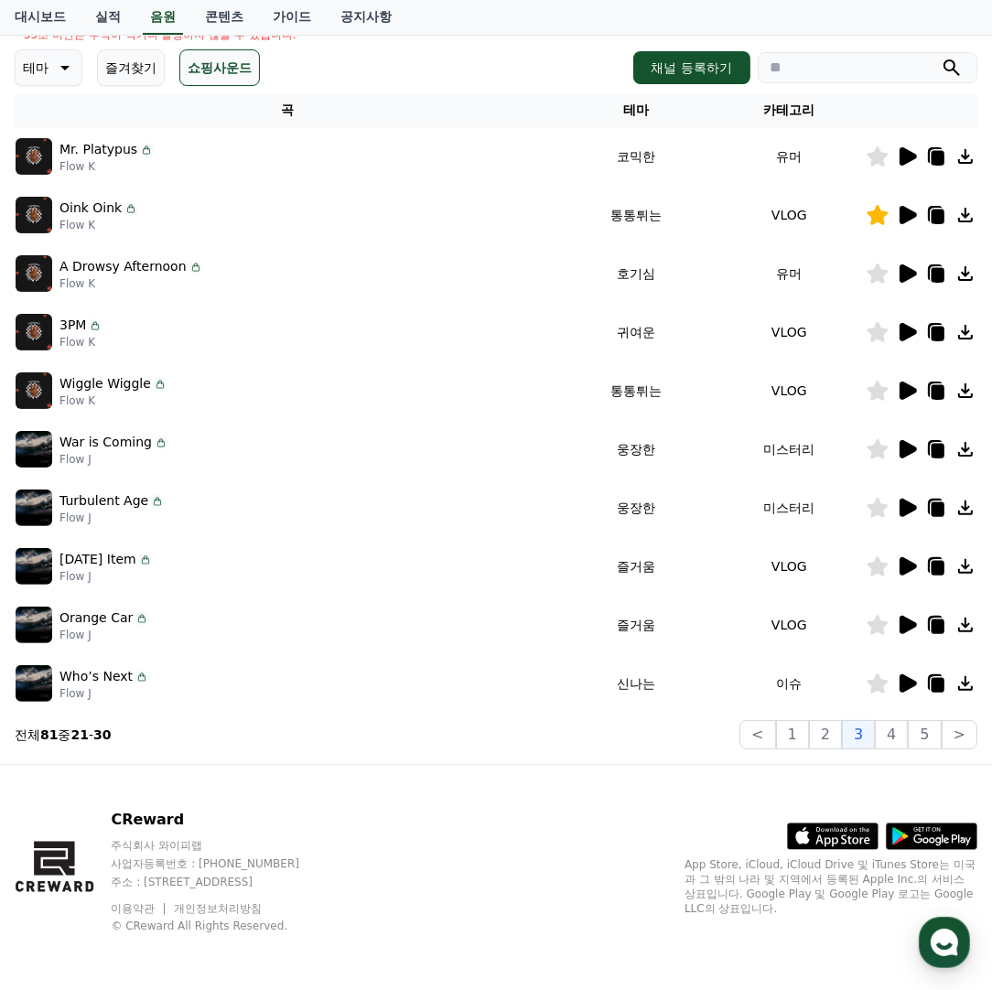
click at [897, 346] on td at bounding box center [922, 332] width 112 height 59
click at [904, 334] on icon at bounding box center [908, 332] width 17 height 18
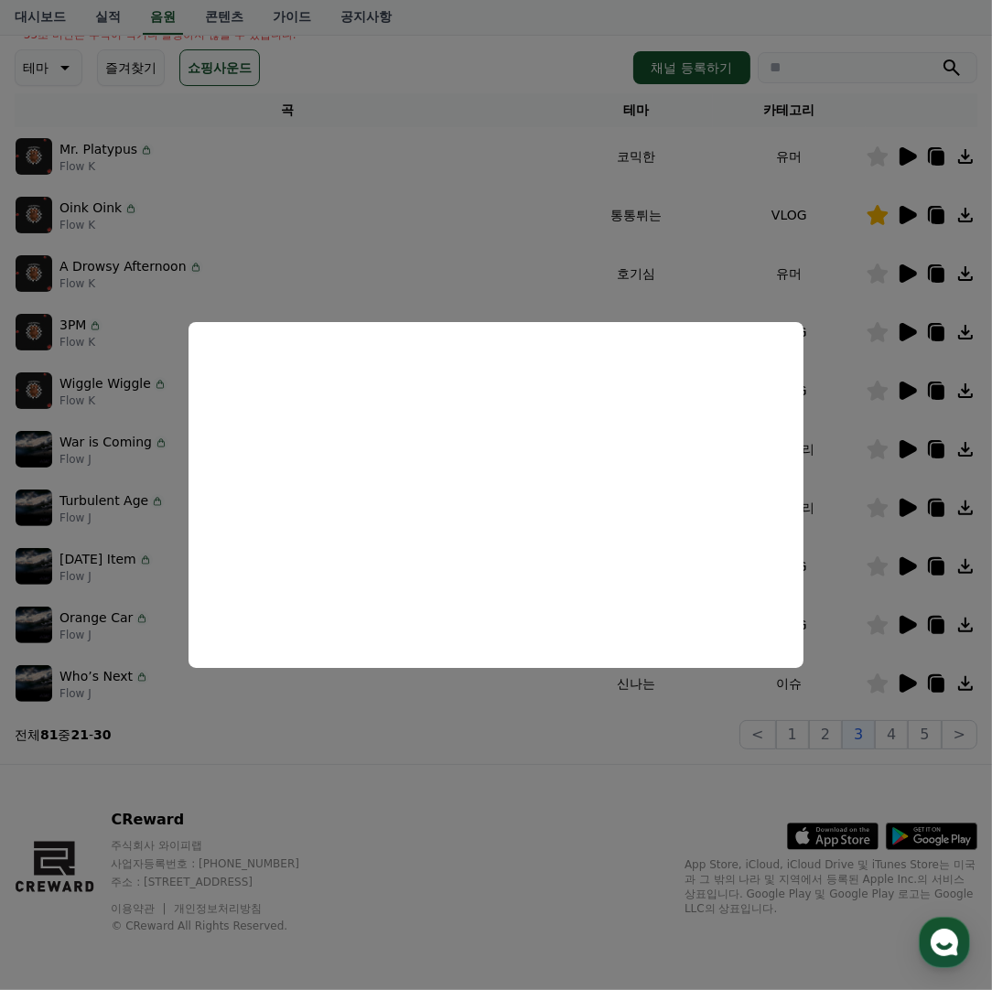
click at [590, 728] on button "close modal" at bounding box center [496, 495] width 992 height 990
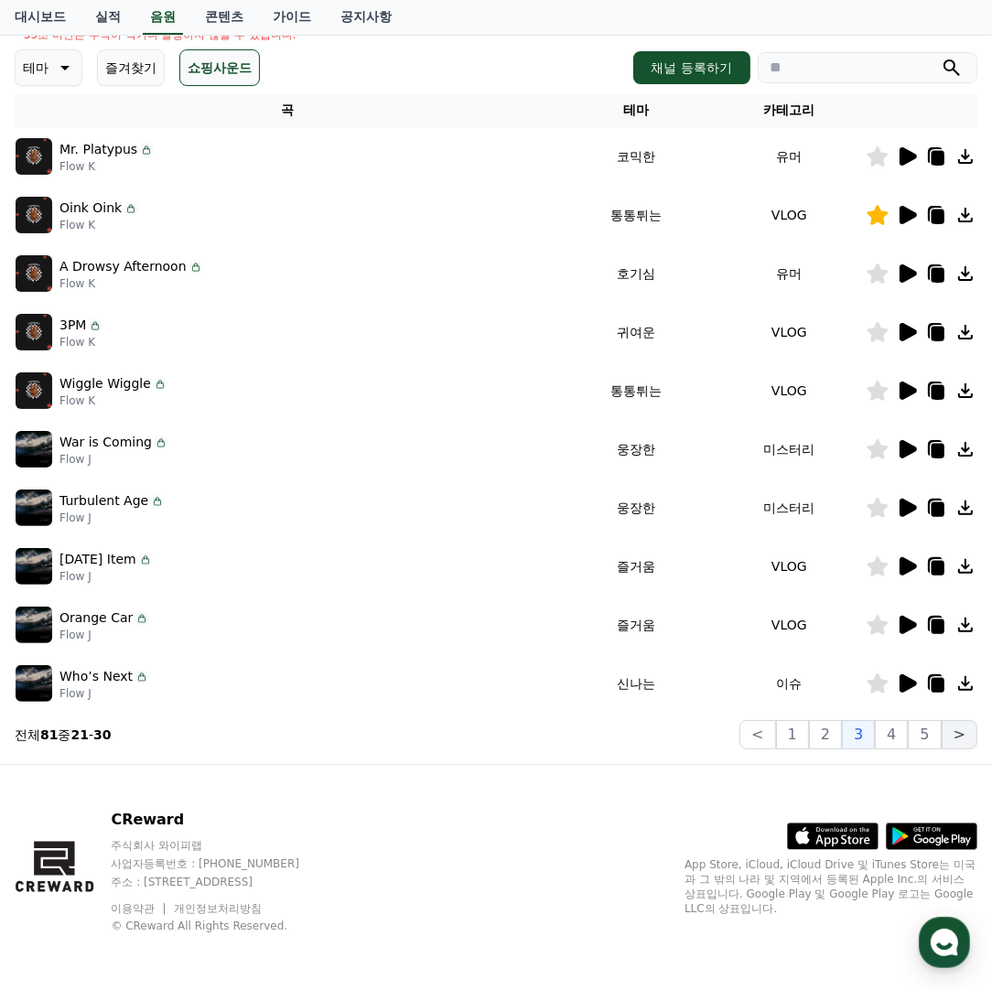
click at [957, 731] on button ">" at bounding box center [960, 734] width 36 height 29
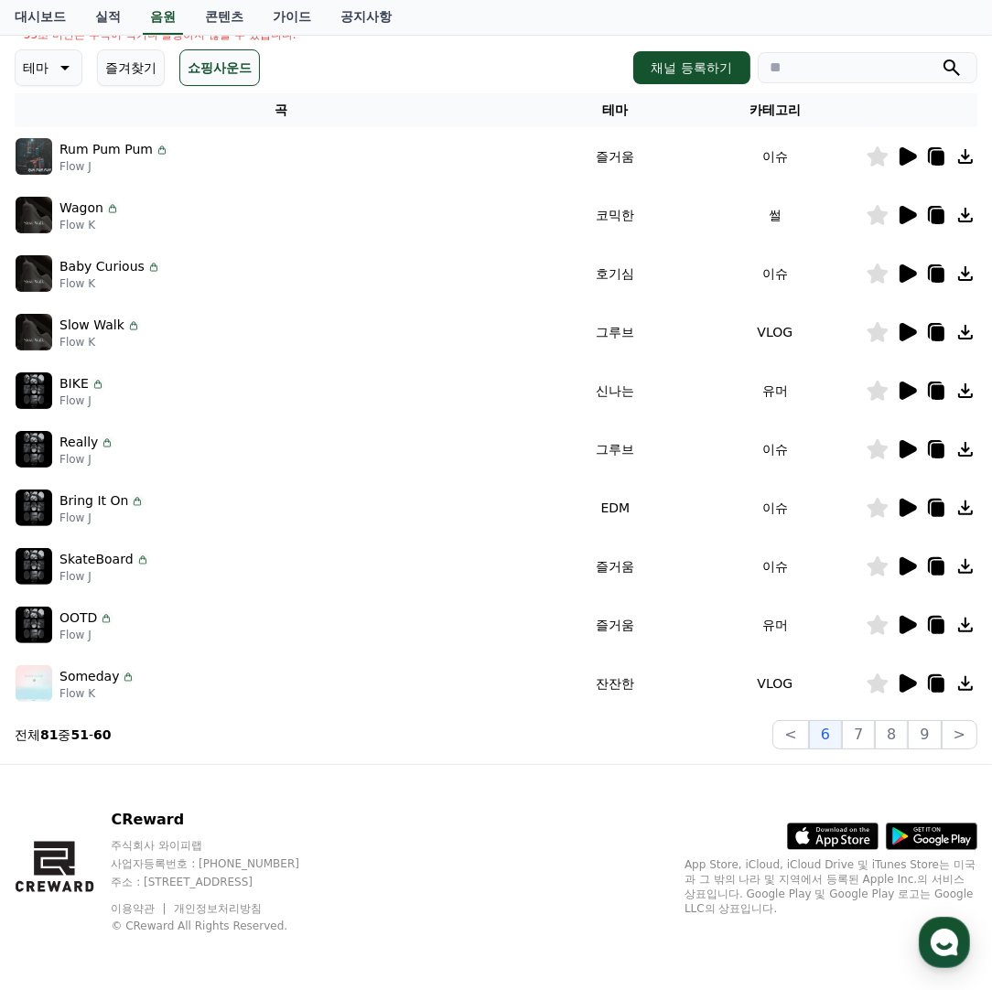
click at [910, 503] on icon at bounding box center [908, 508] width 17 height 18
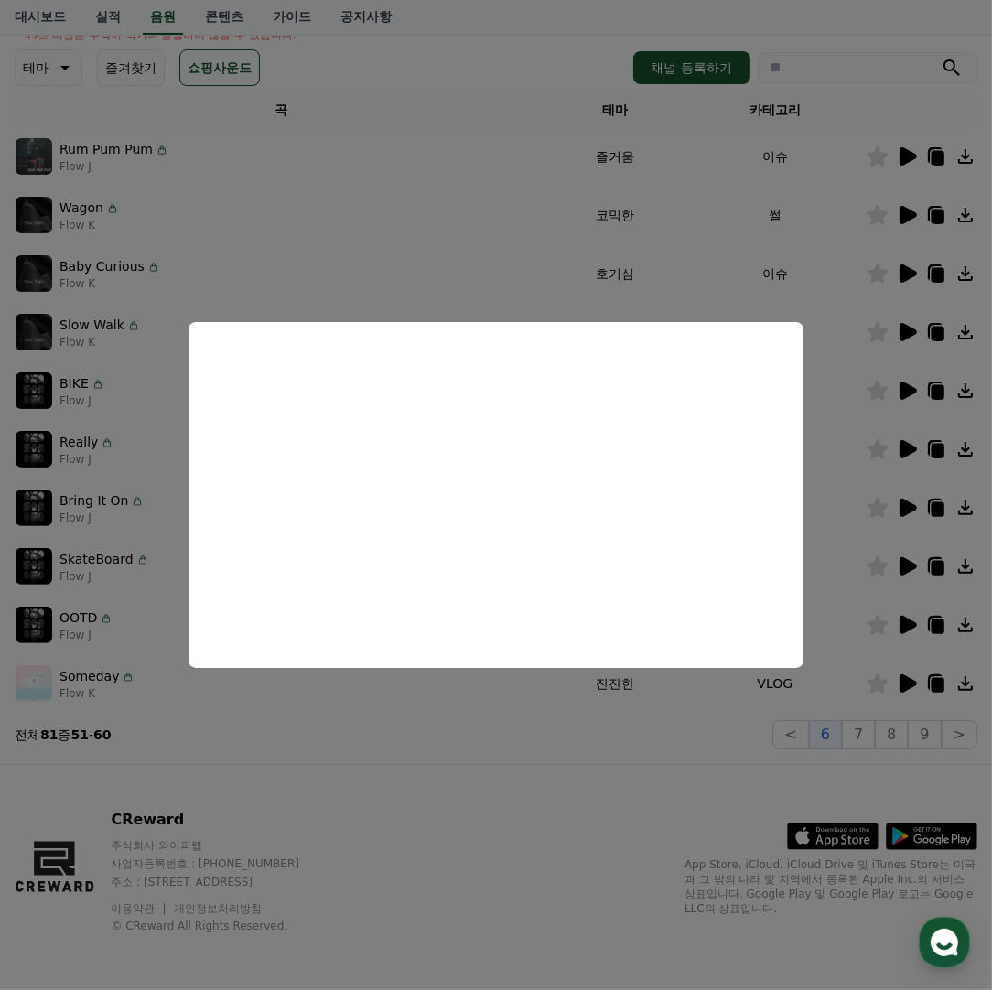
click at [907, 449] on button "close modal" at bounding box center [496, 495] width 992 height 990
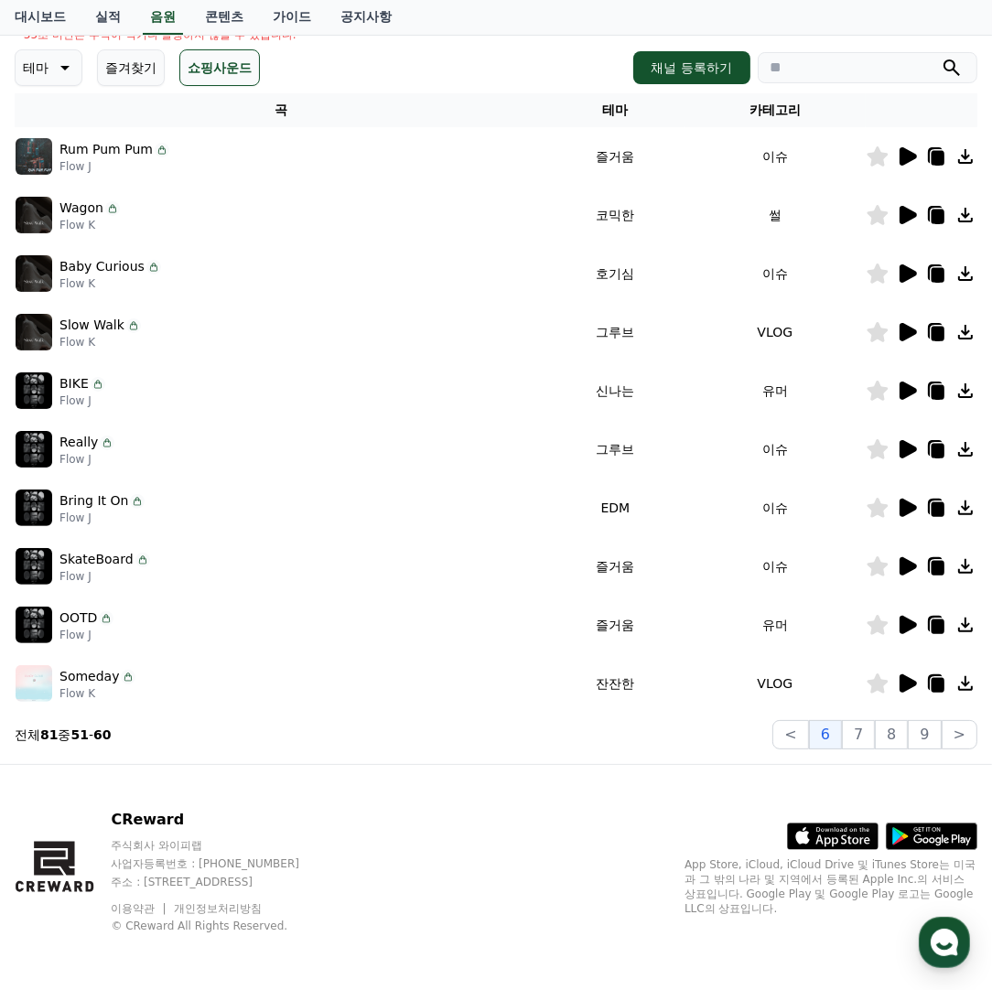
click at [484, 484] on td "Bring It On Flow J" at bounding box center [281, 508] width 532 height 59
click at [910, 385] on icon at bounding box center [908, 391] width 17 height 18
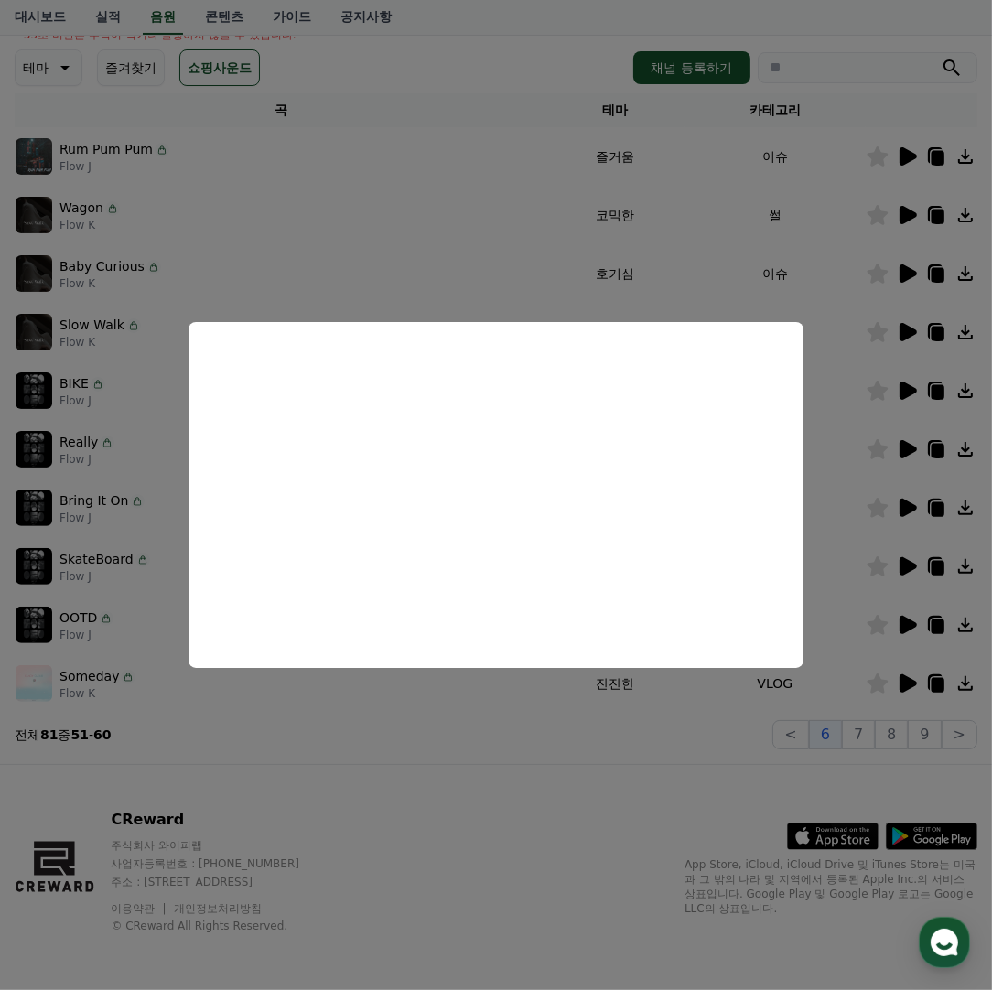
click at [495, 287] on button "close modal" at bounding box center [496, 495] width 992 height 990
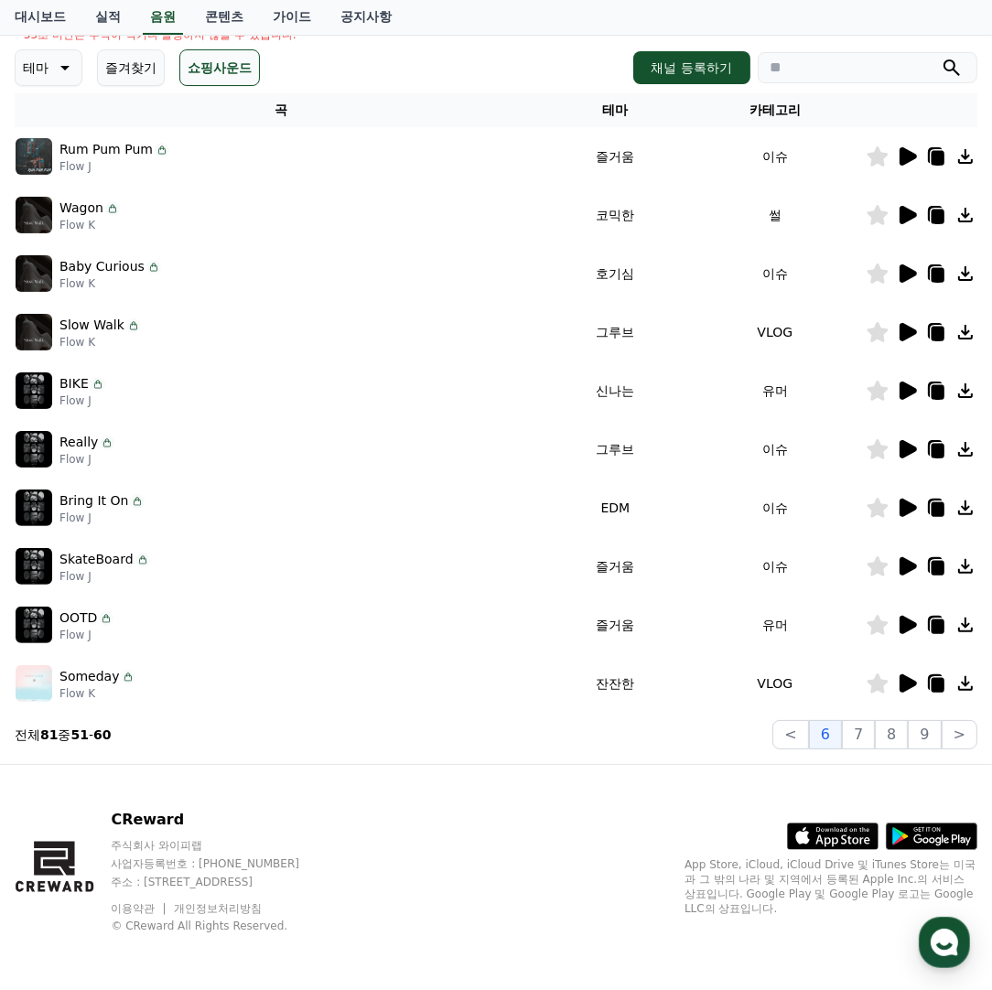
click at [905, 204] on icon at bounding box center [907, 215] width 22 height 22
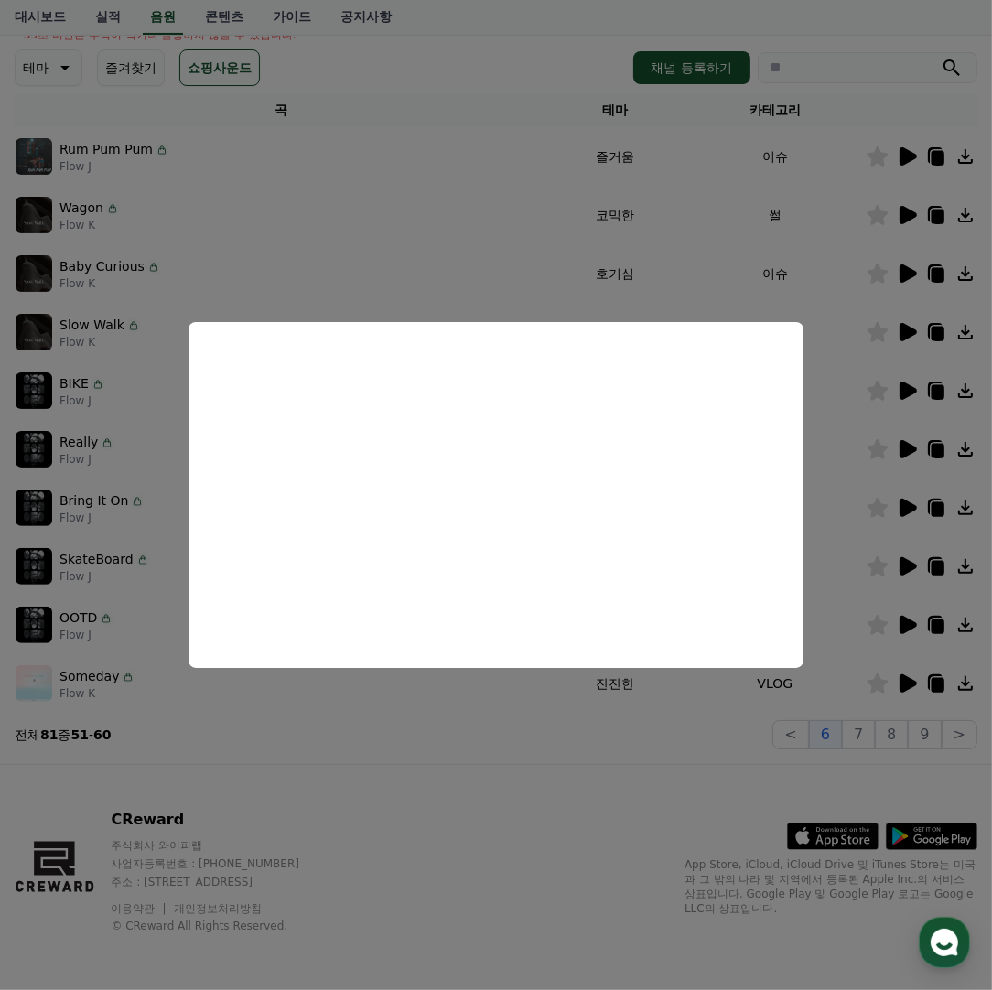
click at [412, 239] on button "close modal" at bounding box center [496, 495] width 992 height 990
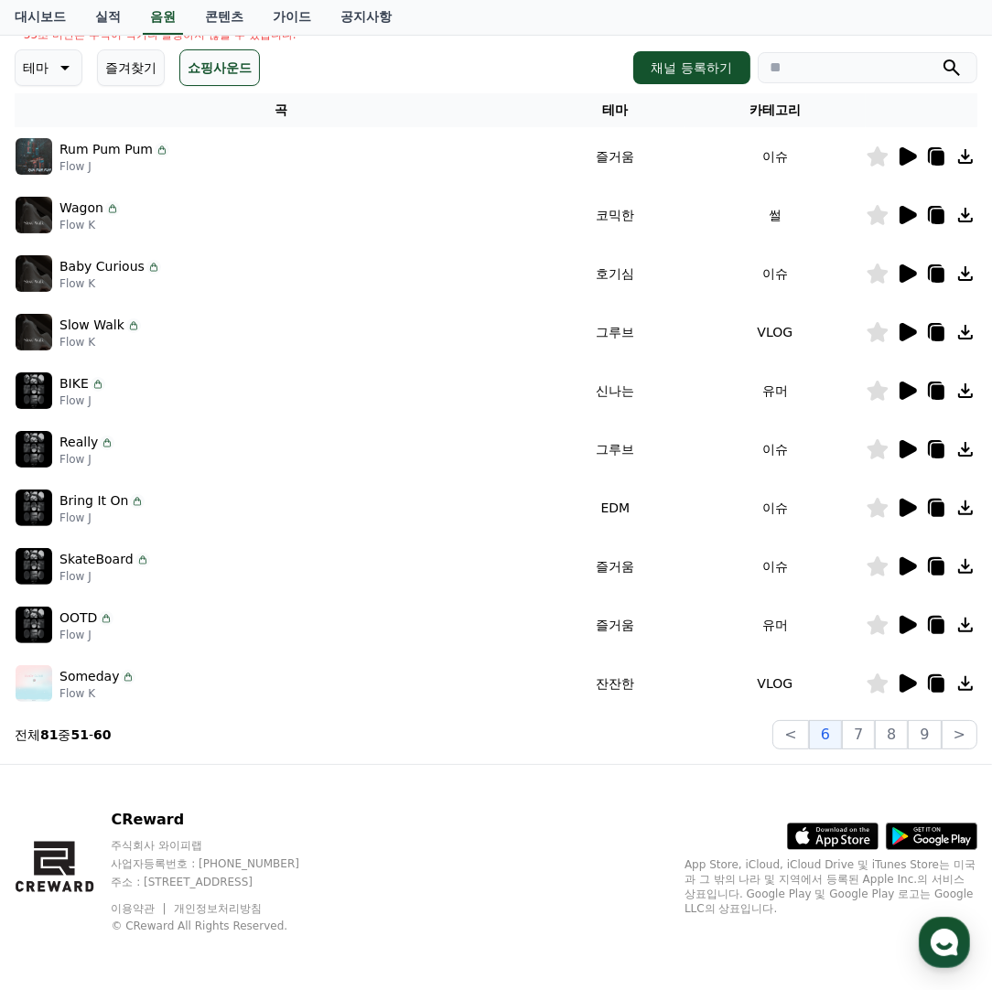
click at [873, 206] on icon at bounding box center [878, 215] width 22 height 20
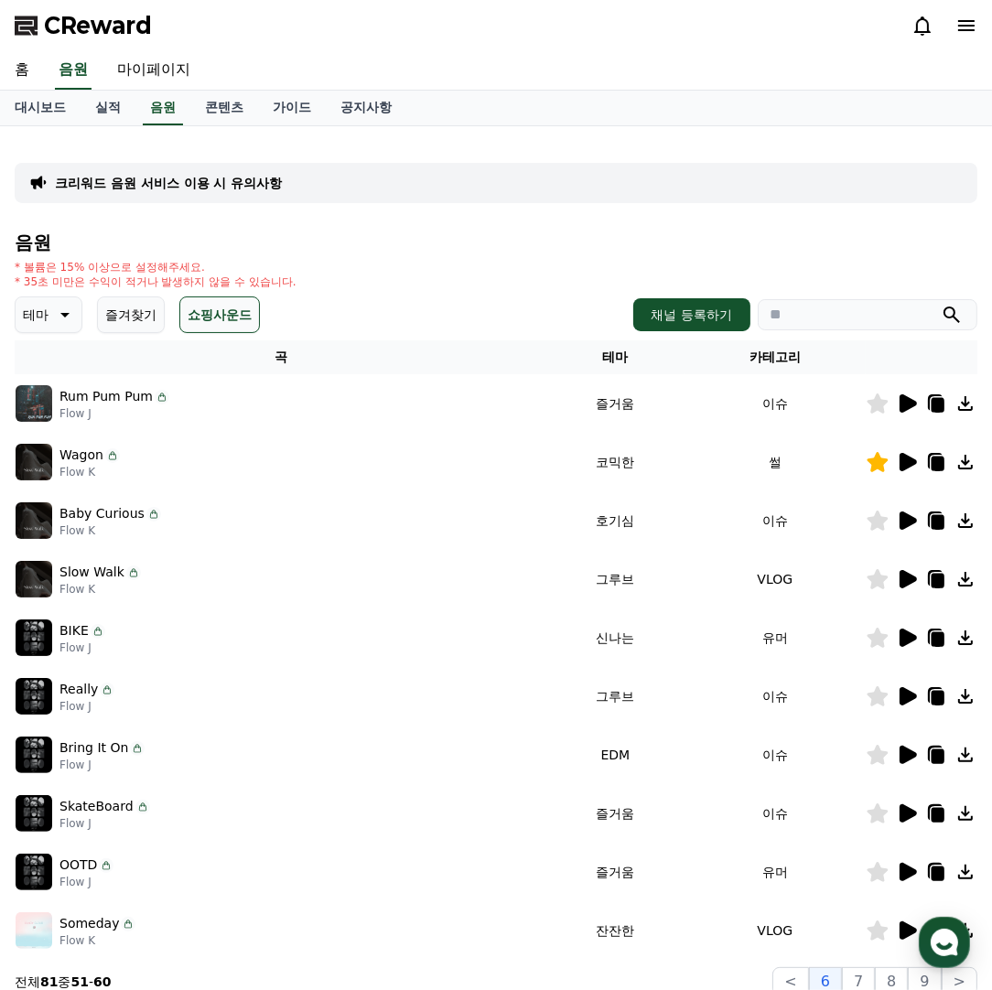
click at [957, 460] on icon at bounding box center [966, 462] width 22 height 22
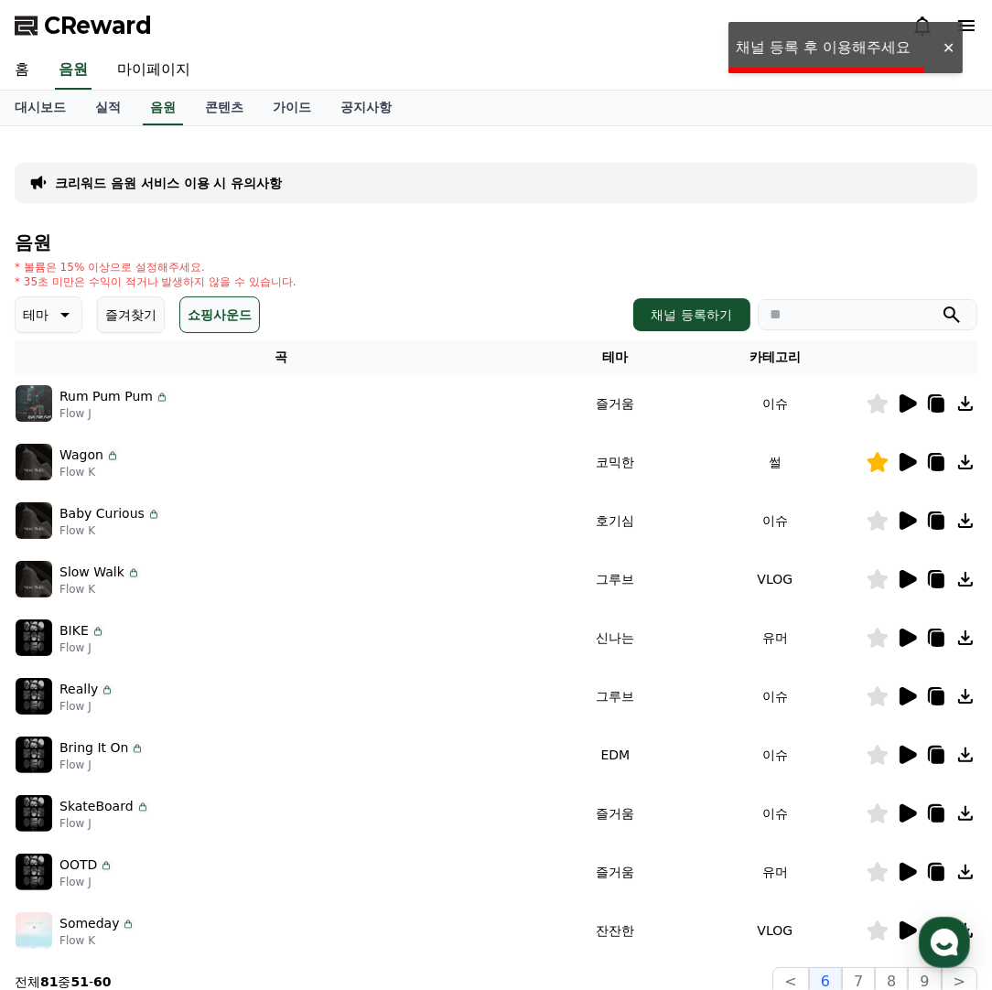
click at [888, 141] on div "크리워드 음원 서비스 이용 시 유의사항 음원 * 볼륨은 15% 이상으로 설정해주세요. * 35초 미만은 수익이 적거나 발생하지 않을 수 있습니…" at bounding box center [496, 569] width 963 height 856
click at [971, 14] on div at bounding box center [945, 25] width 66 height 29
click at [974, 18] on icon at bounding box center [967, 26] width 22 height 22
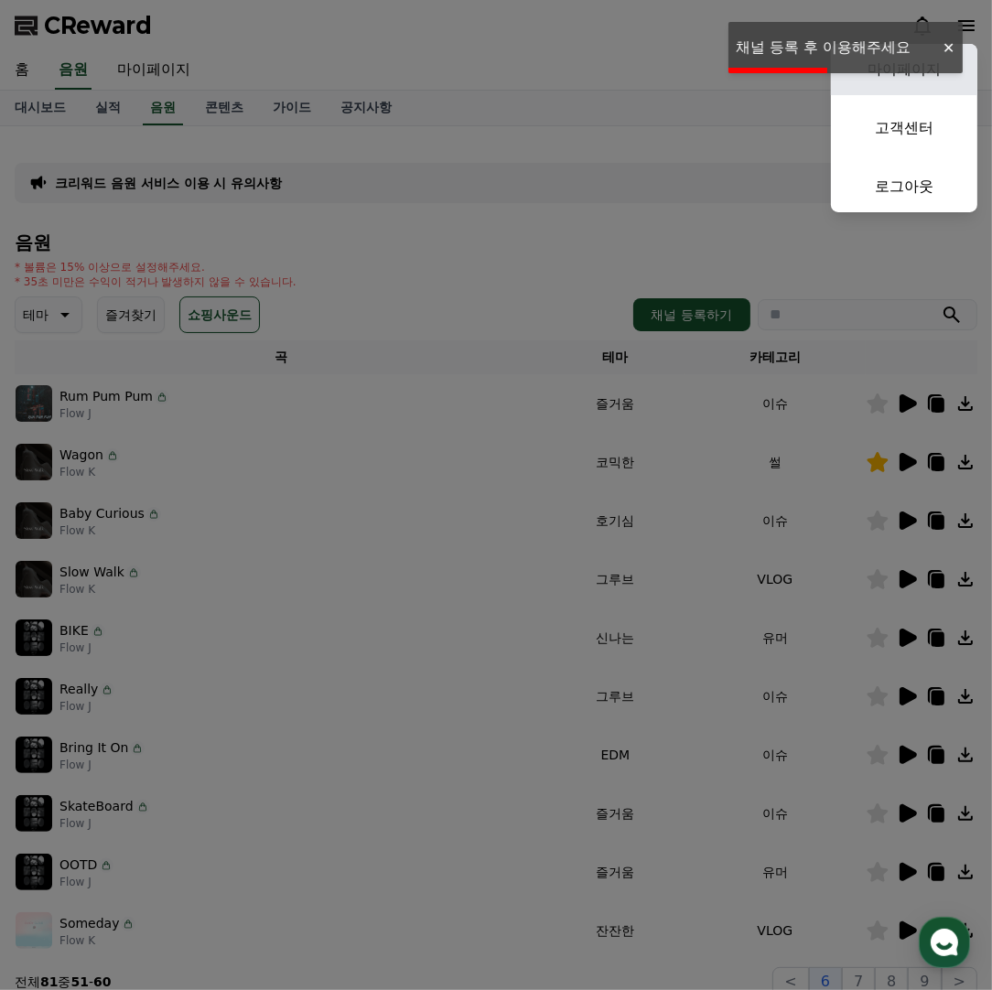
click at [930, 81] on link "마이페이지" at bounding box center [904, 69] width 146 height 51
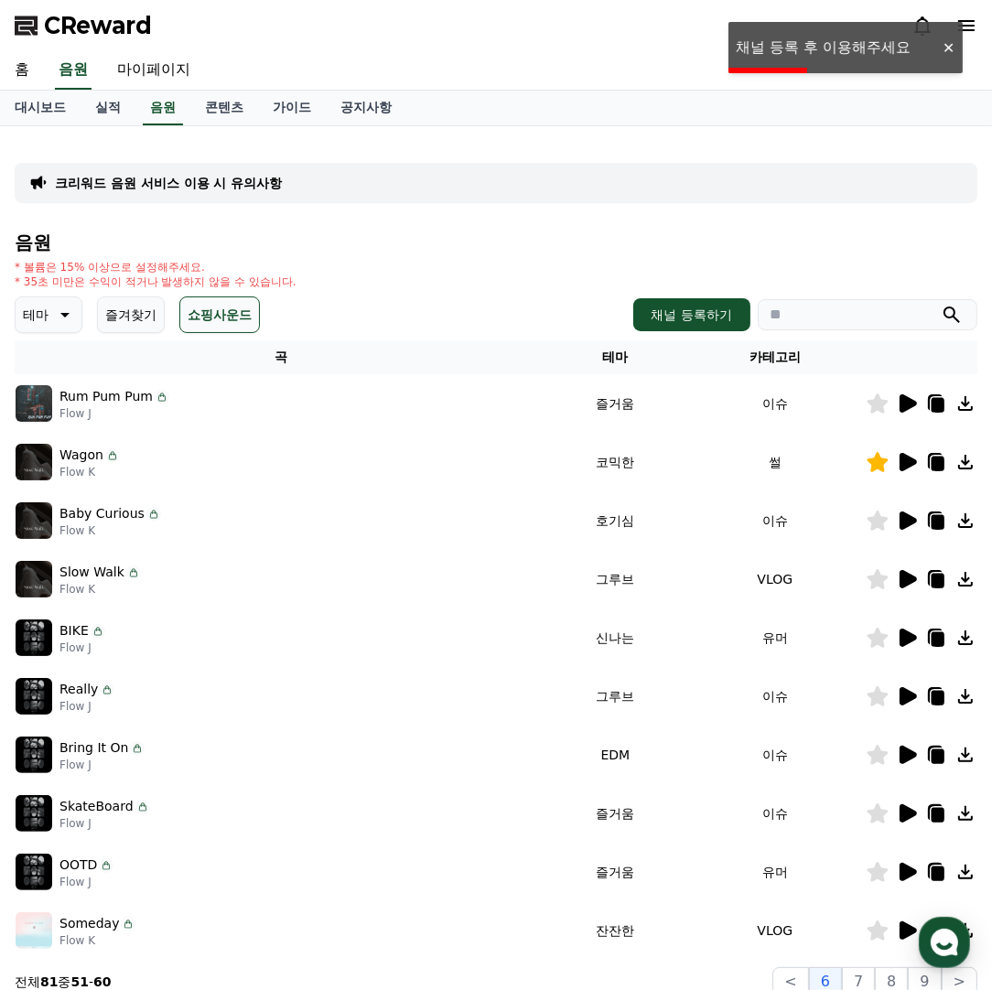
select select "**********"
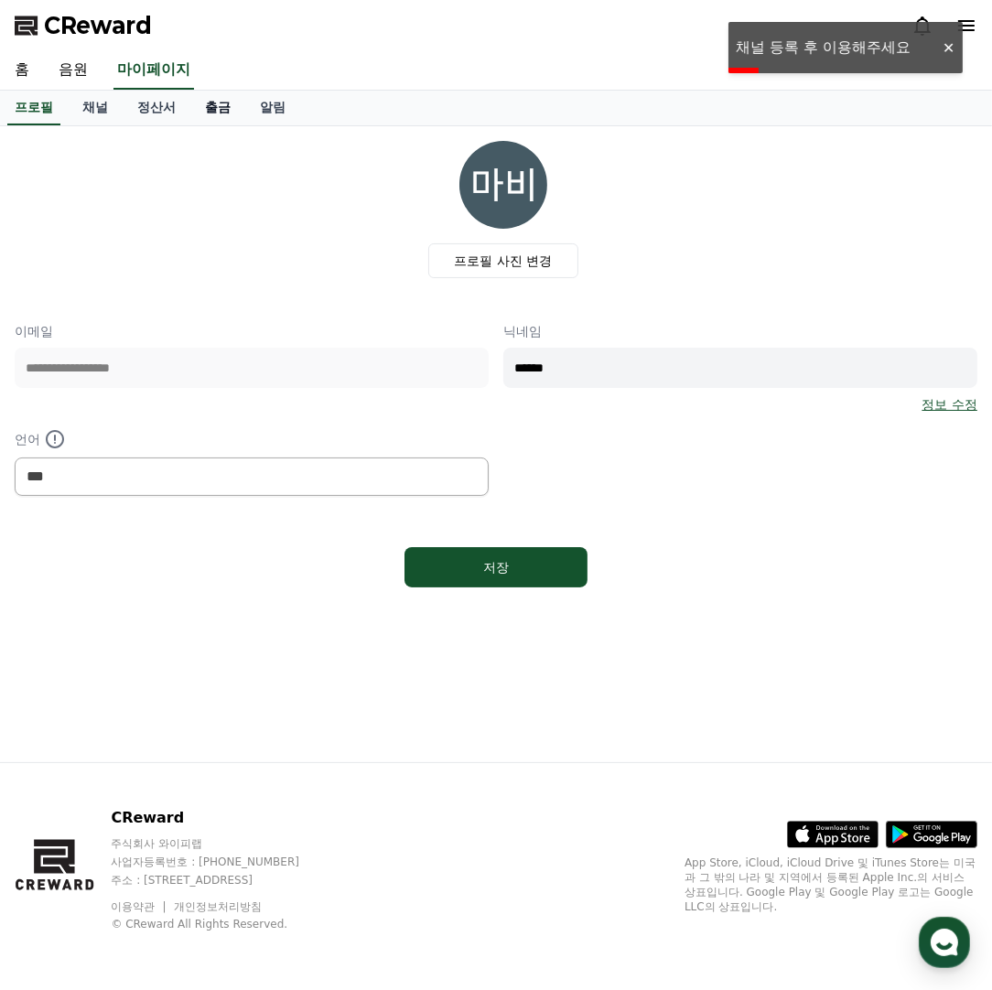
click at [190, 113] on link "출금" at bounding box center [217, 108] width 55 height 35
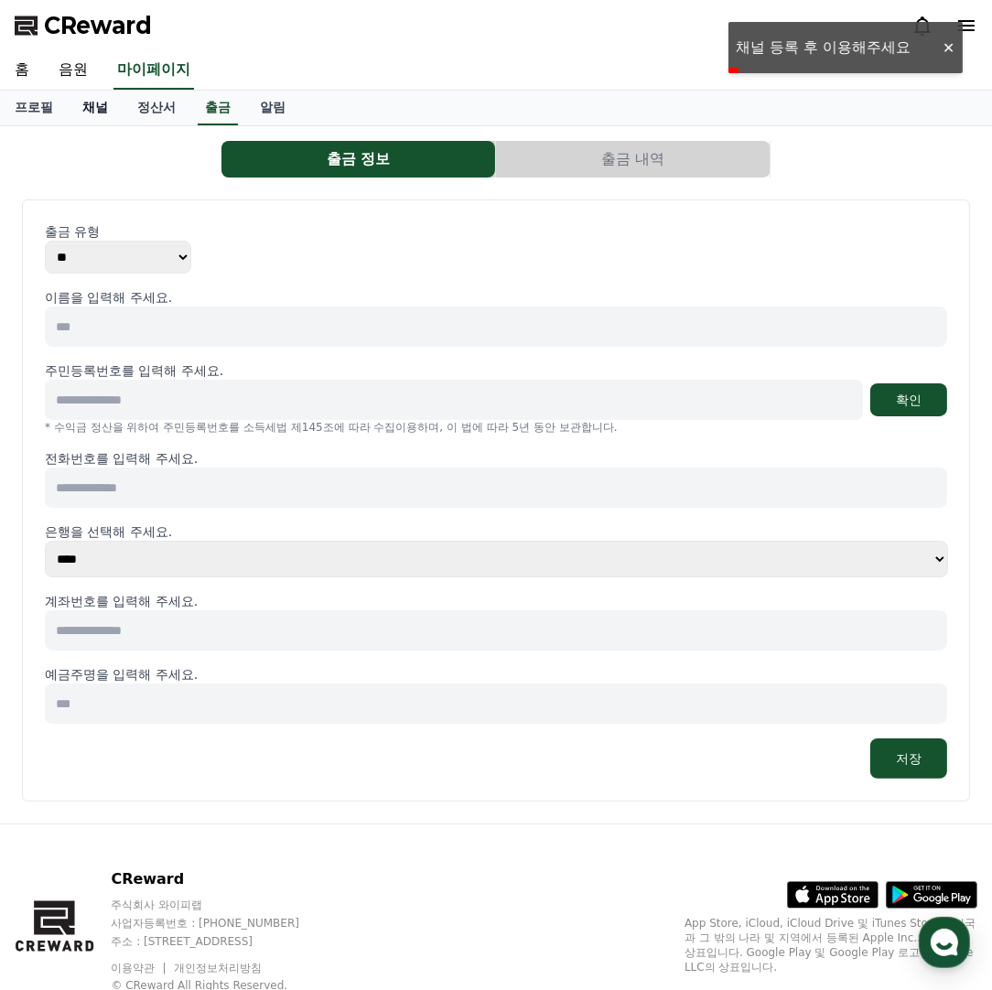
click at [112, 113] on link "채널" at bounding box center [95, 108] width 55 height 35
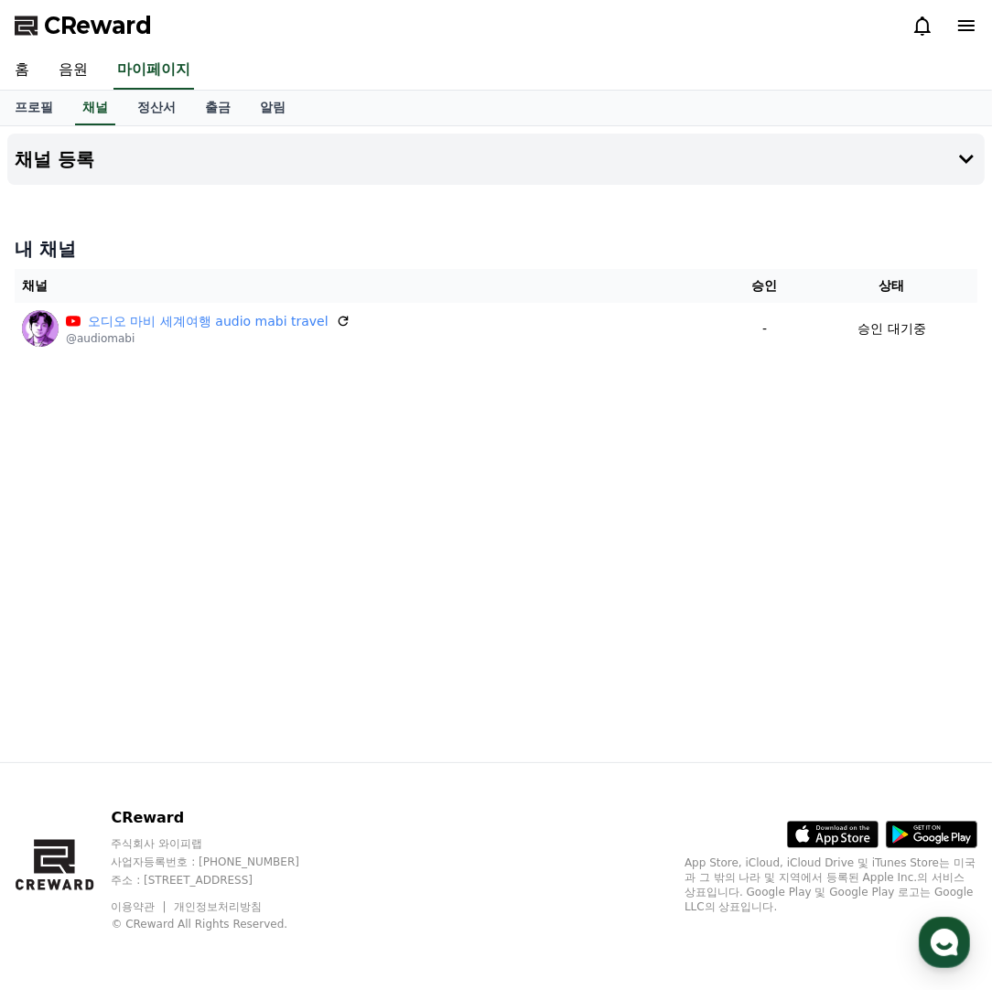
click at [547, 444] on div "채널 등록 내 채널 채널 승인 상태 오디오 마비 세계여행 audio mabi travel @audiomabi - 승인 대기중" at bounding box center [496, 444] width 992 height 636
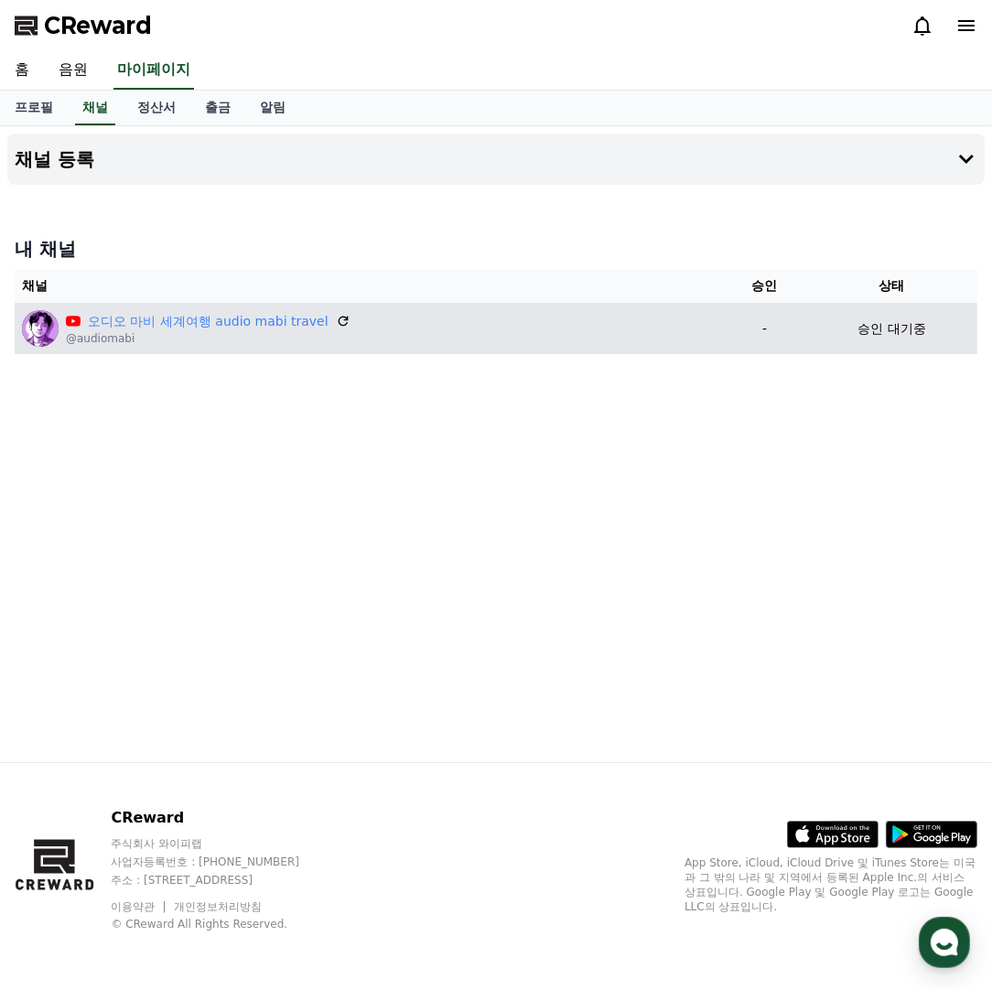
drag, startPoint x: 801, startPoint y: 325, endPoint x: 897, endPoint y: 325, distance: 96.1
click at [897, 325] on td "승인 대기중" at bounding box center [891, 328] width 171 height 51
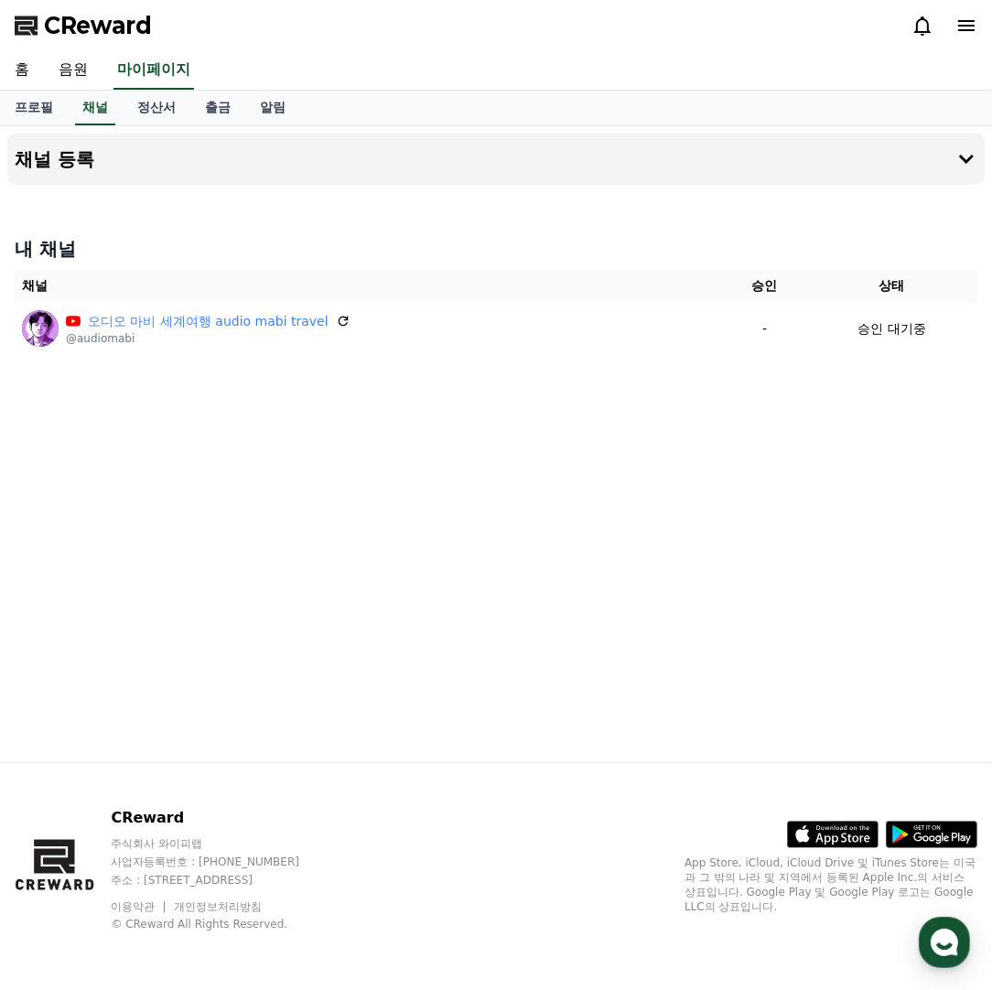
click at [663, 439] on div "채널 등록 내 채널 채널 승인 상태 오디오 마비 세계여행 audio mabi travel @audiomabi - 승인 대기중" at bounding box center [496, 444] width 992 height 636
click at [319, 595] on div "채널 등록 내 채널 채널 승인 상태 오디오 마비 세계여행 audio mabi travel @audiomabi - 승인 대기중" at bounding box center [496, 444] width 992 height 636
click at [481, 573] on div "채널 등록 내 채널 채널 승인 상태 오디오 마비 세계여행 audio mabi travel @audiomabi - 승인 대기중" at bounding box center [496, 444] width 992 height 636
click at [402, 561] on div "채널 등록 내 채널 채널 승인 상태 오디오 마비 세계여행 audio mabi travel @audiomabi - 승인 대기중" at bounding box center [496, 444] width 992 height 636
click at [398, 557] on div "채널 등록 내 채널 채널 승인 상태 오디오 마비 세계여행 audio mabi travel @audiomabi - 승인 대기중" at bounding box center [496, 444] width 992 height 636
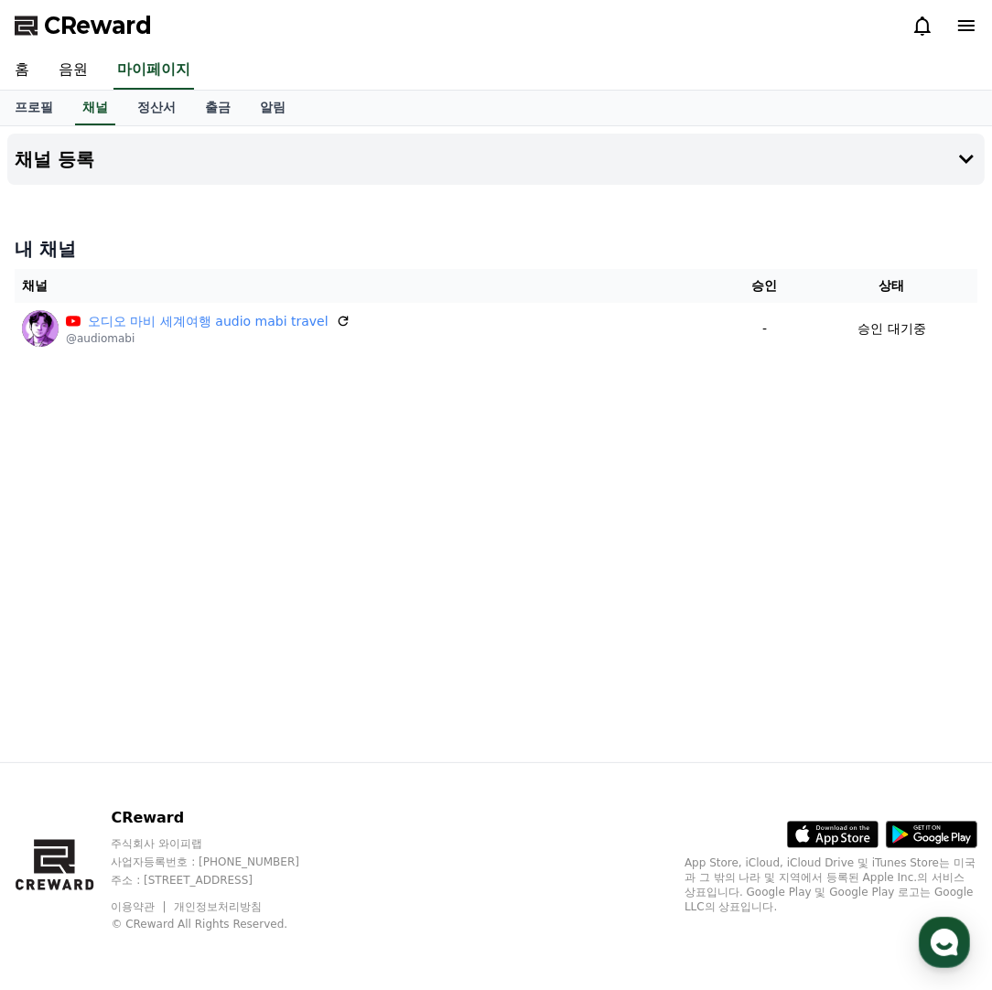
drag, startPoint x: 618, startPoint y: 499, endPoint x: 785, endPoint y: 516, distance: 168.4
click at [618, 499] on div "채널 등록 내 채널 채널 승인 상태 오디오 마비 세계여행 audio mabi travel @audiomabi - 승인 대기중" at bounding box center [496, 444] width 992 height 636
click at [545, 536] on div "채널 등록 내 채널 채널 승인 상태 오디오 마비 세계여행 audio mabi travel @audiomabi - 승인 대기중" at bounding box center [496, 444] width 992 height 636
click at [726, 545] on div "채널 등록 내 채널 채널 승인 상태 오디오 마비 세계여행 audio mabi travel @audiomabi - 승인 대기중" at bounding box center [496, 444] width 992 height 636
click at [517, 614] on div "채널 등록 내 채널 채널 승인 상태 오디오 마비 세계여행 audio mabi travel @audiomabi - 승인 대기중" at bounding box center [496, 444] width 992 height 636
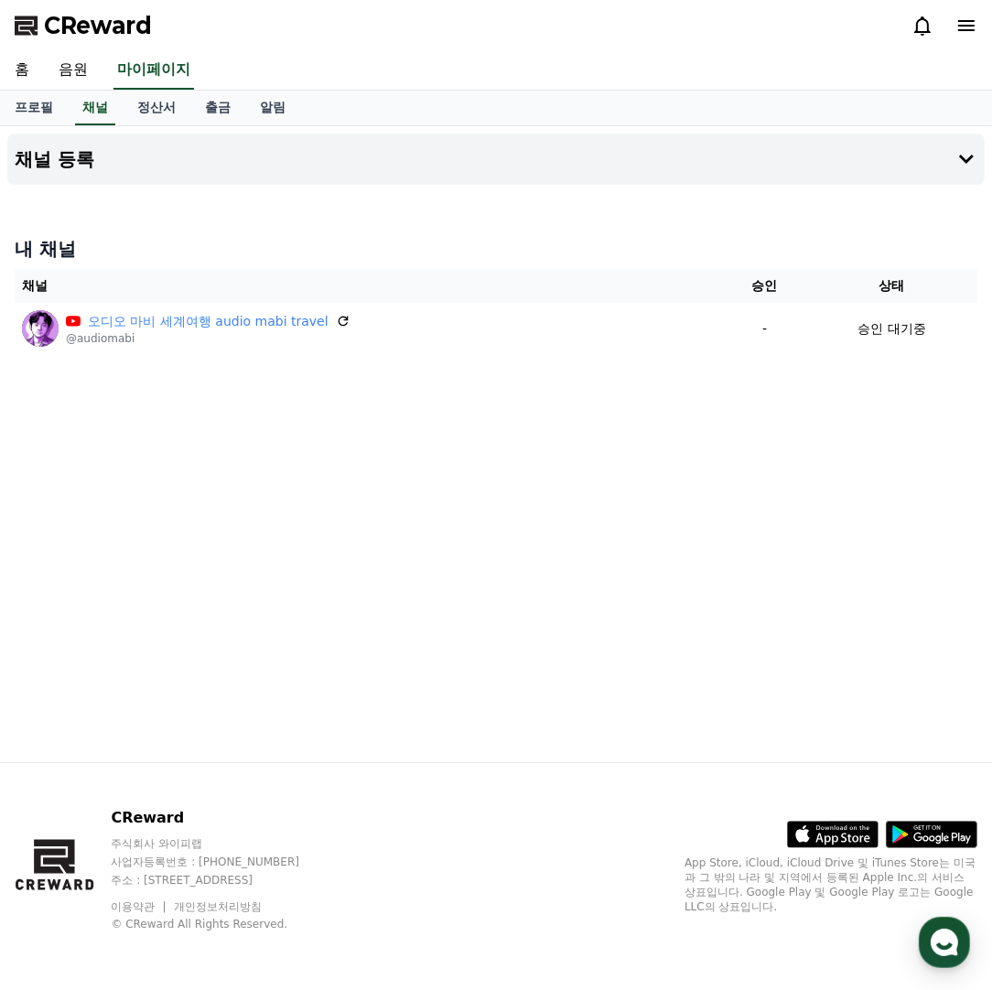
click at [104, 32] on span "CReward" at bounding box center [98, 25] width 108 height 29
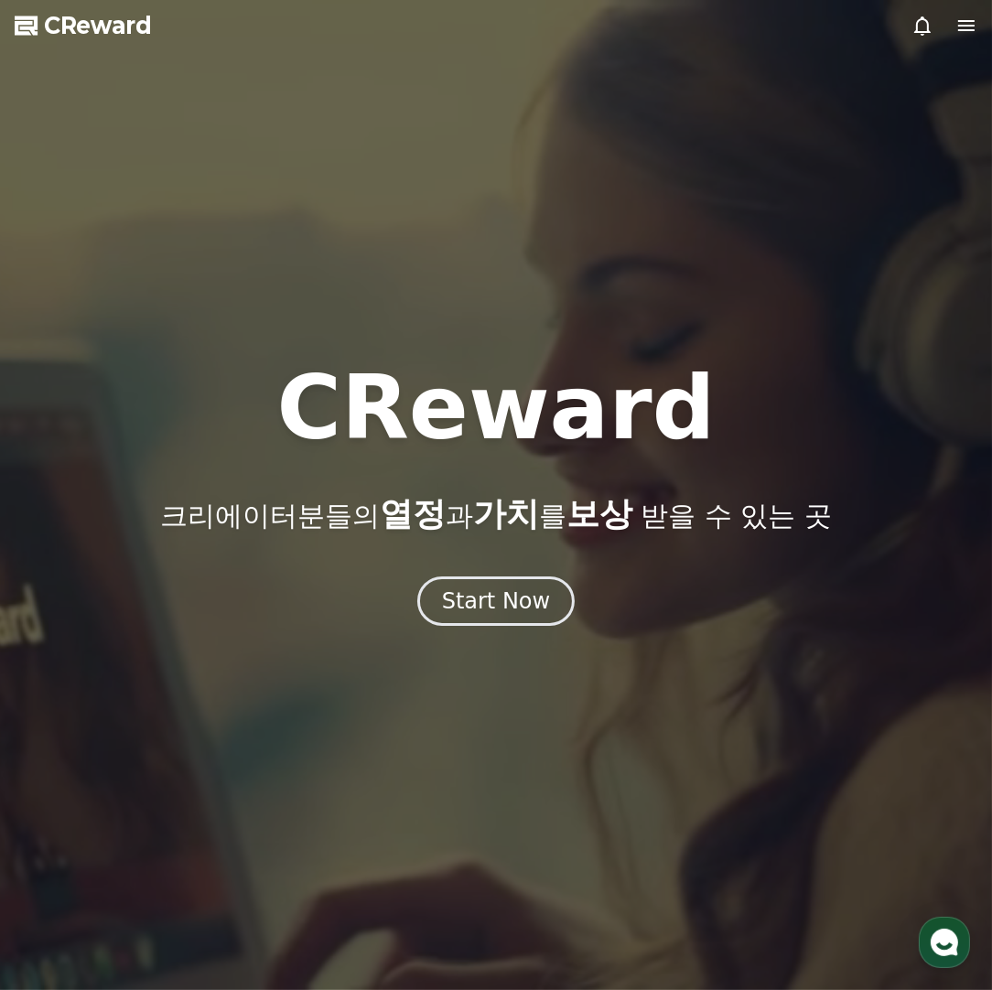
click at [78, 37] on span "CReward" at bounding box center [98, 25] width 108 height 29
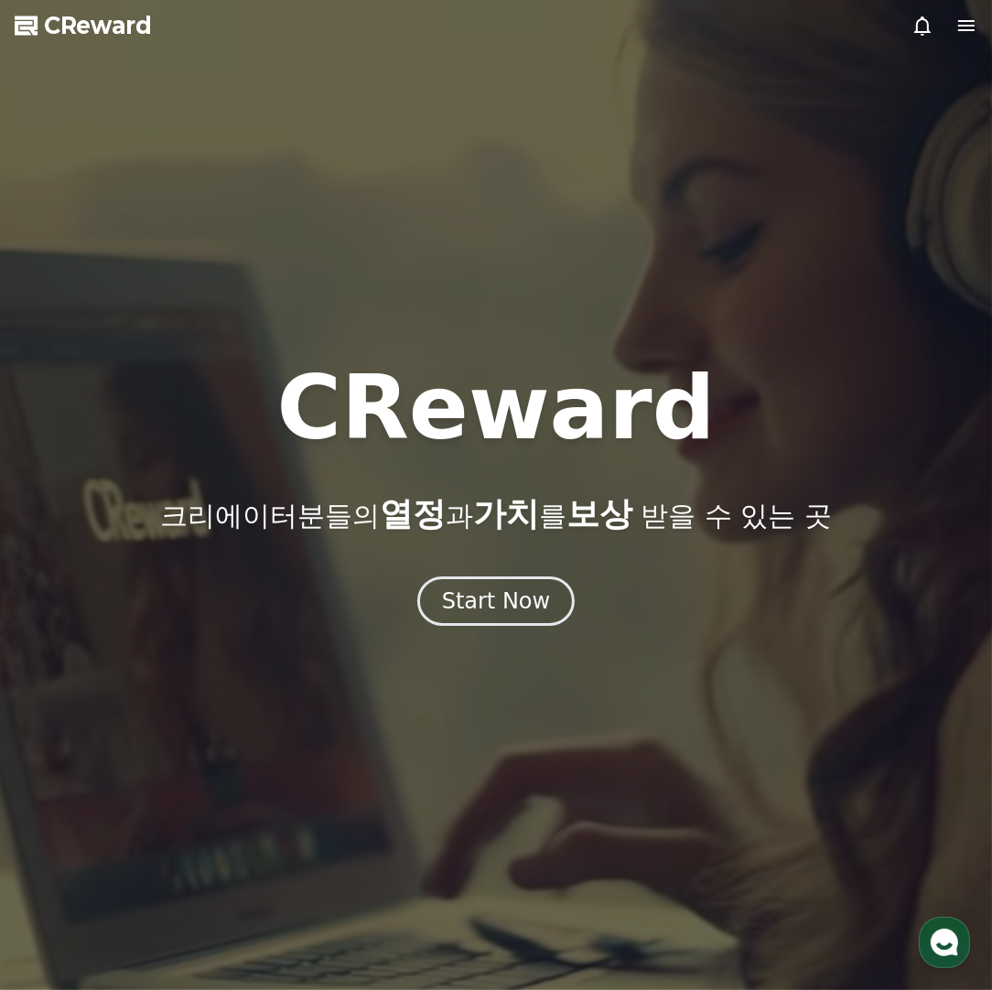
click at [967, 29] on icon at bounding box center [966, 25] width 16 height 11
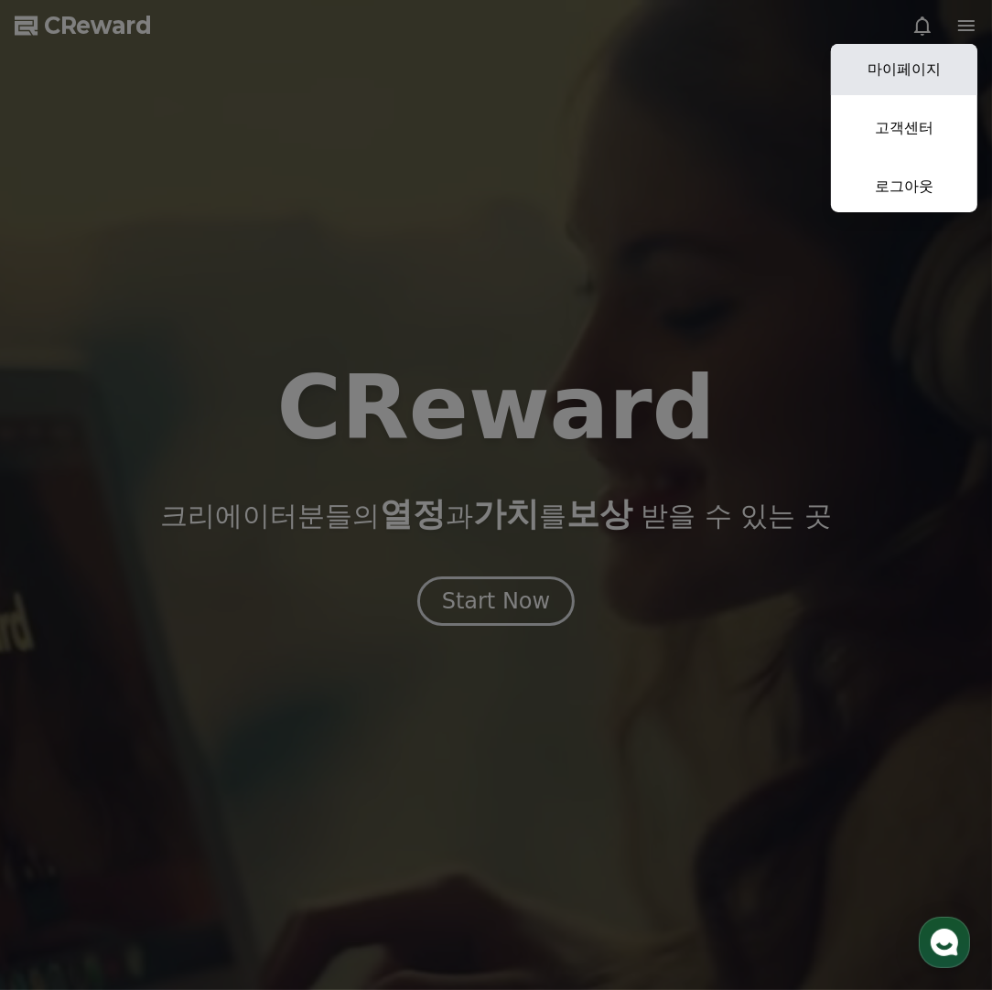
click at [915, 76] on link "마이페이지" at bounding box center [904, 69] width 146 height 51
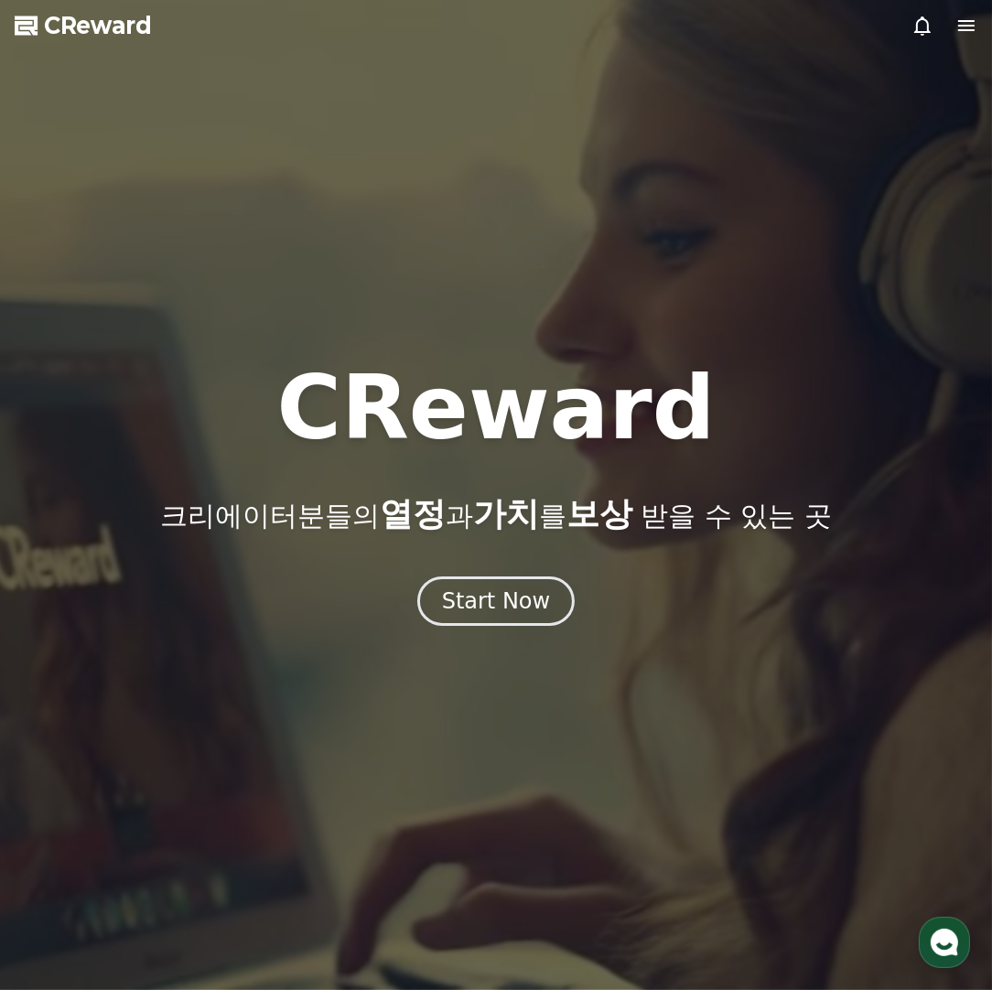
select select "**********"
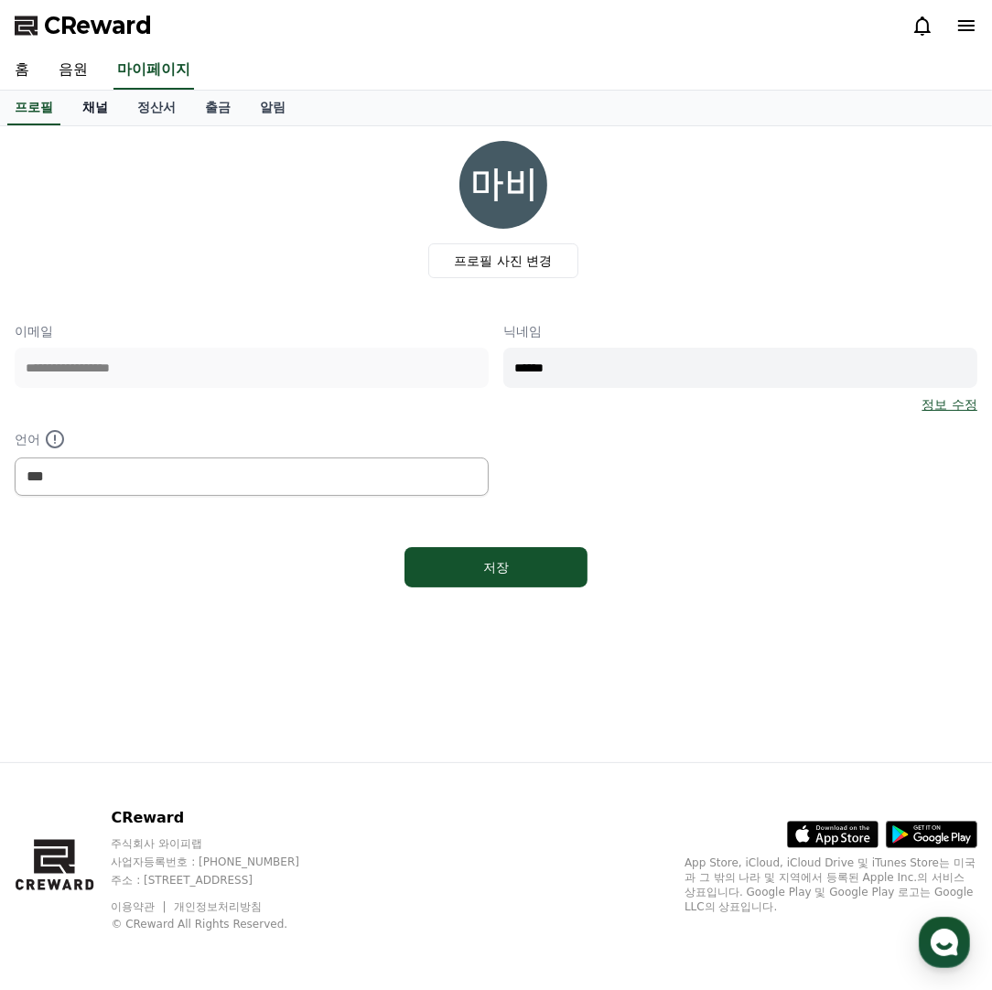
click at [92, 109] on link "채널" at bounding box center [95, 108] width 55 height 35
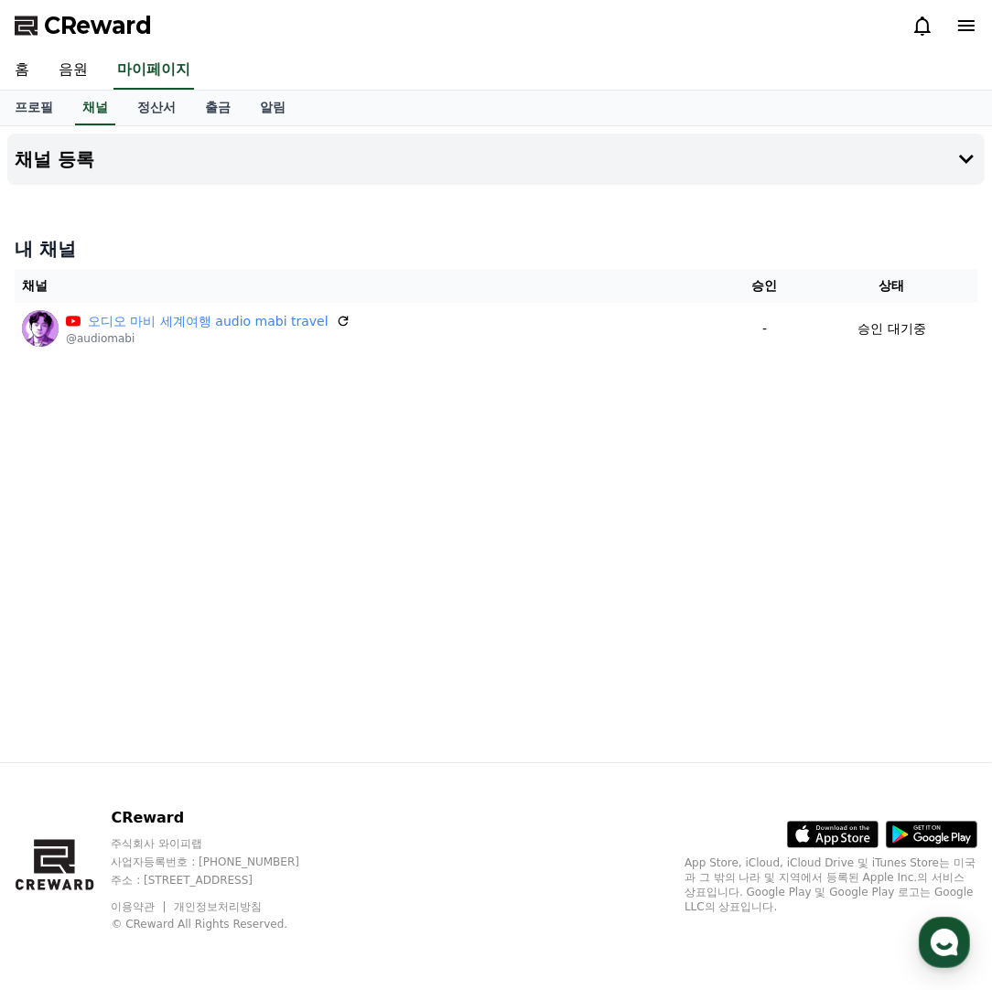
click at [553, 435] on div "채널 등록 내 채널 채널 승인 상태 오디오 마비 세계여행 audio mabi travel @audiomabi - 승인 대기중" at bounding box center [496, 444] width 992 height 636
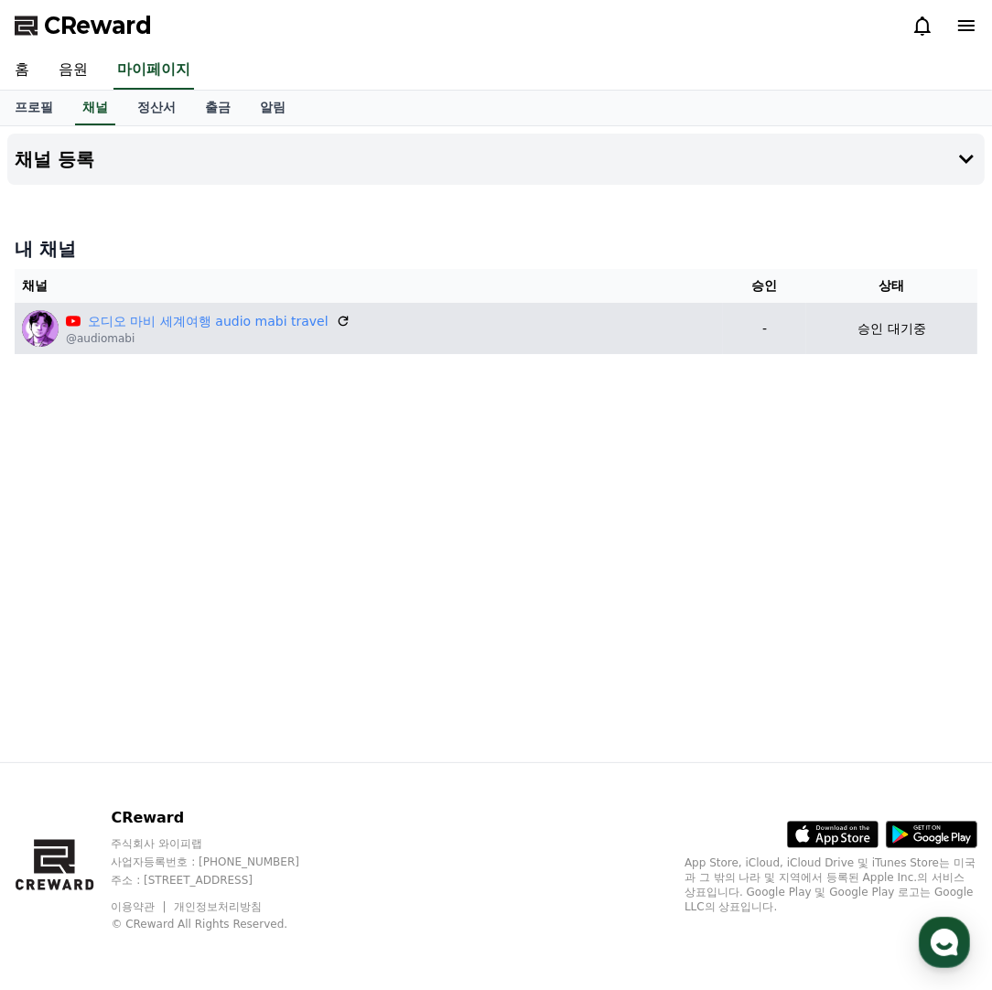
click at [874, 319] on p "승인 대기중" at bounding box center [892, 328] width 68 height 19
click at [878, 324] on p "승인 대기중" at bounding box center [892, 328] width 68 height 19
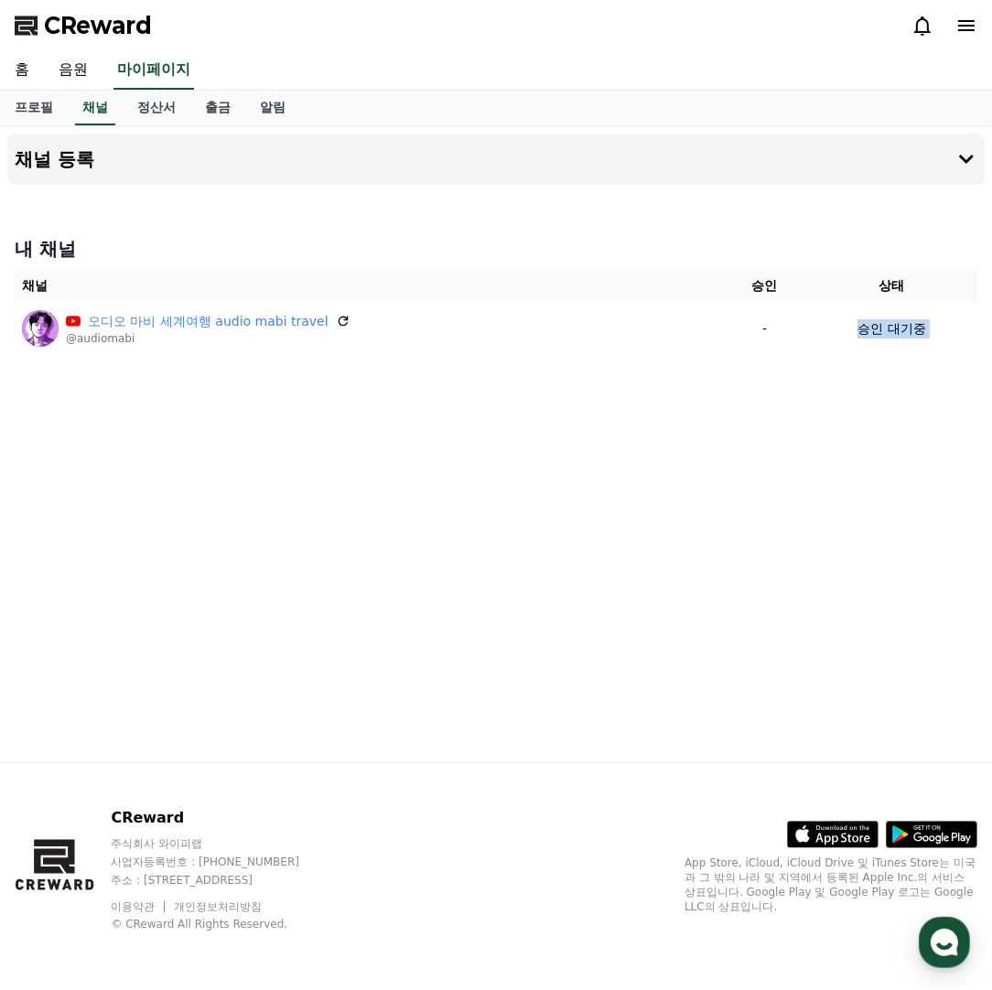
click at [796, 416] on div "채널 등록 내 채널 채널 승인 상태 오디오 마비 세계여행 audio mabi travel @audiomabi - 승인 대기중" at bounding box center [496, 444] width 992 height 636
